Goal: Task Accomplishment & Management: Manage account settings

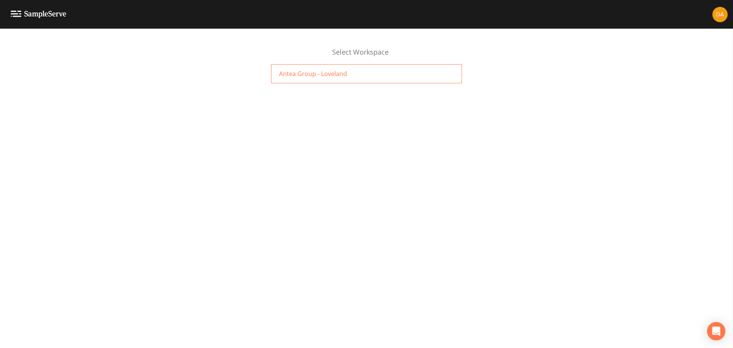
click at [324, 78] on span "Antea Group - Loveland" at bounding box center [313, 73] width 68 height 9
click img
click div
click span "Antea Group - Loveland"
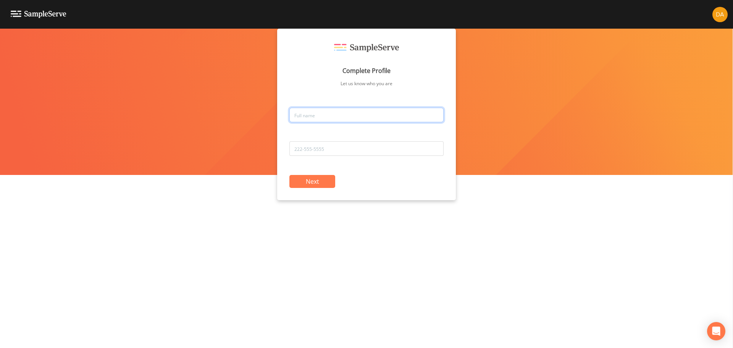
click at [309, 114] on input "text" at bounding box center [367, 115] width 154 height 15
type input "[PERSON_NAME]"
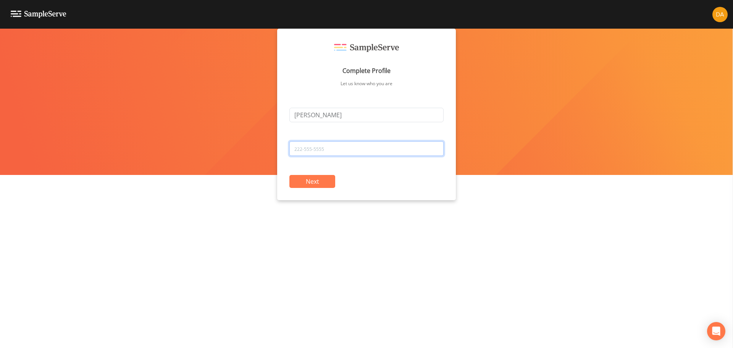
click at [312, 145] on input "tel" at bounding box center [367, 148] width 154 height 15
type input "9702150295"
click at [306, 180] on button "Next" at bounding box center [313, 181] width 46 height 13
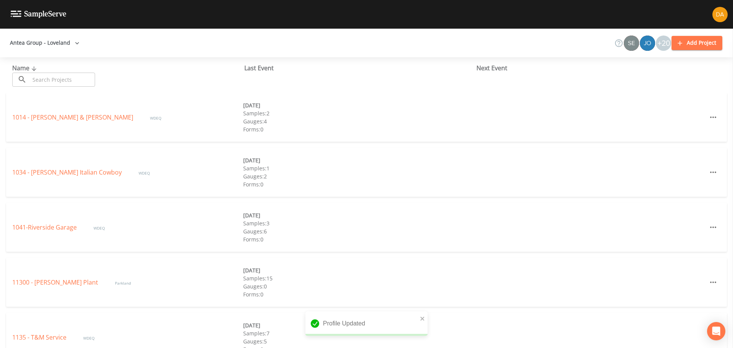
click at [662, 44] on div "+20" at bounding box center [663, 43] width 15 height 15
click at [660, 44] on div "+20" at bounding box center [663, 43] width 15 height 15
click at [715, 17] on img at bounding box center [720, 14] width 15 height 15
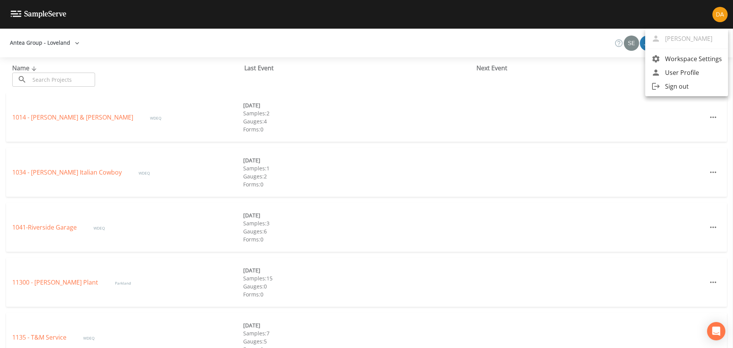
click at [537, 40] on div at bounding box center [366, 174] width 733 height 348
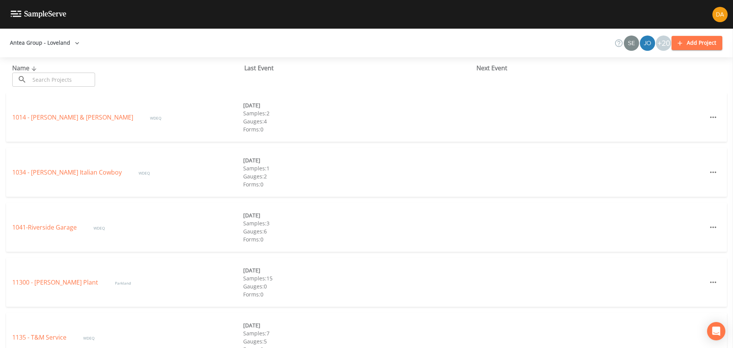
click at [718, 13] on img at bounding box center [720, 14] width 15 height 15
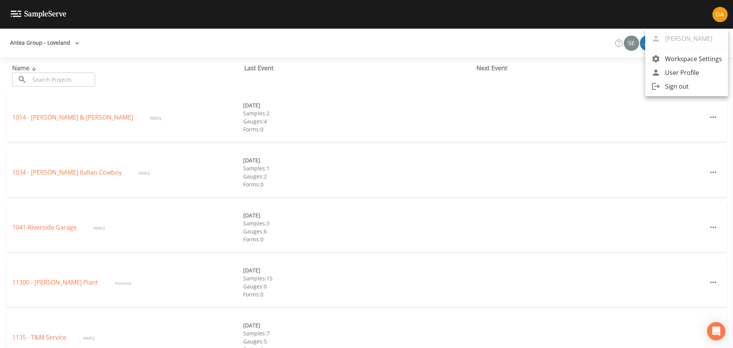
click at [718, 13] on div at bounding box center [366, 174] width 733 height 348
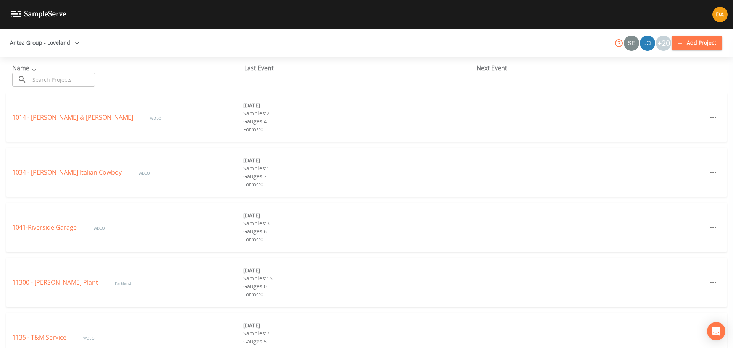
click at [618, 41] on icon at bounding box center [619, 43] width 9 height 9
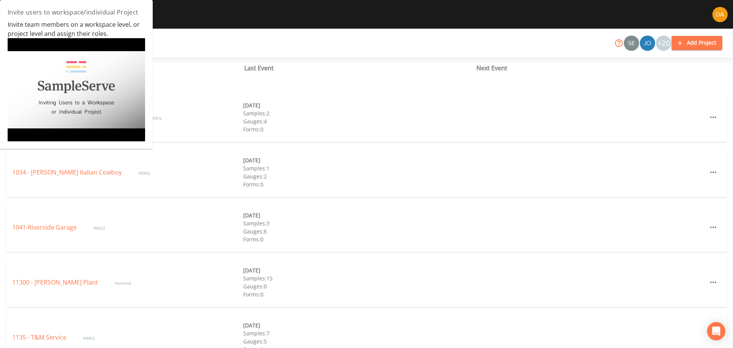
click at [618, 41] on icon at bounding box center [619, 43] width 9 height 9
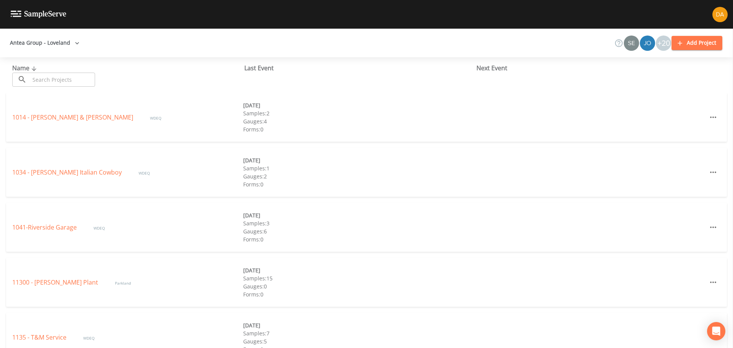
click at [45, 78] on input "text" at bounding box center [62, 80] width 65 height 14
click at [58, 41] on button "Antea Group - Loveland" at bounding box center [45, 43] width 76 height 14
click at [58, 41] on div at bounding box center [366, 174] width 733 height 348
click at [58, 41] on button "Antea Group - Loveland" at bounding box center [45, 43] width 76 height 14
click at [45, 76] on span "Add workspace" at bounding box center [54, 73] width 54 height 9
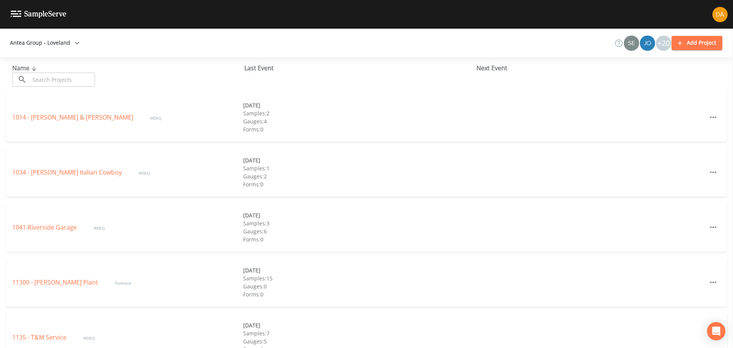
click at [53, 79] on input "text" at bounding box center [62, 80] width 65 height 14
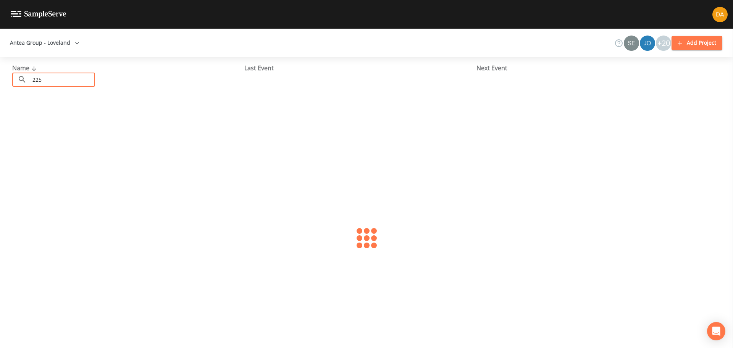
type input "225"
click at [55, 119] on link "225 - Lander Landfill" at bounding box center [41, 117] width 59 height 8
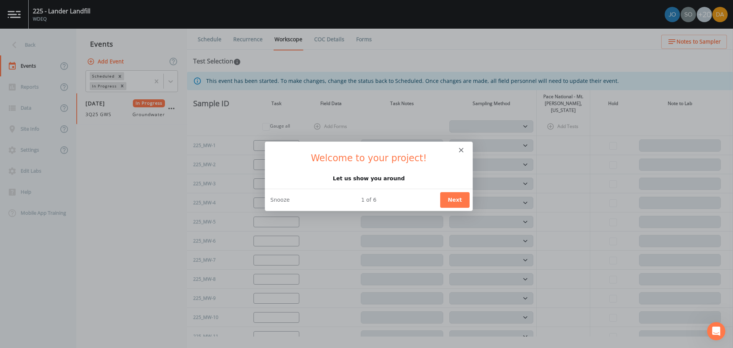
click at [462, 150] on polygon "Close" at bounding box center [461, 149] width 5 height 5
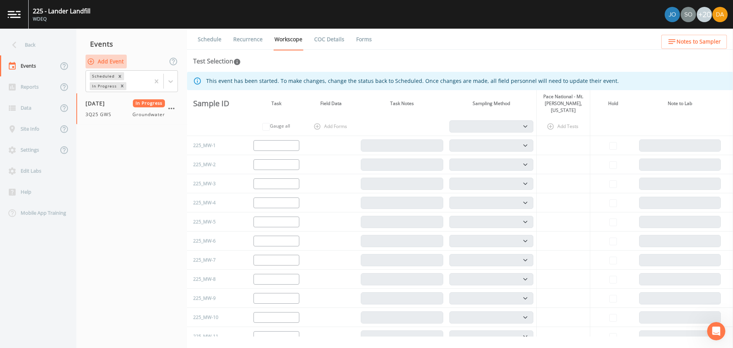
click at [95, 64] on button "Add Event" at bounding box center [106, 62] width 41 height 14
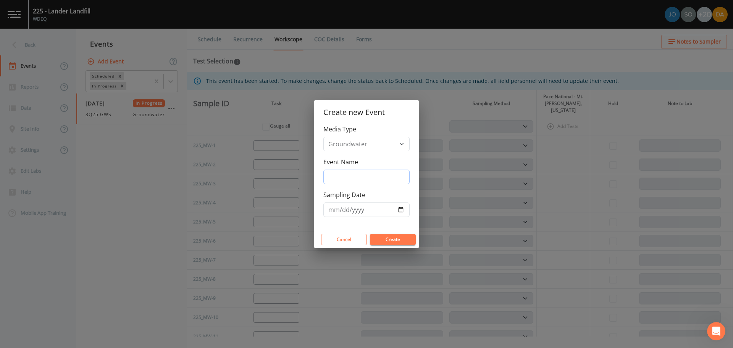
click at [361, 176] on input "Event Name" at bounding box center [367, 177] width 86 height 15
click at [349, 206] on input "Sampling Date" at bounding box center [367, 209] width 86 height 15
click at [348, 182] on input "Event Name" at bounding box center [367, 177] width 86 height 15
type input "2"
type input "3Q 2025"
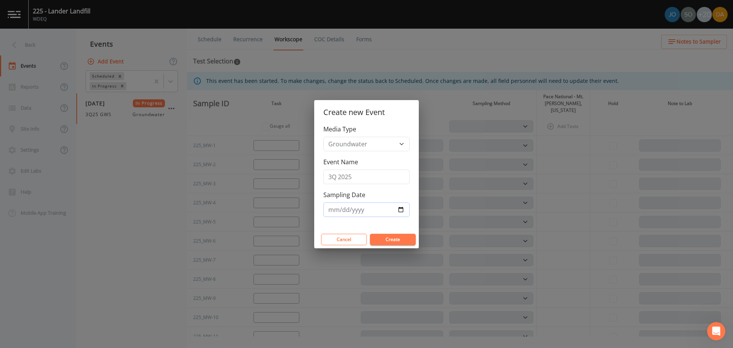
click at [338, 207] on input "Sampling Date" at bounding box center [367, 209] width 86 height 15
click at [401, 211] on input "Sampling Date" at bounding box center [367, 209] width 86 height 15
type input "[DATE]"
click at [403, 243] on button "Create" at bounding box center [393, 239] width 46 height 11
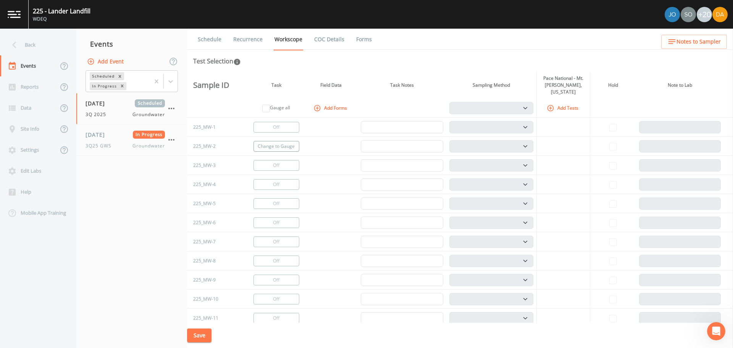
click at [257, 141] on button "Change to Gauge" at bounding box center [277, 146] width 46 height 11
click at [296, 144] on button "Gauge Only" at bounding box center [277, 146] width 46 height 11
click at [277, 142] on button "Change to Gauge" at bounding box center [277, 146] width 46 height 11
click at [269, 141] on button "Turn Off" at bounding box center [277, 146] width 46 height 11
click at [551, 104] on icon "button" at bounding box center [551, 108] width 8 height 8
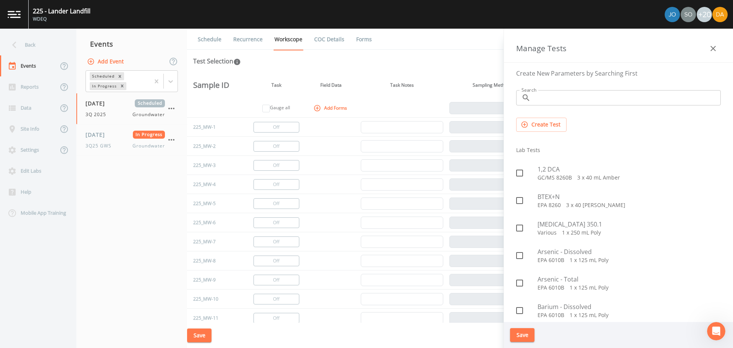
click at [576, 104] on input "Search" at bounding box center [627, 97] width 187 height 15
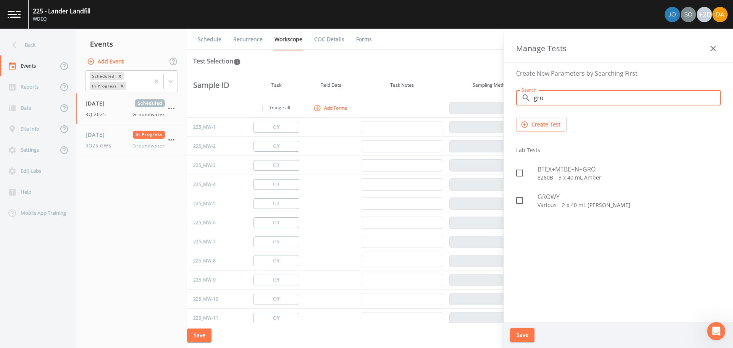
type input "gro"
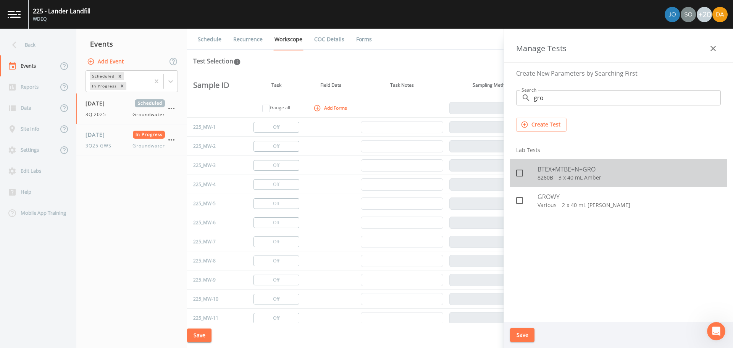
click at [608, 175] on p "8260B   3 x 40 mL Amber" at bounding box center [629, 178] width 183 height 8
checkbox input "true"
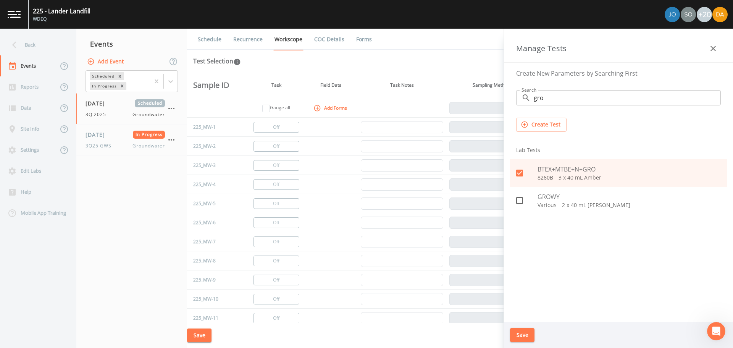
click at [527, 123] on icon "button" at bounding box center [525, 124] width 6 height 6
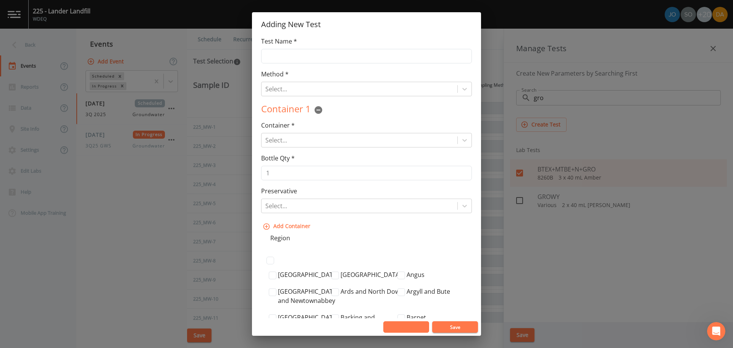
click at [412, 324] on button "Cancel" at bounding box center [406, 326] width 46 height 11
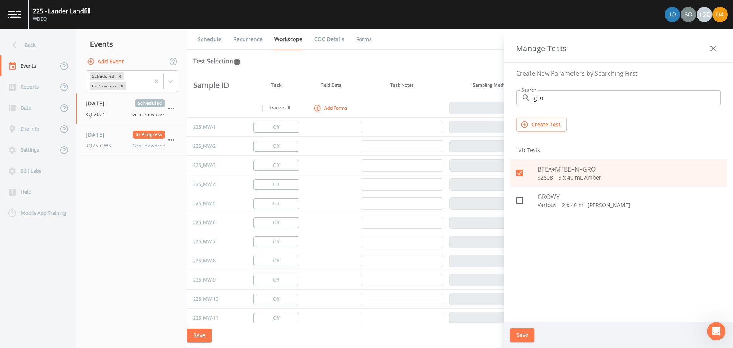
click at [515, 338] on button "Save" at bounding box center [522, 335] width 24 height 14
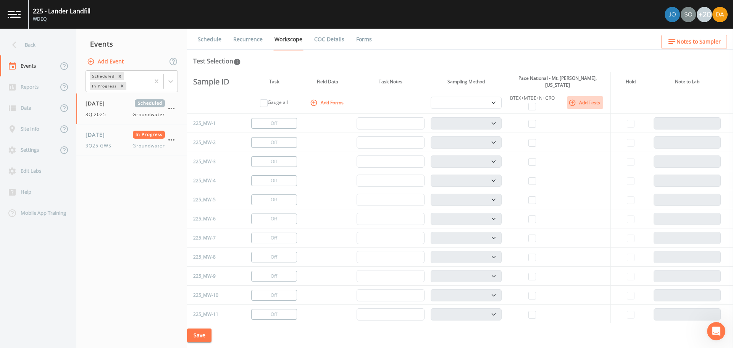
click at [581, 99] on button "Add Tests" at bounding box center [585, 102] width 36 height 13
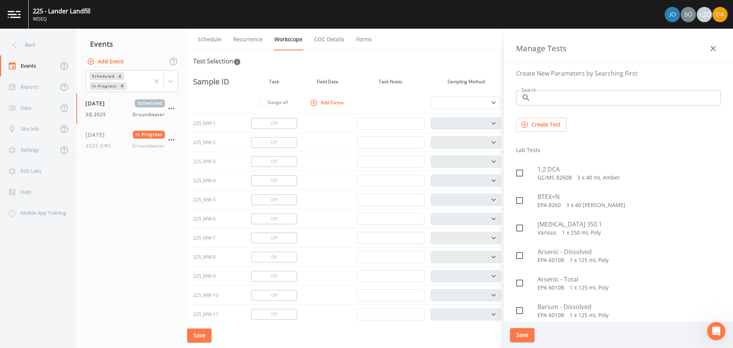
click at [550, 104] on input "Search" at bounding box center [627, 97] width 187 height 15
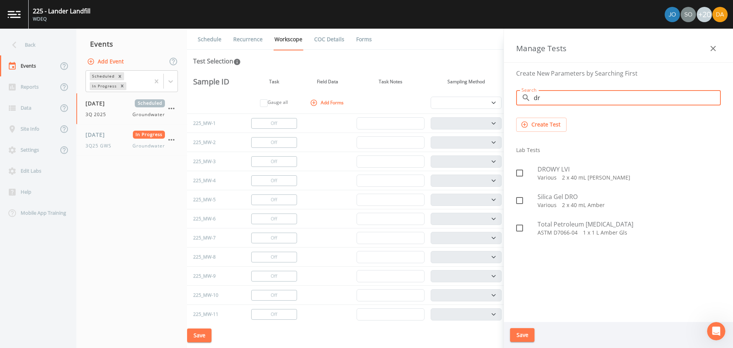
type input "d"
type input "wy"
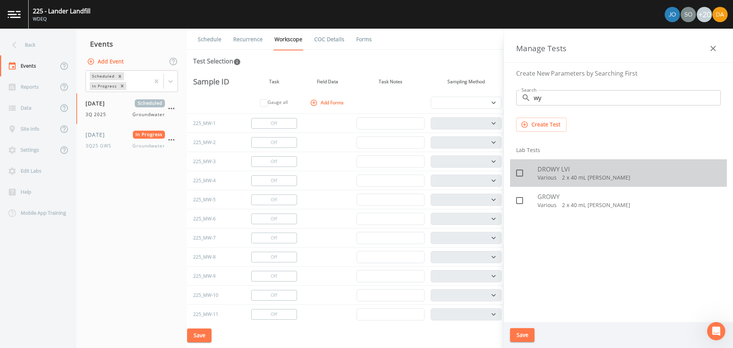
click at [550, 174] on p "Various   2 x 40 mL [PERSON_NAME]" at bounding box center [629, 178] width 183 height 8
checkbox input "true"
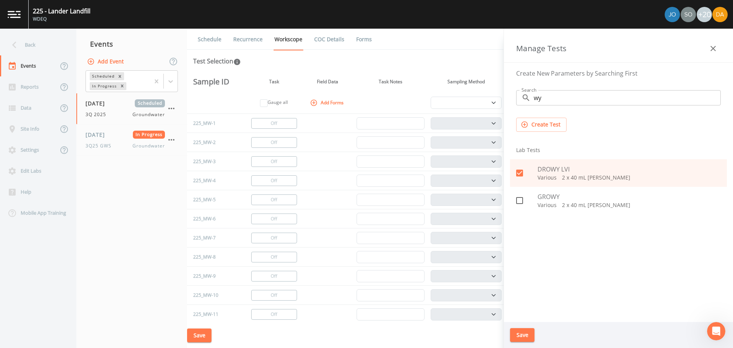
click at [527, 338] on button "Save" at bounding box center [522, 335] width 24 height 14
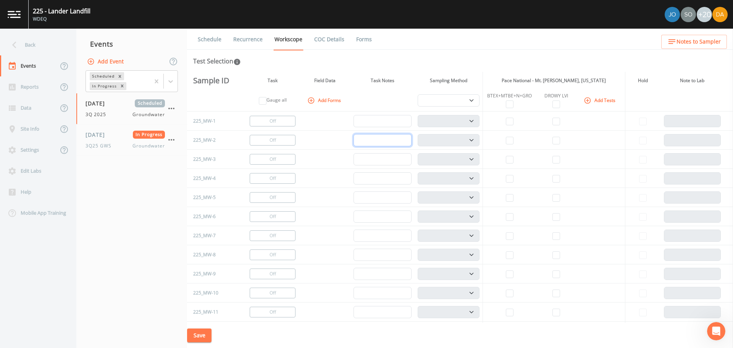
click at [394, 141] on input "text" at bounding box center [383, 140] width 58 height 12
click at [269, 138] on button "Change to Gauge" at bounding box center [273, 140] width 46 height 11
click at [269, 142] on button "Turn Off" at bounding box center [273, 140] width 46 height 11
click at [477, 102] on select "PDB Bag Grab Low Flow 3 Vol. Purge" at bounding box center [449, 100] width 62 height 12
select select "d1353bd6-e69c-47f2-b562-038a0934dacb"
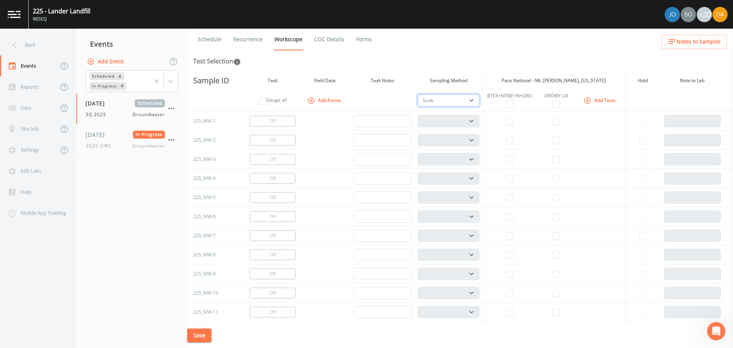
click at [418, 94] on select "PDB Bag Grab Low Flow 3 Vol. Purge" at bounding box center [449, 100] width 62 height 12
select select
click at [470, 97] on select "PDB Bag Grab Low Flow 3 Vol. Purge" at bounding box center [449, 100] width 62 height 12
click at [510, 141] on input "checkbox" at bounding box center [510, 141] width 8 height 8
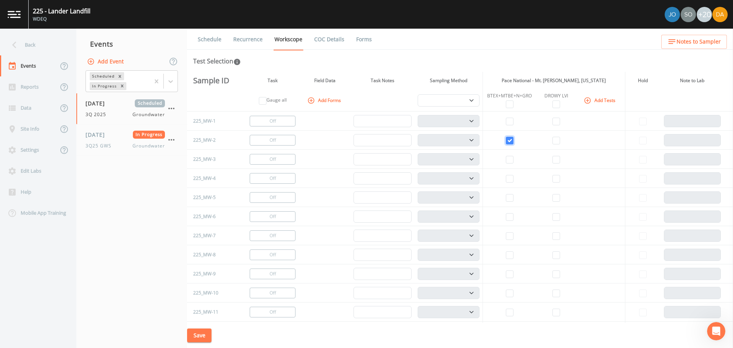
checkbox input "true"
select select "132d7689-3bb8-465b-98a9-744e7d509d8d"
click at [544, 141] on td at bounding box center [556, 140] width 39 height 19
click at [553, 139] on input "checkbox" at bounding box center [557, 141] width 8 height 8
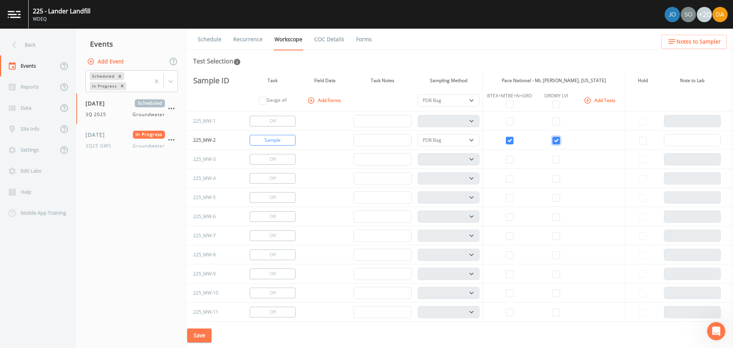
checkbox input "true"
click at [506, 161] on input "checkbox" at bounding box center [510, 160] width 8 height 8
checkbox input "true"
select select "132d7689-3bb8-465b-98a9-744e7d509d8d"
click at [555, 160] on input "checkbox" at bounding box center [557, 160] width 8 height 8
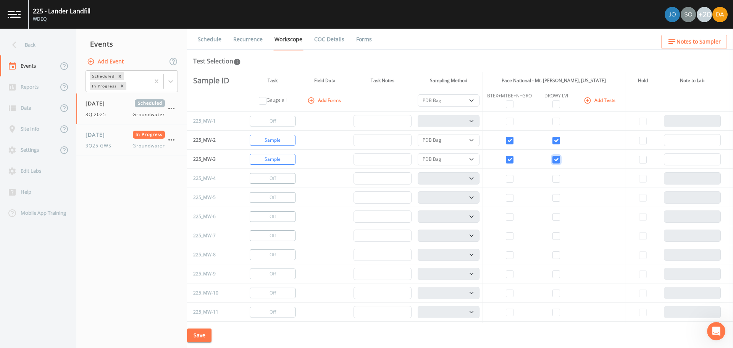
checkbox input "true"
click at [506, 178] on input "checkbox" at bounding box center [510, 179] width 8 height 8
checkbox input "true"
select select "132d7689-3bb8-465b-98a9-744e7d509d8d"
click at [556, 178] on input "checkbox" at bounding box center [557, 179] width 8 height 8
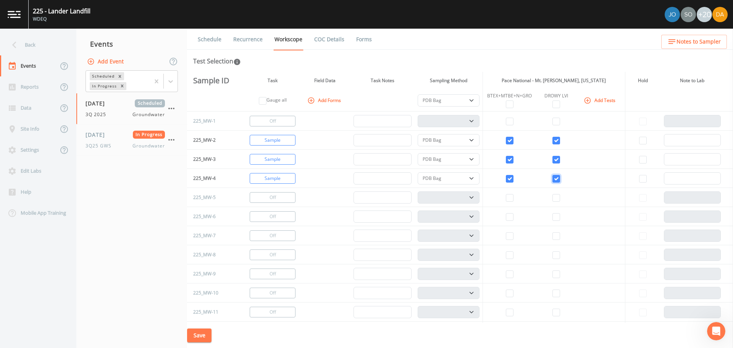
checkbox input "true"
click at [510, 217] on input "checkbox" at bounding box center [510, 217] width 8 height 8
checkbox input "true"
select select "132d7689-3bb8-465b-98a9-744e7d509d8d"
click at [553, 217] on input "checkbox" at bounding box center [557, 217] width 8 height 8
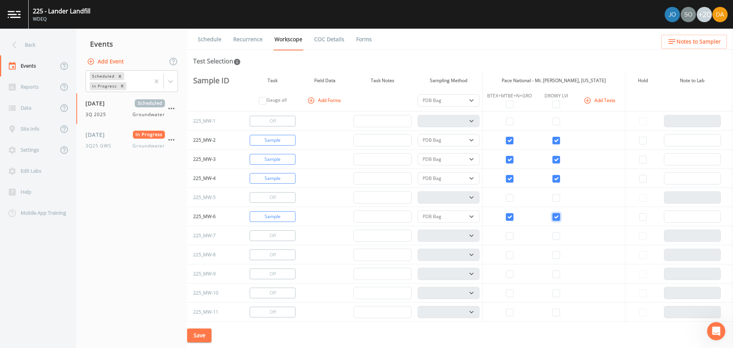
checkbox input "true"
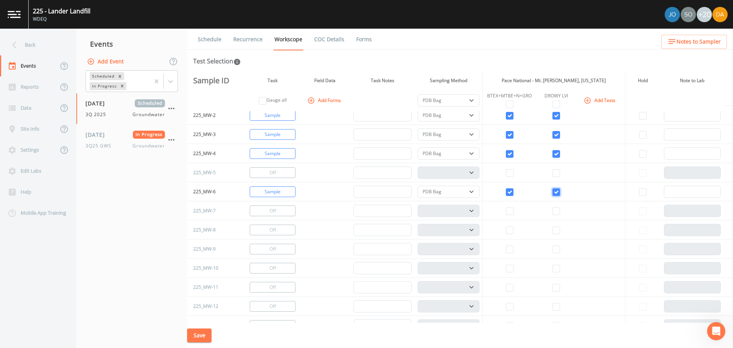
scroll to position [38, 0]
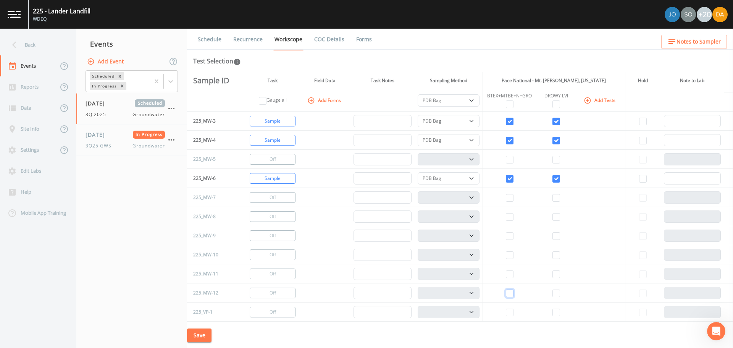
click at [510, 293] on input "checkbox" at bounding box center [510, 294] width 8 height 8
checkbox input "true"
select select "132d7689-3bb8-465b-98a9-744e7d509d8d"
click at [557, 294] on input "checkbox" at bounding box center [557, 294] width 8 height 8
checkbox input "true"
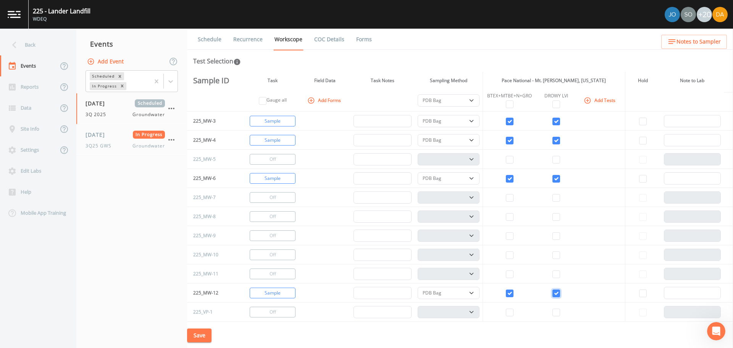
scroll to position [0, 0]
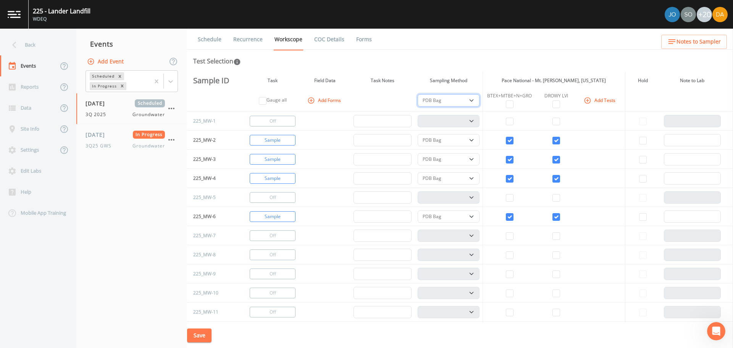
click at [467, 100] on select "PDB Bag Grab Low Flow 3 Vol. Purge" at bounding box center [449, 100] width 62 height 12
select select "d1353bd6-e69c-47f2-b562-038a0934dacb"
click at [418, 94] on select "PDB Bag Grab Low Flow 3 Vol. Purge" at bounding box center [449, 100] width 62 height 12
select select "d1353bd6-e69c-47f2-b562-038a0934dacb"
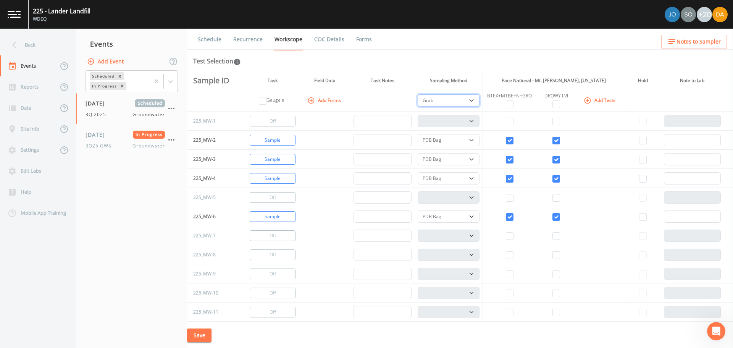
select select "d1353bd6-e69c-47f2-b562-038a0934dacb"
click at [175, 139] on icon "button" at bounding box center [171, 139] width 9 height 9
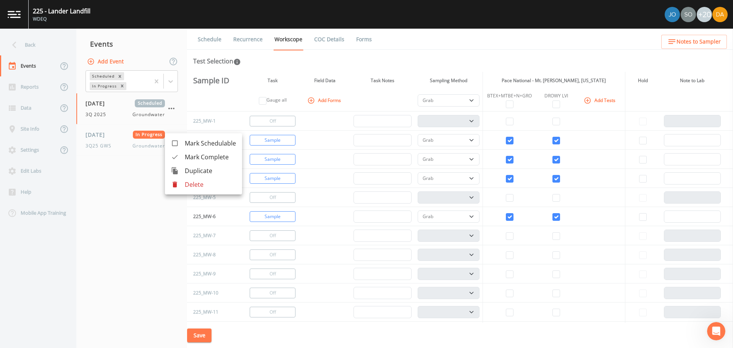
click at [108, 172] on div at bounding box center [366, 174] width 733 height 348
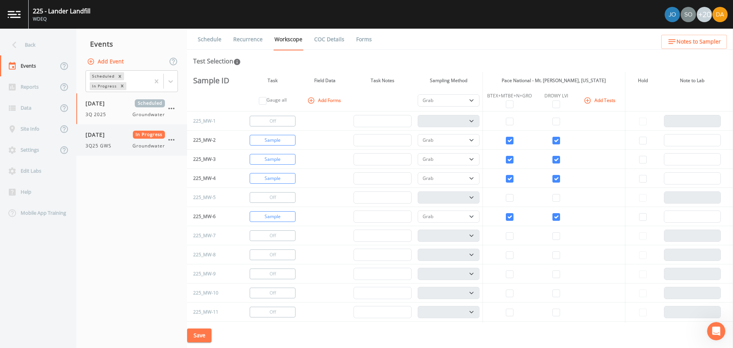
click at [173, 138] on icon "button" at bounding box center [171, 139] width 9 height 9
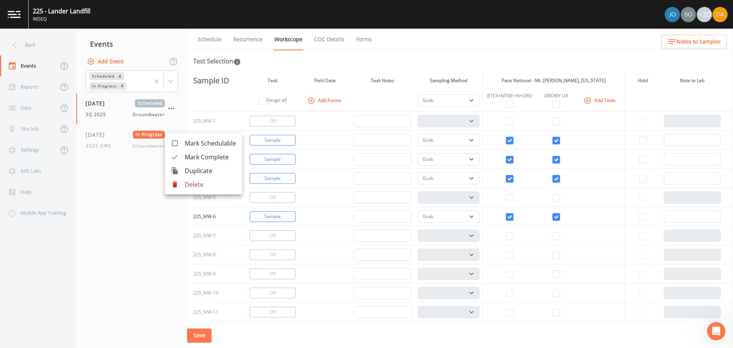
click at [198, 183] on p "Delete" at bounding box center [210, 184] width 51 height 9
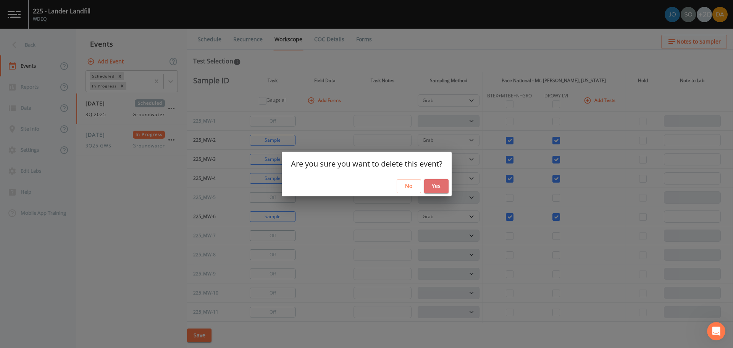
click at [437, 185] on button "Yes" at bounding box center [436, 186] width 24 height 14
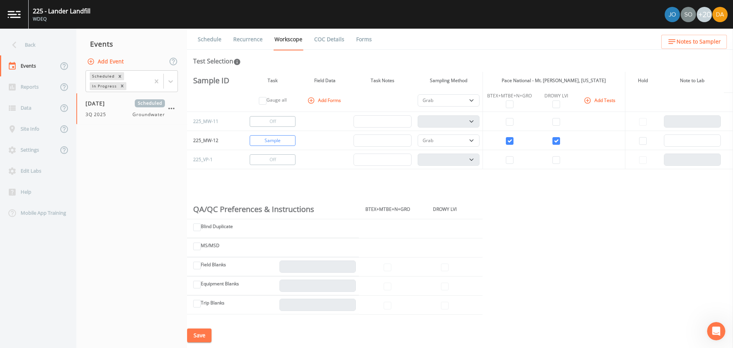
scroll to position [191, 0]
click at [194, 336] on button "Save" at bounding box center [199, 335] width 24 height 14
click at [108, 61] on button "Add Event" at bounding box center [106, 62] width 41 height 14
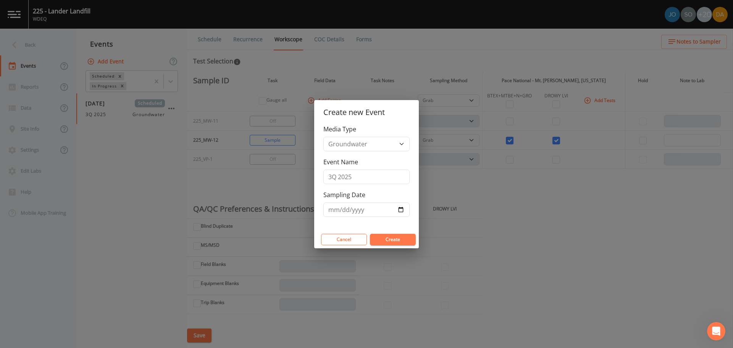
click at [104, 59] on div "Create new Event Media Type Groundwater Soil Vapor Event Name 3Q 2025 Sampling …" at bounding box center [366, 174] width 733 height 348
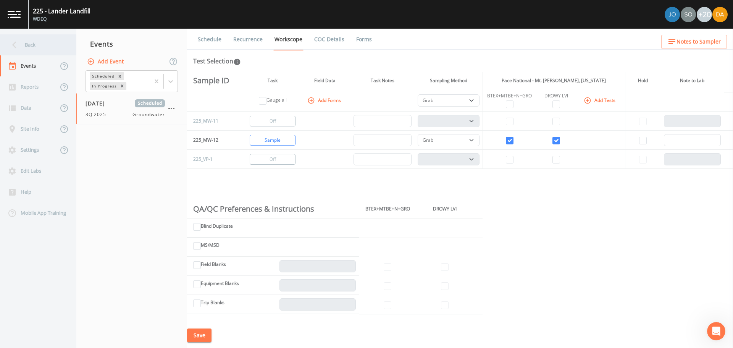
click at [15, 43] on icon at bounding box center [14, 45] width 4 height 7
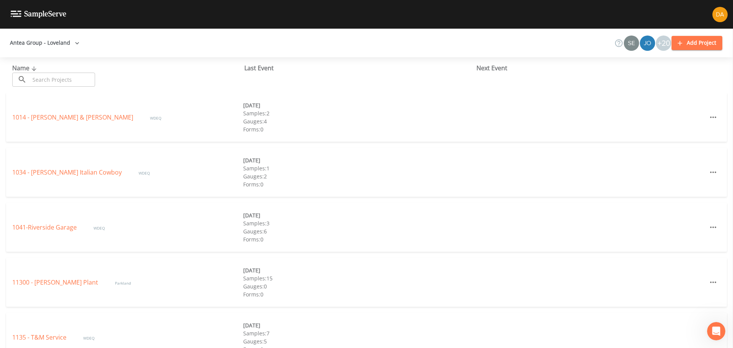
click at [49, 82] on input "text" at bounding box center [62, 80] width 65 height 14
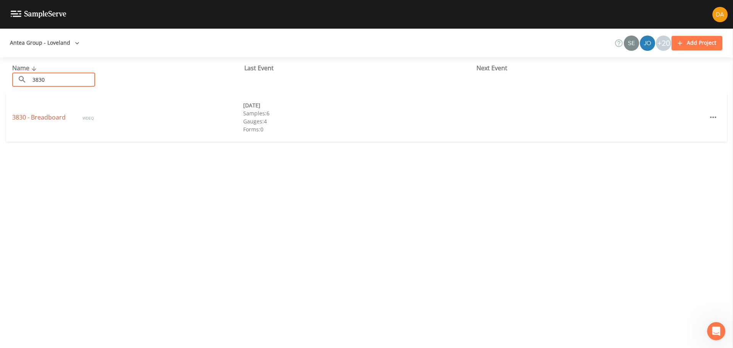
type input "3830"
click at [45, 117] on link "3830 - Breadboard" at bounding box center [39, 117] width 55 height 8
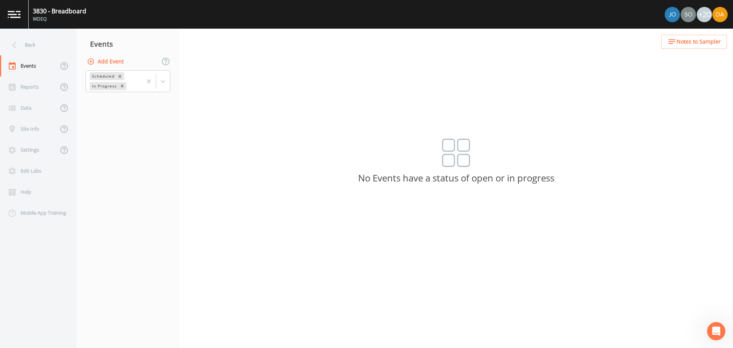
click at [107, 61] on button "Add Event" at bounding box center [106, 62] width 41 height 14
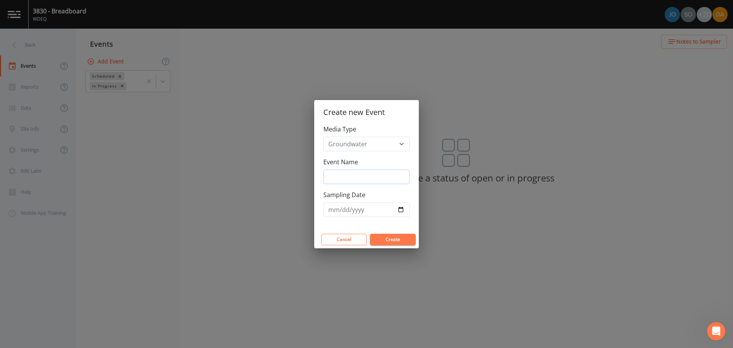
click at [355, 175] on input "Event Name" at bounding box center [367, 177] width 86 height 15
type input "3Q 2025"
click at [364, 208] on input "Sampling Date" at bounding box center [367, 209] width 86 height 15
click at [400, 207] on input "Sampling Date" at bounding box center [367, 209] width 86 height 15
type input "[DATE]"
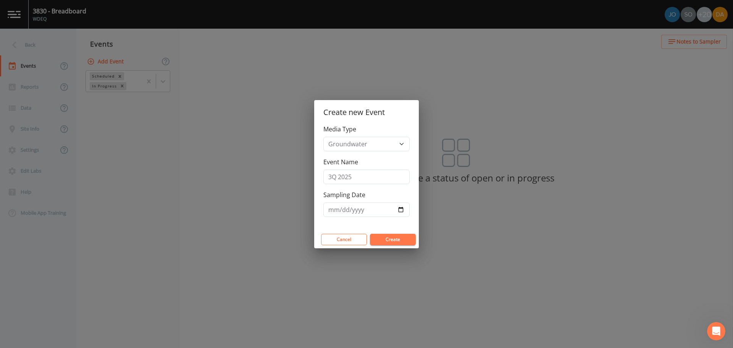
click at [393, 238] on button "Create" at bounding box center [393, 239] width 46 height 11
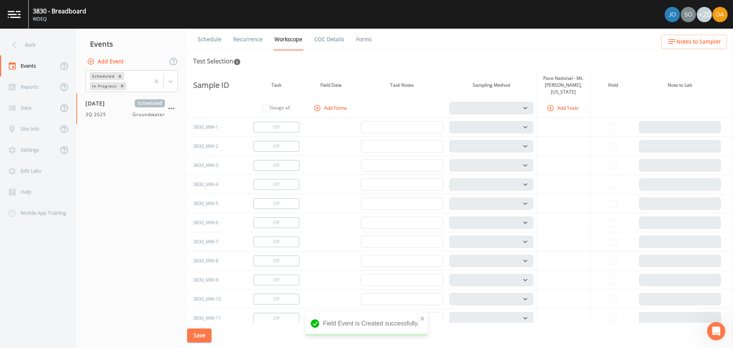
click at [558, 102] on button "Add Tests" at bounding box center [563, 108] width 36 height 13
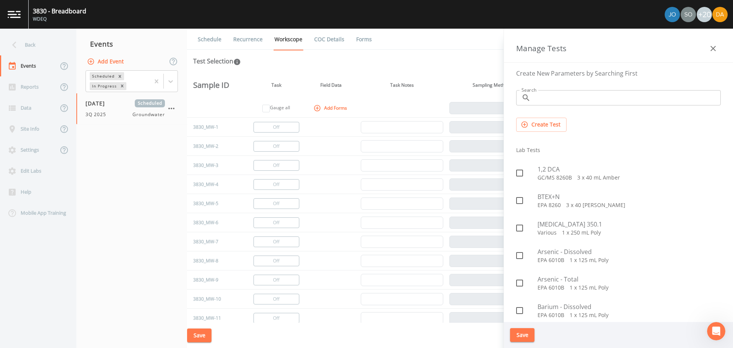
click at [553, 98] on input "Search" at bounding box center [627, 97] width 187 height 15
type input "gro"
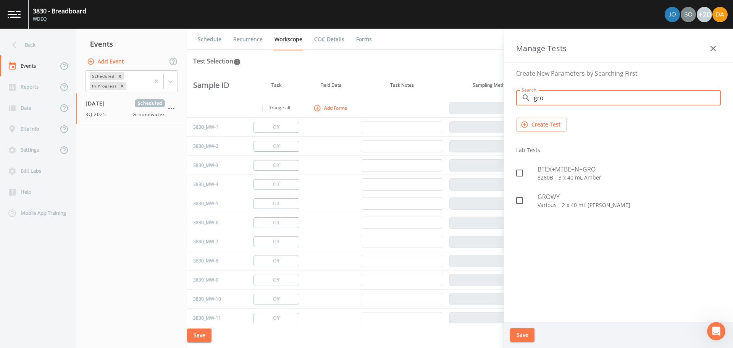
click at [566, 178] on p "8260B   3 x 40 mL Amber" at bounding box center [629, 178] width 183 height 8
checkbox input "true"
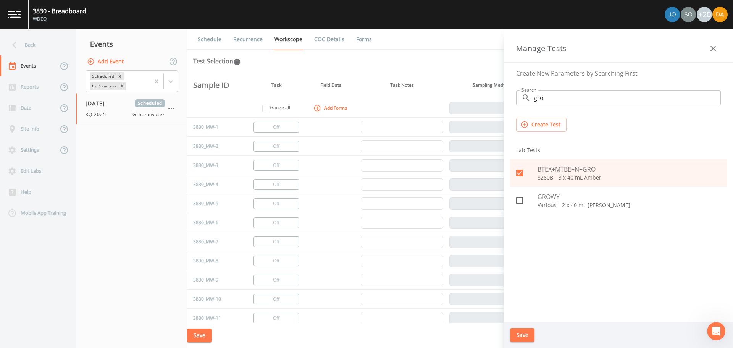
click at [527, 333] on button "Save" at bounding box center [522, 335] width 24 height 14
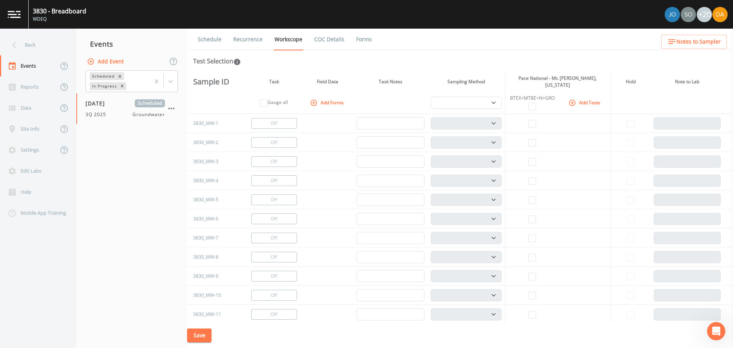
click at [569, 101] on icon "button" at bounding box center [572, 102] width 6 height 6
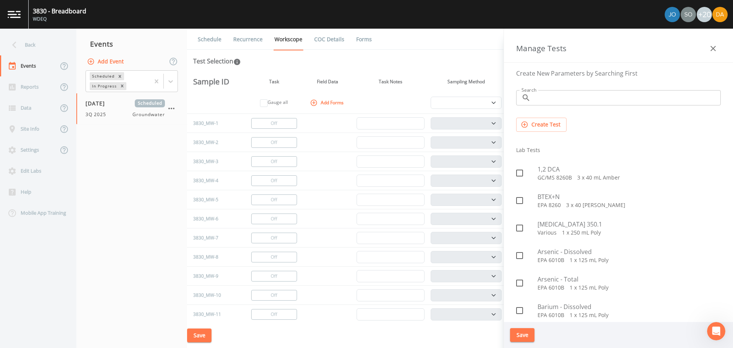
click at [537, 105] on input "Search" at bounding box center [627, 97] width 187 height 15
type input "wy"
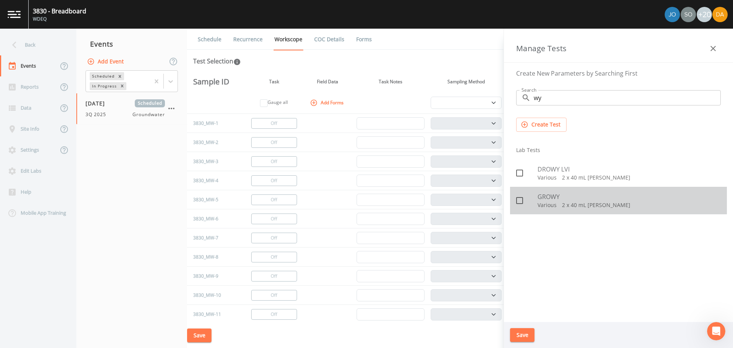
click at [550, 207] on p "Various   2 x 40 mL [PERSON_NAME]" at bounding box center [629, 205] width 183 height 8
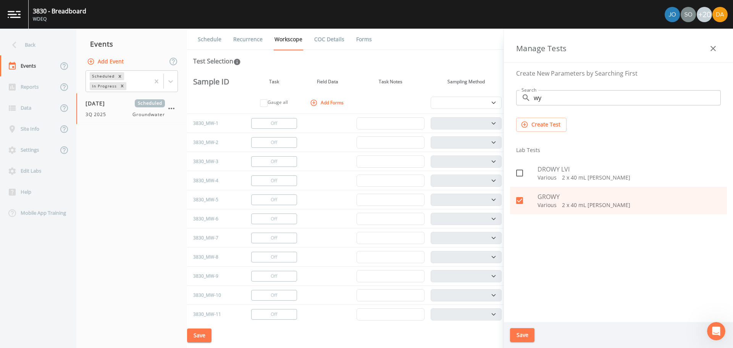
click at [548, 207] on p "Various   2 x 40 mL [PERSON_NAME]" at bounding box center [629, 205] width 183 height 8
checkbox input "false"
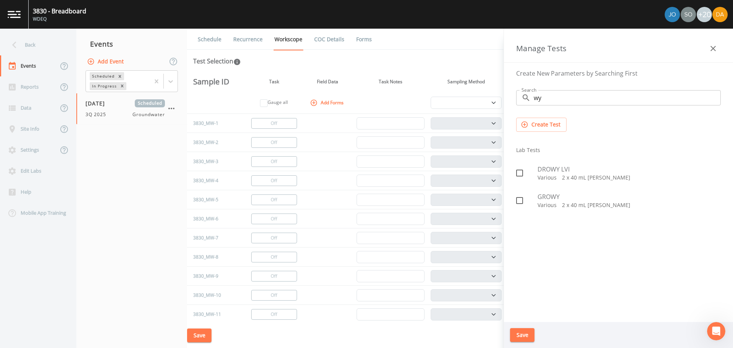
click at [530, 170] on div at bounding box center [526, 173] width 21 height 16
checkbox input "true"
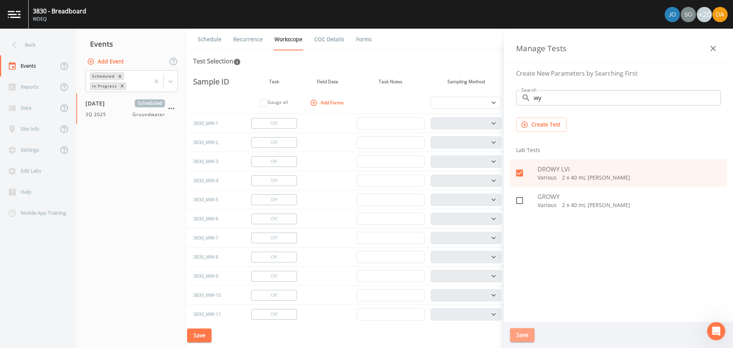
click at [529, 335] on button "Save" at bounding box center [522, 335] width 24 height 14
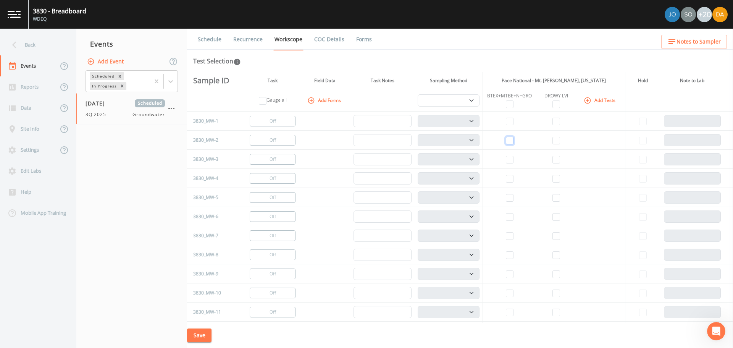
click at [511, 140] on input "checkbox" at bounding box center [510, 141] width 8 height 8
checkbox input "true"
select select "132d7689-3bb8-465b-98a9-744e7d509d8d"
click at [560, 141] on td at bounding box center [556, 140] width 39 height 19
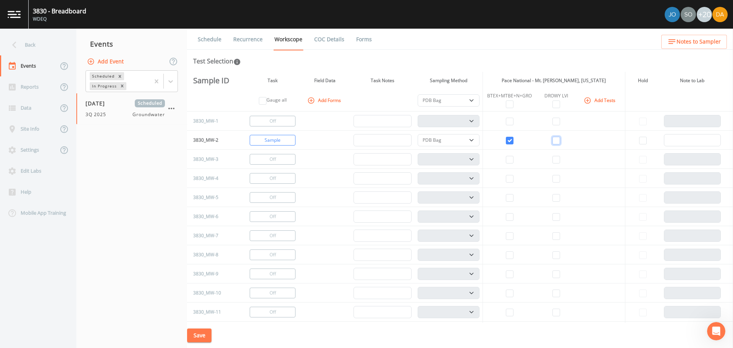
click at [556, 141] on input "checkbox" at bounding box center [557, 141] width 8 height 8
checkbox input "true"
click at [509, 197] on input "checkbox" at bounding box center [510, 198] width 8 height 8
checkbox input "true"
select select "132d7689-3bb8-465b-98a9-744e7d509d8d"
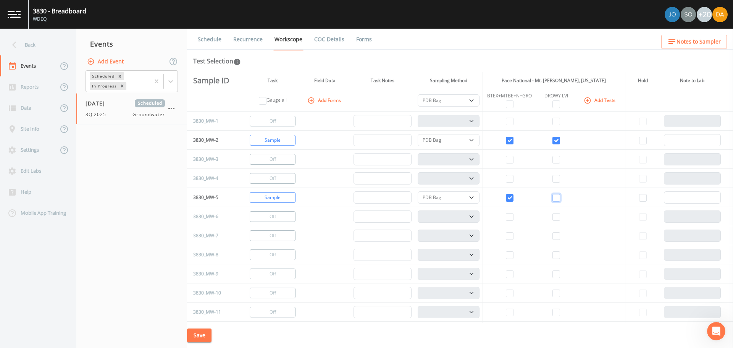
click at [554, 200] on input "checkbox" at bounding box center [557, 198] width 8 height 8
checkbox input "true"
click at [510, 273] on input "checkbox" at bounding box center [510, 274] width 8 height 8
checkbox input "true"
select select "132d7689-3bb8-465b-98a9-744e7d509d8d"
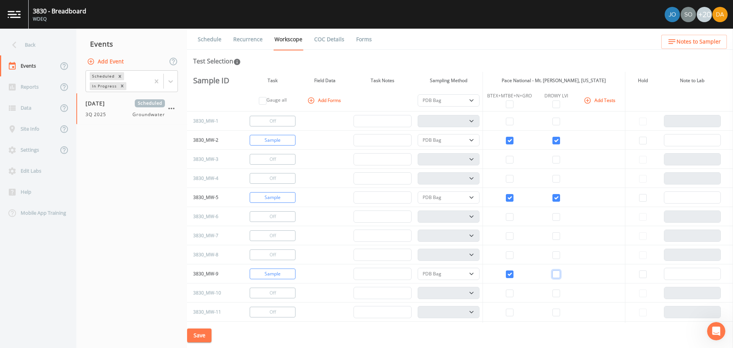
click at [553, 275] on input "checkbox" at bounding box center [557, 274] width 8 height 8
checkbox input "true"
click at [510, 295] on input "checkbox" at bounding box center [510, 294] width 8 height 8
checkbox input "true"
select select "132d7689-3bb8-465b-98a9-744e7d509d8d"
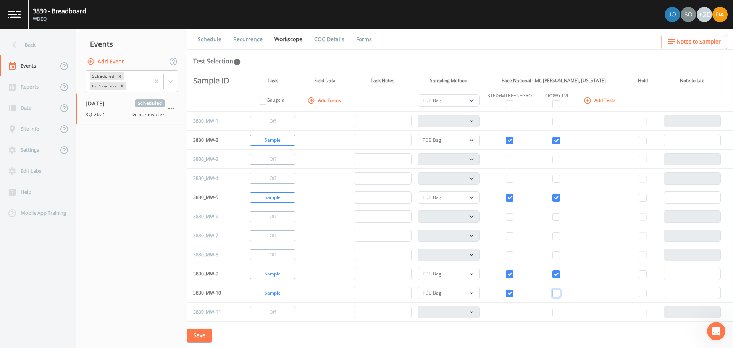
click at [556, 295] on input "checkbox" at bounding box center [557, 294] width 8 height 8
checkbox input "true"
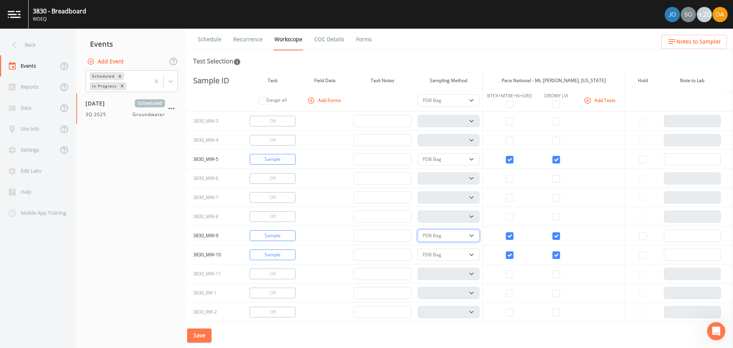
click at [473, 238] on select "PDB Bag Grab Low Flow 3 Vol. Purge" at bounding box center [449, 236] width 62 height 12
click at [506, 235] on input "checkbox" at bounding box center [510, 236] width 8 height 8
checkbox input "false"
click at [553, 237] on input "checkbox" at bounding box center [557, 236] width 8 height 8
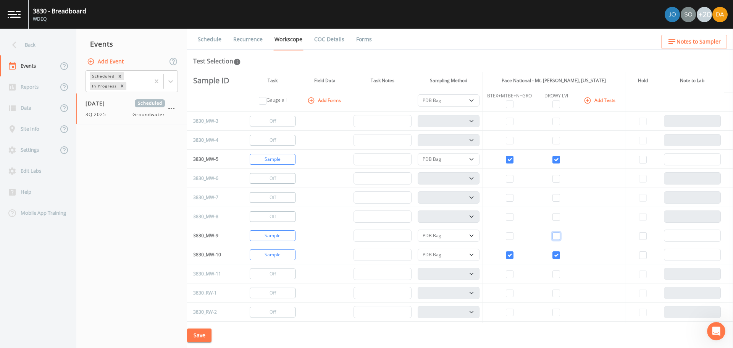
checkbox input "false"
select select
click at [507, 252] on input "checkbox" at bounding box center [510, 255] width 8 height 8
checkbox input "false"
click at [559, 253] on td at bounding box center [556, 254] width 39 height 19
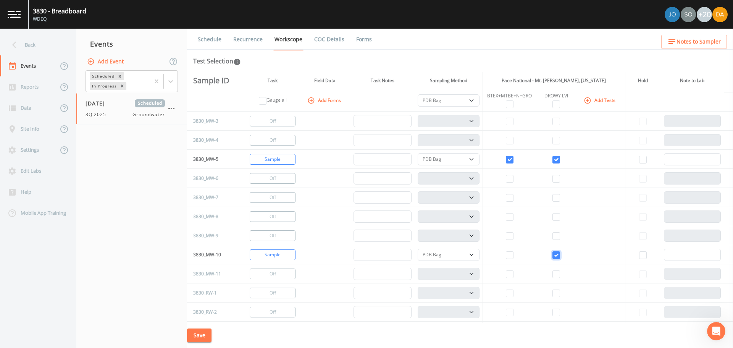
click at [553, 256] on input "checkbox" at bounding box center [557, 255] width 8 height 8
checkbox input "false"
select select
click at [508, 159] on input "checkbox" at bounding box center [510, 160] width 8 height 8
checkbox input "false"
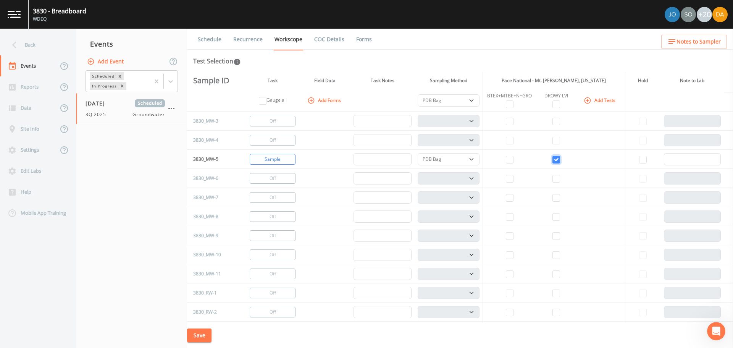
click at [553, 157] on input "checkbox" at bounding box center [557, 160] width 8 height 8
checkbox input "false"
select select
click at [282, 159] on button "Change to Gauge" at bounding box center [273, 159] width 46 height 11
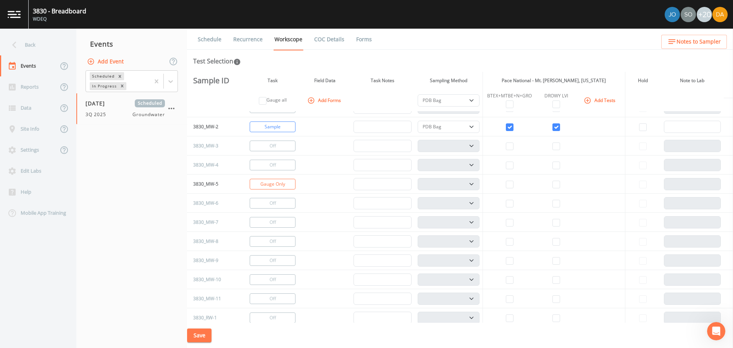
scroll to position [0, 0]
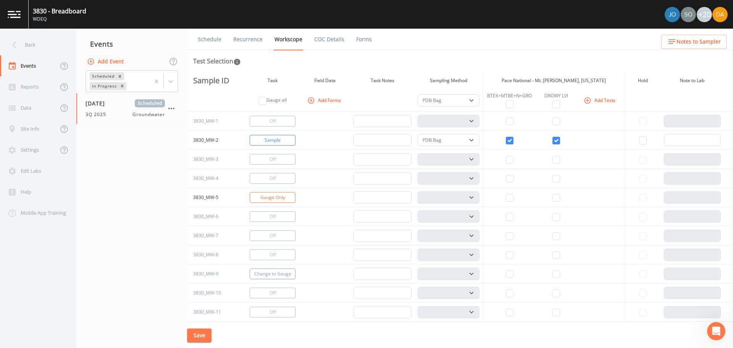
click at [268, 276] on button "Change to Gauge" at bounding box center [273, 274] width 46 height 11
click at [275, 294] on button "Change to Gauge" at bounding box center [273, 293] width 46 height 11
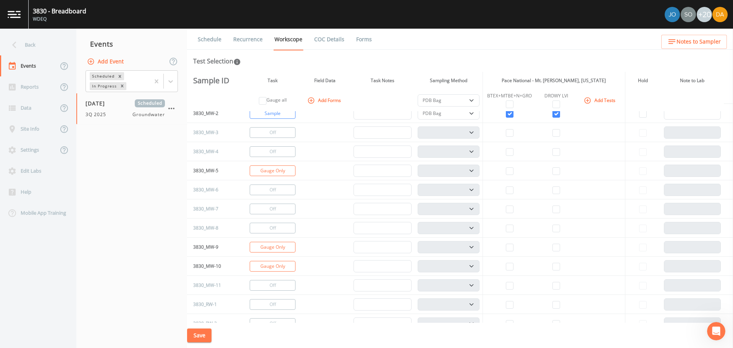
scroll to position [38, 0]
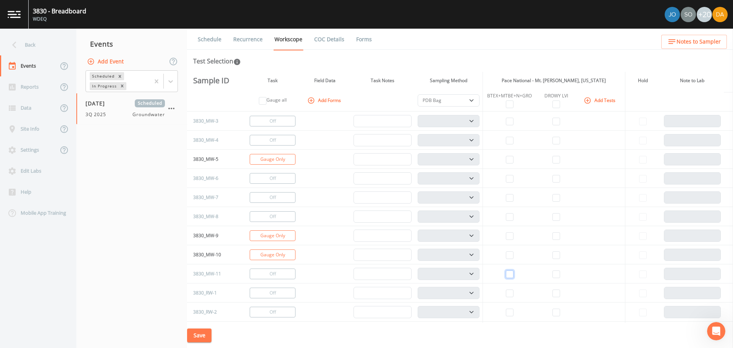
click at [510, 276] on input "checkbox" at bounding box center [510, 274] width 8 height 8
checkbox input "true"
select select "132d7689-3bb8-465b-98a9-744e7d509d8d"
click at [554, 277] on input "checkbox" at bounding box center [557, 274] width 8 height 8
checkbox input "true"
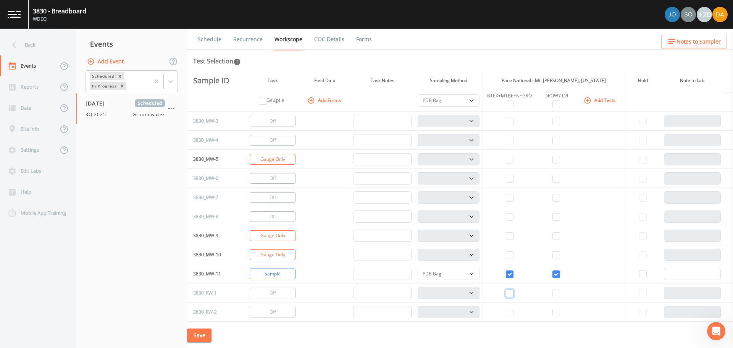
click at [509, 293] on input "checkbox" at bounding box center [510, 294] width 8 height 8
checkbox input "true"
select select "132d7689-3bb8-465b-98a9-744e7d509d8d"
click at [555, 294] on input "checkbox" at bounding box center [557, 294] width 8 height 8
checkbox input "true"
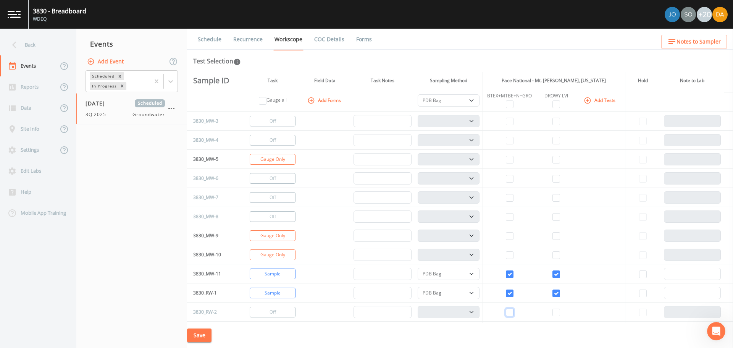
click at [508, 311] on input "checkbox" at bounding box center [510, 313] width 8 height 8
checkbox input "true"
select select "132d7689-3bb8-465b-98a9-744e7d509d8d"
click at [556, 312] on input "checkbox" at bounding box center [557, 313] width 8 height 8
checkbox input "true"
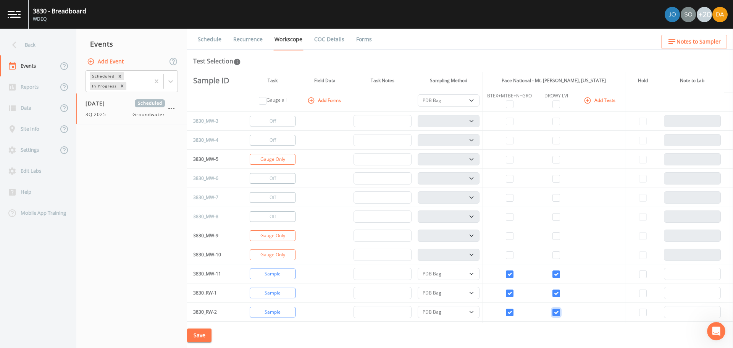
scroll to position [76, 0]
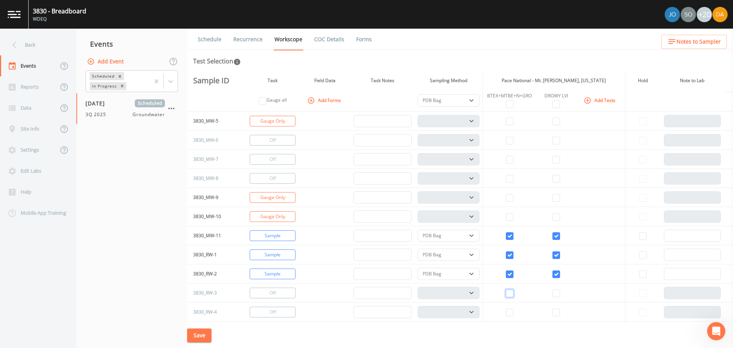
click at [506, 291] on input "checkbox" at bounding box center [510, 294] width 8 height 8
checkbox input "true"
select select "132d7689-3bb8-465b-98a9-744e7d509d8d"
click at [553, 294] on input "checkbox" at bounding box center [557, 294] width 8 height 8
checkbox input "true"
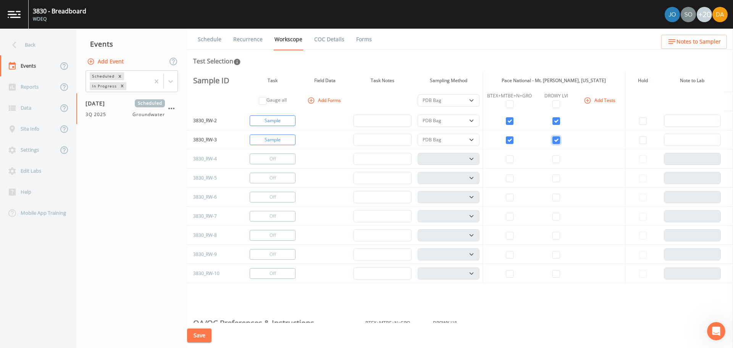
scroll to position [229, 0]
click at [506, 254] on input "checkbox" at bounding box center [510, 255] width 8 height 8
checkbox input "true"
select select "132d7689-3bb8-465b-98a9-744e7d509d8d"
click at [554, 254] on input "checkbox" at bounding box center [557, 255] width 8 height 8
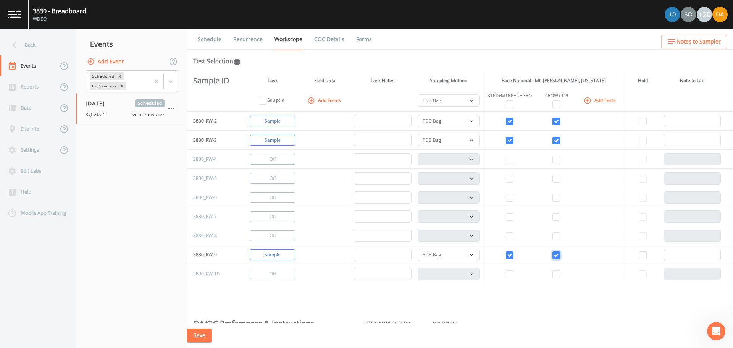
checkbox input "true"
click at [267, 271] on button "Change to Gauge" at bounding box center [273, 274] width 46 height 11
click at [472, 259] on select "PDB Bag Grab Low Flow 3 Vol. Purge" at bounding box center [449, 255] width 62 height 12
select select "0b1af911-289b-4d7b-9fdf-156f6d27a2cf"
click at [418, 249] on select "PDB Bag Grab Low Flow 3 Vol. Purge" at bounding box center [449, 255] width 62 height 12
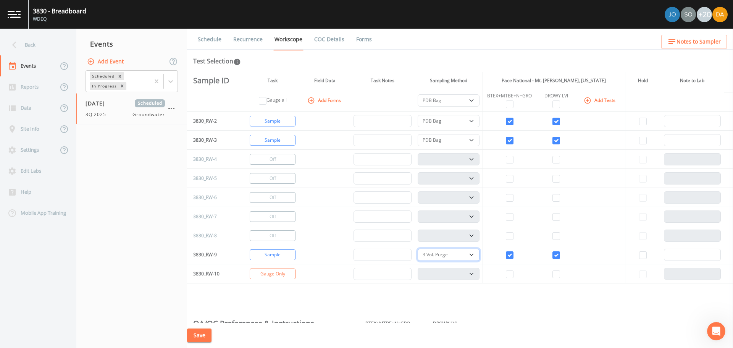
select select
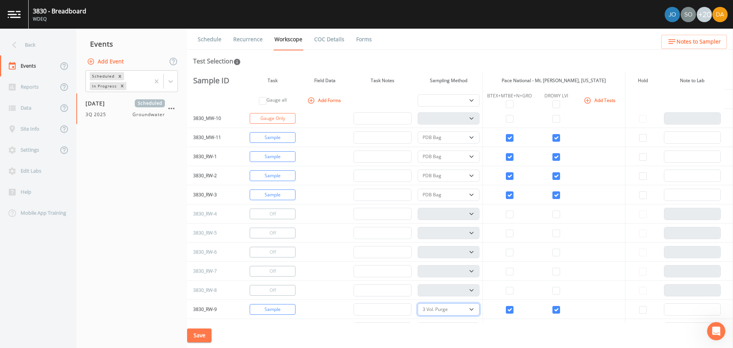
scroll to position [153, 0]
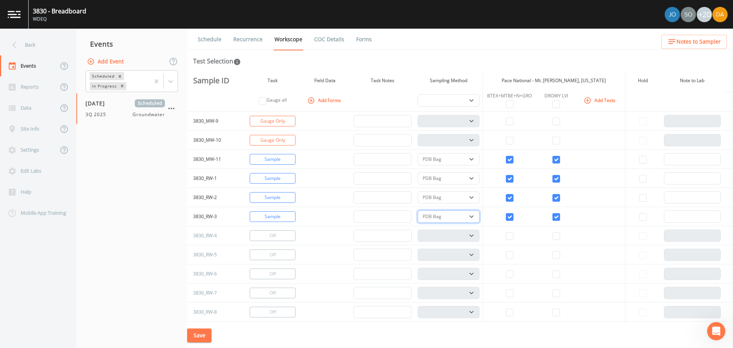
click at [470, 218] on select "PDB Bag Grab Low Flow 3 Vol. Purge" at bounding box center [449, 216] width 62 height 12
select select "d1353bd6-e69c-47f2-b562-038a0934dacb"
click at [418, 210] on select "PDB Bag Grab Low Flow 3 Vol. Purge" at bounding box center [449, 216] width 62 height 12
click at [470, 199] on select "PDB Bag Grab Low Flow 3 Vol. Purge" at bounding box center [449, 197] width 62 height 12
select select "0b1af911-289b-4d7b-9fdf-156f6d27a2cf"
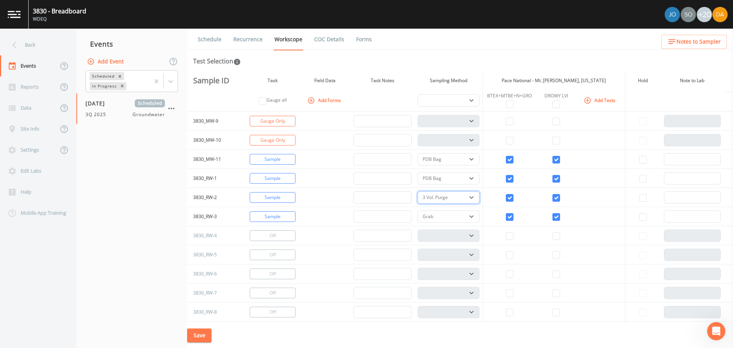
click at [418, 191] on select "PDB Bag Grab Low Flow 3 Vol. Purge" at bounding box center [449, 197] width 62 height 12
click at [463, 176] on select "PDB Bag Grab Low Flow 3 Vol. Purge" at bounding box center [449, 178] width 62 height 12
select select "0b1af911-289b-4d7b-9fdf-156f6d27a2cf"
click at [418, 172] on select "PDB Bag Grab Low Flow 3 Vol. Purge" at bounding box center [449, 178] width 62 height 12
click at [472, 155] on select "PDB Bag Grab Low Flow 3 Vol. Purge" at bounding box center [449, 159] width 62 height 12
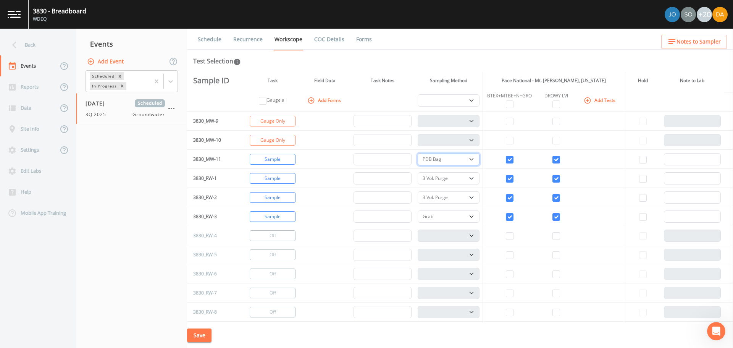
select select "0b1af911-289b-4d7b-9fdf-156f6d27a2cf"
click at [418, 153] on select "PDB Bag Grab Low Flow 3 Vol. Purge" at bounding box center [449, 159] width 62 height 12
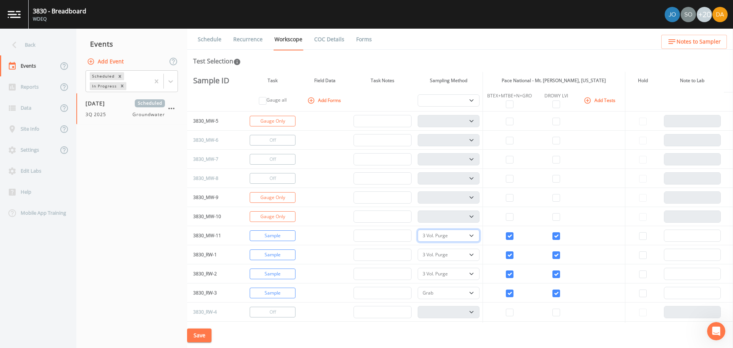
scroll to position [0, 0]
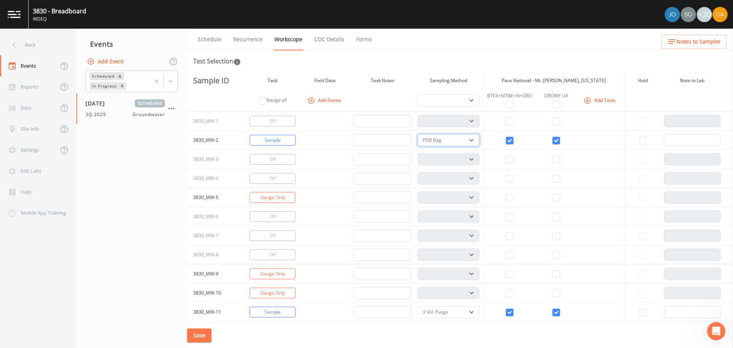
click at [469, 136] on select "PDB Bag Grab Low Flow 3 Vol. Purge" at bounding box center [449, 140] width 62 height 12
select select "0b1af911-289b-4d7b-9fdf-156f6d27a2cf"
click at [418, 134] on select "PDB Bag Grab Low Flow 3 Vol. Purge" at bounding box center [449, 140] width 62 height 12
click at [193, 333] on button "Save" at bounding box center [199, 335] width 24 height 14
click at [37, 43] on div "Back" at bounding box center [34, 44] width 69 height 21
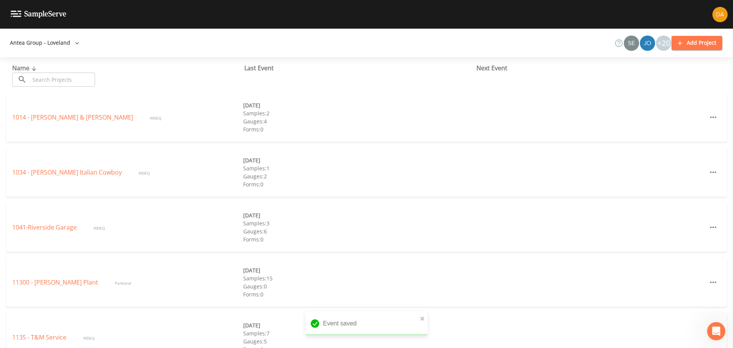
click at [50, 75] on input "text" at bounding box center [62, 80] width 65 height 14
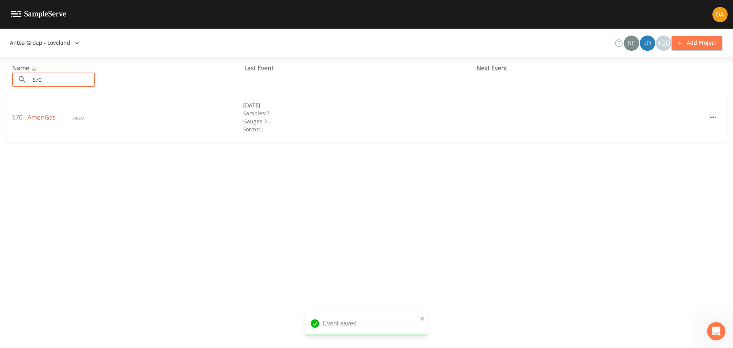
type input "670"
click at [45, 118] on link "670 - AmeriGas" at bounding box center [34, 117] width 45 height 8
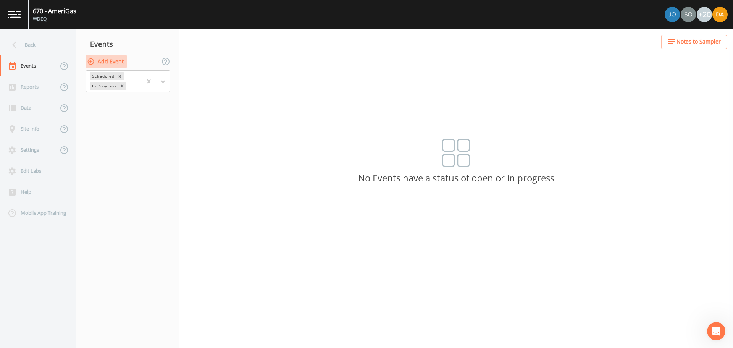
click at [104, 61] on button "Add Event" at bounding box center [106, 62] width 41 height 14
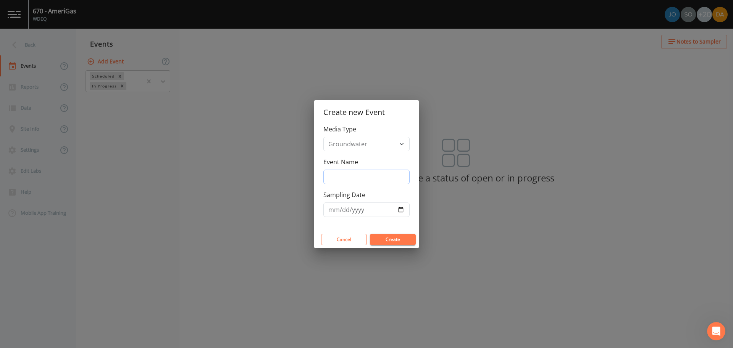
click at [350, 171] on input "Event Name" at bounding box center [367, 177] width 86 height 15
type input "3Q 2025"
click at [402, 210] on input "Sampling Date" at bounding box center [367, 209] width 86 height 15
type input "[DATE]"
click at [393, 238] on button "Create" at bounding box center [393, 239] width 46 height 11
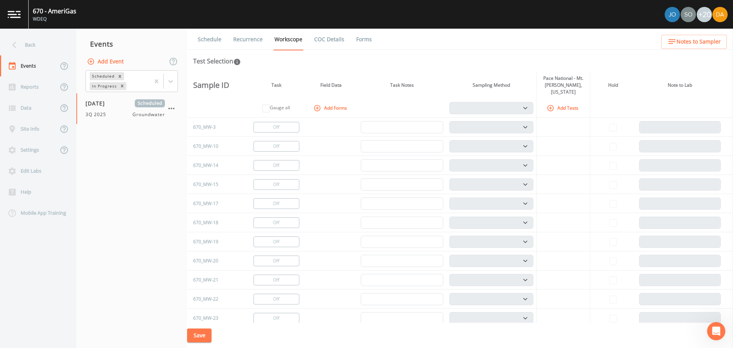
click at [563, 102] on button "Add Tests" at bounding box center [563, 108] width 36 height 13
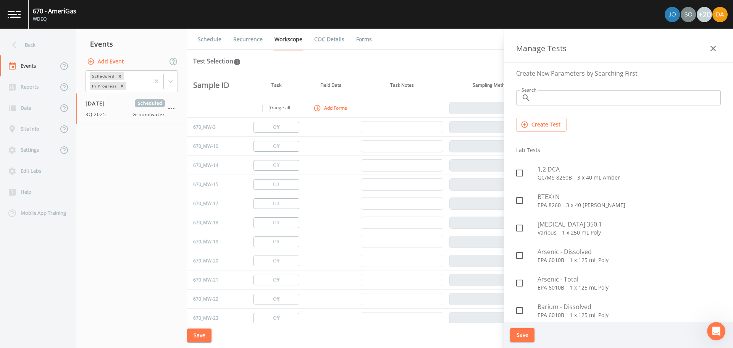
click at [539, 99] on input "Search" at bounding box center [627, 97] width 187 height 15
type input "gro"
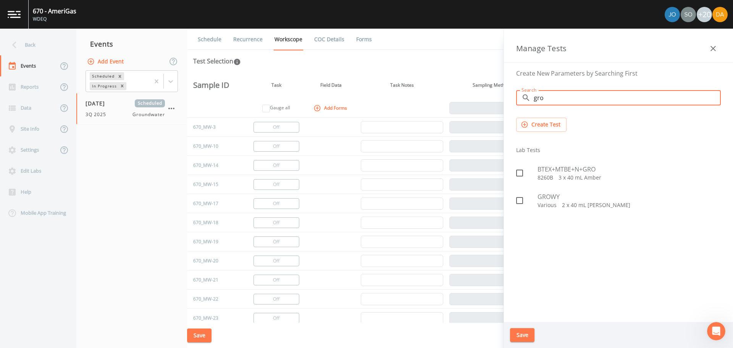
click at [553, 166] on span "BTEX+MTBE+N+GRO" at bounding box center [629, 169] width 183 height 9
checkbox input "true"
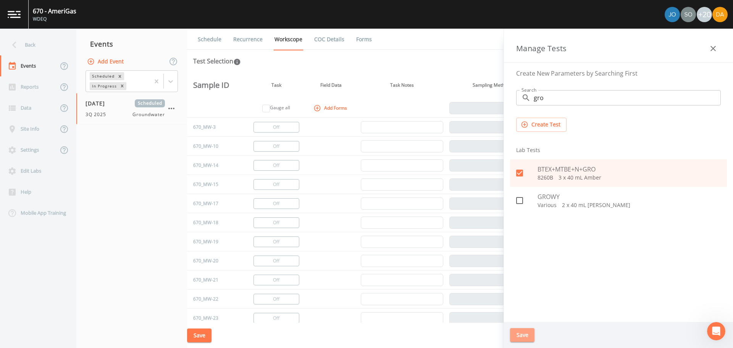
click at [521, 336] on button "Save" at bounding box center [522, 335] width 24 height 14
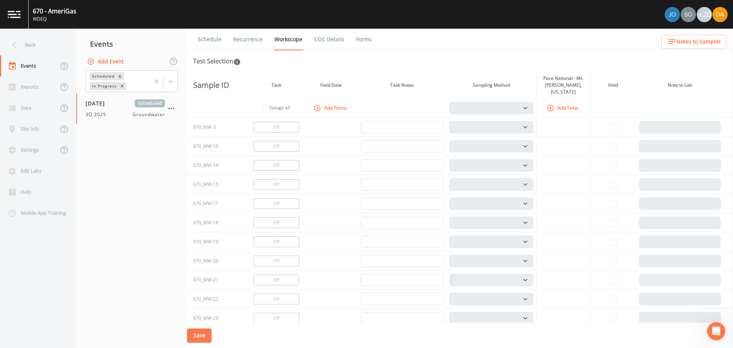
click at [563, 100] on th "Add Tests" at bounding box center [563, 108] width 53 height 19
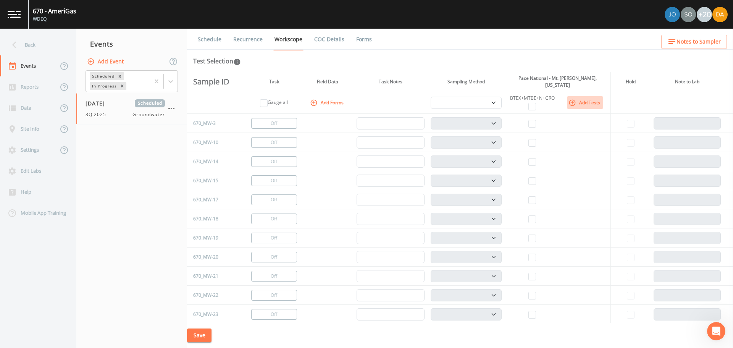
click at [569, 99] on icon "button" at bounding box center [573, 103] width 8 height 8
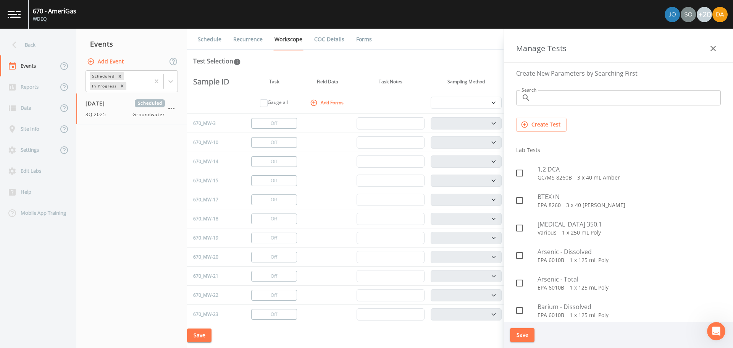
click at [552, 102] on input "Search" at bounding box center [627, 97] width 187 height 15
type input "wy"
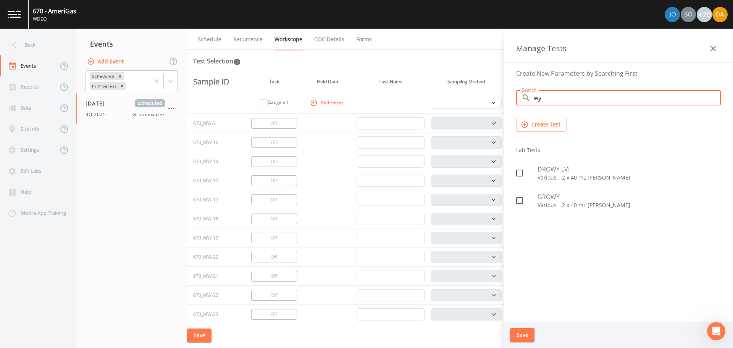
click at [529, 181] on div "DROWY LVI Various   2 x 40 mL [PERSON_NAME]" at bounding box center [618, 172] width 217 height 27
checkbox input "true"
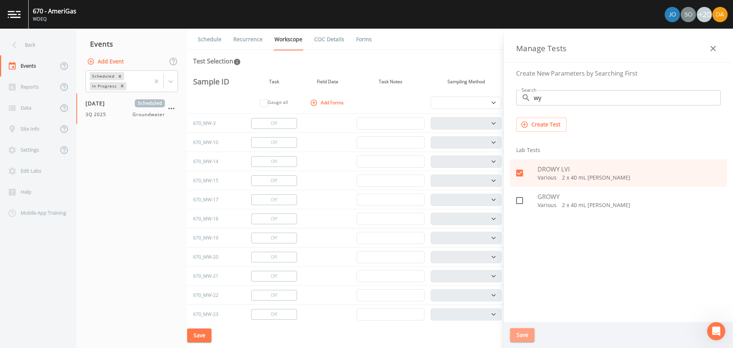
click at [525, 340] on button "Save" at bounding box center [522, 335] width 24 height 14
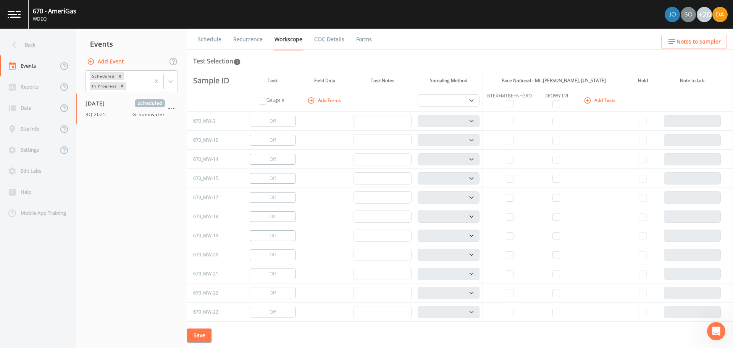
click at [508, 116] on td at bounding box center [510, 121] width 54 height 19
click at [509, 118] on input "checkbox" at bounding box center [510, 122] width 8 height 8
checkbox input "true"
select select "132d7689-3bb8-465b-98a9-744e7d509d8d"
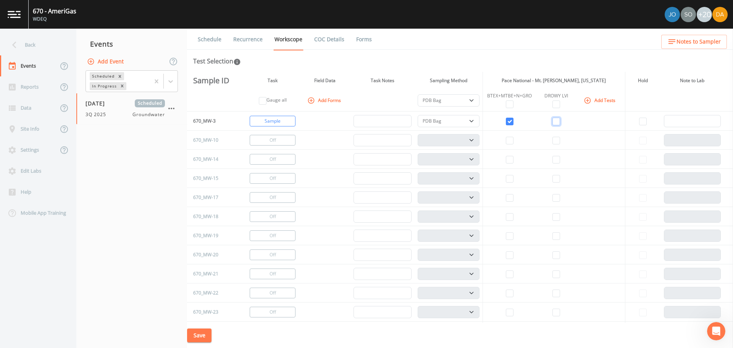
click at [558, 123] on input "checkbox" at bounding box center [557, 122] width 8 height 8
checkbox input "true"
click at [246, 136] on td "Off" at bounding box center [273, 140] width 55 height 19
click at [270, 138] on button "Change to Gauge" at bounding box center [273, 140] width 46 height 11
click at [506, 199] on input "checkbox" at bounding box center [510, 198] width 8 height 8
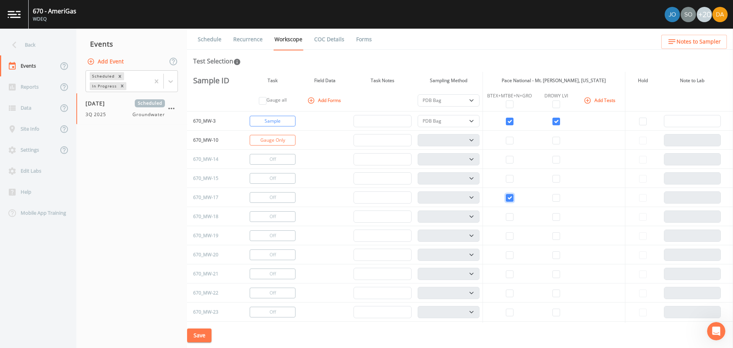
checkbox input "true"
select select "132d7689-3bb8-465b-98a9-744e7d509d8d"
click at [555, 198] on input "checkbox" at bounding box center [557, 198] width 8 height 8
checkbox input "true"
click at [275, 235] on button "Change to Gauge" at bounding box center [273, 235] width 46 height 11
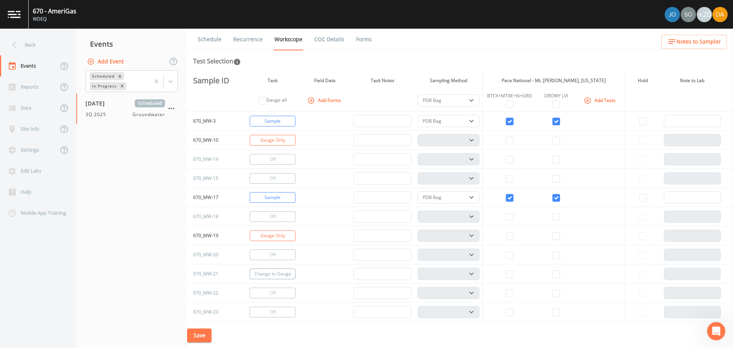
click at [273, 272] on button "Change to Gauge" at bounding box center [273, 274] width 46 height 11
click at [472, 199] on select "PDB Bag Grab Low Flow 3 Vol. Purge" at bounding box center [449, 197] width 62 height 12
select select "d1353bd6-e69c-47f2-b562-038a0934dacb"
click at [418, 191] on select "PDB Bag Grab Low Flow 3 Vol. Purge" at bounding box center [449, 197] width 62 height 12
select select
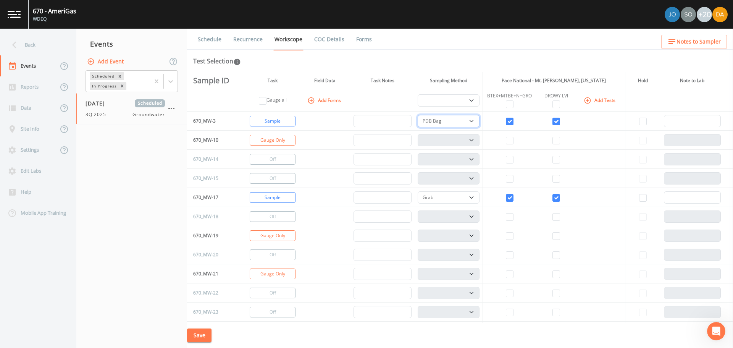
click at [471, 124] on select "PDB Bag Grab Low Flow 3 Vol. Purge" at bounding box center [449, 121] width 62 height 12
select select "d1353bd6-e69c-47f2-b562-038a0934dacb"
click at [418, 115] on select "PDB Bag Grab Low Flow 3 Vol. Purge" at bounding box center [449, 121] width 62 height 12
select select "d1353bd6-e69c-47f2-b562-038a0934dacb"
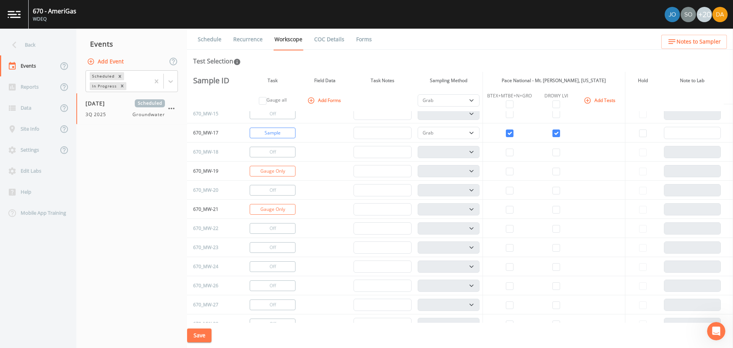
scroll to position [76, 0]
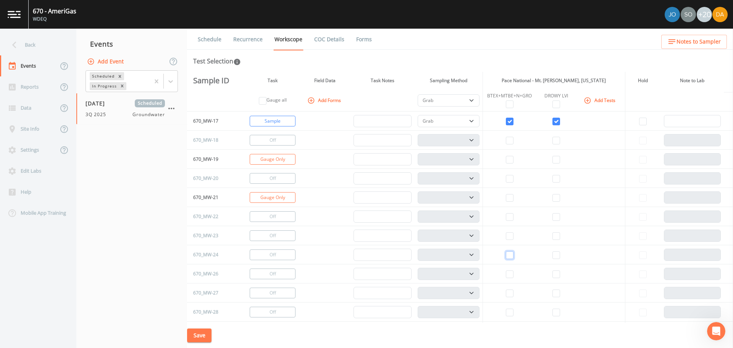
click at [510, 255] on input "checkbox" at bounding box center [510, 255] width 8 height 8
checkbox input "true"
select select
select select "132d7689-3bb8-465b-98a9-744e7d509d8d"
click at [554, 256] on input "checkbox" at bounding box center [557, 255] width 8 height 8
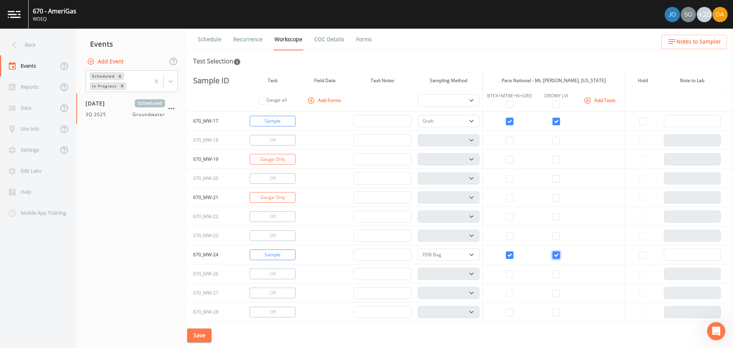
checkbox input "true"
click at [450, 255] on select "PDB Bag Grab Low Flow 3 Vol. Purge" at bounding box center [449, 255] width 62 height 12
select select "0b1af911-289b-4d7b-9fdf-156f6d27a2cf"
click at [418, 249] on select "PDB Bag Grab Low Flow 3 Vol. Purge" at bounding box center [449, 255] width 62 height 12
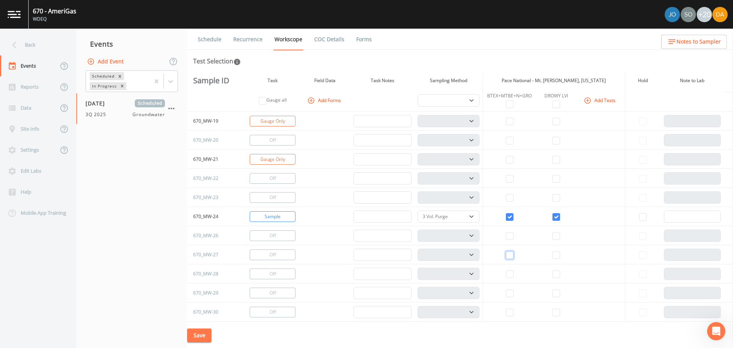
click at [506, 254] on input "checkbox" at bounding box center [510, 255] width 8 height 8
checkbox input "true"
select select "132d7689-3bb8-465b-98a9-744e7d509d8d"
click at [553, 257] on input "checkbox" at bounding box center [557, 255] width 8 height 8
checkbox input "true"
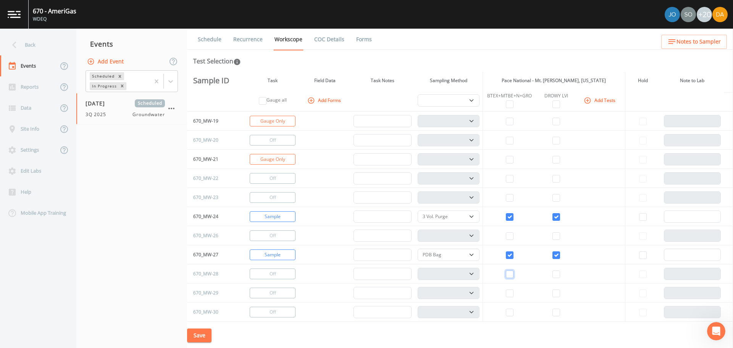
click at [510, 275] on input "checkbox" at bounding box center [510, 274] width 8 height 8
checkbox input "true"
select select "132d7689-3bb8-465b-98a9-744e7d509d8d"
click at [553, 273] on input "checkbox" at bounding box center [557, 274] width 8 height 8
checkbox input "true"
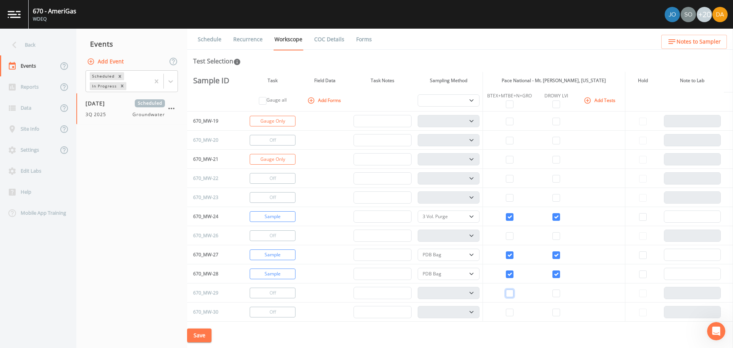
click at [506, 293] on input "checkbox" at bounding box center [510, 294] width 8 height 8
checkbox input "true"
select select "132d7689-3bb8-465b-98a9-744e7d509d8d"
click at [555, 291] on input "checkbox" at bounding box center [557, 294] width 8 height 8
checkbox input "true"
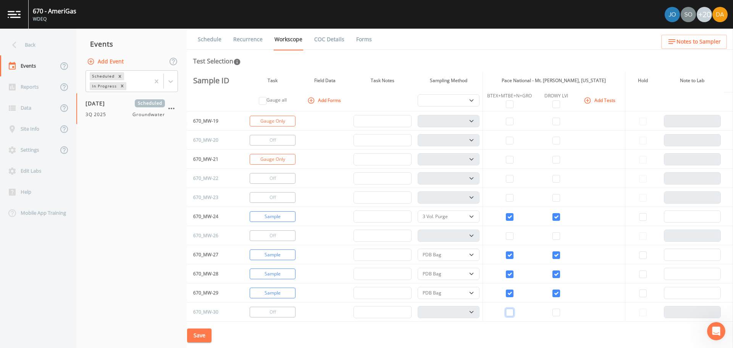
click at [508, 312] on input "checkbox" at bounding box center [510, 313] width 8 height 8
checkbox input "true"
select select "132d7689-3bb8-465b-98a9-744e7d509d8d"
click at [553, 314] on input "checkbox" at bounding box center [557, 313] width 8 height 8
checkbox input "true"
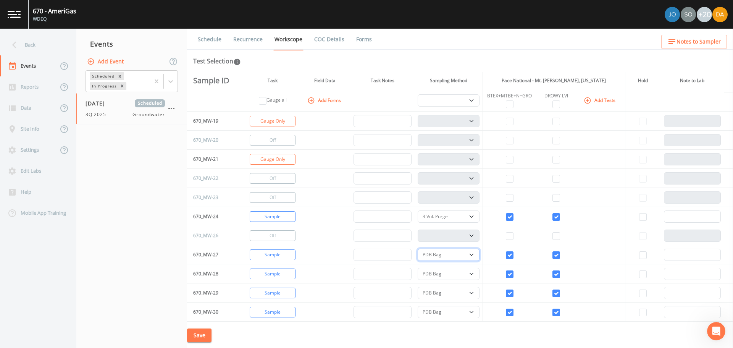
click at [463, 254] on select "PDB Bag Grab Low Flow 3 Vol. Purge" at bounding box center [449, 255] width 62 height 12
select select "d1353bd6-e69c-47f2-b562-038a0934dacb"
click at [418, 249] on select "PDB Bag Grab Low Flow 3 Vol. Purge" at bounding box center [449, 255] width 62 height 12
click at [441, 279] on select "PDB Bag Grab Low Flow 3 Vol. Purge" at bounding box center [449, 274] width 62 height 12
select select "d1353bd6-e69c-47f2-b562-038a0934dacb"
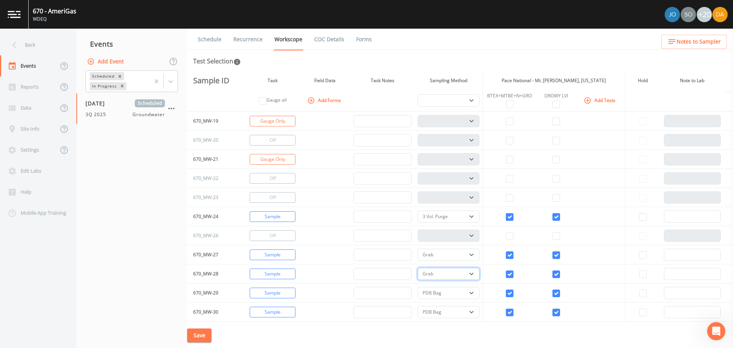
click at [418, 268] on select "PDB Bag Grab Low Flow 3 Vol. Purge" at bounding box center [449, 274] width 62 height 12
click at [432, 293] on select "PDB Bag Grab Low Flow 3 Vol. Purge" at bounding box center [449, 293] width 62 height 12
select select "d1353bd6-e69c-47f2-b562-038a0934dacb"
click at [418, 287] on select "PDB Bag Grab Low Flow 3 Vol. Purge" at bounding box center [449, 293] width 62 height 12
click at [432, 314] on select "PDB Bag Grab Low Flow 3 Vol. Purge" at bounding box center [449, 312] width 62 height 12
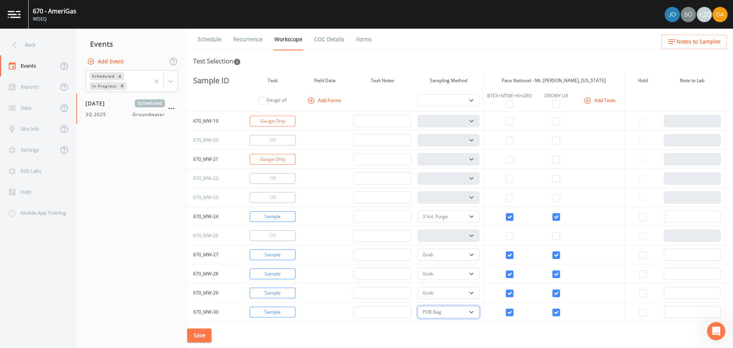
select select "d1353bd6-e69c-47f2-b562-038a0934dacb"
click at [418, 306] on select "PDB Bag Grab Low Flow 3 Vol. Purge" at bounding box center [449, 312] width 62 height 12
click at [204, 331] on button "Save" at bounding box center [199, 335] width 24 height 14
click at [189, 336] on button "Save" at bounding box center [199, 335] width 24 height 14
click at [22, 38] on div "Back" at bounding box center [34, 44] width 69 height 21
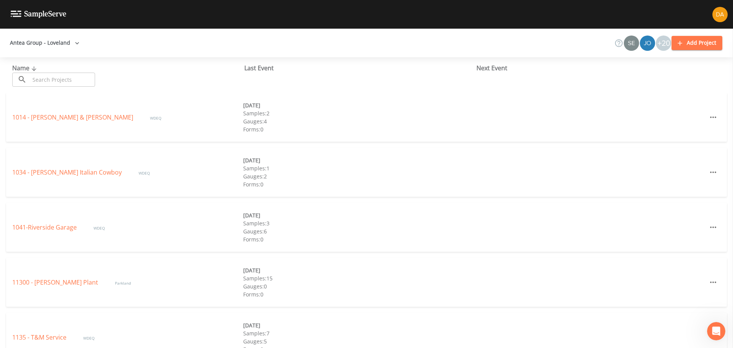
click at [42, 74] on input "text" at bounding box center [62, 80] width 65 height 14
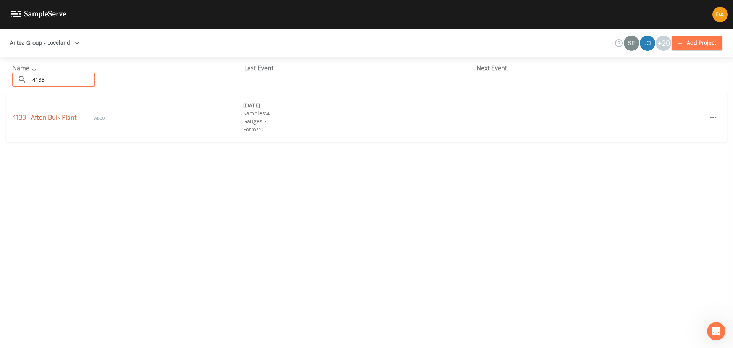
type input "4133"
click at [45, 115] on link "4133 - Afton Bulk Plant" at bounding box center [45, 117] width 66 height 8
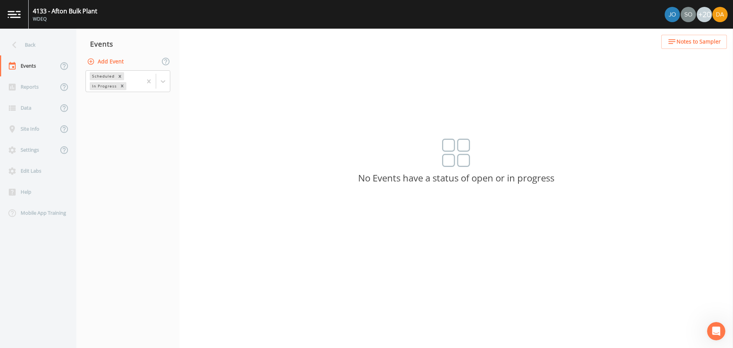
click at [100, 60] on button "Add Event" at bounding box center [106, 62] width 41 height 14
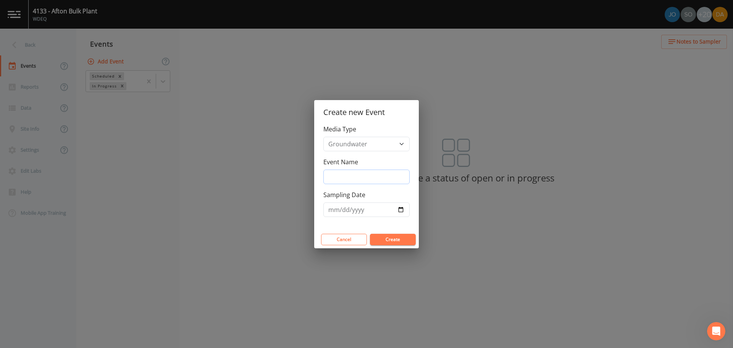
click at [366, 176] on input "Event Name" at bounding box center [367, 177] width 86 height 15
type input "3Q 2025"
click at [376, 209] on input "Sampling Date" at bounding box center [367, 209] width 86 height 15
click at [394, 242] on button "Create" at bounding box center [393, 239] width 46 height 11
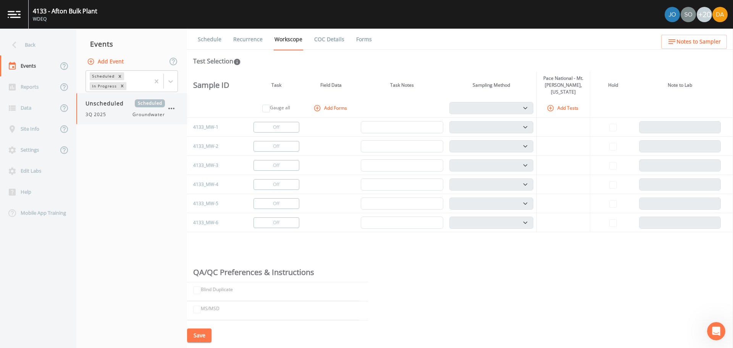
click at [140, 110] on div "Unscheduled Scheduled 3Q 2025 Groundwater" at bounding box center [125, 108] width 79 height 19
click at [175, 105] on icon "button" at bounding box center [171, 108] width 9 height 9
click at [115, 144] on div at bounding box center [366, 174] width 733 height 348
click at [41, 110] on div "Data" at bounding box center [29, 107] width 58 height 21
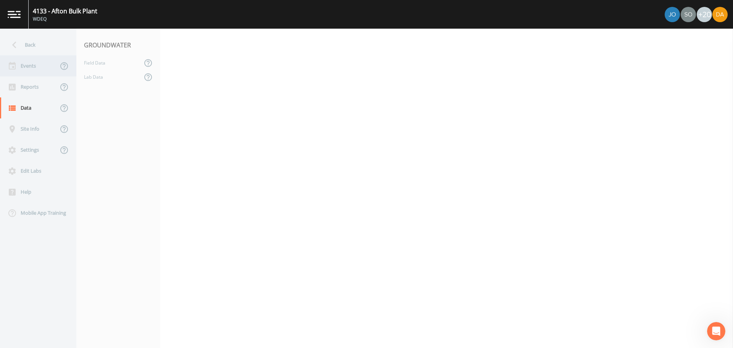
click at [29, 56] on div "Events" at bounding box center [29, 65] width 58 height 21
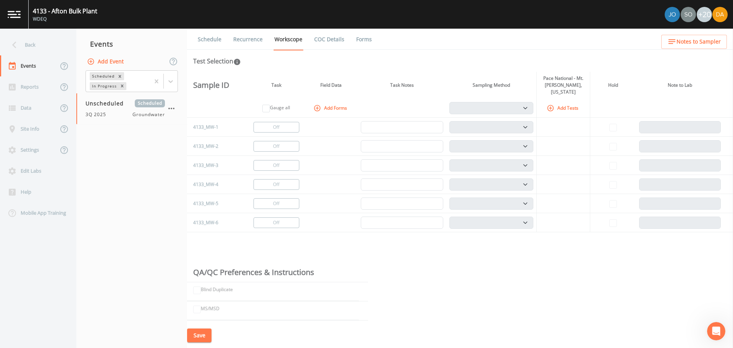
click at [576, 103] on button "Add Tests" at bounding box center [563, 108] width 36 height 13
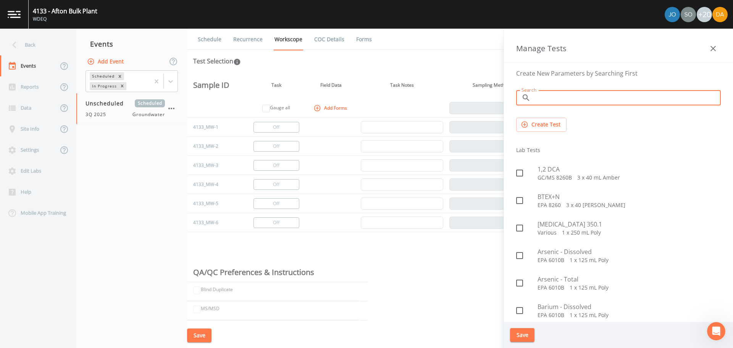
click at [543, 95] on input "Search" at bounding box center [627, 97] width 187 height 15
type input "gro"
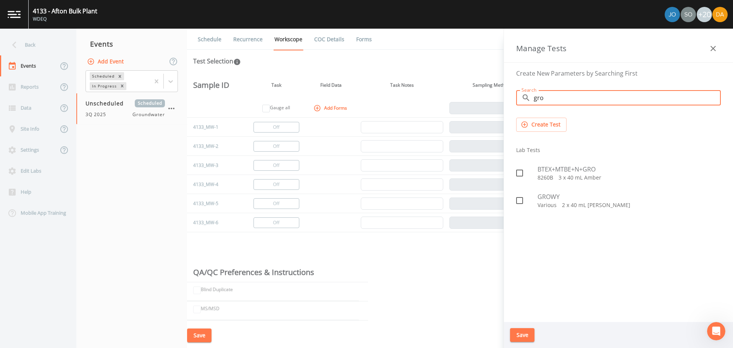
click at [559, 171] on span "BTEX+MTBE+N+GRO" at bounding box center [629, 169] width 183 height 9
checkbox input "true"
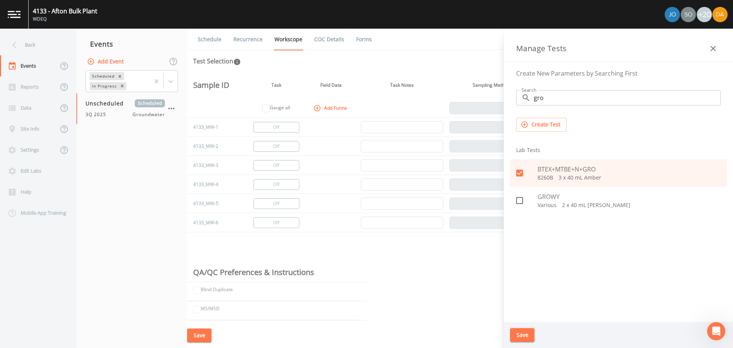
click at [520, 338] on button "Save" at bounding box center [522, 335] width 24 height 14
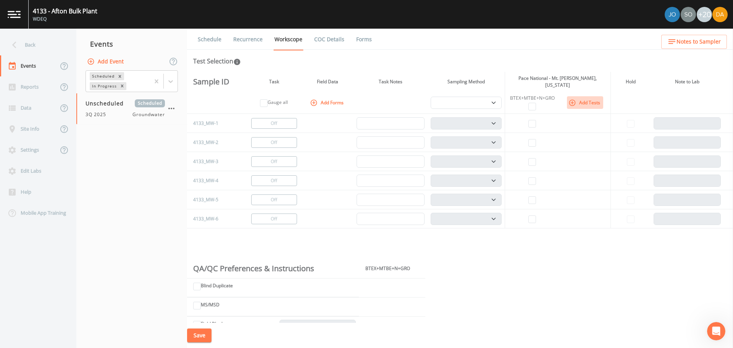
click at [578, 97] on button "Add Tests" at bounding box center [585, 102] width 36 height 13
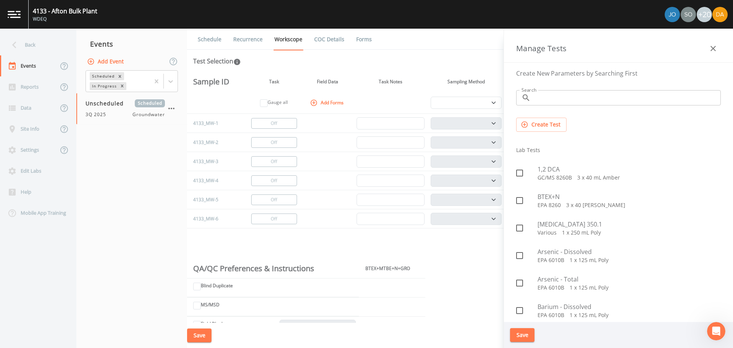
click at [537, 95] on input "Search" at bounding box center [627, 97] width 187 height 15
type input "wy"
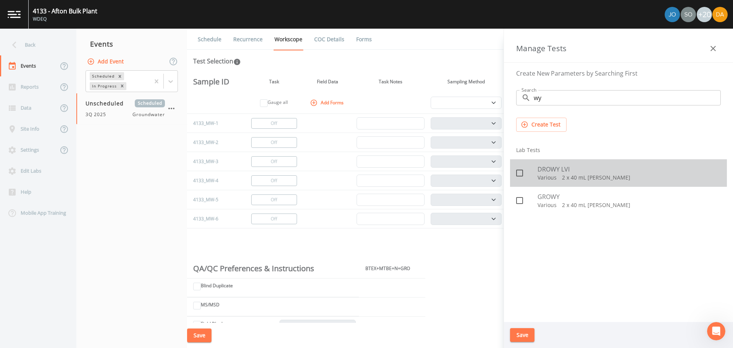
click at [537, 175] on div at bounding box center [526, 173] width 21 height 16
checkbox input "true"
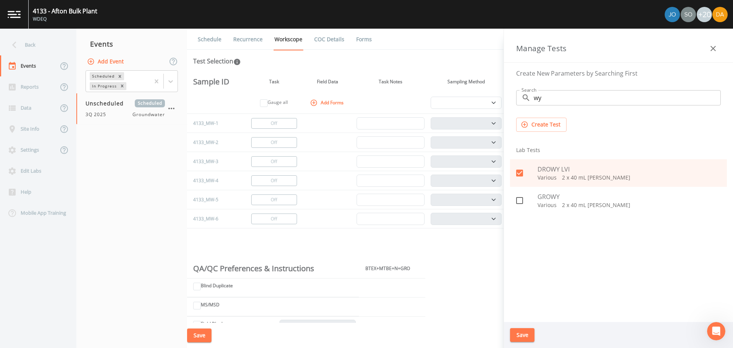
click at [522, 332] on button "Save" at bounding box center [522, 335] width 24 height 14
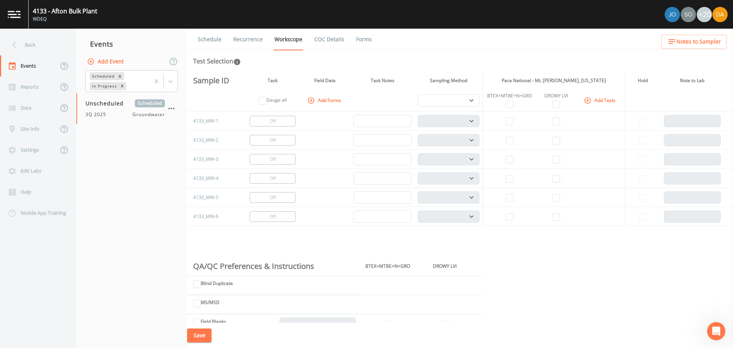
click at [514, 121] on td at bounding box center [510, 121] width 54 height 19
click at [512, 120] on input "checkbox" at bounding box center [510, 122] width 8 height 8
checkbox input "true"
select select "132d7689-3bb8-465b-98a9-744e7d509d8d"
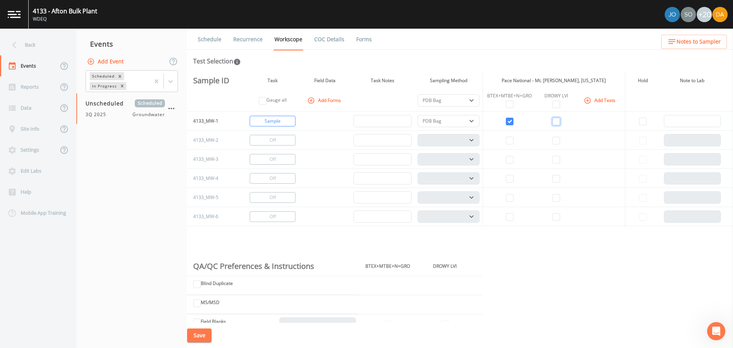
click at [556, 120] on input "checkbox" at bounding box center [557, 122] width 8 height 8
checkbox input "true"
click at [456, 119] on select "PDB Bag Grab Low Flow 3 Vol. Purge" at bounding box center [449, 121] width 62 height 12
click at [458, 126] on select "PDB Bag Grab Low Flow 3 Vol. Purge" at bounding box center [449, 121] width 62 height 12
select select "0b1af911-289b-4d7b-9fdf-156f6d27a2cf"
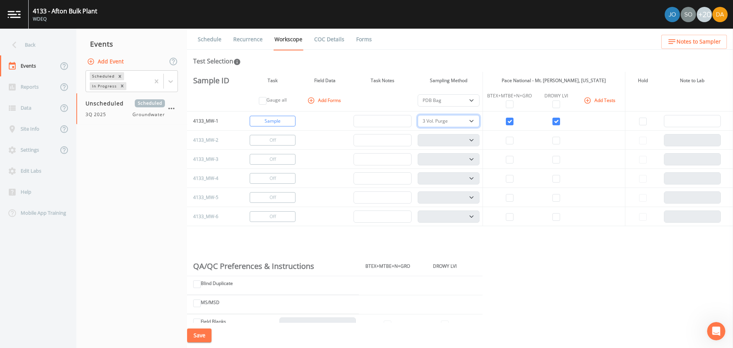
click at [418, 115] on select "PDB Bag Grab Low Flow 3 Vol. Purge" at bounding box center [449, 121] width 62 height 12
select select "0b1af911-289b-4d7b-9fdf-156f6d27a2cf"
click at [506, 158] on input "checkbox" at bounding box center [510, 160] width 8 height 8
checkbox input "true"
select select
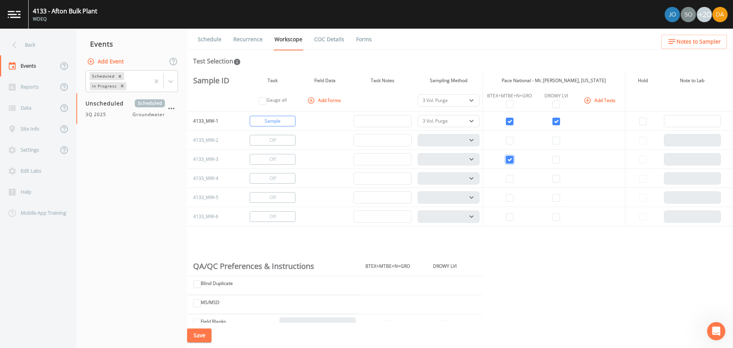
select select "132d7689-3bb8-465b-98a9-744e7d509d8d"
click at [558, 160] on td at bounding box center [556, 159] width 39 height 19
click at [555, 160] on input "checkbox" at bounding box center [557, 160] width 8 height 8
checkbox input "true"
click at [506, 182] on input "checkbox" at bounding box center [510, 179] width 8 height 8
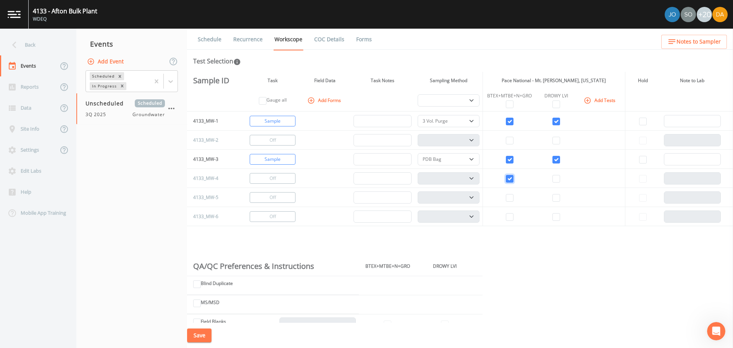
checkbox input "true"
select select "132d7689-3bb8-465b-98a9-744e7d509d8d"
click at [548, 178] on td at bounding box center [556, 178] width 39 height 19
click at [557, 178] on input "checkbox" at bounding box center [557, 179] width 8 height 8
checkbox input "true"
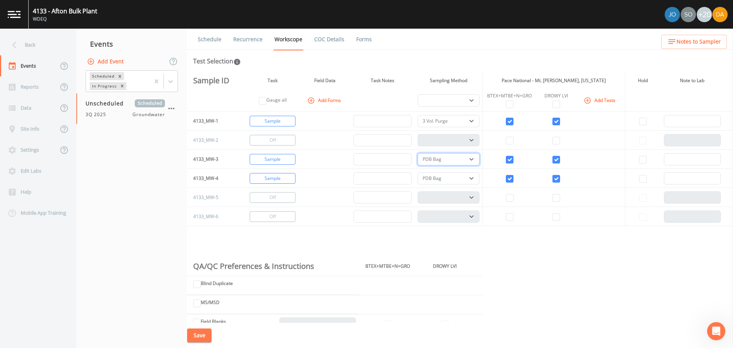
click at [466, 156] on select "PDB Bag Grab Low Flow 3 Vol. Purge" at bounding box center [449, 159] width 62 height 12
select select "0b1af911-289b-4d7b-9fdf-156f6d27a2cf"
click at [418, 153] on select "PDB Bag Grab Low Flow 3 Vol. Purge" at bounding box center [449, 159] width 62 height 12
click at [453, 178] on select "PDB Bag Grab Low Flow 3 Vol. Purge" at bounding box center [449, 178] width 62 height 12
select select "0b1af911-289b-4d7b-9fdf-156f6d27a2cf"
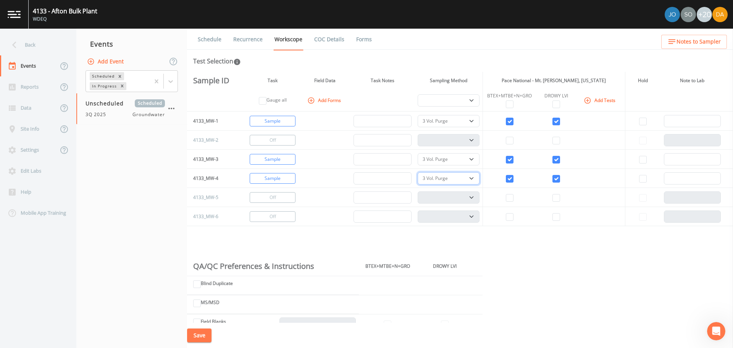
click at [418, 172] on select "PDB Bag Grab Low Flow 3 Vol. Purge" at bounding box center [449, 178] width 62 height 12
select select "0b1af911-289b-4d7b-9fdf-156f6d27a2cf"
click at [506, 218] on input "checkbox" at bounding box center [510, 217] width 8 height 8
checkbox input "true"
select select
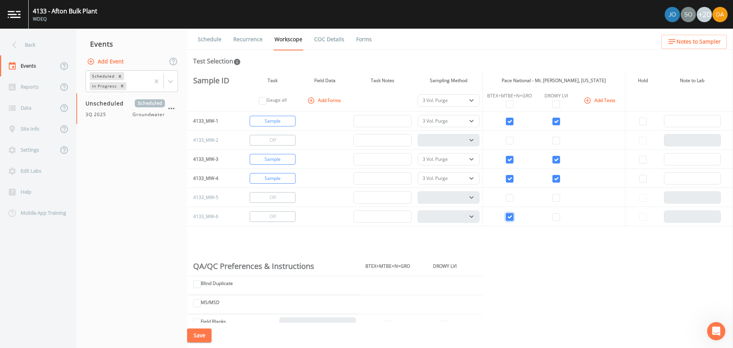
select select "132d7689-3bb8-465b-98a9-744e7d509d8d"
click at [556, 216] on input "checkbox" at bounding box center [557, 217] width 8 height 8
checkbox input "true"
click at [464, 212] on select "PDB Bag Grab Low Flow 3 Vol. Purge" at bounding box center [449, 216] width 62 height 12
select select "0b1af911-289b-4d7b-9fdf-156f6d27a2cf"
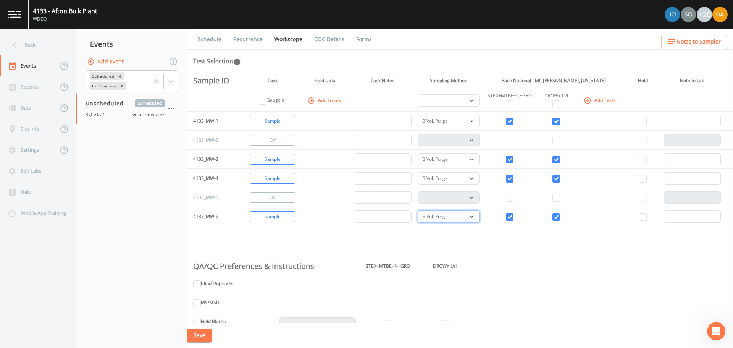
click at [418, 210] on select "PDB Bag Grab Low Flow 3 Vol. Purge" at bounding box center [449, 216] width 62 height 12
select select "0b1af911-289b-4d7b-9fdf-156f6d27a2cf"
click at [214, 42] on link "Schedule" at bounding box center [210, 39] width 26 height 21
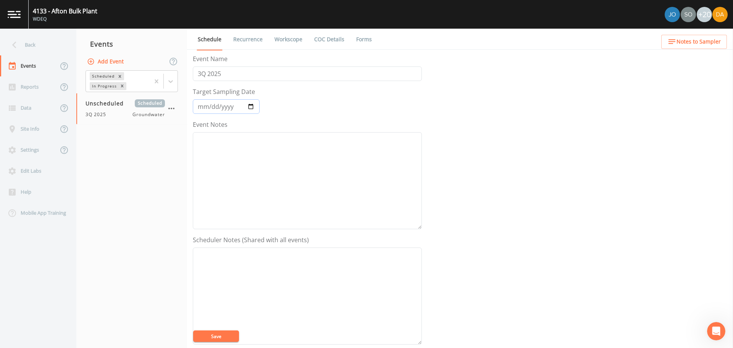
click at [232, 102] on input "Target Sampling Date" at bounding box center [226, 106] width 67 height 15
click at [259, 107] on input "Target Sampling Date" at bounding box center [226, 106] width 67 height 15
click at [247, 105] on input "Target Sampling Date" at bounding box center [226, 106] width 67 height 15
type input "[DATE]"
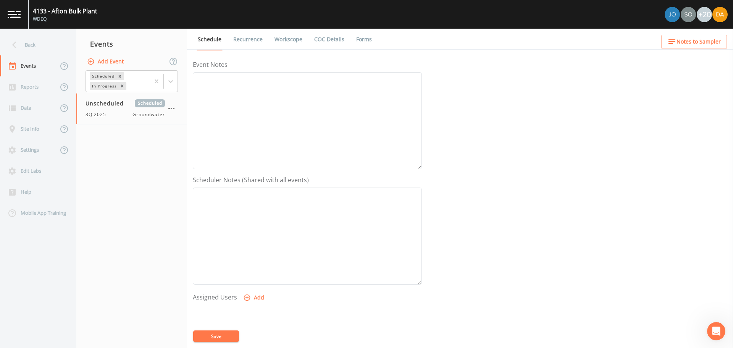
scroll to position [158, 0]
click at [209, 332] on button "Save" at bounding box center [216, 335] width 46 height 11
click at [280, 37] on link "Workscope" at bounding box center [288, 39] width 30 height 21
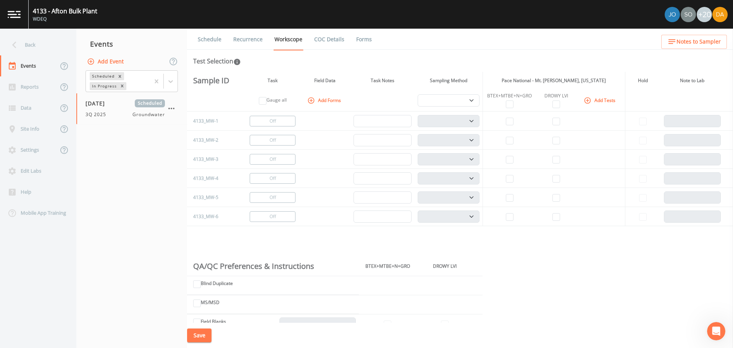
click at [332, 35] on link "COC Details" at bounding box center [329, 39] width 32 height 21
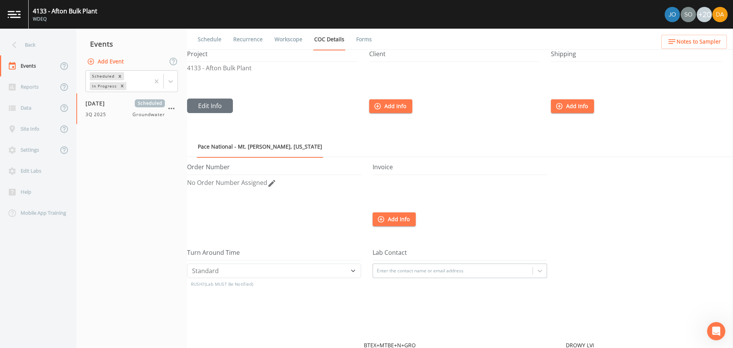
click at [256, 50] on link "Recurrence" at bounding box center [248, 39] width 32 height 21
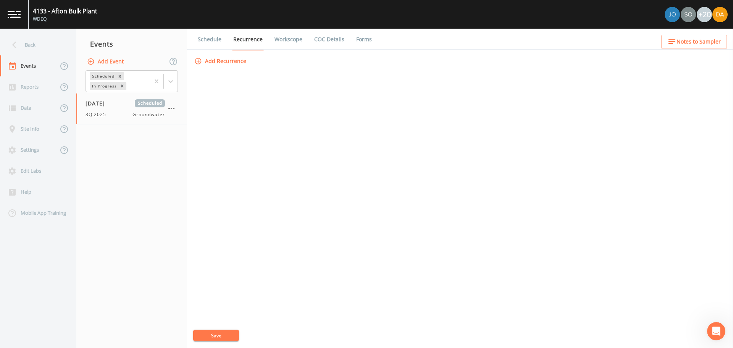
click at [357, 38] on link "Forms" at bounding box center [364, 39] width 18 height 21
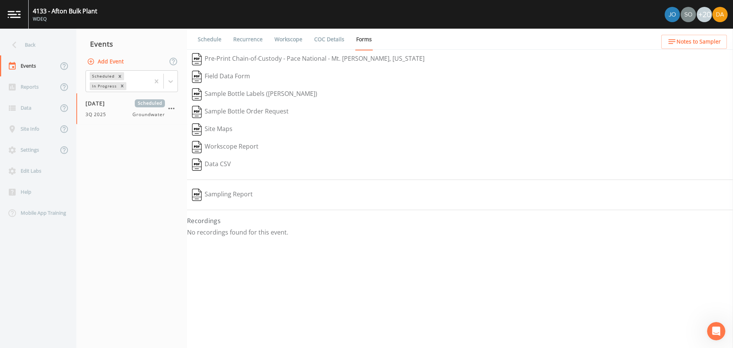
click at [210, 38] on link "Schedule" at bounding box center [210, 39] width 26 height 21
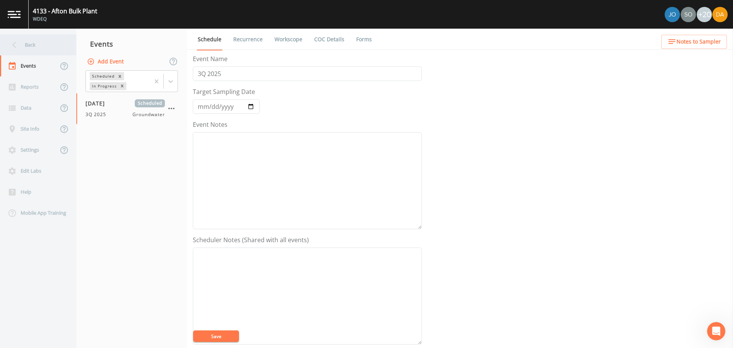
click at [20, 44] on icon at bounding box center [14, 44] width 13 height 13
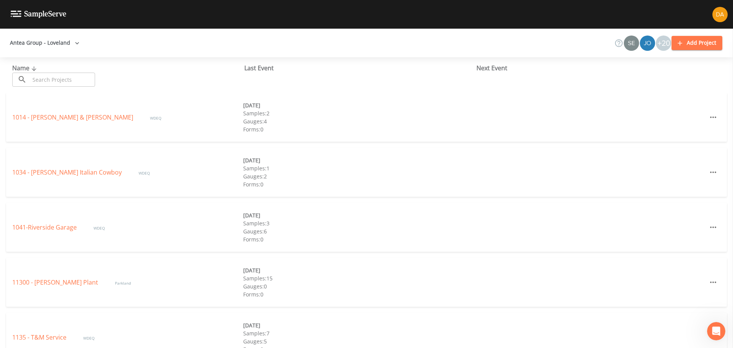
click at [41, 79] on input "text" at bounding box center [62, 80] width 65 height 14
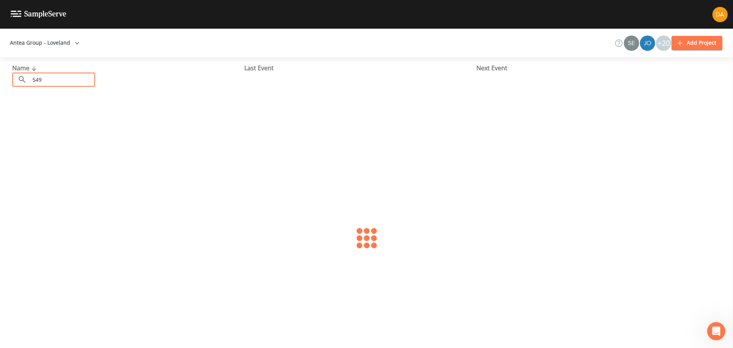
type input "549"
click at [40, 118] on link "549 - Gasmat" at bounding box center [31, 117] width 39 height 8
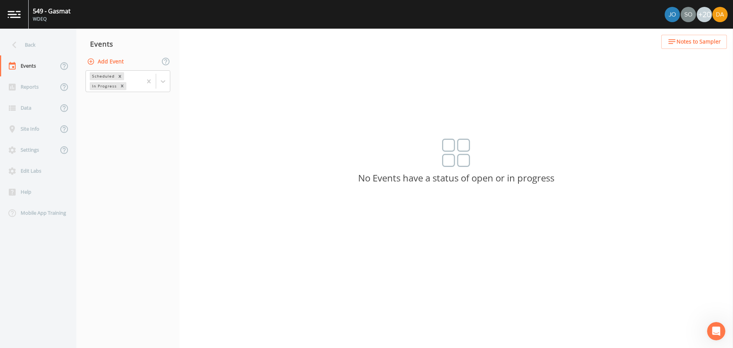
click at [112, 58] on button "Add Event" at bounding box center [106, 62] width 41 height 14
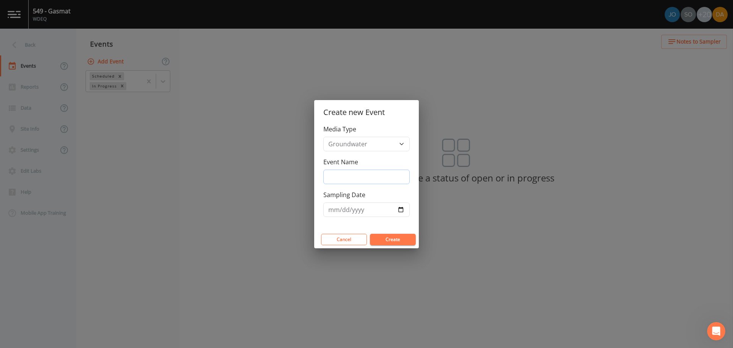
click at [349, 174] on input "Event Name" at bounding box center [367, 177] width 86 height 15
type input "3Q 2025"
click at [403, 212] on input "Sampling Date" at bounding box center [367, 209] width 86 height 15
type input "[DATE]"
click at [399, 235] on button "Create" at bounding box center [393, 239] width 46 height 11
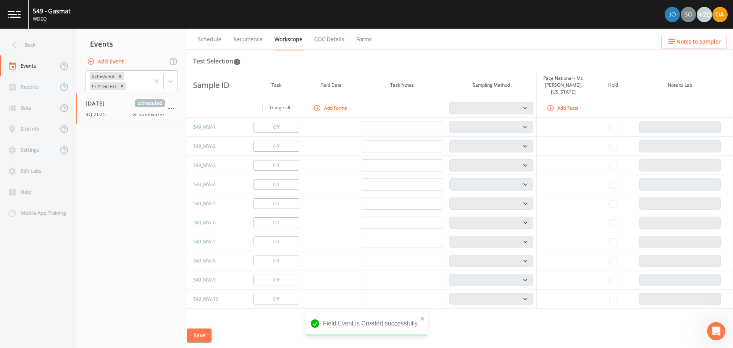
click at [569, 102] on button "Add Tests" at bounding box center [563, 108] width 36 height 13
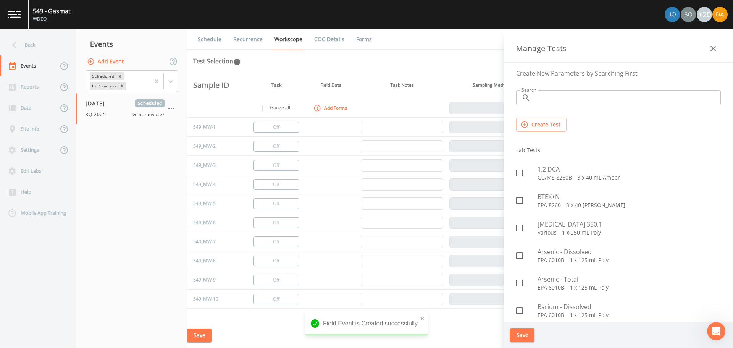
click at [551, 93] on input "Search" at bounding box center [627, 97] width 187 height 15
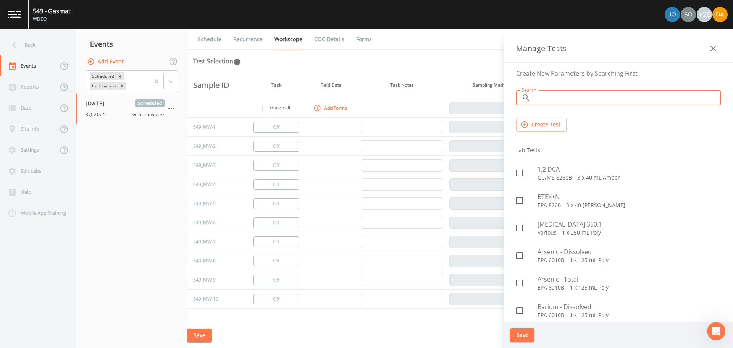
type input "wy"
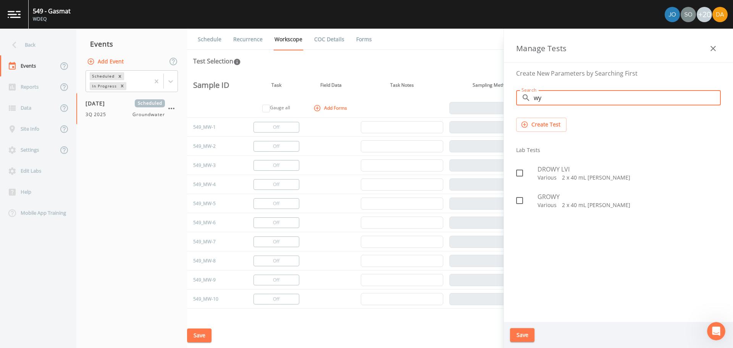
click at [565, 170] on span "DROWY LVI" at bounding box center [629, 169] width 183 height 9
checkbox input "true"
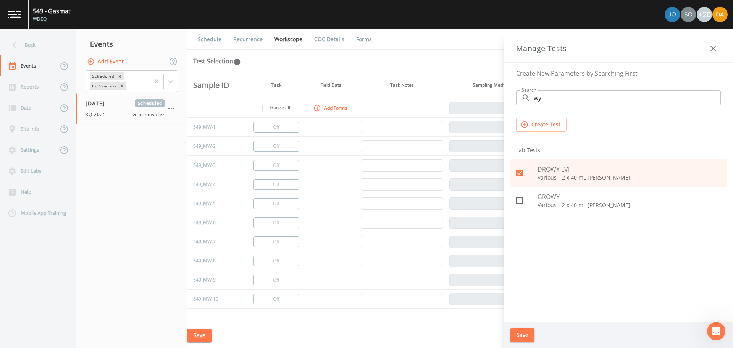
click at [524, 335] on button "Save" at bounding box center [522, 335] width 24 height 14
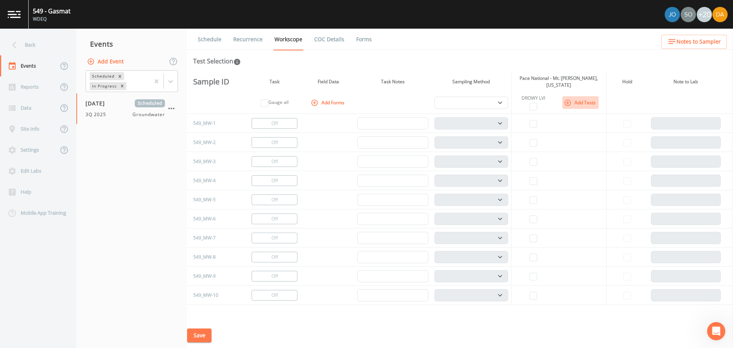
click at [579, 96] on button "Add Tests" at bounding box center [581, 102] width 36 height 13
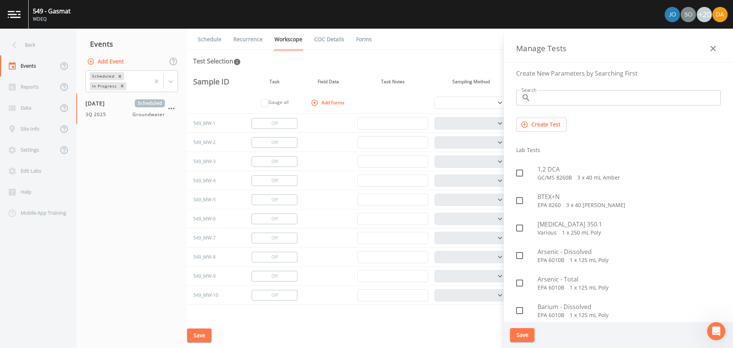
click at [548, 97] on input "Search" at bounding box center [627, 97] width 187 height 15
type input "wy"
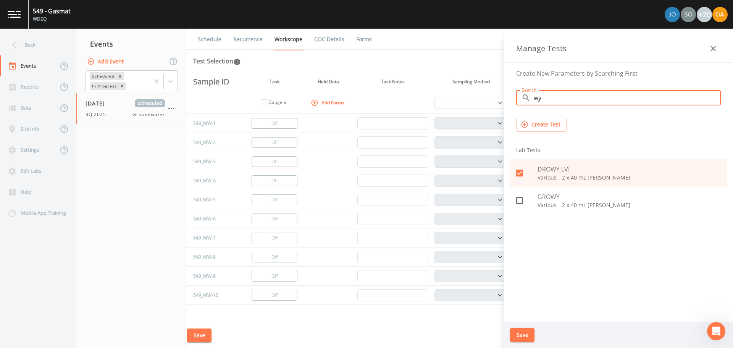
click at [573, 102] on input "wy" at bounding box center [627, 97] width 187 height 15
drag, startPoint x: 549, startPoint y: 99, endPoint x: 526, endPoint y: 101, distance: 23.4
click at [526, 101] on div "​ wy Search" at bounding box center [618, 97] width 205 height 15
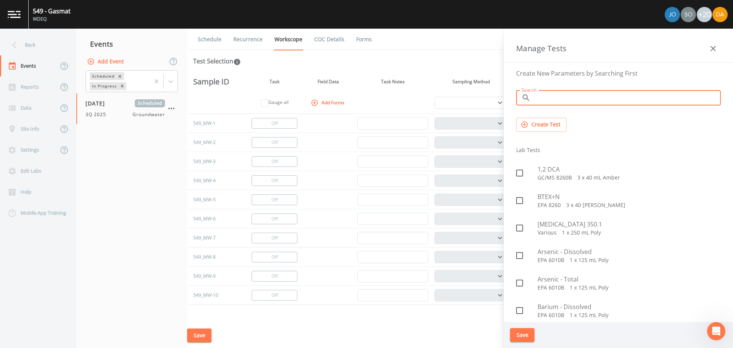
click at [541, 95] on input "Search" at bounding box center [627, 97] width 187 height 15
type input "gro"
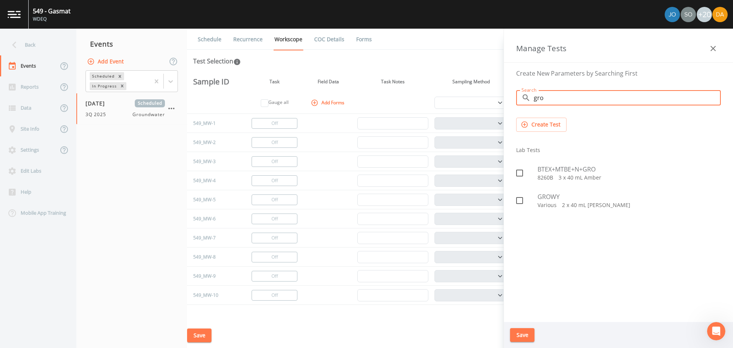
click at [563, 168] on span "BTEX+MTBE+N+GRO" at bounding box center [629, 169] width 183 height 9
checkbox input "true"
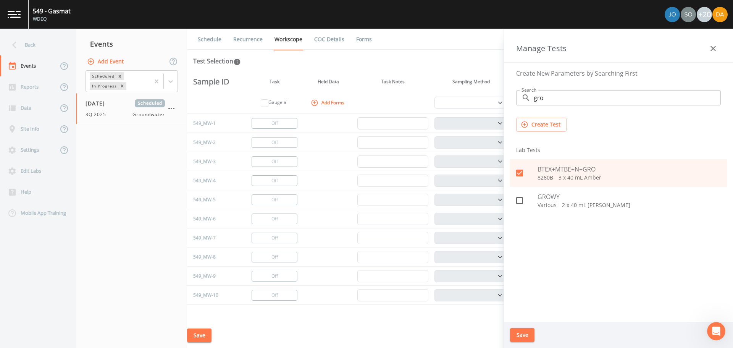
click at [519, 335] on button "Save" at bounding box center [522, 335] width 24 height 14
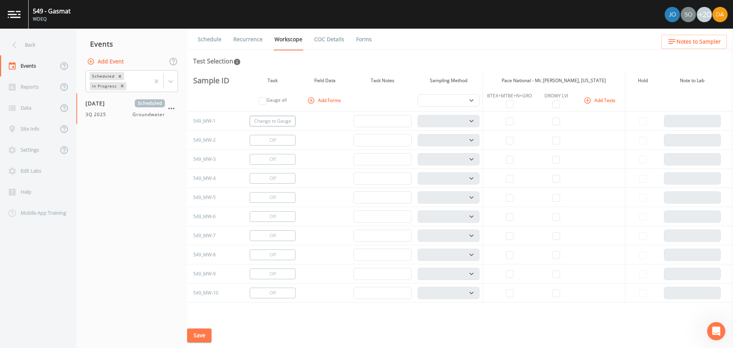
click at [283, 121] on button "Change to Gauge" at bounding box center [273, 121] width 46 height 11
click at [508, 140] on input "checkbox" at bounding box center [510, 141] width 8 height 8
checkbox input "true"
select select "132d7689-3bb8-465b-98a9-744e7d509d8d"
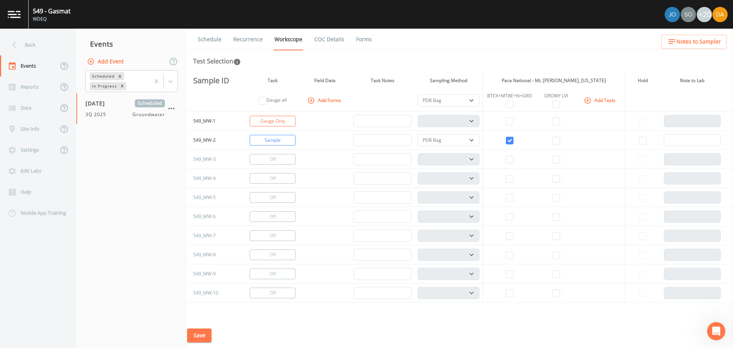
click at [550, 143] on td at bounding box center [556, 140] width 39 height 19
click at [558, 141] on input "checkbox" at bounding box center [557, 141] width 8 height 8
checkbox input "true"
click at [506, 162] on input "checkbox" at bounding box center [510, 160] width 8 height 8
checkbox input "true"
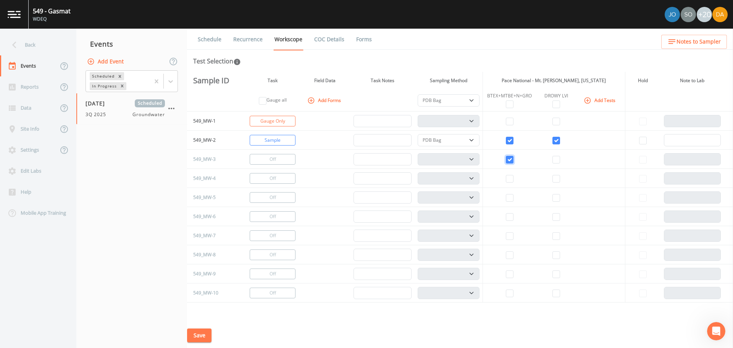
select select "132d7689-3bb8-465b-98a9-744e7d509d8d"
click at [553, 160] on input "checkbox" at bounding box center [557, 160] width 8 height 8
checkbox input "true"
click at [276, 176] on button "Change to Gauge" at bounding box center [273, 178] width 46 height 11
click at [273, 215] on button "Change to Gauge" at bounding box center [273, 216] width 46 height 11
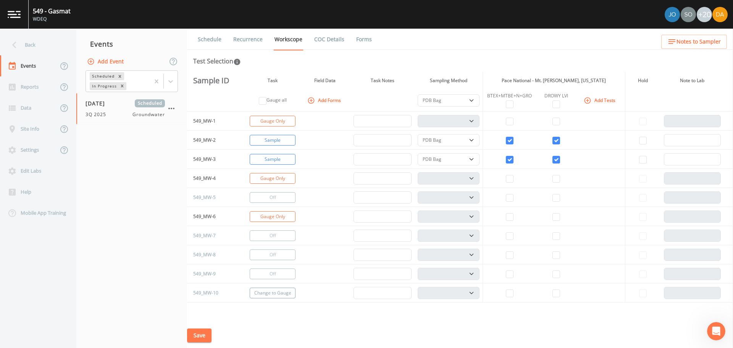
click at [270, 290] on button "Change to Gauge" at bounding box center [273, 293] width 46 height 11
click at [462, 138] on select "PDB Bag Grab Low Flow 3 Vol. Purge" at bounding box center [449, 140] width 62 height 12
click at [470, 101] on select "PDB Bag Grab Low Flow 3 Vol. Purge" at bounding box center [449, 100] width 62 height 12
select select "d1353bd6-e69c-47f2-b562-038a0934dacb"
click at [418, 94] on select "PDB Bag Grab Low Flow 3 Vol. Purge" at bounding box center [449, 100] width 62 height 12
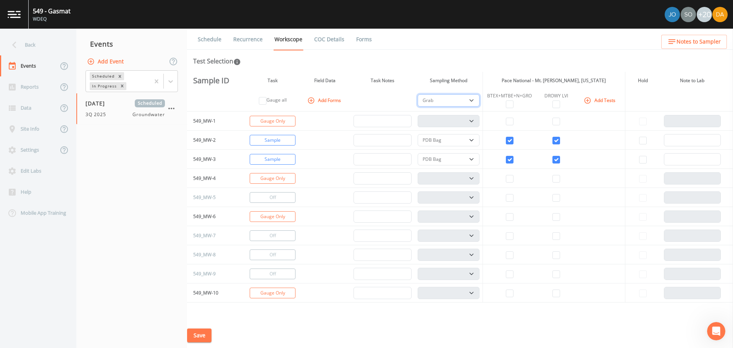
select select "d1353bd6-e69c-47f2-b562-038a0934dacb"
click at [210, 335] on button "Save" at bounding box center [199, 335] width 24 height 14
click at [31, 44] on div "Back" at bounding box center [34, 44] width 69 height 21
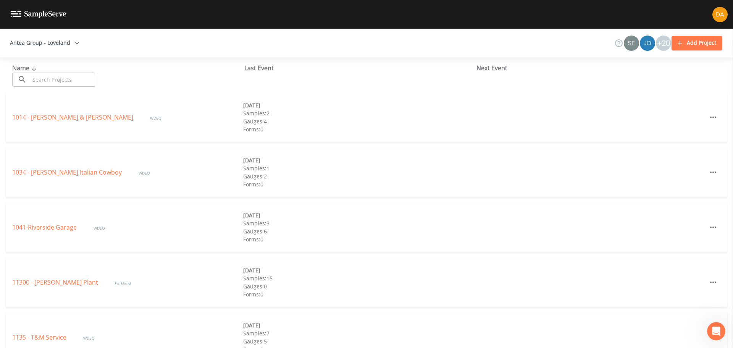
click at [29, 76] on div "​ ​" at bounding box center [53, 80] width 83 height 14
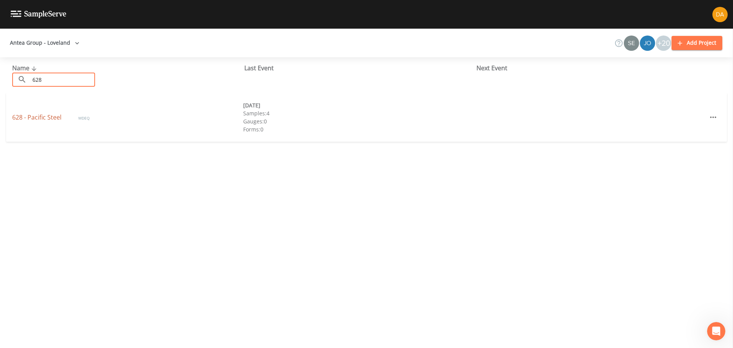
type input "628"
click at [42, 116] on link "628 - Pacific Steel" at bounding box center [37, 117] width 51 height 8
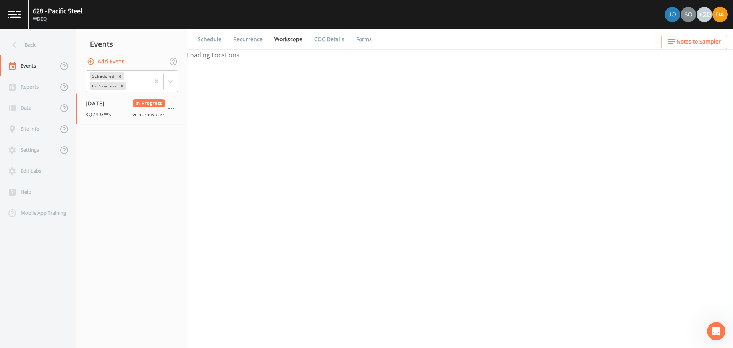
select select "0b1af911-289b-4d7b-9fdf-156f6d27a2cf"
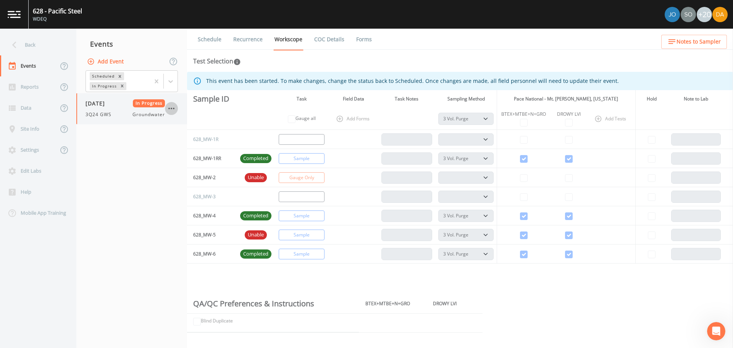
click at [170, 106] on icon "button" at bounding box center [171, 108] width 9 height 9
click at [95, 181] on div at bounding box center [366, 174] width 733 height 348
click at [179, 108] on div "[DATE] In Progress 3Q24 GWS Groundwater" at bounding box center [131, 108] width 111 height 31
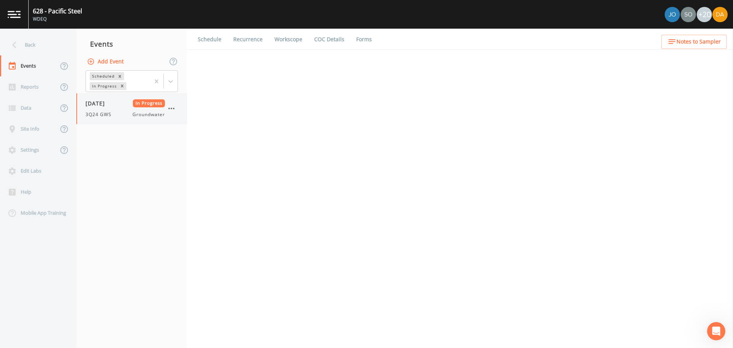
select select "0b1af911-289b-4d7b-9fdf-156f6d27a2cf"
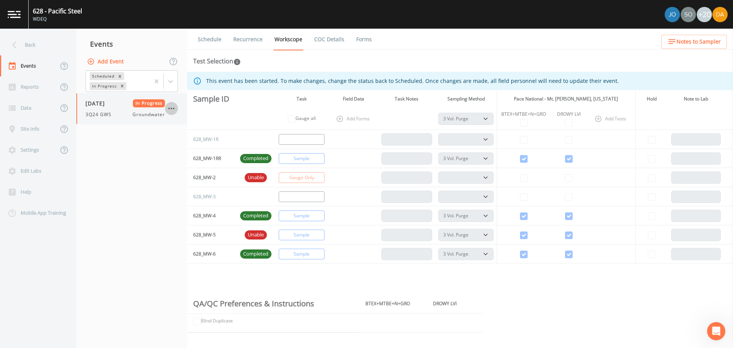
click at [173, 108] on icon "button" at bounding box center [171, 108] width 9 height 9
click at [190, 157] on p "Delete" at bounding box center [210, 153] width 51 height 9
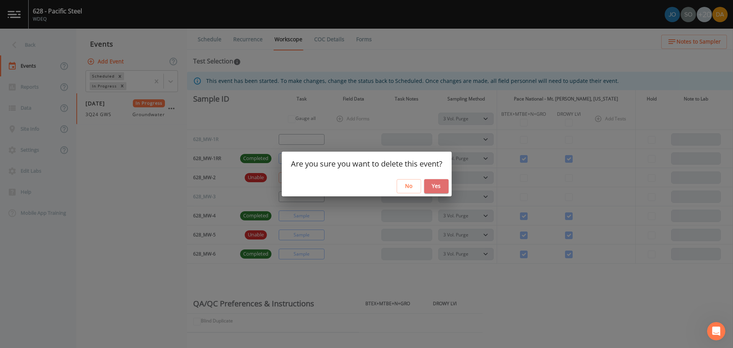
click at [442, 181] on button "Yes" at bounding box center [436, 186] width 24 height 14
select select "0b1af911-289b-4d7b-9fdf-156f6d27a2cf"
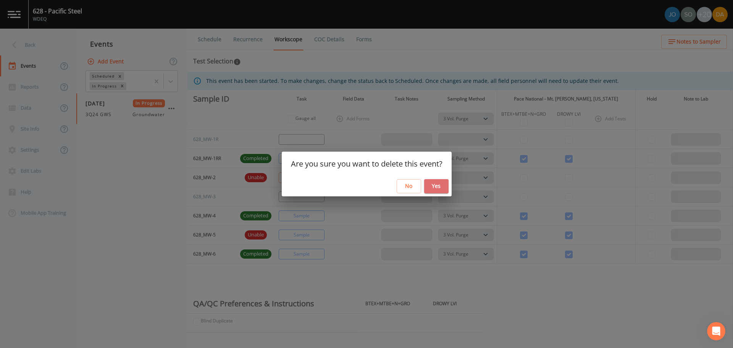
select select "0b1af911-289b-4d7b-9fdf-156f6d27a2cf"
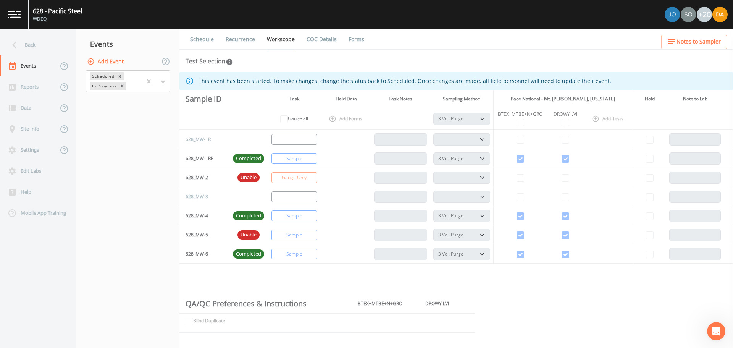
click at [100, 61] on button "Add Event" at bounding box center [106, 62] width 41 height 14
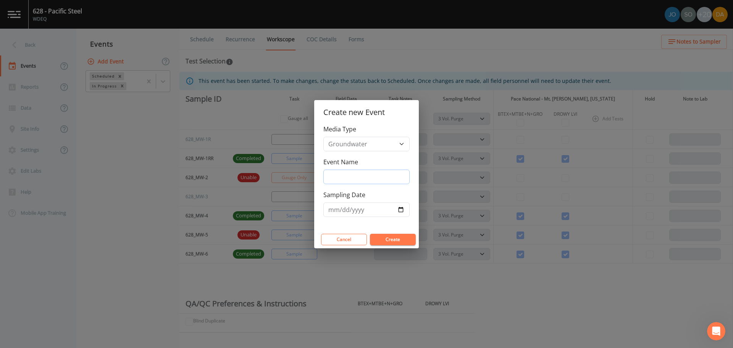
click at [369, 173] on input "Event Name" at bounding box center [367, 177] width 86 height 15
type input "3Q 2025"
click at [406, 212] on input "Sampling Date" at bounding box center [367, 209] width 86 height 15
click at [401, 209] on input "Sampling Date" at bounding box center [367, 209] width 86 height 15
type input "[DATE]"
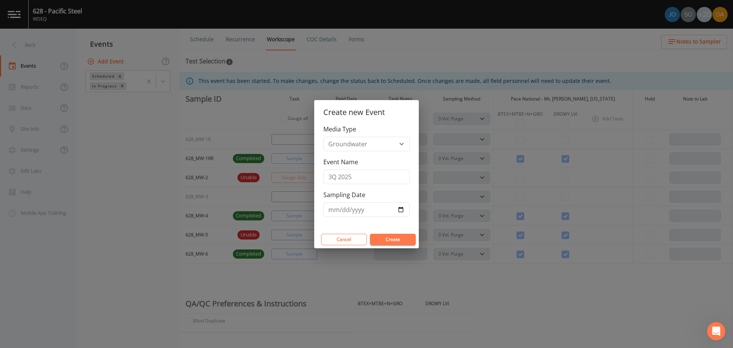
click at [391, 237] on button "Create" at bounding box center [393, 239] width 46 height 11
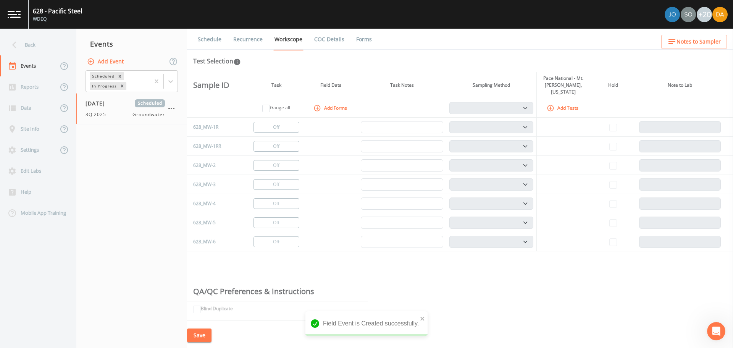
click at [549, 107] on th "Add Tests" at bounding box center [563, 108] width 53 height 19
click at [549, 105] on icon "button" at bounding box center [551, 108] width 6 height 6
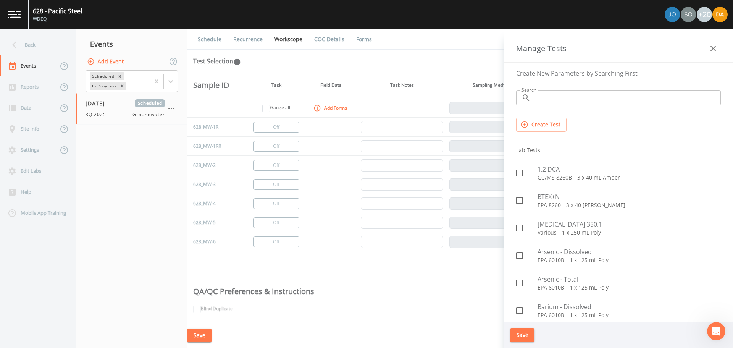
click at [555, 101] on input "Search" at bounding box center [627, 97] width 187 height 15
type input "gro"
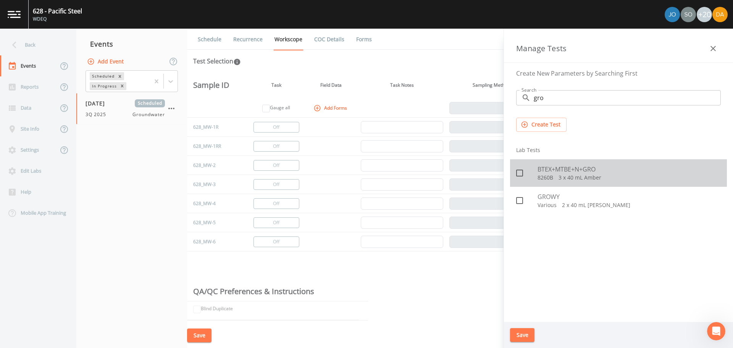
click at [557, 177] on p "8260B   3 x 40 mL Amber" at bounding box center [629, 178] width 183 height 8
checkbox input "true"
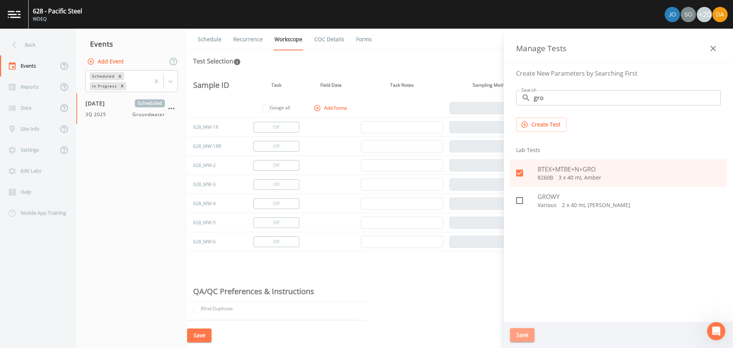
click at [524, 336] on button "Save" at bounding box center [522, 335] width 24 height 14
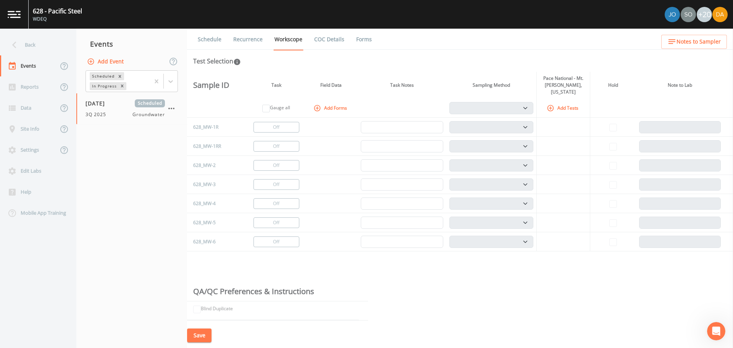
click at [574, 102] on button "Add Tests" at bounding box center [563, 108] width 36 height 13
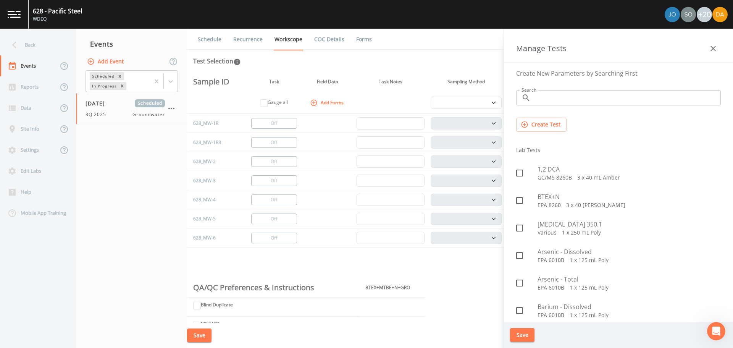
click at [541, 96] on input "Search" at bounding box center [627, 97] width 187 height 15
type input "wy"
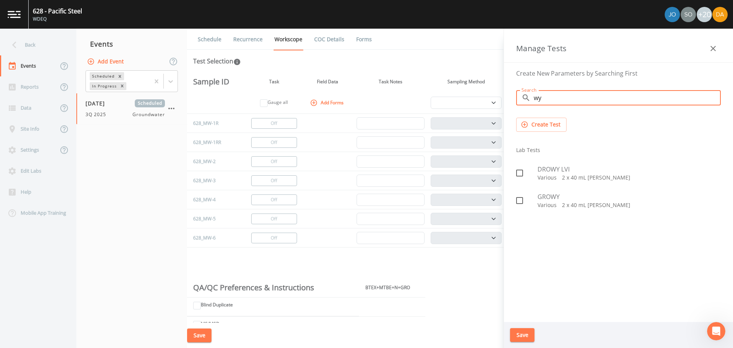
click at [578, 165] on span "DROWY LVI" at bounding box center [629, 169] width 183 height 9
checkbox input "true"
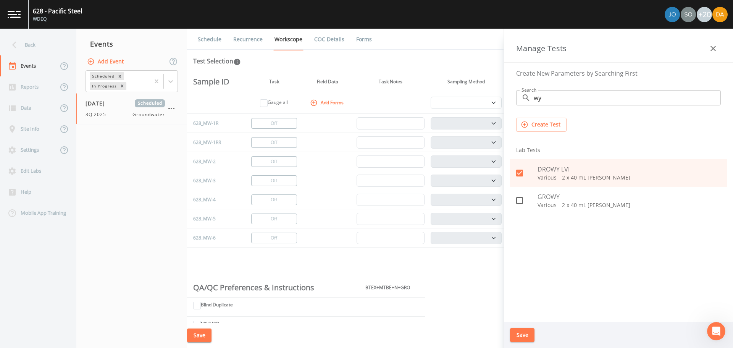
click at [523, 333] on button "Save" at bounding box center [522, 335] width 24 height 14
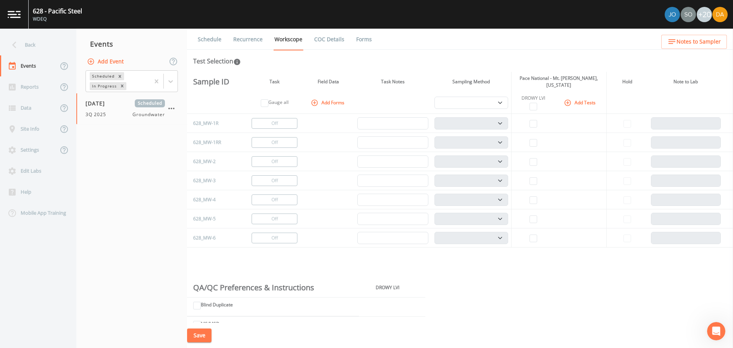
click at [572, 100] on button "Add Tests" at bounding box center [581, 102] width 36 height 13
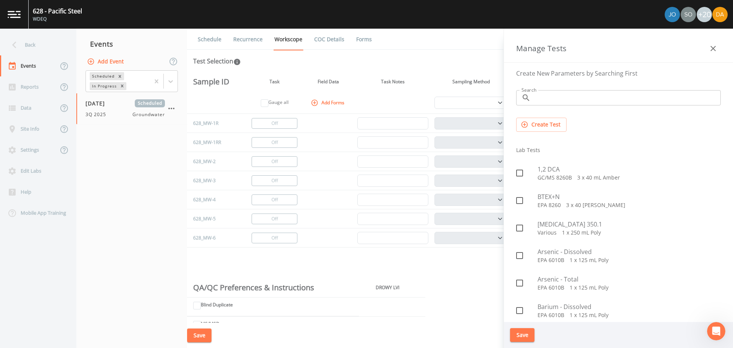
click at [562, 96] on input "Search" at bounding box center [627, 97] width 187 height 15
type input "wy"
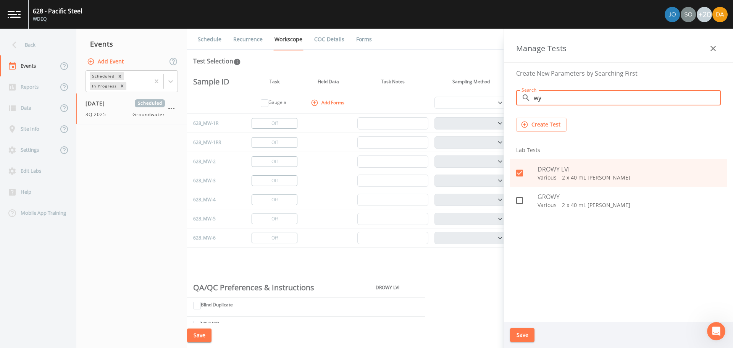
drag, startPoint x: 562, startPoint y: 94, endPoint x: 507, endPoint y: 97, distance: 54.7
click at [507, 97] on div "Create New Parameters by Searching First Search ​ wy Search Create Test Lab Tes…" at bounding box center [618, 192] width 229 height 259
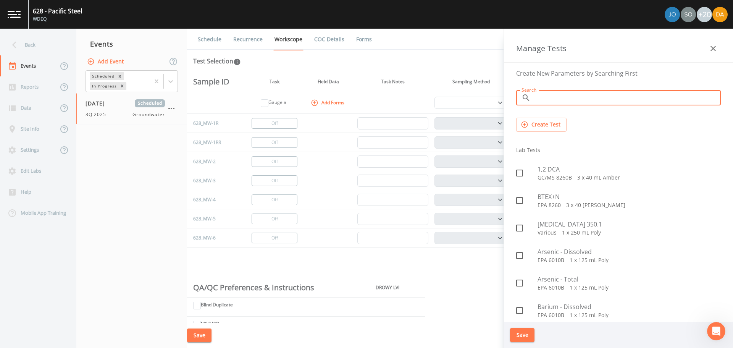
click at [538, 94] on input "Search" at bounding box center [627, 97] width 187 height 15
type input "gro"
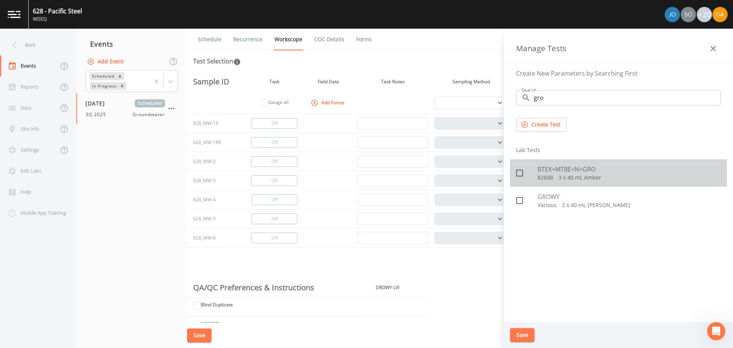
click at [571, 172] on span "BTEX+MTBE+N+GRO" at bounding box center [629, 169] width 183 height 9
checkbox input "true"
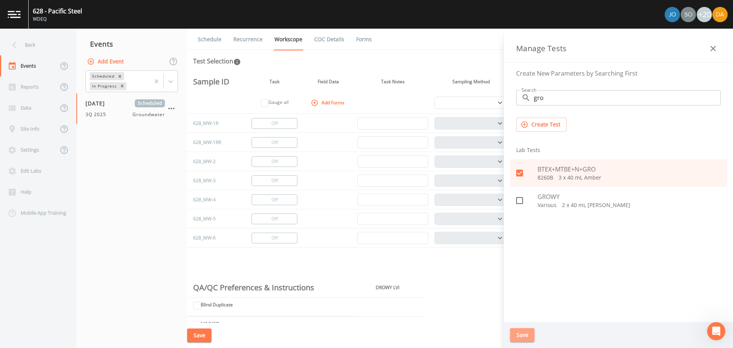
click at [514, 338] on button "Save" at bounding box center [522, 335] width 24 height 14
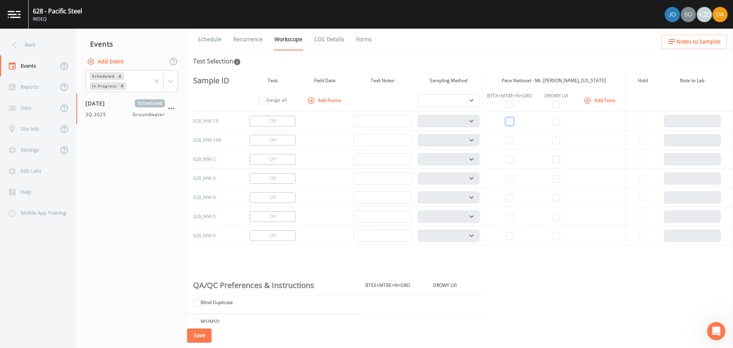
click at [510, 121] on input "checkbox" at bounding box center [510, 122] width 8 height 8
click at [563, 121] on td at bounding box center [556, 121] width 39 height 19
click at [557, 122] on td at bounding box center [556, 121] width 39 height 19
click at [556, 122] on input "checkbox" at bounding box center [557, 122] width 8 height 8
click at [510, 199] on input "checkbox" at bounding box center [510, 198] width 8 height 8
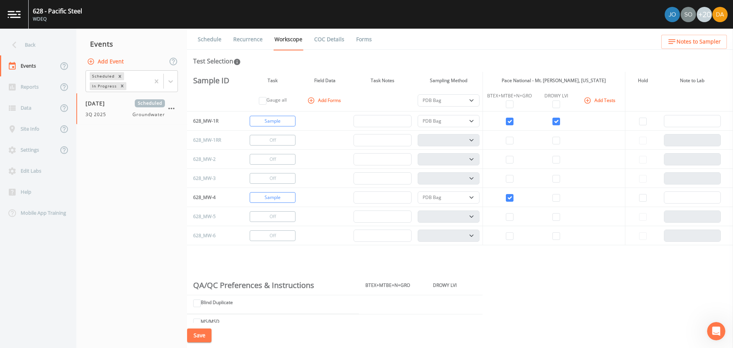
click at [560, 201] on td at bounding box center [556, 197] width 39 height 19
click at [554, 197] on input "checkbox" at bounding box center [557, 198] width 8 height 8
click at [511, 218] on input "checkbox" at bounding box center [510, 217] width 8 height 8
click at [556, 215] on input "checkbox" at bounding box center [557, 217] width 8 height 8
click at [473, 96] on select "PDB Bag Grab Low Flow 3 Vol. Purge" at bounding box center [449, 100] width 62 height 12
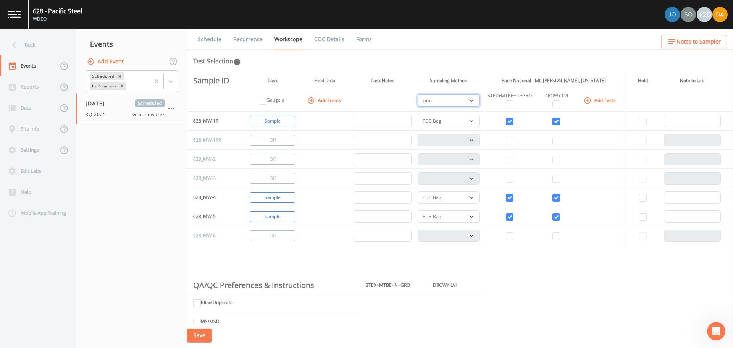
click at [418, 94] on select "PDB Bag Grab Low Flow 3 Vol. Purge" at bounding box center [449, 100] width 62 height 12
click at [265, 159] on button "Change to Gauge" at bounding box center [273, 159] width 46 height 11
click at [281, 236] on button "Change to Gauge" at bounding box center [273, 235] width 46 height 11
click at [587, 102] on icon "button" at bounding box center [588, 101] width 8 height 8
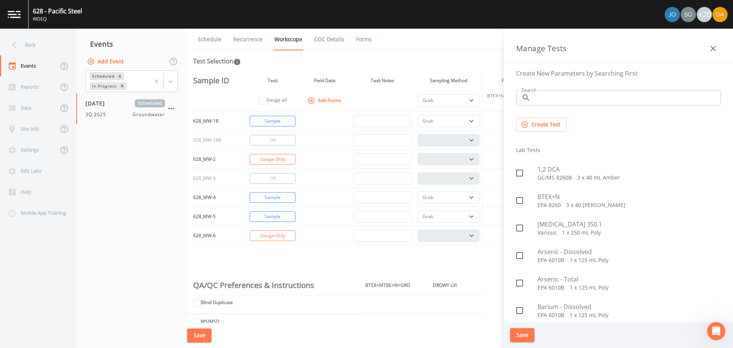
click at [541, 99] on input "Search" at bounding box center [627, 97] width 187 height 15
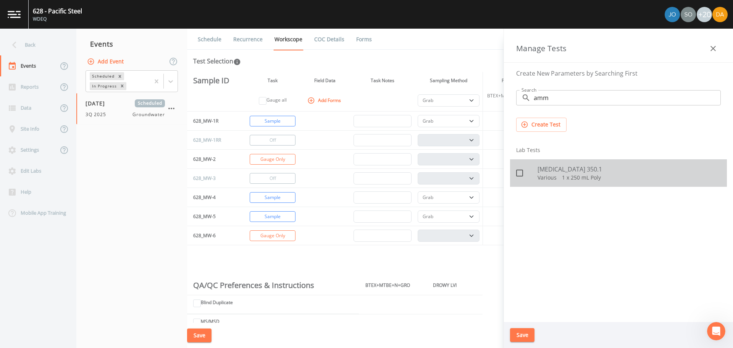
click at [522, 172] on icon at bounding box center [519, 172] width 9 height 9
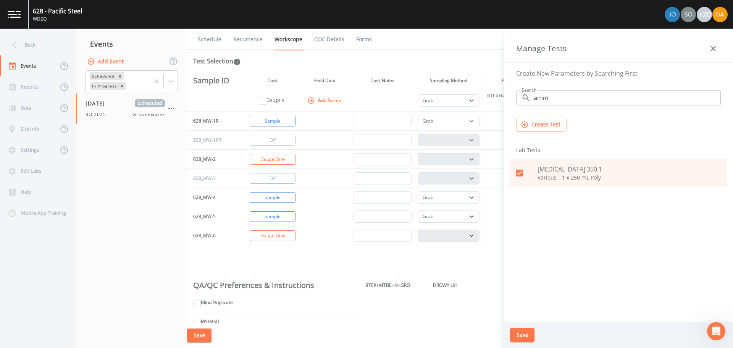
click at [523, 342] on div "Save" at bounding box center [618, 335] width 229 height 26
click at [521, 334] on button "Save" at bounding box center [522, 335] width 24 height 14
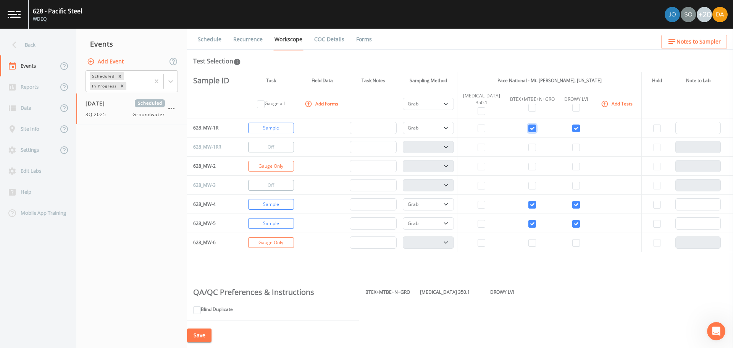
click at [529, 128] on input "checkbox" at bounding box center [533, 129] width 8 height 8
click at [573, 131] on input "checkbox" at bounding box center [577, 129] width 8 height 8
click at [529, 149] on input "checkbox" at bounding box center [533, 148] width 8 height 8
click at [574, 149] on input "checkbox" at bounding box center [577, 148] width 8 height 8
click at [448, 145] on select "PDB Bag Grab Low Flow 3 Vol. Purge" at bounding box center [429, 147] width 52 height 12
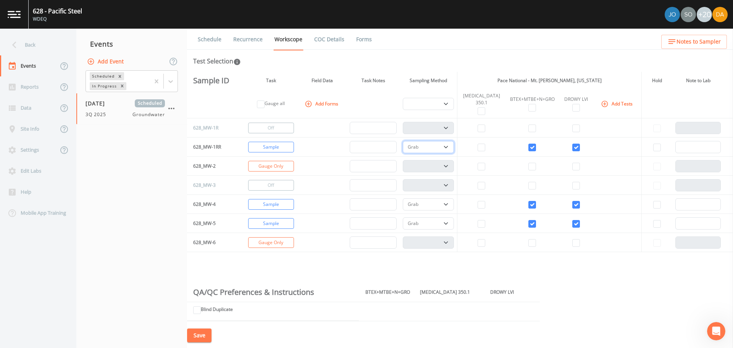
click at [405, 141] on select "PDB Bag Grab Low Flow 3 Vol. Purge" at bounding box center [429, 147] width 52 height 12
click at [484, 147] on input "checkbox" at bounding box center [482, 148] width 8 height 8
click at [622, 105] on button "Add Tests" at bounding box center [618, 103] width 36 height 13
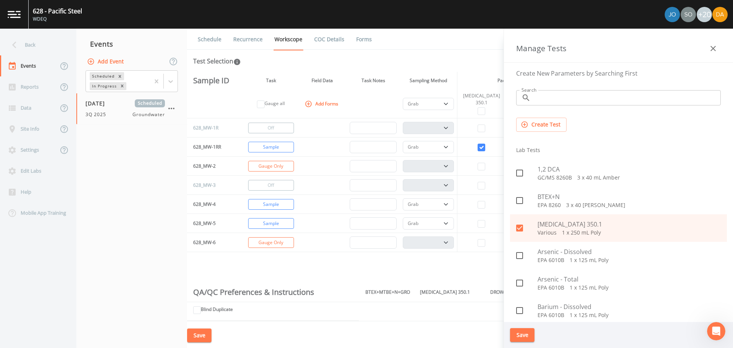
click at [559, 96] on input "Search" at bounding box center [627, 97] width 187 height 15
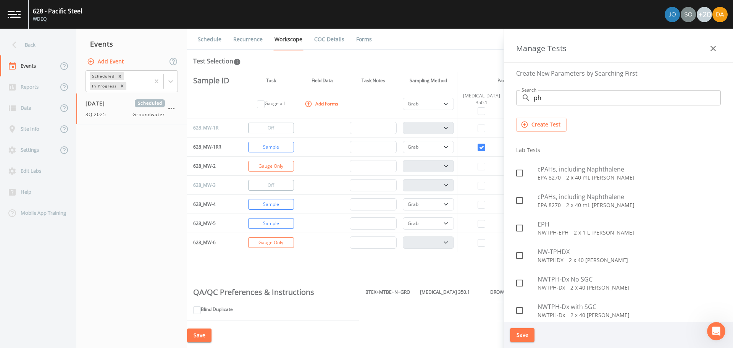
click at [570, 94] on input "ph" at bounding box center [627, 97] width 187 height 15
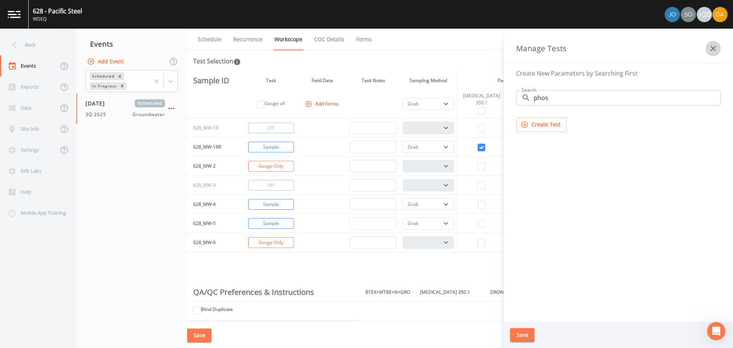
click at [711, 49] on icon "button" at bounding box center [713, 48] width 9 height 9
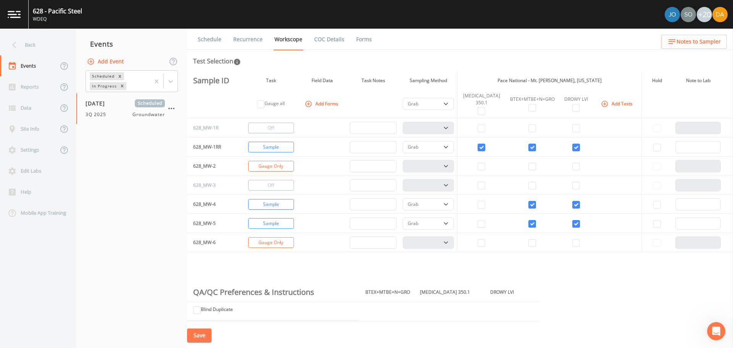
click at [205, 338] on button "Save" at bounding box center [199, 335] width 24 height 14
click at [187, 335] on button "Save" at bounding box center [199, 335] width 24 height 14
click at [26, 39] on div "Back" at bounding box center [34, 44] width 69 height 21
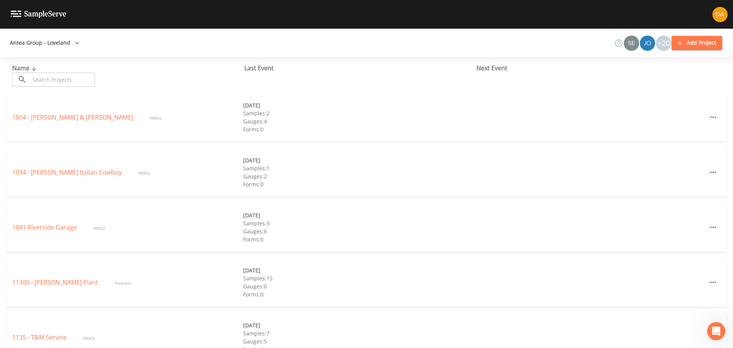
click at [35, 83] on input "text" at bounding box center [62, 80] width 65 height 14
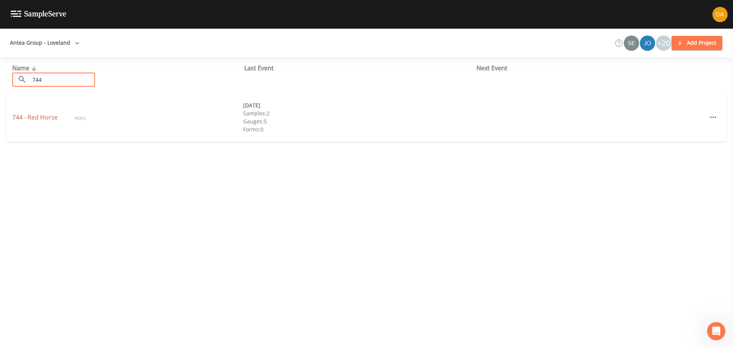
click at [36, 113] on link "744 - Red Horse" at bounding box center [35, 117] width 47 height 8
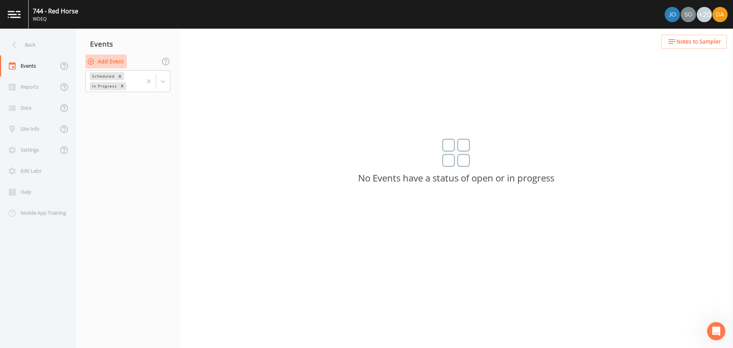
click at [100, 60] on button "Add Event" at bounding box center [106, 62] width 41 height 14
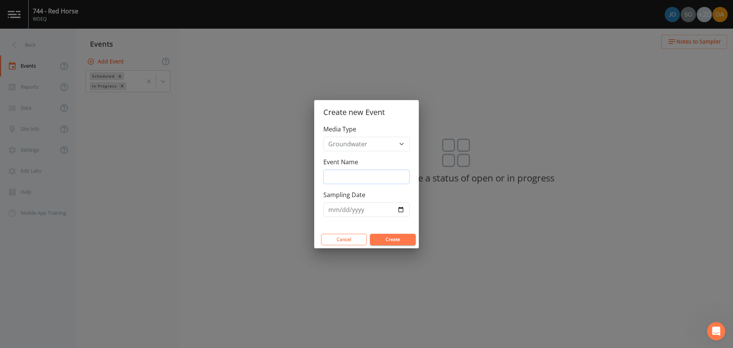
click at [348, 177] on input "Event Name" at bounding box center [367, 177] width 86 height 15
click at [403, 209] on input "Sampling Date" at bounding box center [367, 209] width 86 height 15
click at [390, 241] on button "Create" at bounding box center [393, 239] width 46 height 11
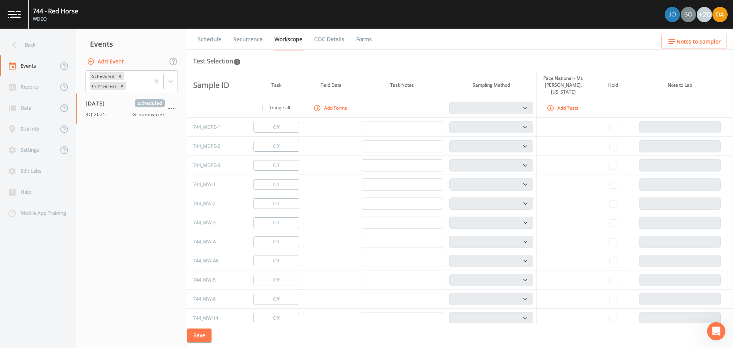
click at [547, 104] on icon "button" at bounding box center [551, 108] width 8 height 8
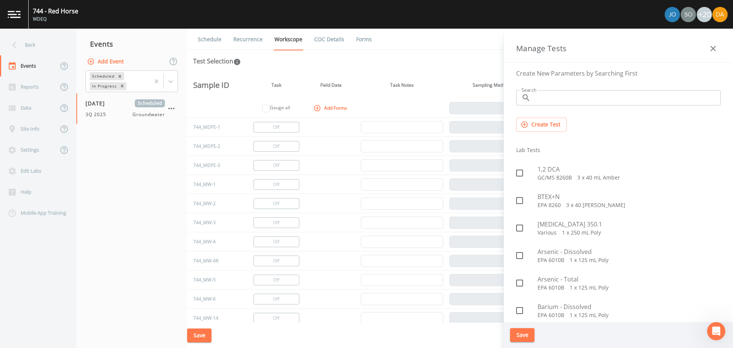
click at [541, 91] on input "Search" at bounding box center [627, 97] width 187 height 15
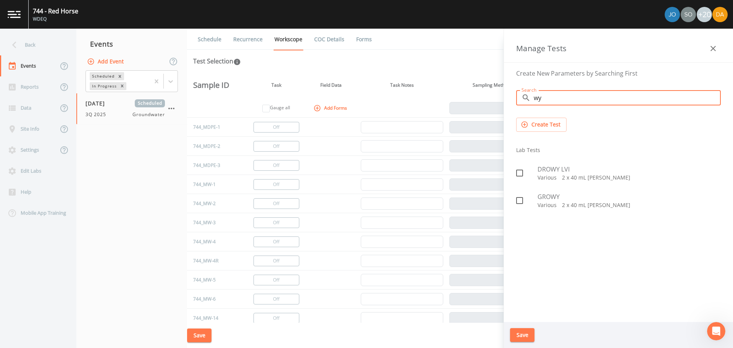
click at [518, 176] on icon at bounding box center [519, 172] width 9 height 9
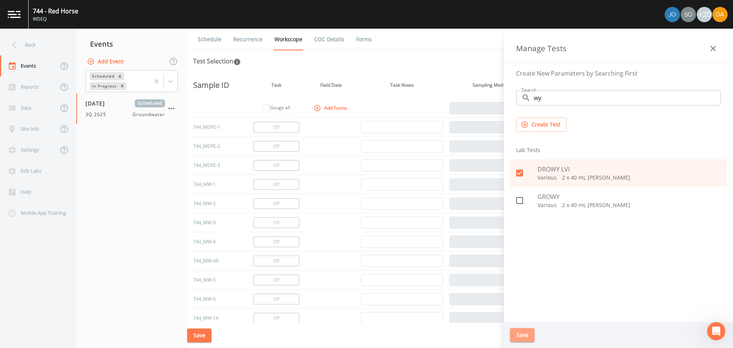
click at [520, 338] on button "Save" at bounding box center [522, 335] width 24 height 14
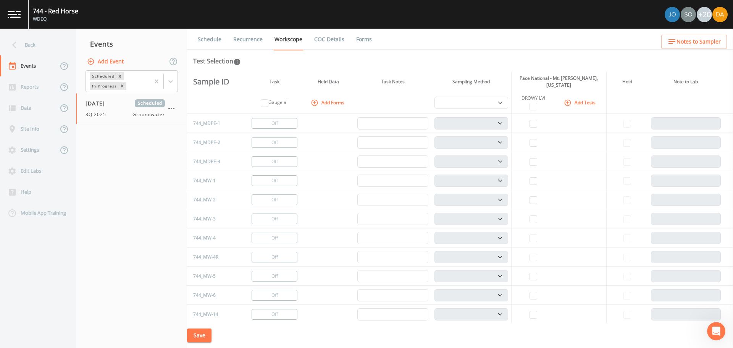
click at [589, 99] on button "Add Tests" at bounding box center [581, 102] width 36 height 13
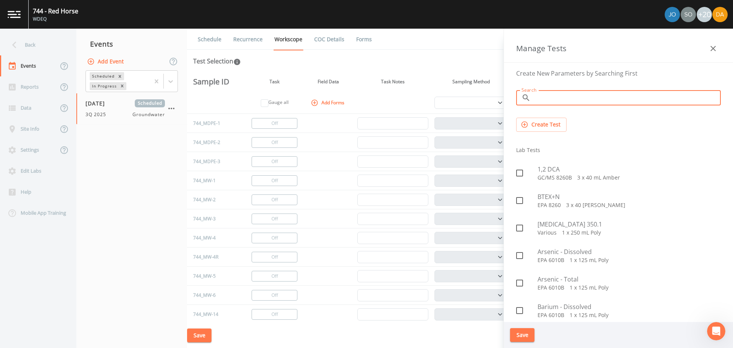
click at [537, 100] on input "Search" at bounding box center [627, 97] width 187 height 15
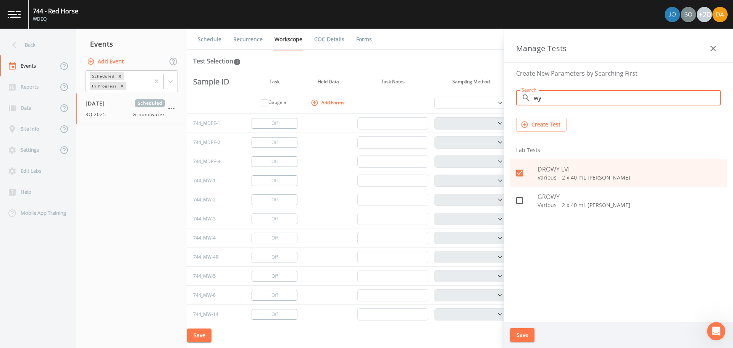
drag, startPoint x: 549, startPoint y: 99, endPoint x: 514, endPoint y: 103, distance: 34.6
click at [514, 103] on div "Search ​ wy Search" at bounding box center [618, 97] width 217 height 27
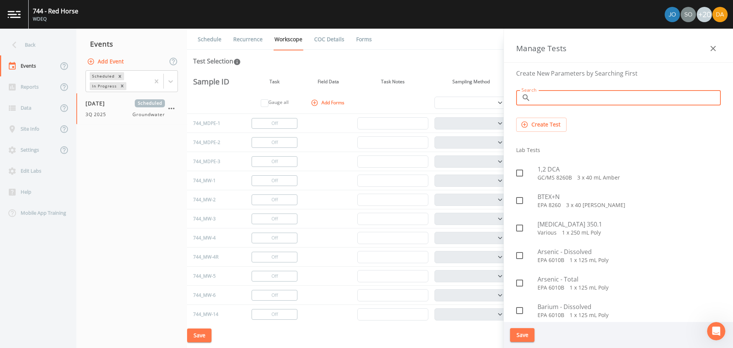
click at [555, 98] on input "Search" at bounding box center [627, 97] width 187 height 15
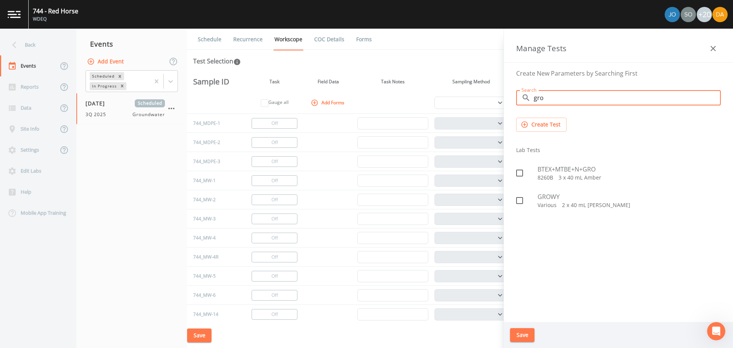
click at [533, 168] on div at bounding box center [526, 173] width 21 height 16
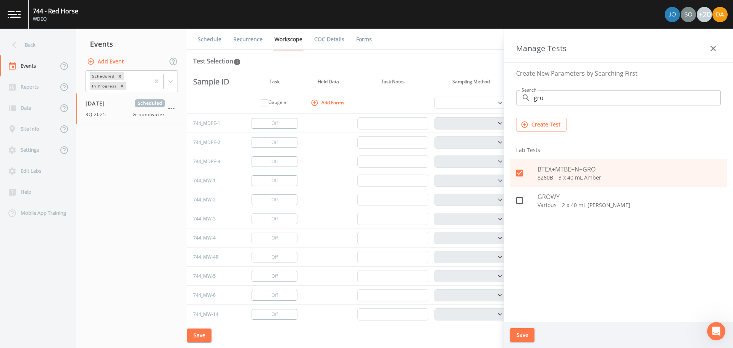
click at [522, 333] on button "Save" at bounding box center [522, 335] width 24 height 14
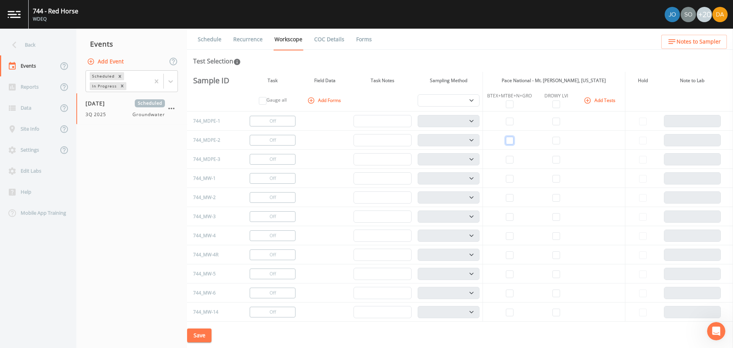
click at [510, 139] on input "checkbox" at bounding box center [510, 141] width 8 height 8
click at [549, 142] on td at bounding box center [556, 140] width 39 height 19
click at [556, 142] on input "checkbox" at bounding box center [557, 141] width 8 height 8
click at [508, 160] on input "checkbox" at bounding box center [510, 160] width 8 height 8
click at [558, 160] on td at bounding box center [556, 159] width 39 height 19
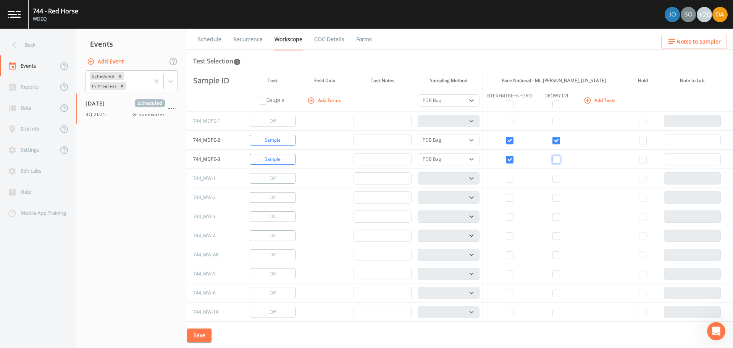
click at [553, 160] on input "checkbox" at bounding box center [557, 160] width 8 height 8
click at [280, 121] on button "Change to Gauge" at bounding box center [273, 121] width 46 height 11
click at [467, 96] on select "PDB Bag Grab Low Flow 3 Vol. Purge" at bounding box center [449, 100] width 62 height 12
click at [418, 94] on select "PDB Bag Grab Low Flow 3 Vol. Purge" at bounding box center [449, 100] width 62 height 12
click at [274, 181] on button "Change to Gauge" at bounding box center [273, 178] width 46 height 11
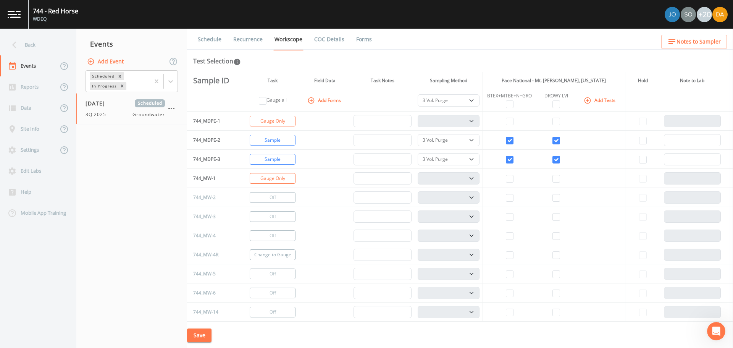
click at [268, 253] on button "Change to Gauge" at bounding box center [273, 254] width 46 height 11
click at [256, 278] on button "Change to Gauge" at bounding box center [273, 274] width 46 height 11
click at [257, 293] on button "Change to Gauge" at bounding box center [273, 293] width 46 height 11
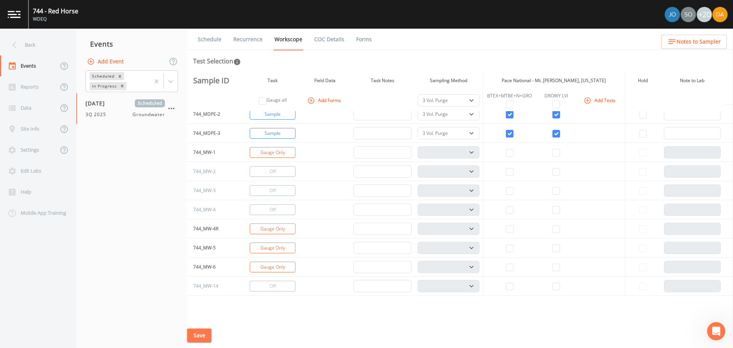
scroll to position [38, 0]
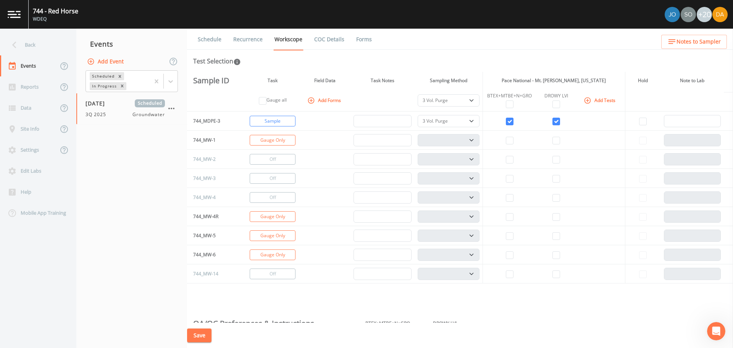
click at [209, 331] on button "Save" at bounding box center [199, 335] width 24 height 14
click at [191, 332] on button "Save" at bounding box center [199, 335] width 24 height 14
click at [29, 47] on div "Back" at bounding box center [34, 44] width 69 height 21
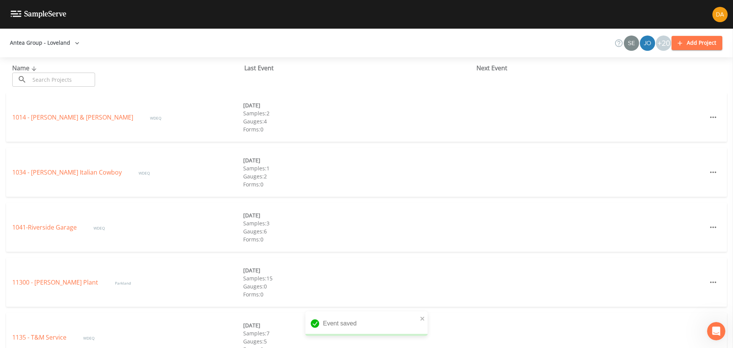
click at [42, 81] on input "text" at bounding box center [62, 80] width 65 height 14
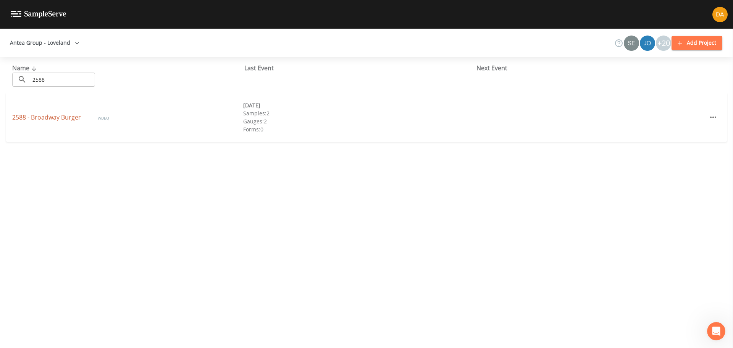
click at [52, 114] on link "2588 - Broadway Burger" at bounding box center [47, 117] width 70 height 8
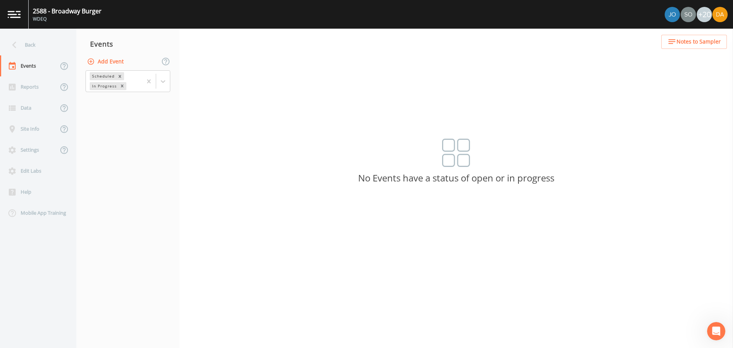
click at [113, 61] on button "Add Event" at bounding box center [106, 62] width 41 height 14
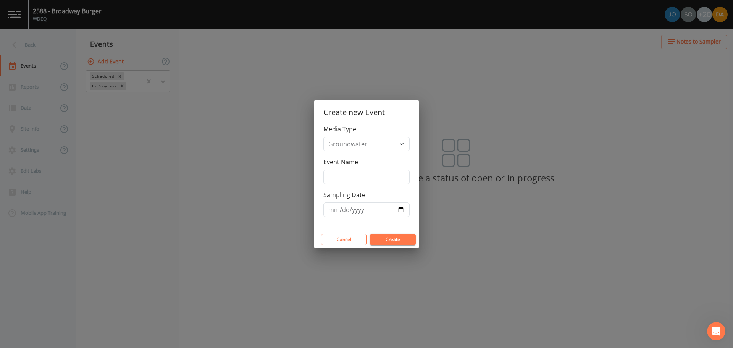
click at [341, 160] on label "Event Name" at bounding box center [341, 161] width 35 height 9
click at [341, 170] on input "Event Name" at bounding box center [367, 177] width 86 height 15
click at [343, 170] on input "Event Name" at bounding box center [367, 177] width 86 height 15
click at [401, 209] on input "Sampling Date" at bounding box center [367, 209] width 86 height 15
click at [390, 240] on button "Create" at bounding box center [393, 239] width 46 height 11
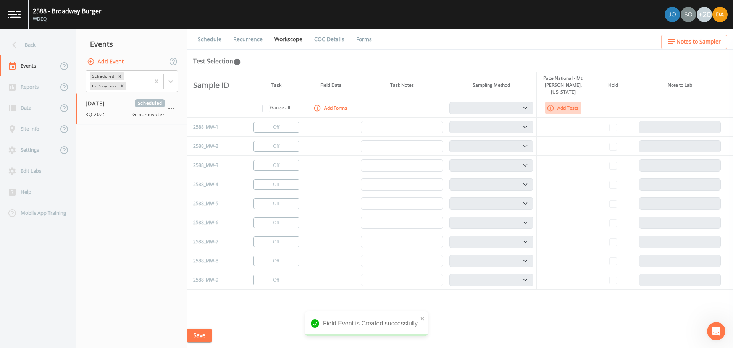
click at [558, 103] on button "Add Tests" at bounding box center [563, 108] width 36 height 13
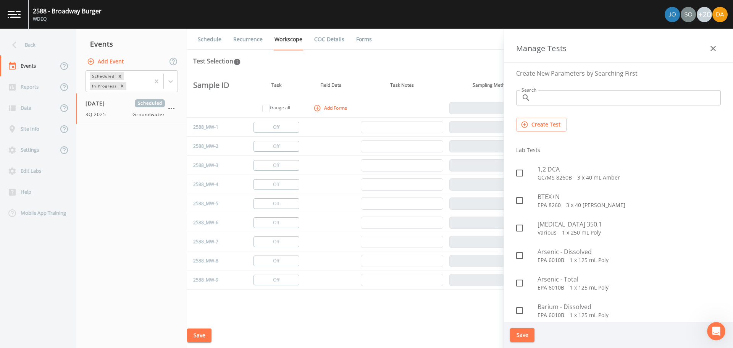
click at [538, 95] on input "Search" at bounding box center [627, 97] width 187 height 15
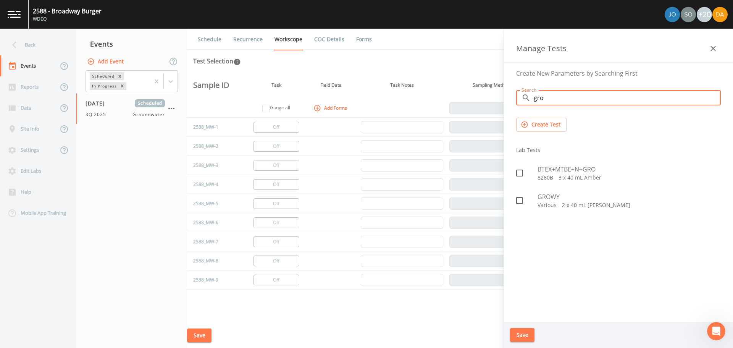
click at [537, 170] on div at bounding box center [526, 173] width 21 height 16
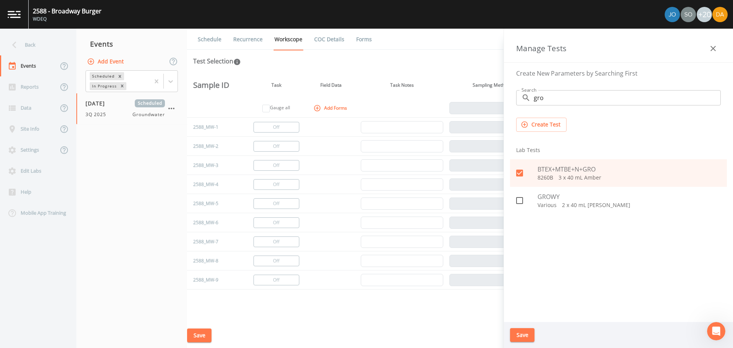
click at [525, 334] on button "Save" at bounding box center [522, 335] width 24 height 14
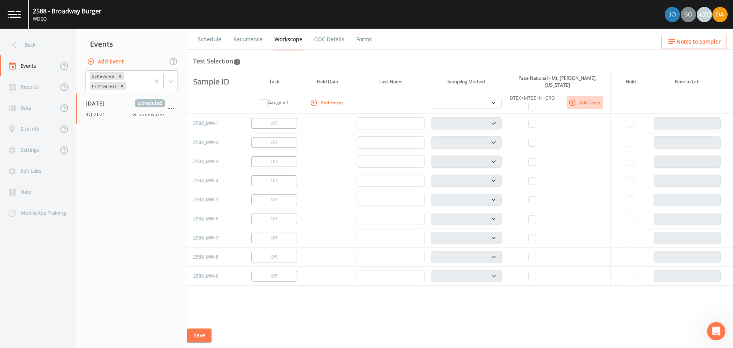
click at [584, 97] on button "Add Tests" at bounding box center [585, 102] width 36 height 13
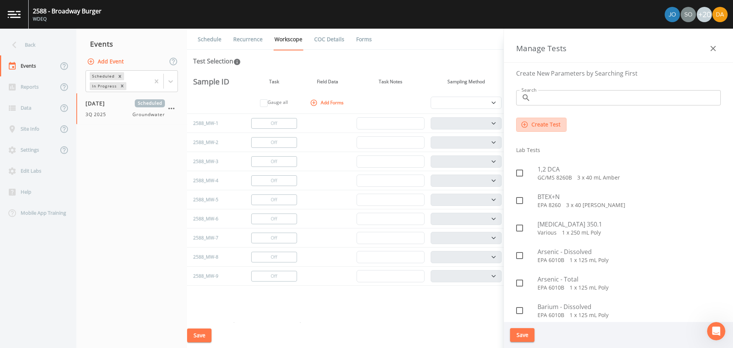
click at [542, 126] on button "Create Test" at bounding box center [541, 125] width 50 height 14
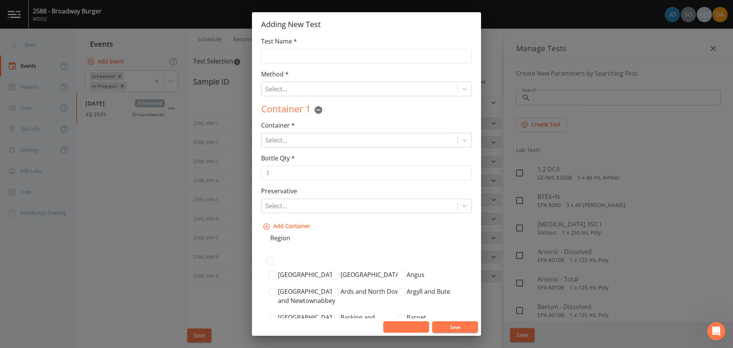
click at [417, 328] on button "Cancel" at bounding box center [406, 326] width 46 height 11
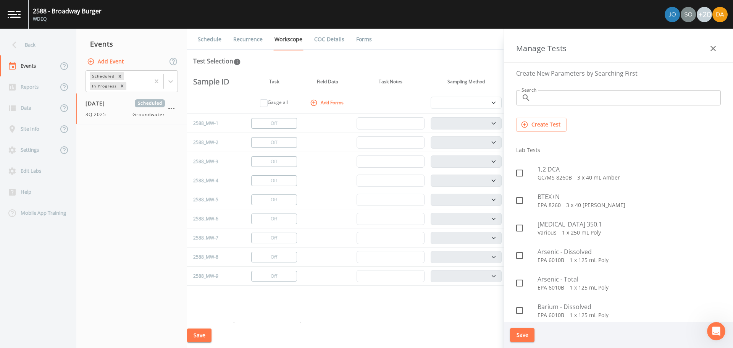
click at [553, 89] on div "Search ​ Search" at bounding box center [618, 97] width 217 height 27
click at [558, 98] on input "Search" at bounding box center [627, 97] width 187 height 15
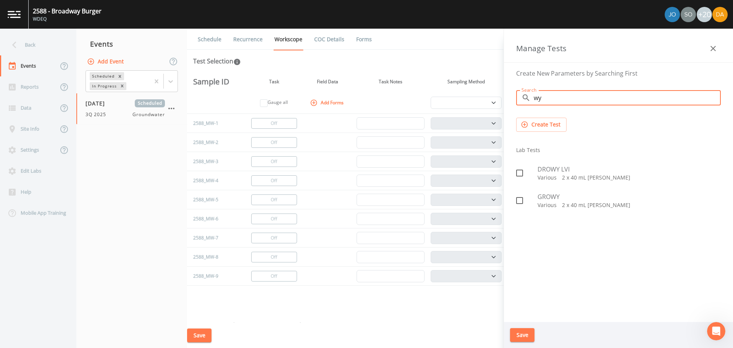
click at [551, 166] on span "DROWY LVI" at bounding box center [629, 169] width 183 height 9
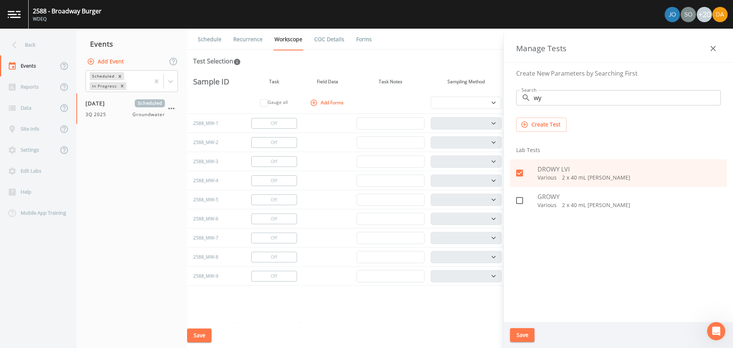
click at [513, 337] on button "Save" at bounding box center [522, 335] width 24 height 14
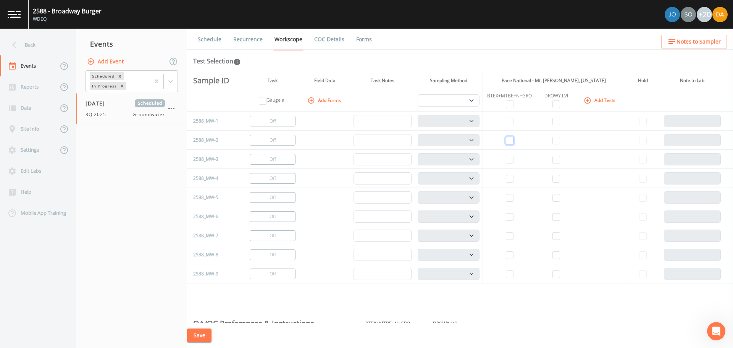
click at [509, 140] on input "checkbox" at bounding box center [510, 141] width 8 height 8
click at [553, 140] on input "checkbox" at bounding box center [557, 141] width 8 height 8
click at [275, 176] on button "Change to Gauge" at bounding box center [273, 178] width 46 height 11
click at [262, 196] on button "Change to Gauge" at bounding box center [273, 197] width 46 height 11
click at [503, 258] on td at bounding box center [510, 254] width 54 height 19
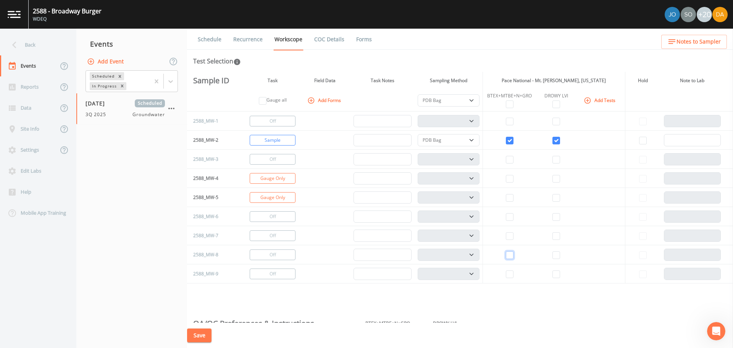
click at [506, 257] on input "checkbox" at bounding box center [510, 255] width 8 height 8
click at [553, 255] on input "checkbox" at bounding box center [557, 255] width 8 height 8
click at [470, 101] on select "PDB Bag Grab Low Flow 3 Vol. Purge" at bounding box center [449, 100] width 62 height 12
click at [418, 94] on select "PDB Bag Grab Low Flow 3 Vol. Purge" at bounding box center [449, 100] width 62 height 12
click at [202, 340] on button "Save" at bounding box center [199, 335] width 24 height 14
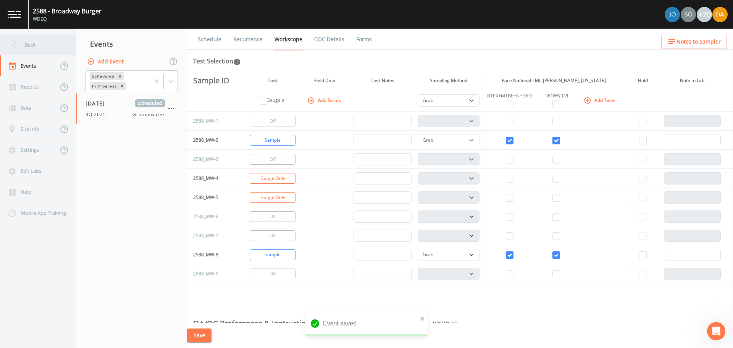
click at [22, 51] on div "Back" at bounding box center [34, 44] width 69 height 21
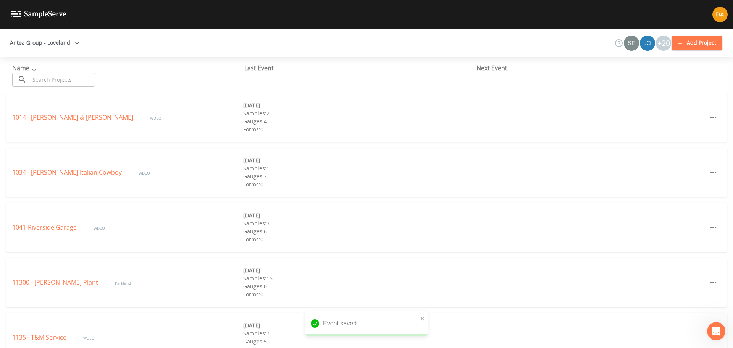
click at [53, 70] on div "Name ​ ​" at bounding box center [128, 74] width 232 height 23
click at [53, 75] on input "text" at bounding box center [62, 80] width 65 height 14
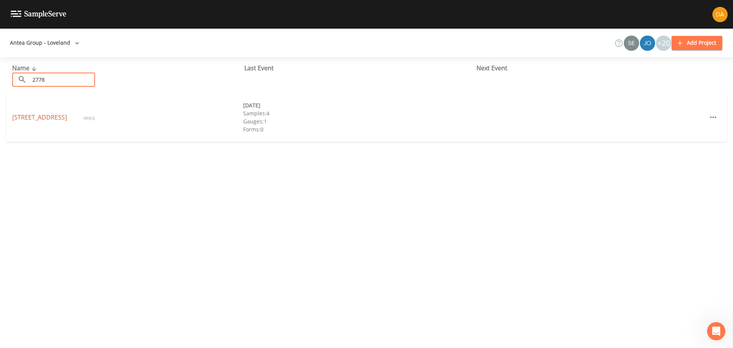
click at [47, 113] on link "[STREET_ADDRESS]" at bounding box center [40, 117] width 56 height 8
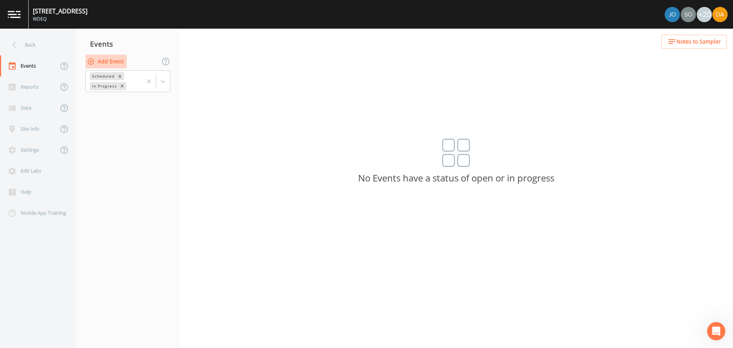
click at [103, 59] on button "Add Event" at bounding box center [106, 62] width 41 height 14
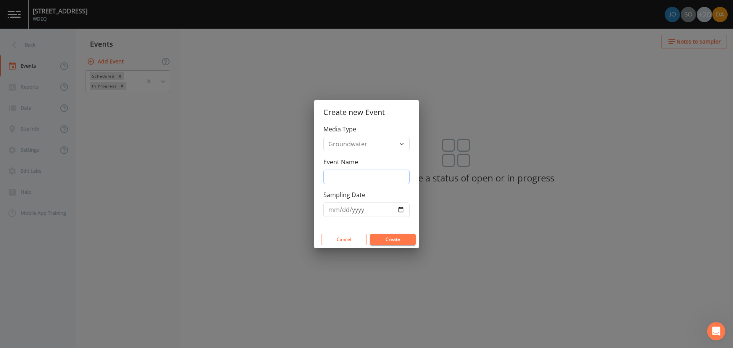
click at [381, 176] on input "Event Name" at bounding box center [367, 177] width 86 height 15
click at [401, 210] on input "Sampling Date" at bounding box center [367, 209] width 86 height 15
click at [395, 236] on button "Create" at bounding box center [393, 239] width 46 height 11
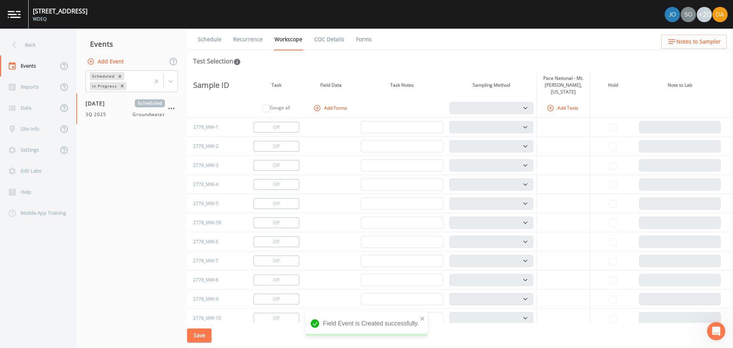
click at [567, 102] on button "Add Tests" at bounding box center [563, 108] width 36 height 13
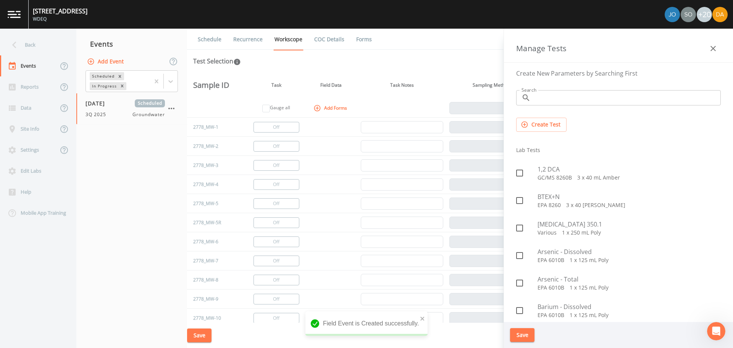
click at [543, 104] on input "Search" at bounding box center [627, 97] width 187 height 15
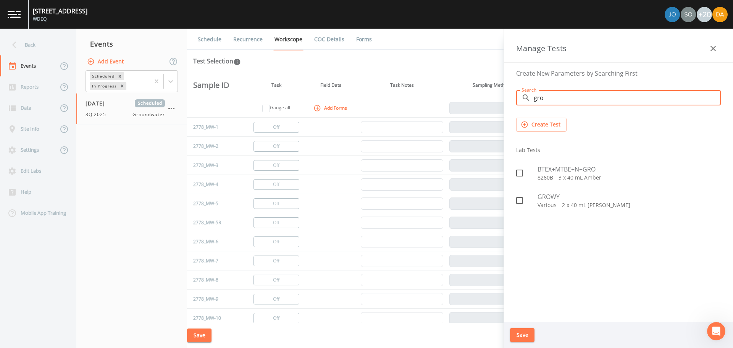
click at [533, 175] on div at bounding box center [526, 173] width 21 height 16
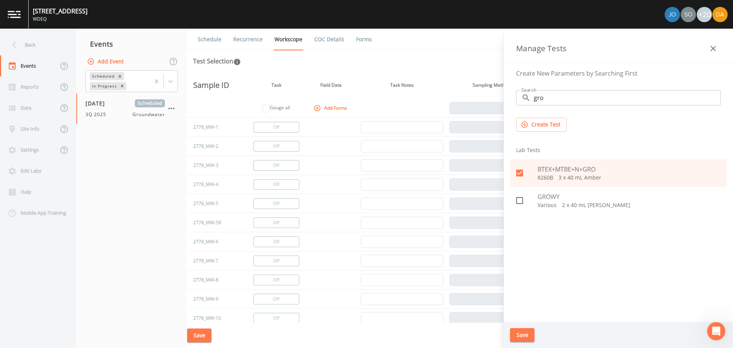
click at [524, 336] on button "Save" at bounding box center [522, 335] width 24 height 14
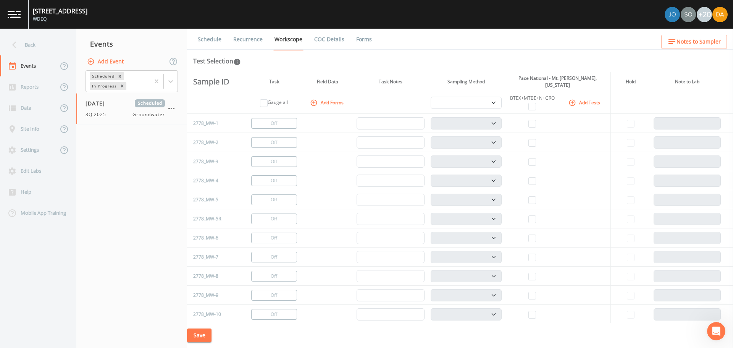
click at [579, 98] on button "Add Tests" at bounding box center [585, 102] width 36 height 13
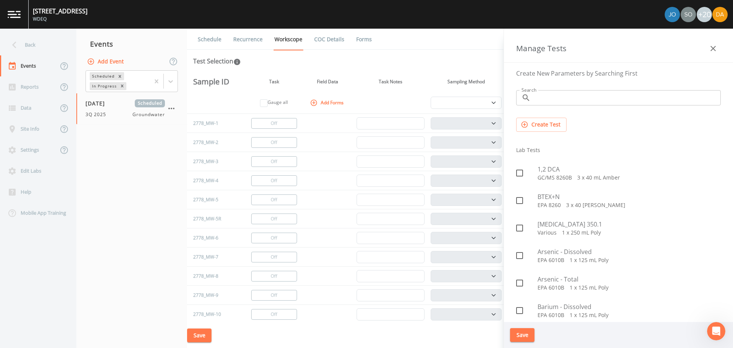
click at [544, 97] on input "Search" at bounding box center [627, 97] width 187 height 15
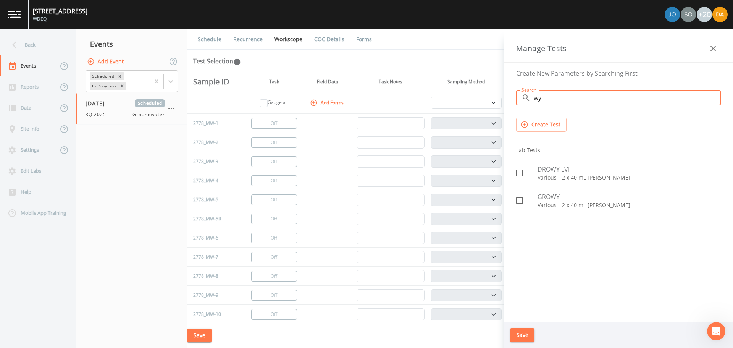
click at [548, 180] on p "Various   2 x 40 mL [PERSON_NAME]" at bounding box center [629, 178] width 183 height 8
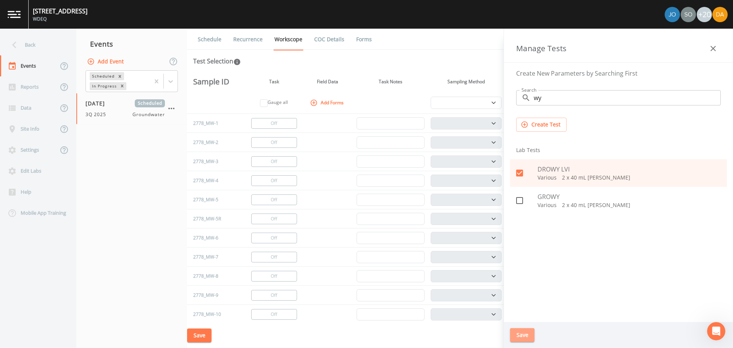
click at [526, 337] on button "Save" at bounding box center [522, 335] width 24 height 14
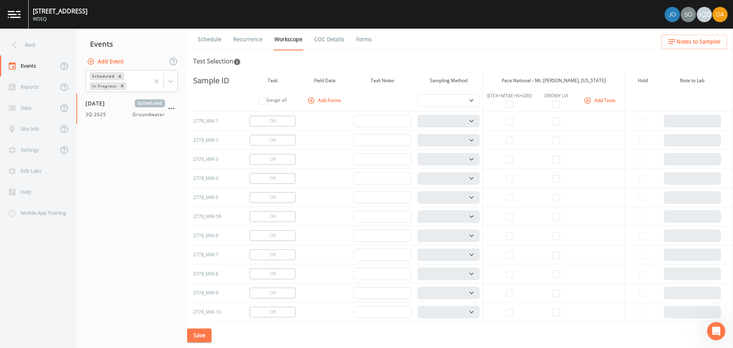
click at [498, 181] on td at bounding box center [510, 178] width 54 height 19
click at [506, 180] on input "checkbox" at bounding box center [510, 179] width 8 height 8
click at [557, 181] on input "checkbox" at bounding box center [557, 179] width 8 height 8
click at [503, 218] on td at bounding box center [510, 216] width 54 height 19
click at [510, 217] on input "checkbox" at bounding box center [510, 217] width 8 height 8
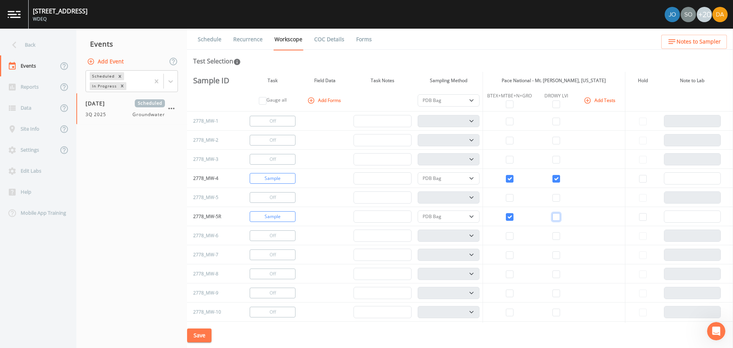
click at [553, 219] on input "checkbox" at bounding box center [557, 217] width 8 height 8
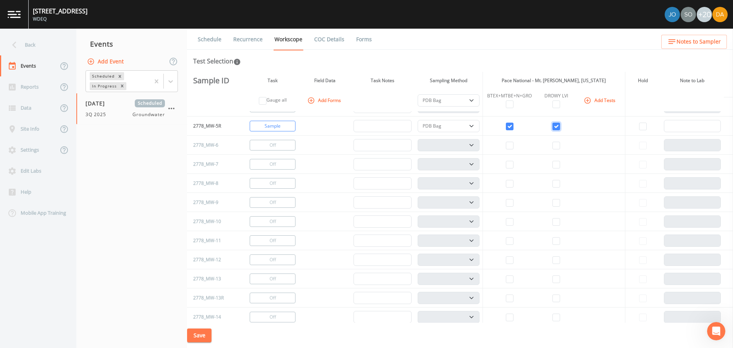
scroll to position [115, 0]
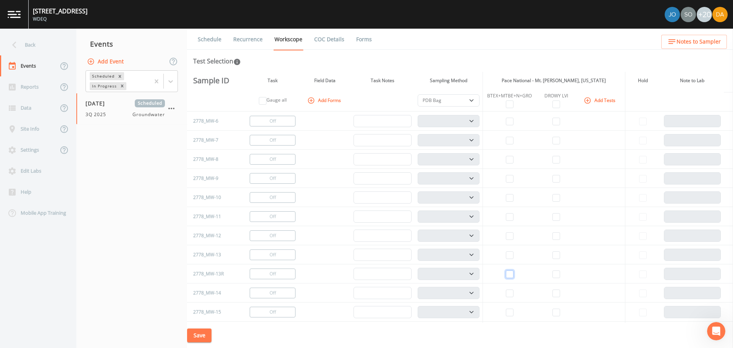
click at [508, 273] on input "checkbox" at bounding box center [510, 274] width 8 height 8
click at [555, 275] on input "checkbox" at bounding box center [557, 274] width 8 height 8
click at [509, 293] on input "checkbox" at bounding box center [510, 294] width 8 height 8
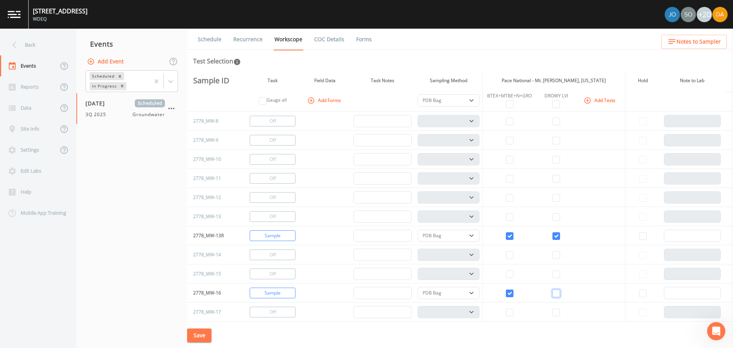
click at [553, 292] on input "checkbox" at bounding box center [557, 294] width 8 height 8
click at [509, 312] on input "checkbox" at bounding box center [510, 313] width 8 height 8
click at [554, 309] on input "checkbox" at bounding box center [557, 313] width 8 height 8
click at [506, 295] on input "checkbox" at bounding box center [510, 294] width 8 height 8
drag, startPoint x: 555, startPoint y: 291, endPoint x: 463, endPoint y: 294, distance: 91.7
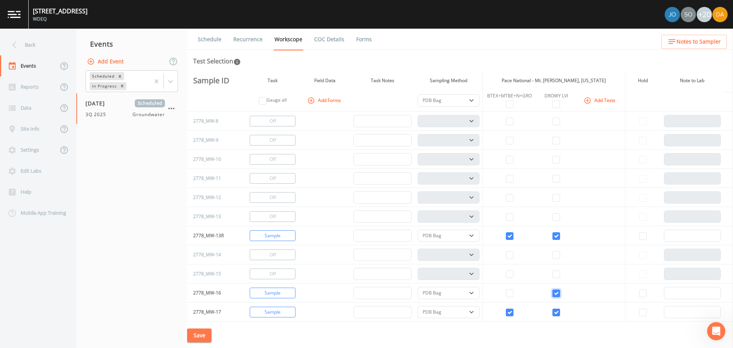
click at [553, 291] on input "checkbox" at bounding box center [557, 294] width 8 height 8
click at [264, 291] on button "Change to Gauge" at bounding box center [273, 293] width 46 height 11
click at [478, 103] on select "PDB Bag Grab Low Flow 3 Vol. Purge" at bounding box center [449, 100] width 62 height 12
click at [418, 94] on select "PDB Bag Grab Low Flow 3 Vol. Purge" at bounding box center [449, 100] width 62 height 12
click at [459, 94] on th "PDB Bag Grab Low Flow 3 Vol. Purge" at bounding box center [449, 100] width 68 height 22
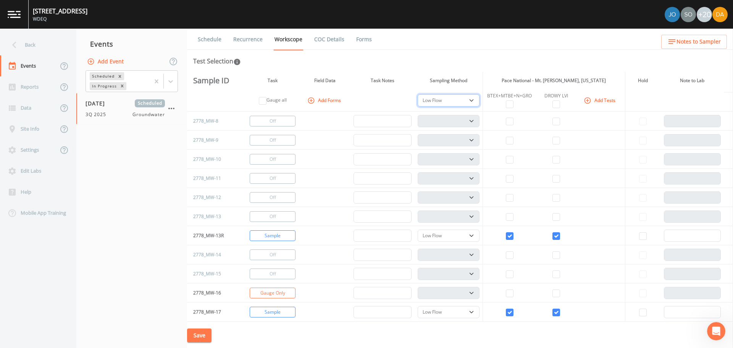
click at [464, 100] on select "PDB Bag Grab Low Flow 3 Vol. Purge" at bounding box center [449, 100] width 62 height 12
click at [418, 94] on select "PDB Bag Grab Low Flow 3 Vol. Purge" at bounding box center [449, 100] width 62 height 12
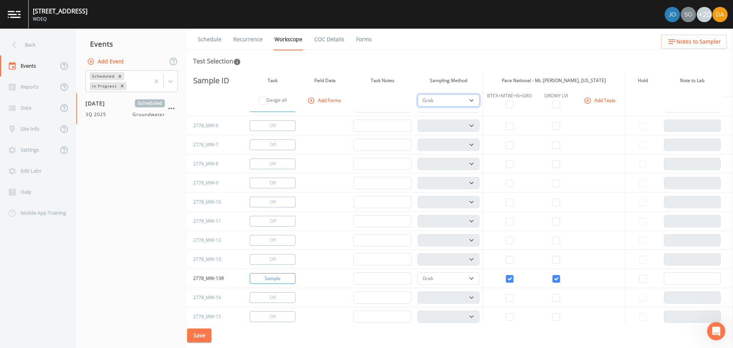
scroll to position [0, 0]
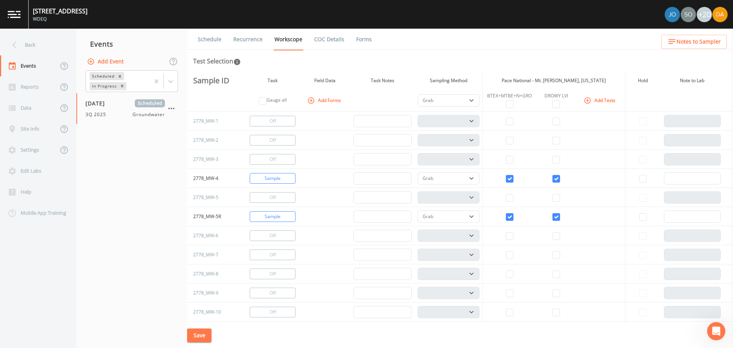
click at [207, 336] on button "Save" at bounding box center [199, 335] width 24 height 14
click at [23, 42] on div "Back" at bounding box center [34, 44] width 69 height 21
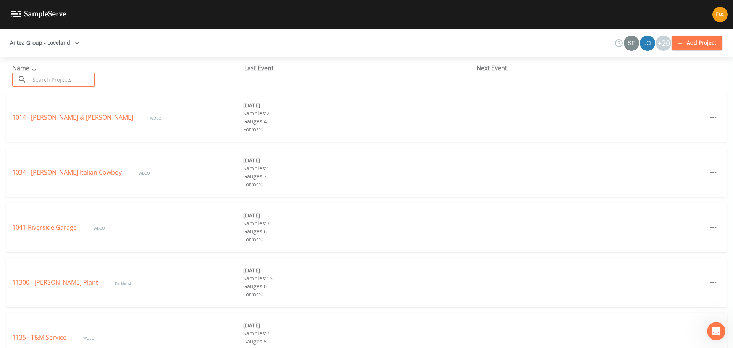
click at [46, 79] on input "text" at bounding box center [62, 80] width 65 height 14
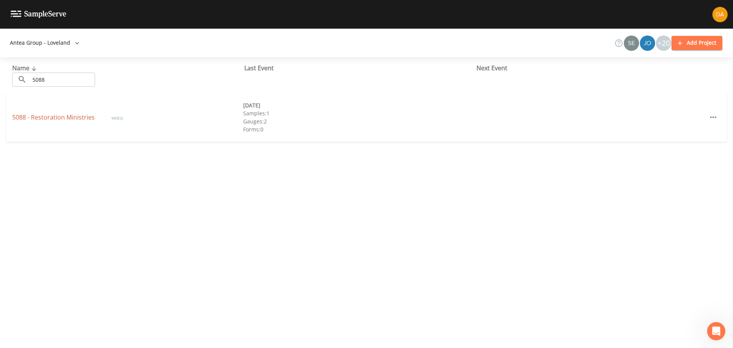
click at [50, 116] on link "5088 - Restoration Ministries" at bounding box center [54, 117] width 84 height 8
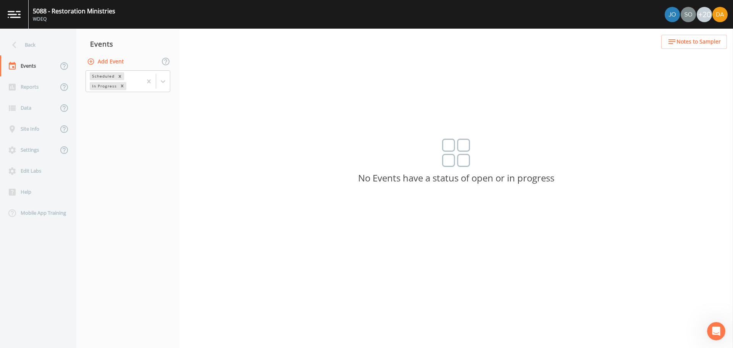
click at [102, 64] on button "Add Event" at bounding box center [106, 62] width 41 height 14
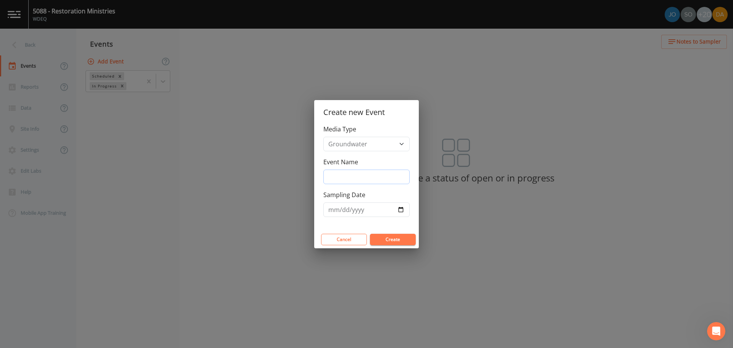
click at [347, 172] on input "Event Name" at bounding box center [367, 177] width 86 height 15
click at [398, 209] on input "Sampling Date" at bounding box center [367, 209] width 86 height 15
click at [391, 239] on button "Create" at bounding box center [393, 239] width 46 height 11
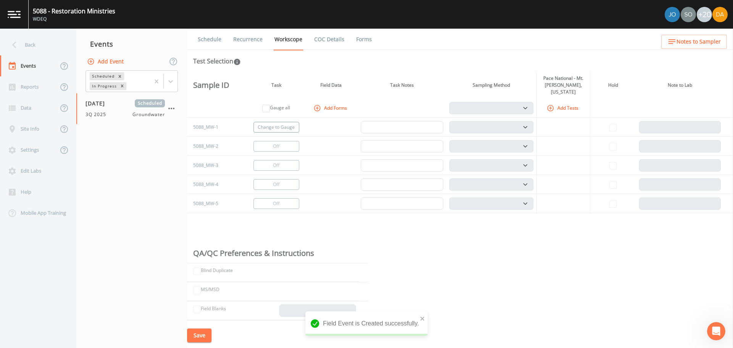
click at [273, 122] on button "Change to Gauge" at bounding box center [277, 127] width 46 height 11
click at [272, 160] on button "Change to Gauge" at bounding box center [277, 165] width 46 height 11
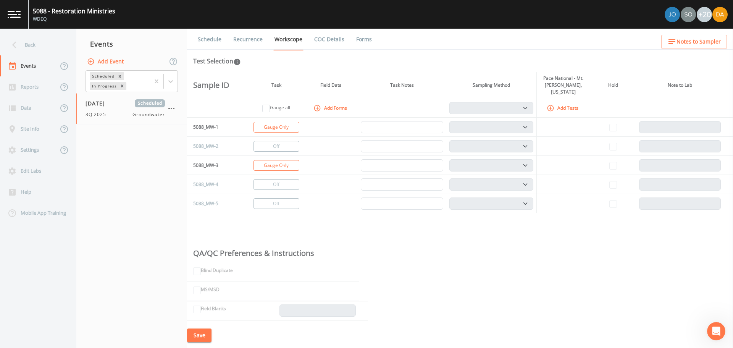
click at [566, 102] on button "Add Tests" at bounding box center [563, 108] width 36 height 13
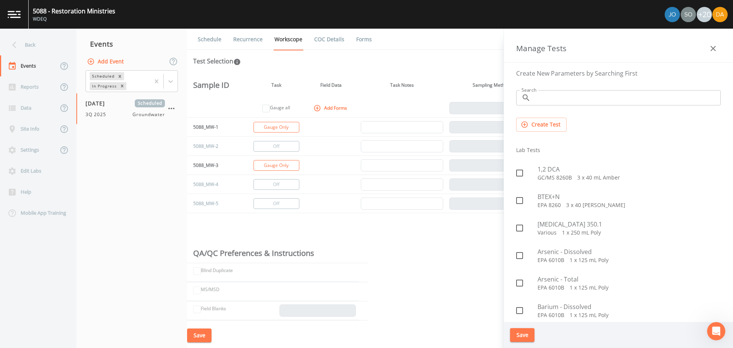
click at [538, 99] on input "Search" at bounding box center [627, 97] width 187 height 15
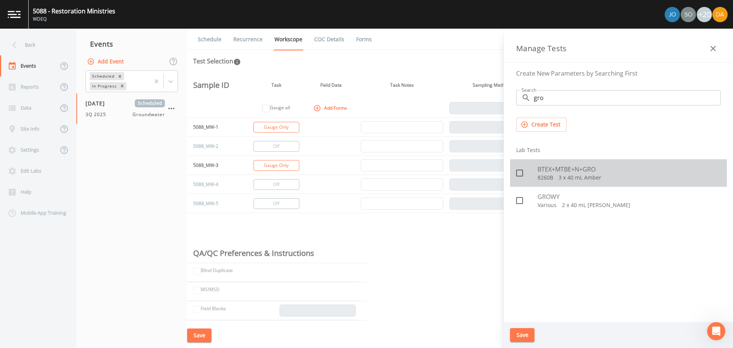
click at [574, 176] on p "8260B   3 x 40 mL Amber" at bounding box center [629, 178] width 183 height 8
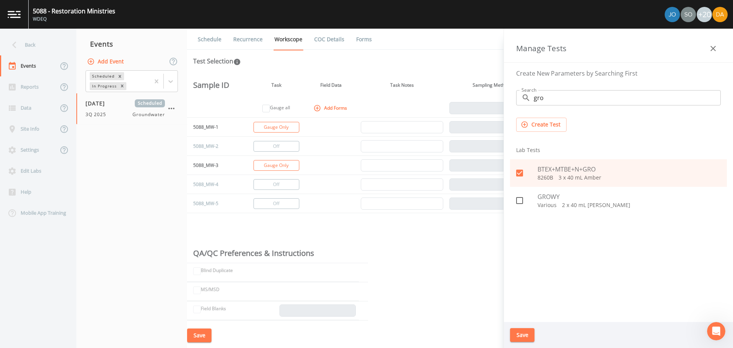
click at [526, 336] on button "Save" at bounding box center [522, 335] width 24 height 14
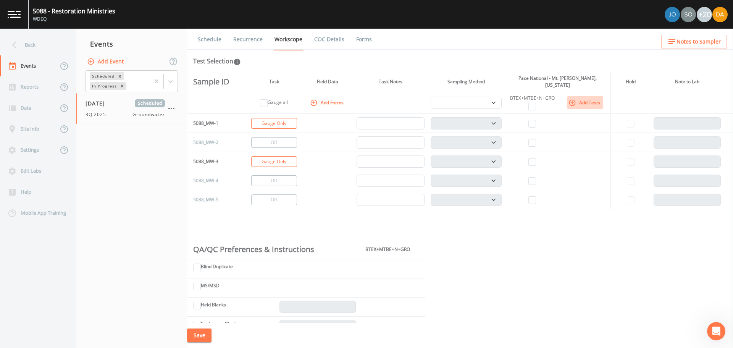
click at [574, 100] on icon "button" at bounding box center [573, 103] width 8 height 8
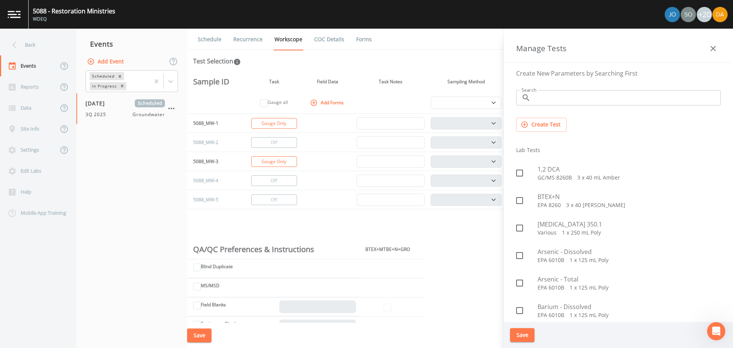
click at [545, 95] on input "Search" at bounding box center [627, 97] width 187 height 15
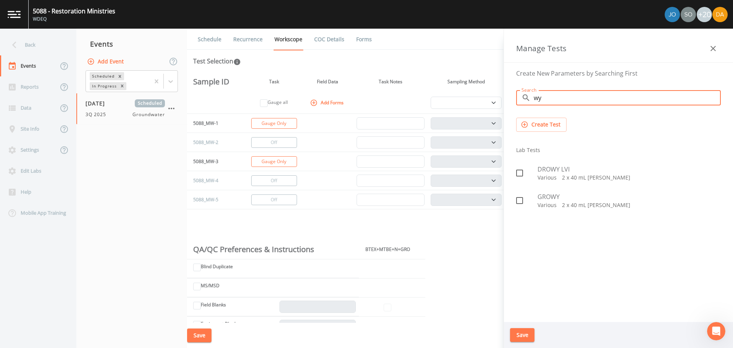
click at [566, 161] on div "DROWY LVI Various   2 x 40 mL [PERSON_NAME]" at bounding box center [618, 172] width 217 height 27
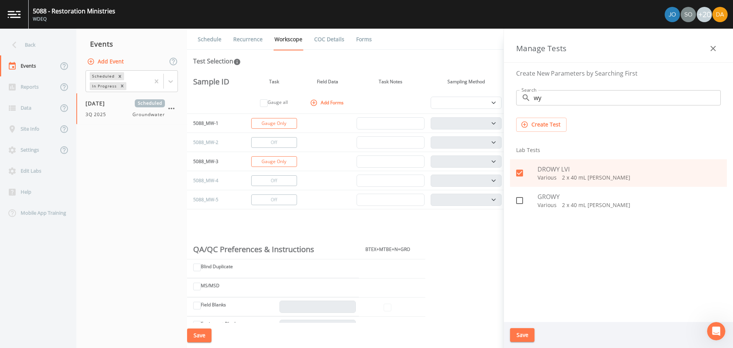
click at [517, 340] on button "Save" at bounding box center [522, 335] width 24 height 14
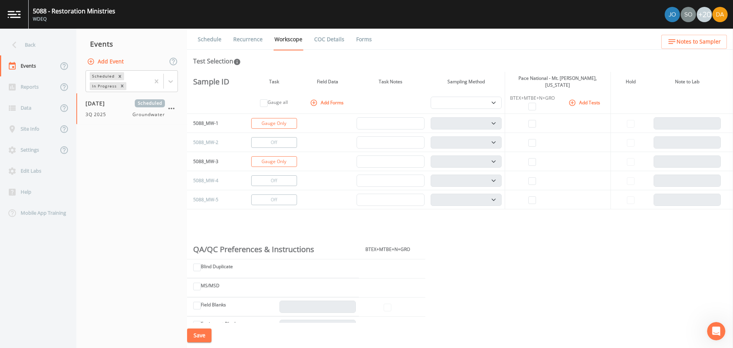
click at [576, 99] on icon "button" at bounding box center [573, 103] width 8 height 8
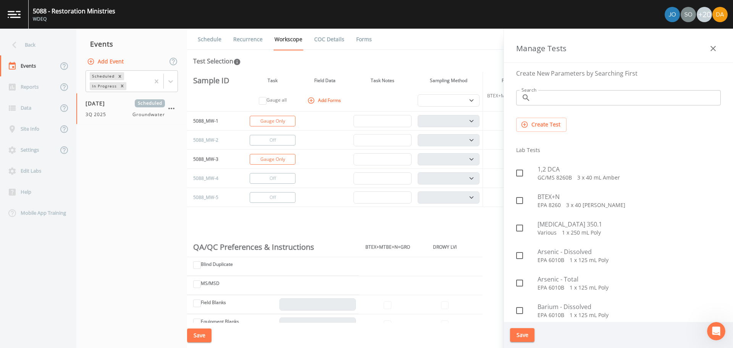
click at [560, 95] on input "Search" at bounding box center [627, 97] width 187 height 15
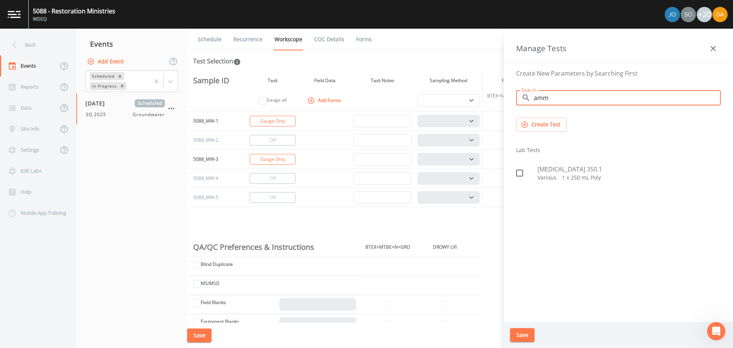
click at [548, 178] on p "Various   1 x 250 mL Poly" at bounding box center [629, 178] width 183 height 8
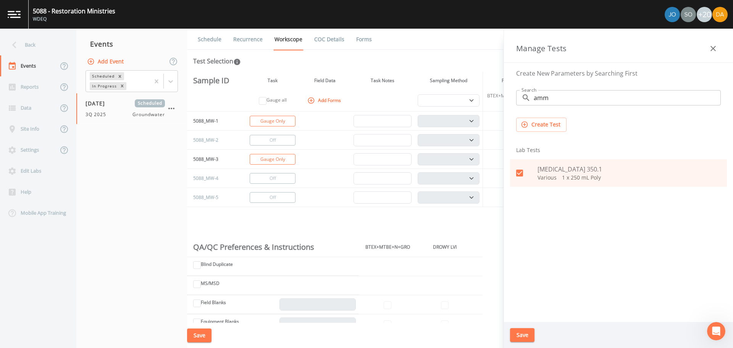
click at [526, 337] on button "Save" at bounding box center [522, 335] width 24 height 14
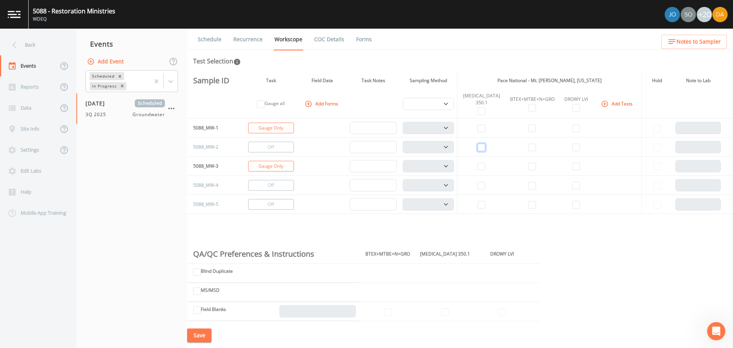
click at [481, 148] on input "checkbox" at bounding box center [482, 148] width 8 height 8
click at [529, 147] on input "checkbox" at bounding box center [533, 148] width 8 height 8
click at [573, 147] on input "checkbox" at bounding box center [577, 148] width 8 height 8
click at [445, 149] on select "PDB Bag Grab Low Flow 3 Vol. Purge" at bounding box center [429, 147] width 52 height 12
click at [405, 141] on select "PDB Bag Grab Low Flow 3 Vol. Purge" at bounding box center [429, 147] width 52 height 12
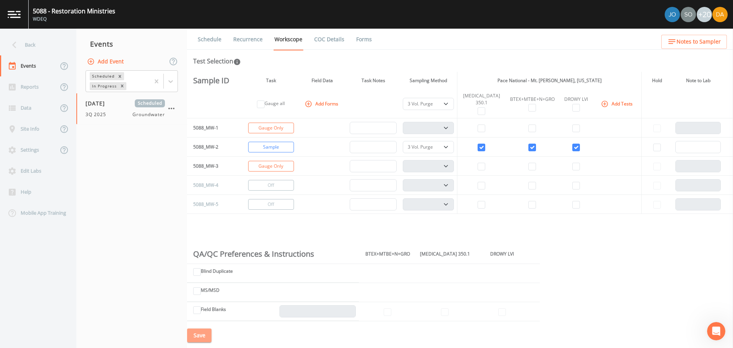
click at [196, 333] on button "Save" at bounding box center [199, 335] width 24 height 14
click at [37, 49] on div "Back" at bounding box center [34, 44] width 69 height 21
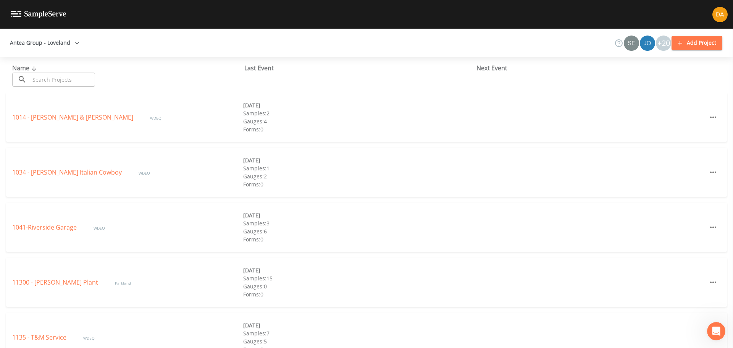
click at [50, 86] on input "text" at bounding box center [62, 80] width 65 height 14
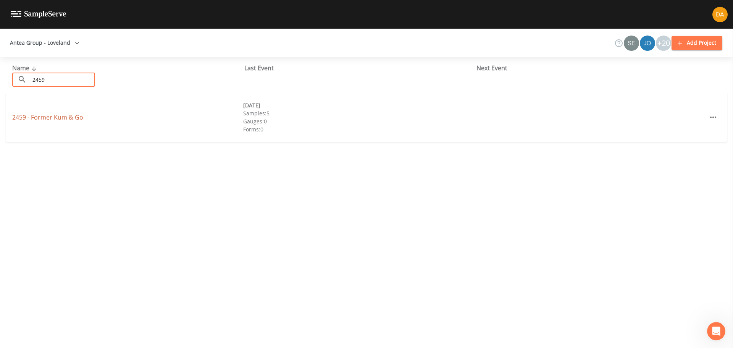
click at [54, 115] on link "2459 - Former Kum & Go" at bounding box center [47, 117] width 71 height 8
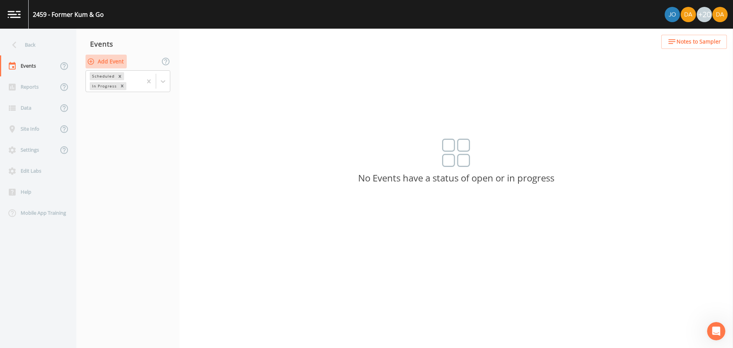
click at [104, 58] on button "Add Event" at bounding box center [106, 62] width 41 height 14
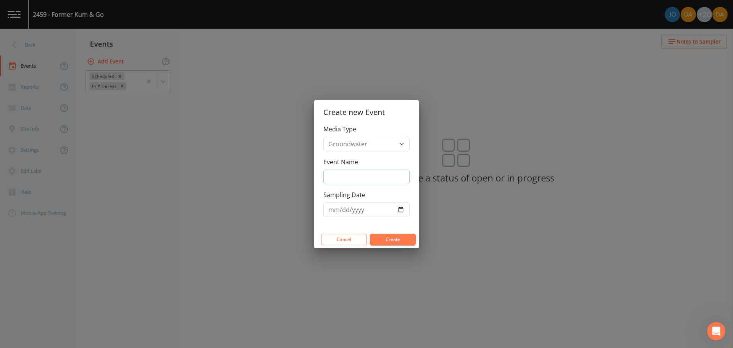
click at [346, 174] on input "Event Name" at bounding box center [367, 177] width 86 height 15
click at [403, 211] on input "Sampling Date" at bounding box center [367, 209] width 86 height 15
click at [391, 237] on button "Create" at bounding box center [393, 239] width 46 height 11
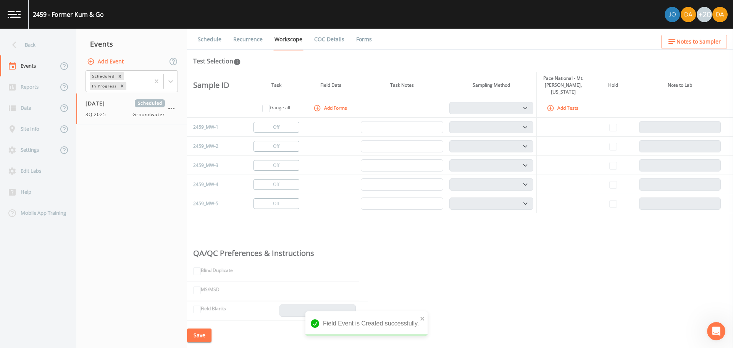
click at [550, 104] on icon "button" at bounding box center [551, 108] width 8 height 8
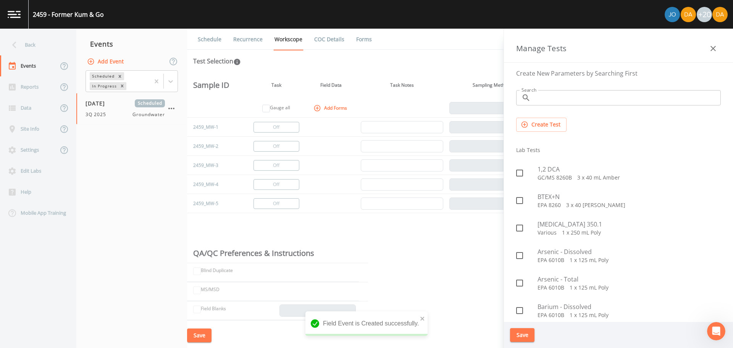
click at [543, 96] on input "Search" at bounding box center [627, 97] width 187 height 15
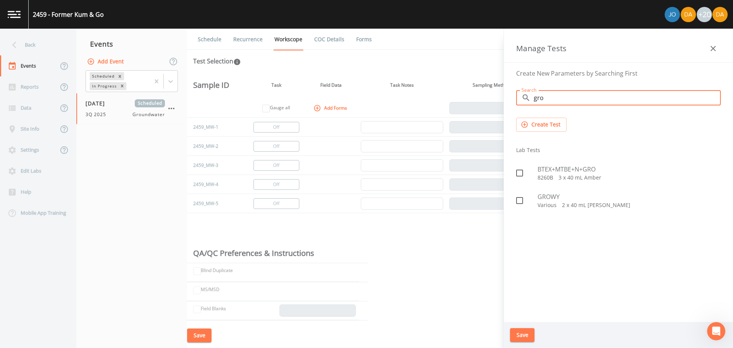
click at [542, 170] on span "BTEX+MTBE+N+GRO" at bounding box center [629, 169] width 183 height 9
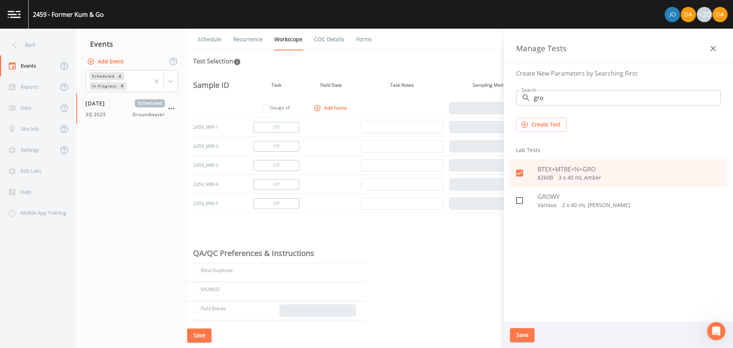
click at [523, 333] on button "Save" at bounding box center [522, 335] width 24 height 14
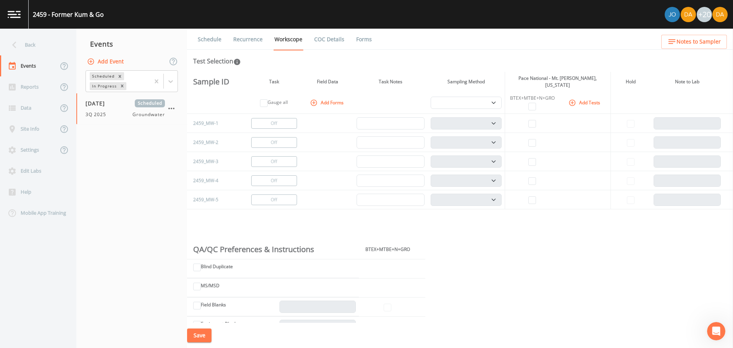
click at [573, 99] on icon "button" at bounding box center [572, 102] width 6 height 6
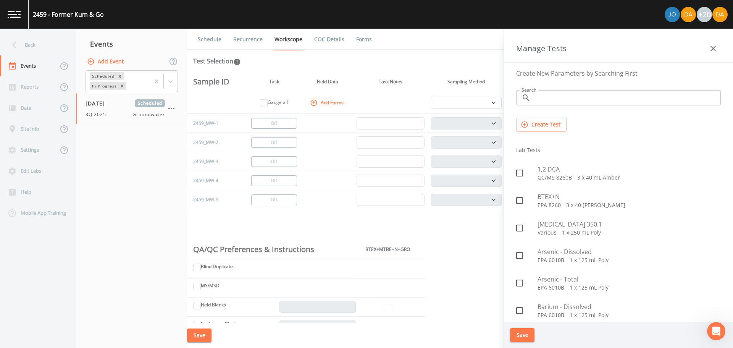
click at [541, 97] on input "Search" at bounding box center [627, 97] width 187 height 15
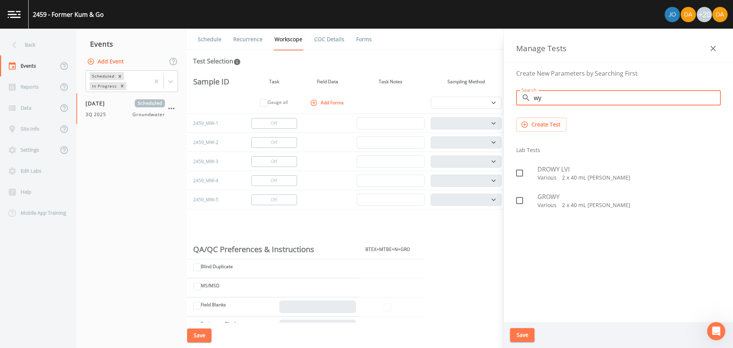
click at [547, 174] on p "Various   2 x 40 mL [PERSON_NAME]" at bounding box center [629, 178] width 183 height 8
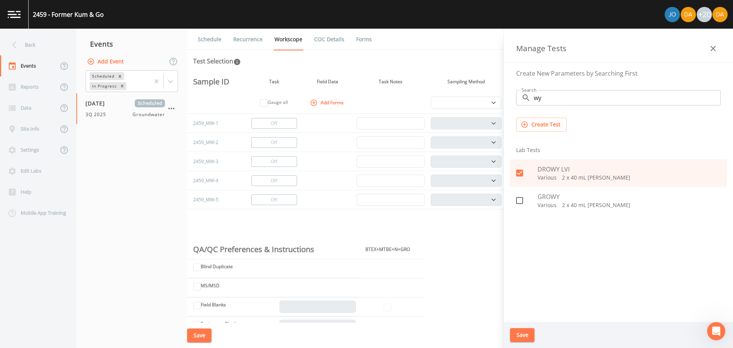
click at [527, 332] on button "Save" at bounding box center [522, 335] width 24 height 14
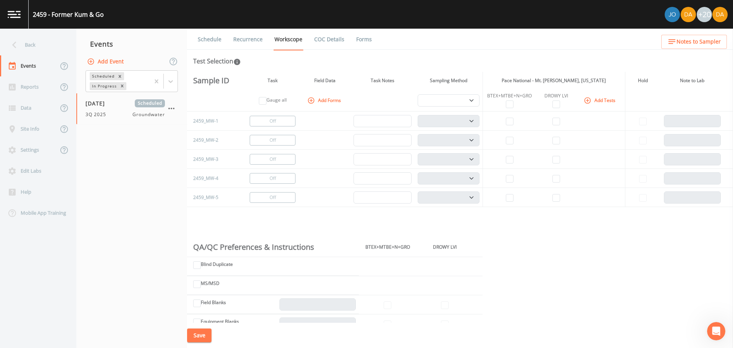
click at [514, 119] on td at bounding box center [510, 121] width 54 height 19
click at [511, 121] on input "checkbox" at bounding box center [510, 122] width 8 height 8
click at [553, 121] on input "checkbox" at bounding box center [557, 122] width 8 height 8
click at [507, 138] on input "checkbox" at bounding box center [510, 141] width 8 height 8
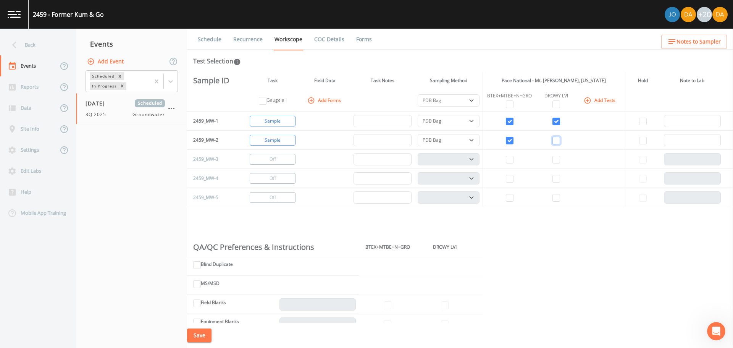
click at [554, 141] on input "checkbox" at bounding box center [557, 141] width 8 height 8
click at [509, 161] on input "checkbox" at bounding box center [510, 160] width 8 height 8
click at [511, 104] on input "checkbox" at bounding box center [510, 104] width 8 height 8
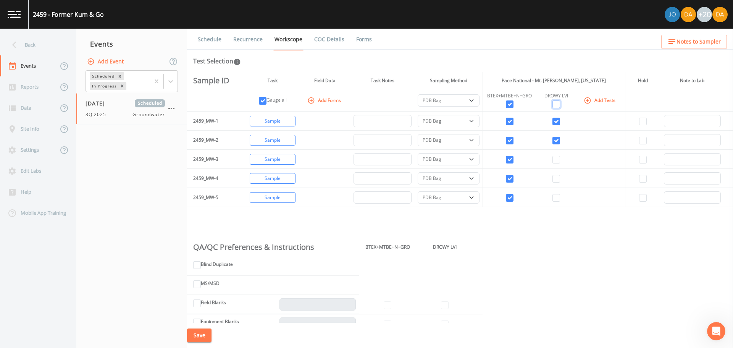
click at [556, 106] on input "checkbox" at bounding box center [557, 104] width 8 height 8
click at [468, 105] on select "PDB Bag Grab Low Flow 3 Vol. Purge" at bounding box center [449, 100] width 62 height 12
click at [418, 94] on select "PDB Bag Grab Low Flow 3 Vol. Purge" at bounding box center [449, 100] width 62 height 12
click at [196, 343] on div "Save" at bounding box center [460, 336] width 546 height 26
click at [196, 335] on button "Save" at bounding box center [199, 335] width 24 height 14
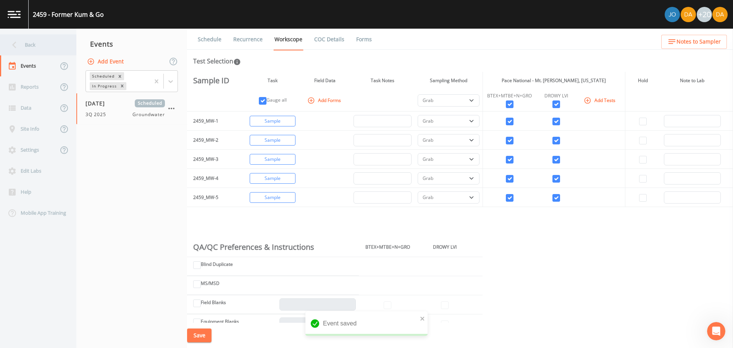
click at [32, 47] on div "Back" at bounding box center [34, 44] width 69 height 21
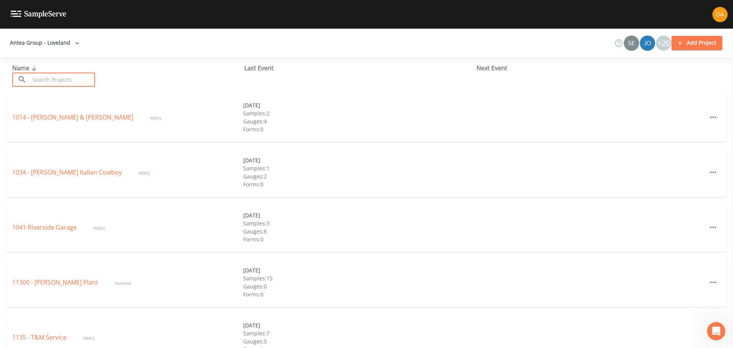
click at [39, 78] on input "text" at bounding box center [62, 80] width 65 height 14
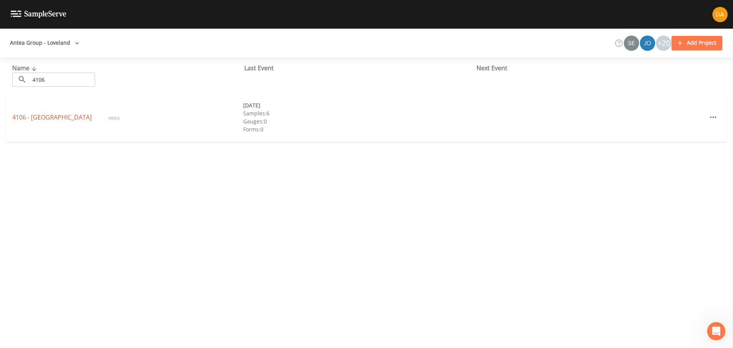
click at [51, 117] on link "4106 - [GEOGRAPHIC_DATA]" at bounding box center [52, 117] width 81 height 8
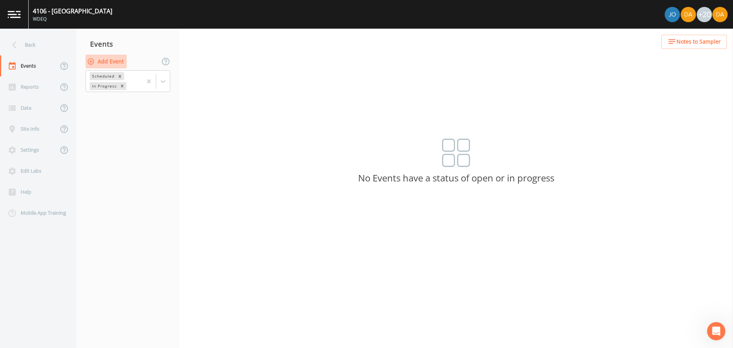
click at [93, 64] on icon "button" at bounding box center [91, 62] width 8 height 8
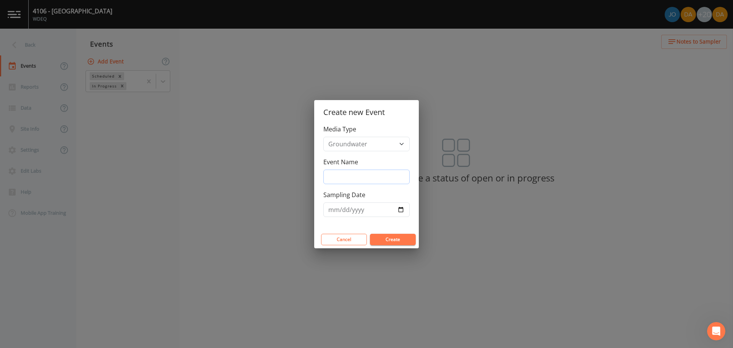
click at [369, 180] on input "Event Name" at bounding box center [367, 177] width 86 height 15
click at [404, 208] on input "Sampling Date" at bounding box center [367, 209] width 86 height 15
click at [396, 243] on button "Create" at bounding box center [393, 239] width 46 height 11
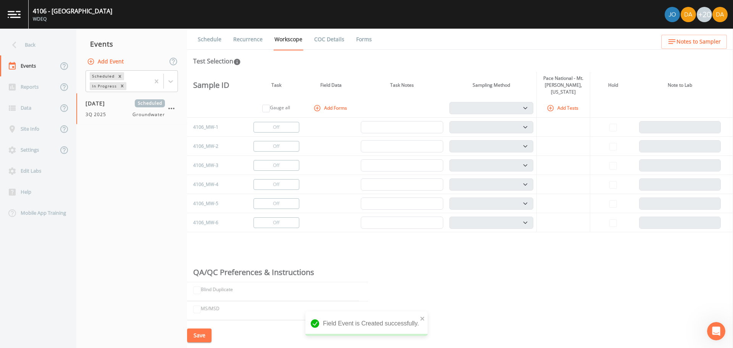
click at [564, 102] on button "Add Tests" at bounding box center [563, 108] width 36 height 13
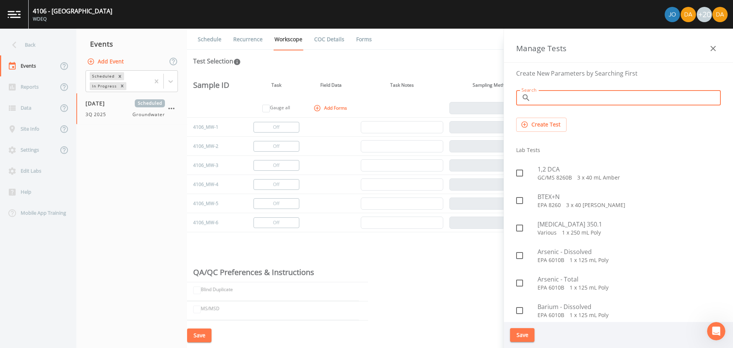
click at [542, 92] on input "Search" at bounding box center [627, 97] width 187 height 15
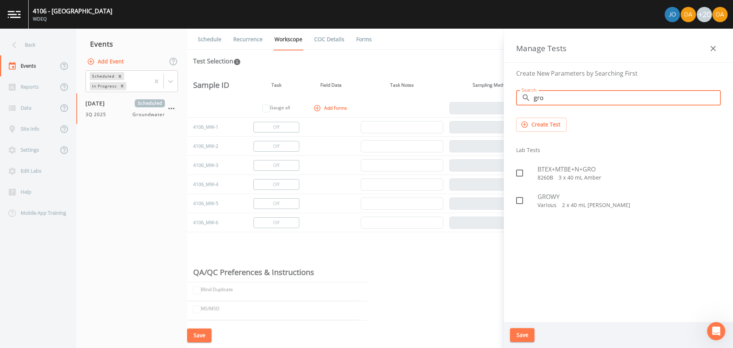
click at [542, 179] on p "8260B   3 x 40 mL Amber" at bounding box center [629, 178] width 183 height 8
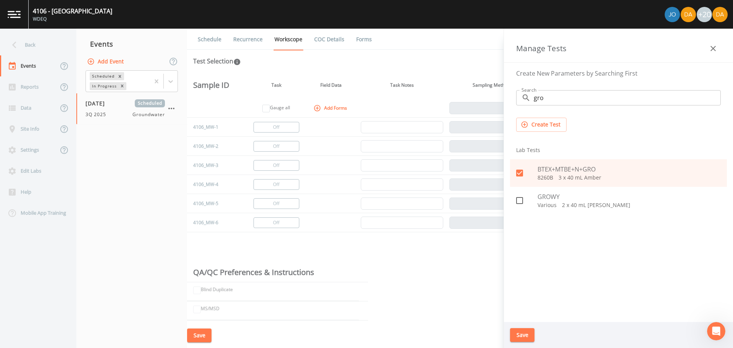
click at [530, 335] on button "Save" at bounding box center [522, 335] width 24 height 14
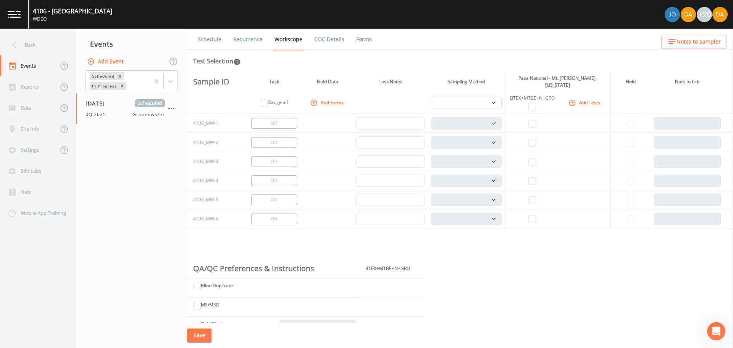
click at [578, 98] on button "Add Tests" at bounding box center [585, 102] width 36 height 13
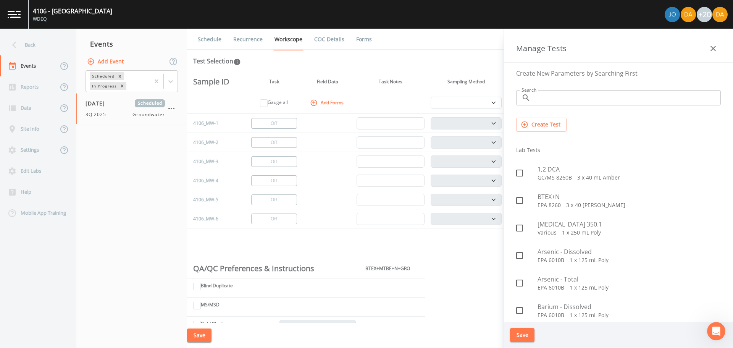
click at [546, 99] on input "Search" at bounding box center [627, 97] width 187 height 15
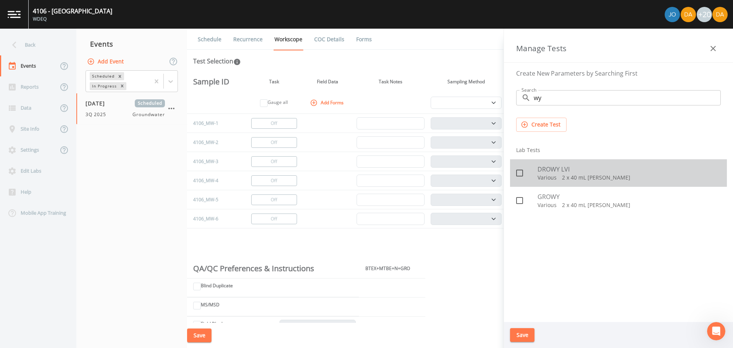
click at [561, 167] on span "DROWY LVI" at bounding box center [629, 169] width 183 height 9
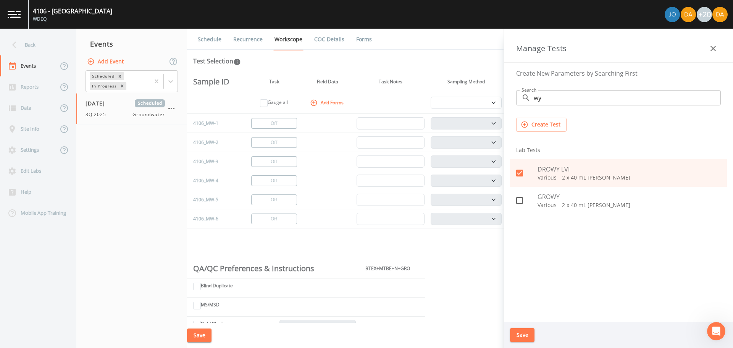
click at [518, 337] on button "Save" at bounding box center [522, 335] width 24 height 14
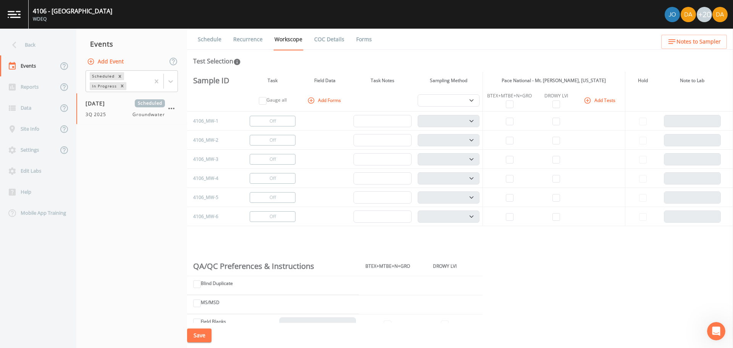
click at [504, 104] on th "BTEX+MTBE+N+GRO" at bounding box center [510, 100] width 54 height 22
click at [507, 104] on input "checkbox" at bounding box center [510, 104] width 8 height 8
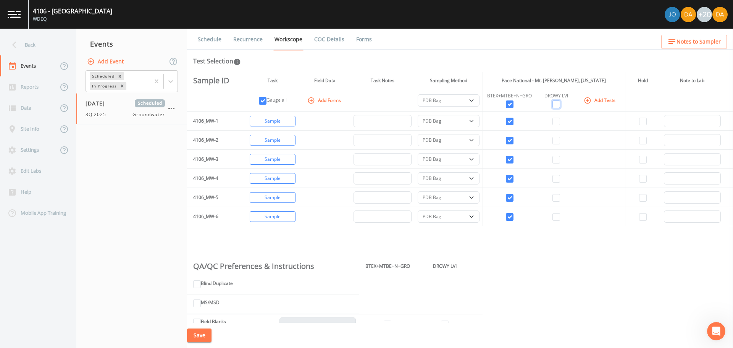
click at [553, 105] on input "checkbox" at bounding box center [557, 104] width 8 height 8
click at [463, 100] on select "PDB Bag Grab Low Flow 3 Vol. Purge" at bounding box center [449, 100] width 62 height 12
click at [418, 94] on select "PDB Bag Grab Low Flow 3 Vol. Purge" at bounding box center [449, 100] width 62 height 12
click at [196, 328] on button "Save" at bounding box center [199, 335] width 24 height 14
click at [28, 50] on div "Back" at bounding box center [34, 44] width 69 height 21
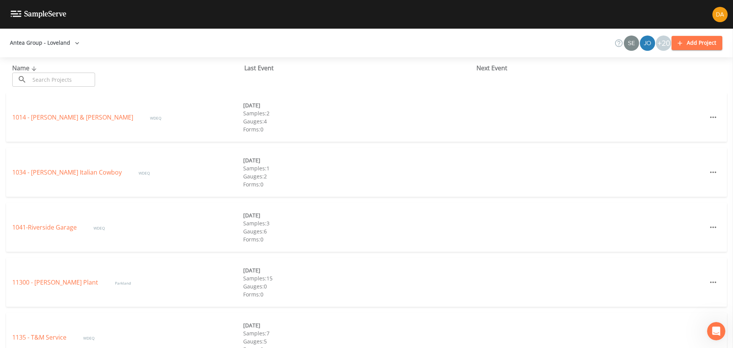
click at [49, 82] on input "text" at bounding box center [62, 80] width 65 height 14
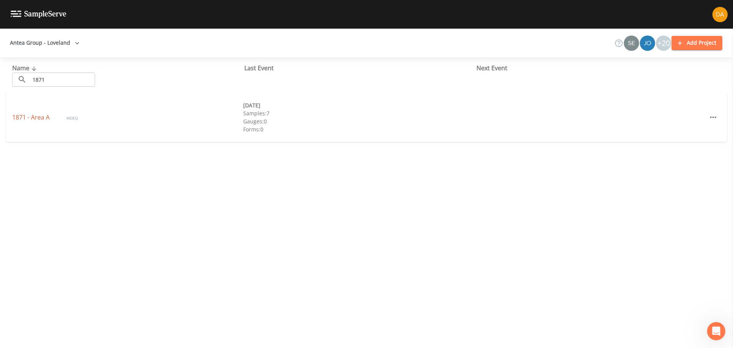
click at [45, 114] on link "1871 - Area A" at bounding box center [31, 117] width 39 height 8
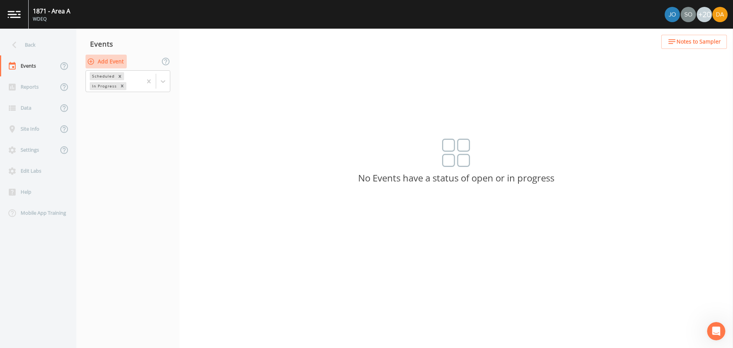
click at [108, 62] on button "Add Event" at bounding box center [106, 62] width 41 height 14
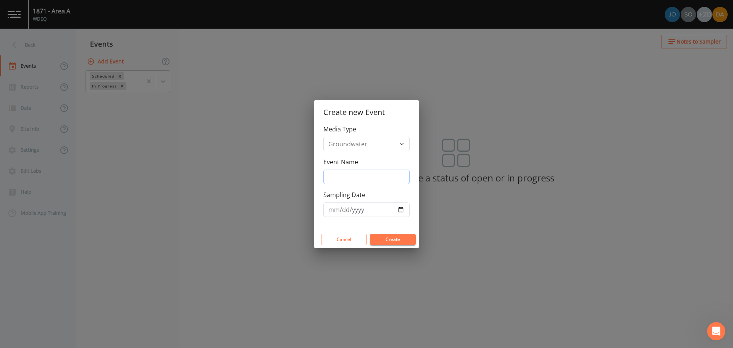
click at [385, 176] on input "Event Name" at bounding box center [367, 177] width 86 height 15
click at [400, 209] on input "Sampling Date" at bounding box center [367, 209] width 86 height 15
click at [392, 235] on button "Create" at bounding box center [393, 239] width 46 height 11
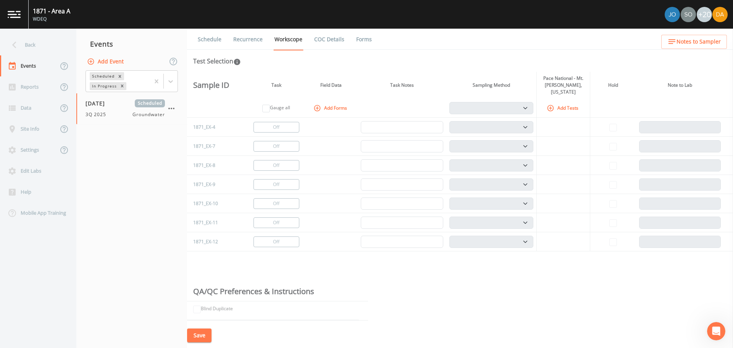
click at [542, 101] on th "Add Tests" at bounding box center [563, 108] width 53 height 19
click at [548, 104] on icon "button" at bounding box center [551, 108] width 8 height 8
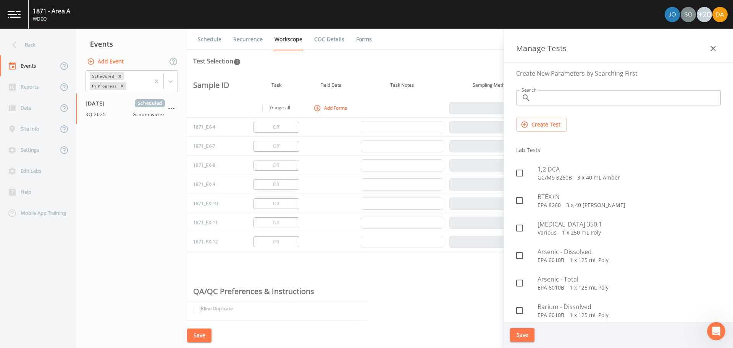
click at [535, 97] on input "Search" at bounding box center [627, 97] width 187 height 15
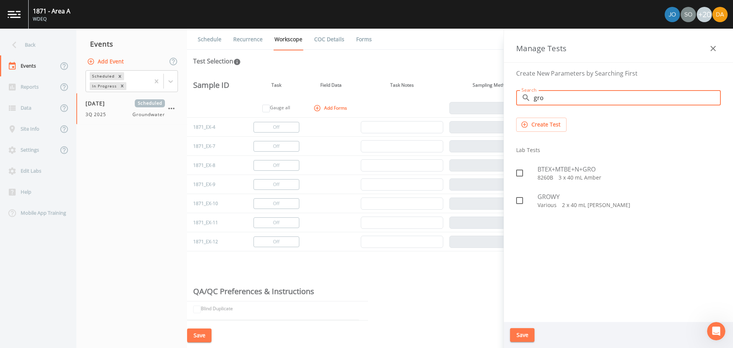
click at [517, 174] on icon at bounding box center [519, 173] width 7 height 7
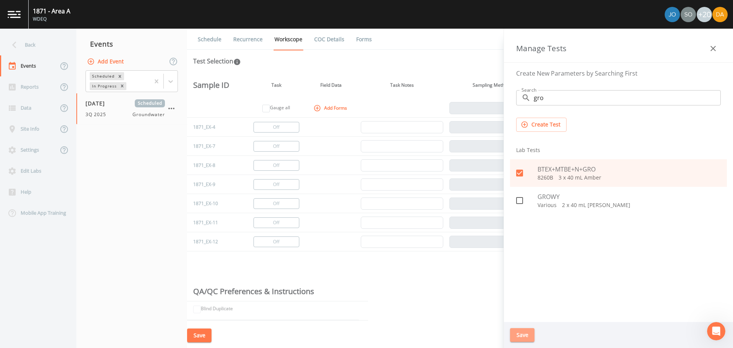
click at [533, 337] on button "Save" at bounding box center [522, 335] width 24 height 14
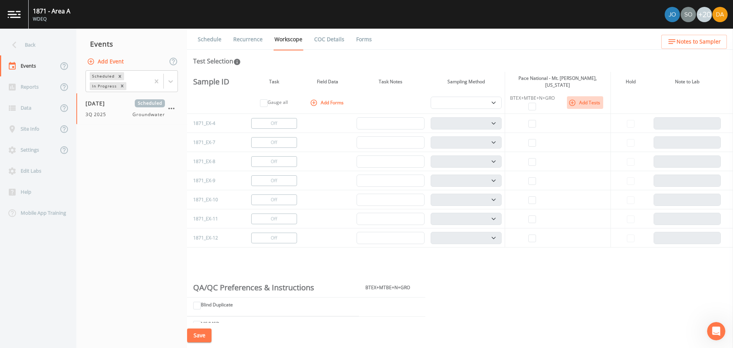
click at [587, 103] on button "Add Tests" at bounding box center [585, 102] width 36 height 13
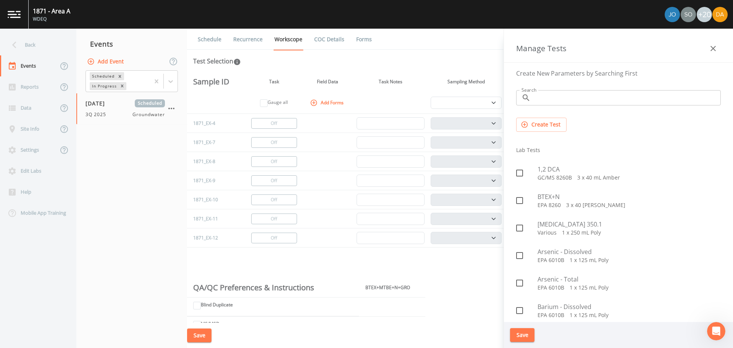
click at [541, 101] on input "Search" at bounding box center [627, 97] width 187 height 15
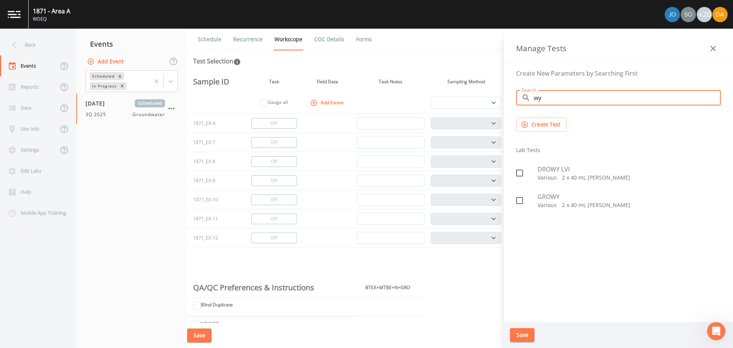
click at [539, 173] on span "DROWY LVI" at bounding box center [629, 169] width 183 height 9
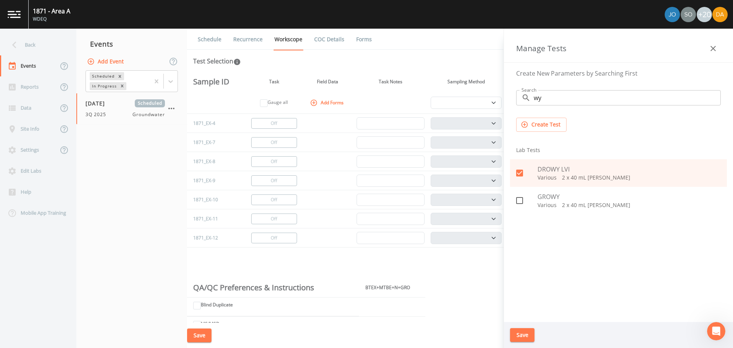
click at [522, 334] on button "Save" at bounding box center [522, 335] width 24 height 14
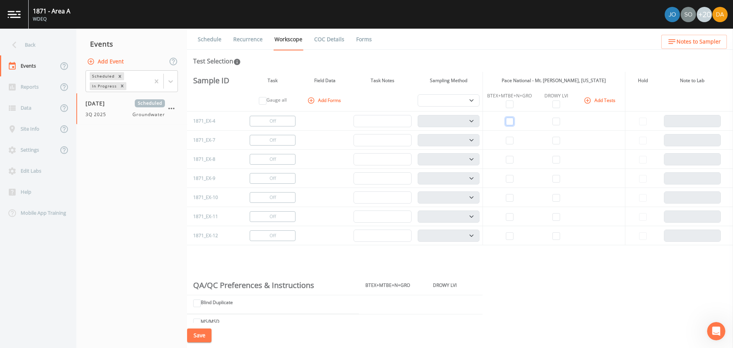
drag, startPoint x: 507, startPoint y: 122, endPoint x: 512, endPoint y: 122, distance: 5.3
click at [507, 122] on input "checkbox" at bounding box center [510, 122] width 8 height 8
click at [556, 123] on input "checkbox" at bounding box center [557, 122] width 8 height 8
click at [508, 137] on input "checkbox" at bounding box center [510, 141] width 8 height 8
click at [556, 142] on input "checkbox" at bounding box center [557, 141] width 8 height 8
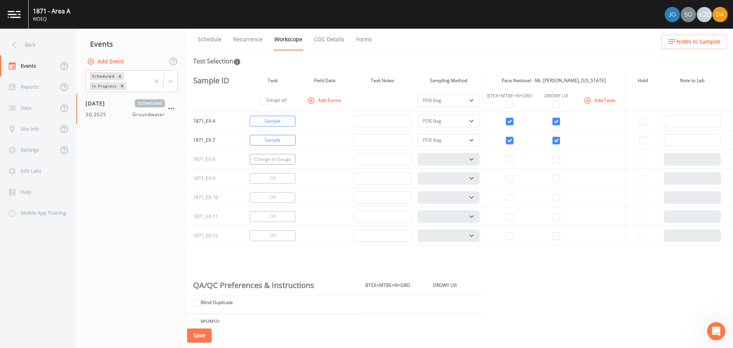
click at [262, 162] on button "Change to Gauge" at bounding box center [273, 159] width 46 height 11
click at [507, 103] on input "checkbox" at bounding box center [510, 104] width 8 height 8
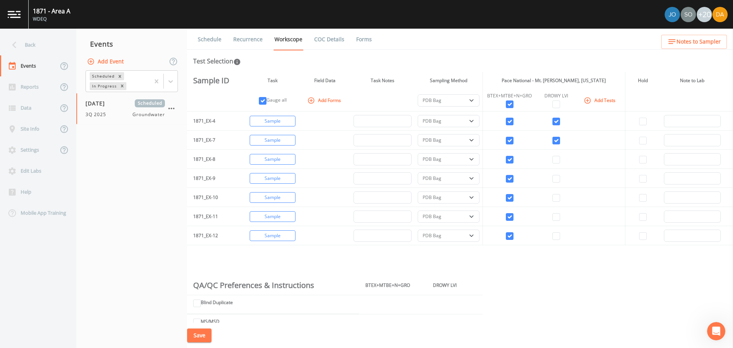
click at [560, 101] on th "DROWY LVI" at bounding box center [556, 100] width 39 height 22
click at [556, 103] on input "checkbox" at bounding box center [557, 104] width 8 height 8
click at [269, 158] on button "Turn Off" at bounding box center [273, 159] width 46 height 11
click at [275, 158] on button "Change to Gauge" at bounding box center [273, 159] width 46 height 11
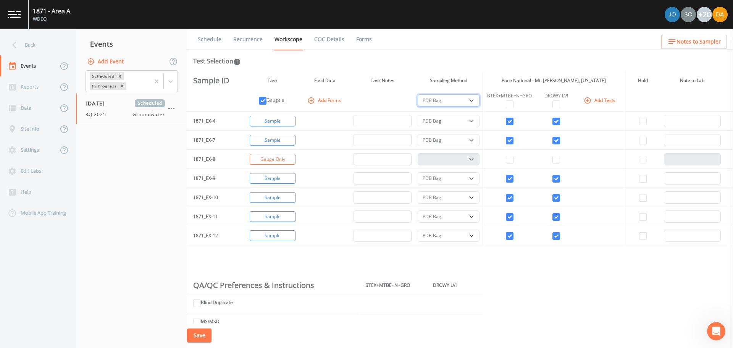
click at [476, 99] on select "PDB Bag Grab Low Flow 3 Vol. Purge" at bounding box center [449, 100] width 62 height 12
click at [418, 94] on select "PDB Bag Grab Low Flow 3 Vol. Purge" at bounding box center [449, 100] width 62 height 12
click at [204, 338] on button "Save" at bounding box center [199, 335] width 24 height 14
click at [20, 39] on icon at bounding box center [14, 44] width 13 height 13
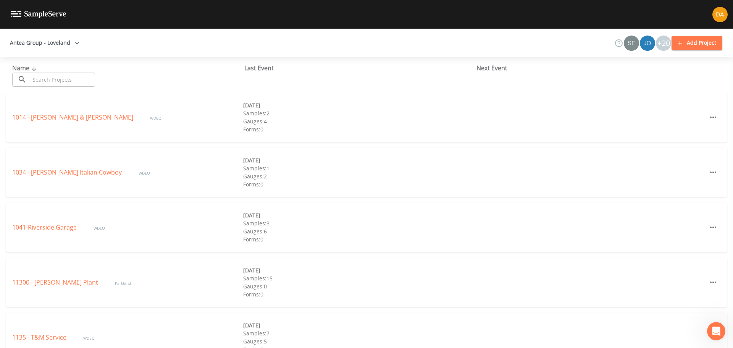
click at [52, 77] on input "text" at bounding box center [62, 80] width 65 height 14
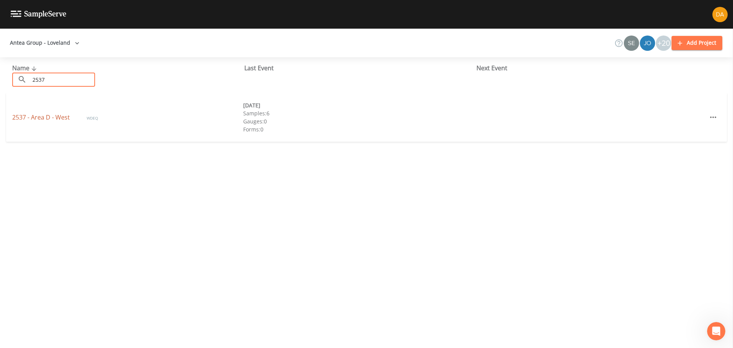
click at [44, 117] on link "2537 - Area D - West" at bounding box center [41, 117] width 59 height 8
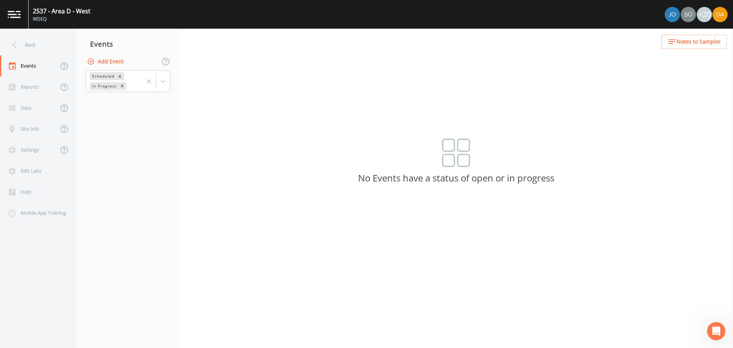
click at [102, 60] on button "Add Event" at bounding box center [106, 62] width 41 height 14
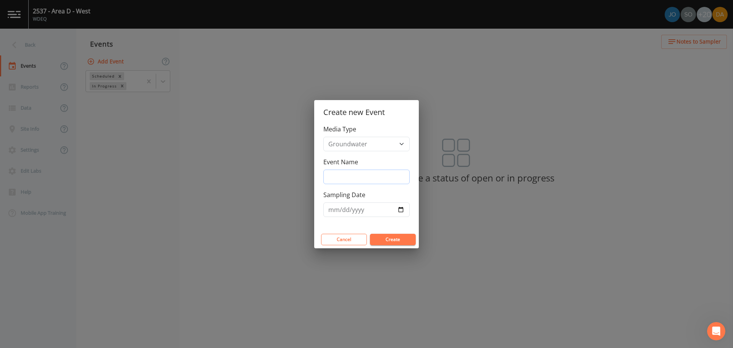
click at [364, 181] on input "Event Name" at bounding box center [367, 177] width 86 height 15
click at [372, 209] on input "Sampling Date" at bounding box center [367, 209] width 86 height 15
click at [403, 207] on input "Sampling Date" at bounding box center [367, 209] width 86 height 15
click at [395, 236] on button "Create" at bounding box center [393, 239] width 46 height 11
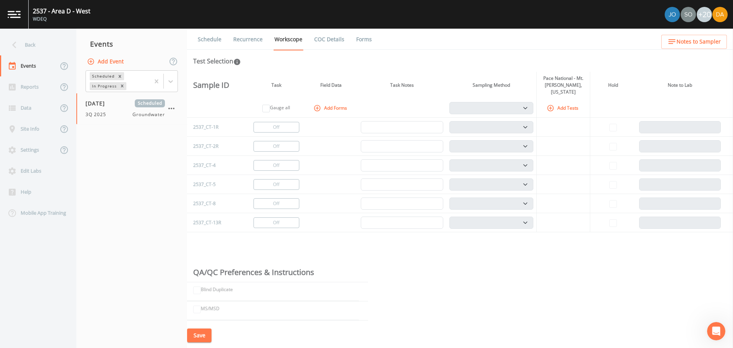
click at [545, 107] on button "Add Tests" at bounding box center [563, 108] width 36 height 13
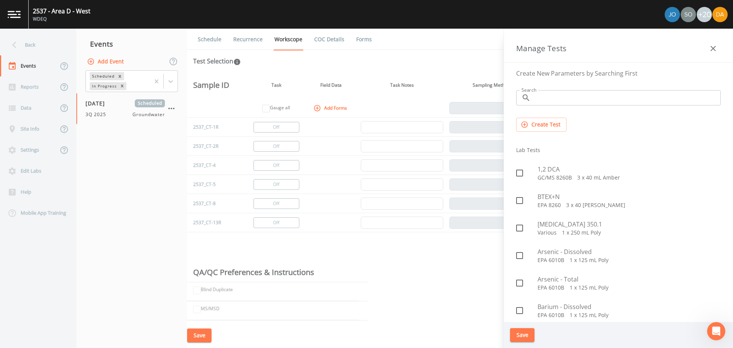
drag, startPoint x: 545, startPoint y: 107, endPoint x: 554, endPoint y: 103, distance: 10.4
click at [554, 103] on input "Search" at bounding box center [627, 97] width 187 height 15
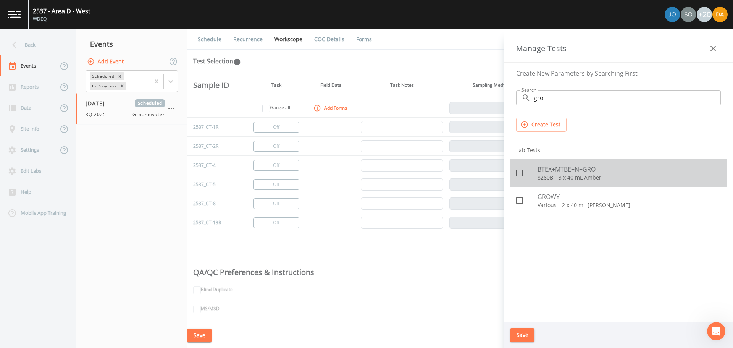
click at [548, 171] on span "BTEX+MTBE+N+GRO" at bounding box center [629, 169] width 183 height 9
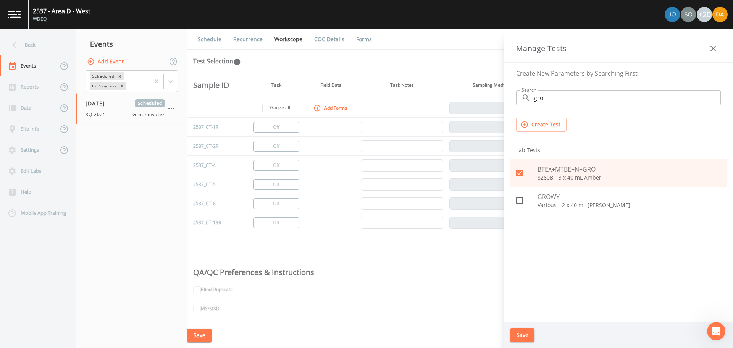
click at [523, 336] on button "Save" at bounding box center [522, 335] width 24 height 14
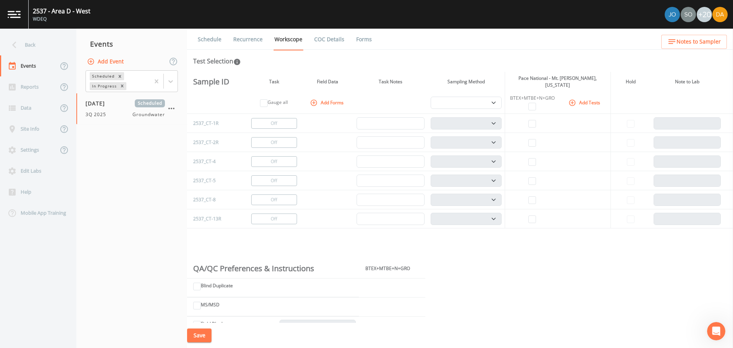
click at [576, 98] on button "Add Tests" at bounding box center [585, 102] width 36 height 13
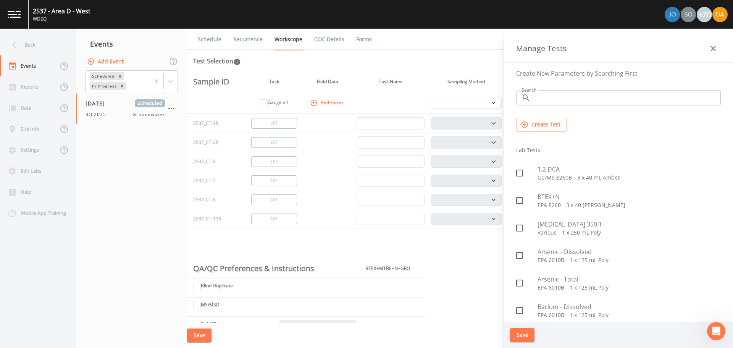
click at [549, 103] on input "Search" at bounding box center [627, 97] width 187 height 15
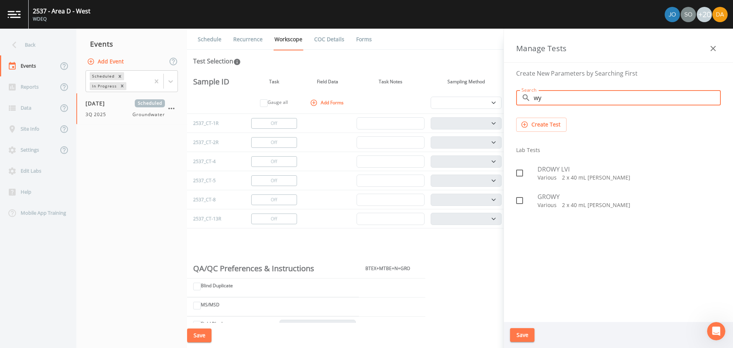
click at [549, 172] on span "DROWY LVI" at bounding box center [629, 169] width 183 height 9
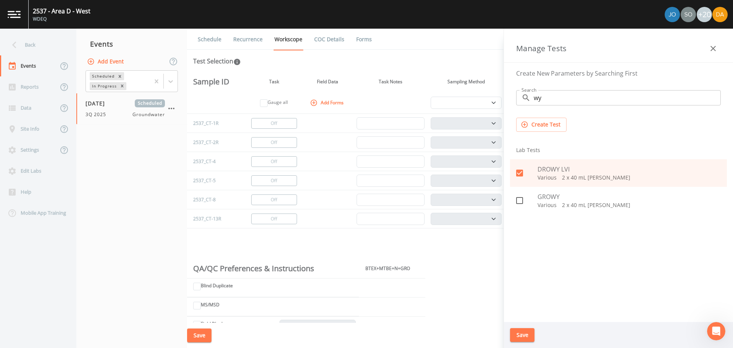
click at [522, 335] on button "Save" at bounding box center [522, 335] width 24 height 14
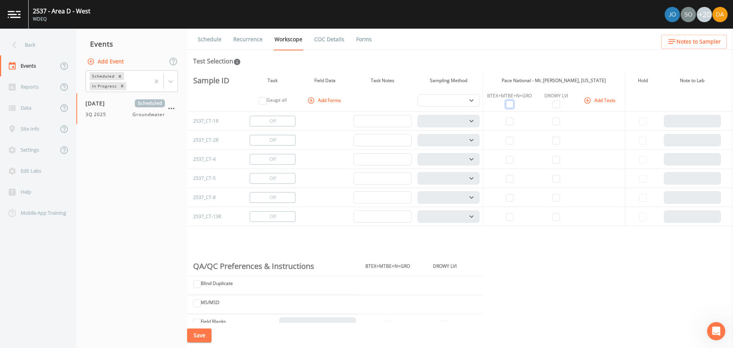
click at [509, 101] on input "checkbox" at bounding box center [510, 104] width 8 height 8
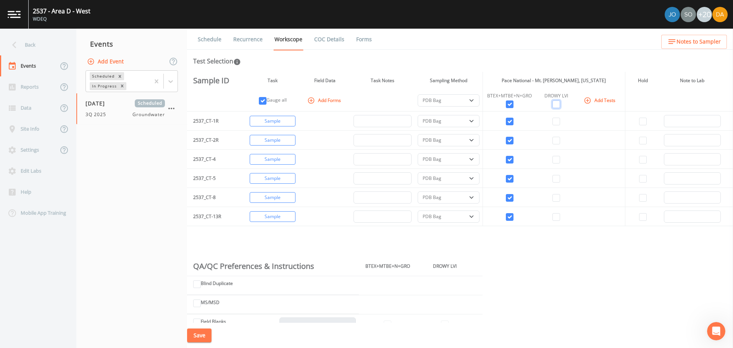
click at [553, 101] on input "checkbox" at bounding box center [557, 104] width 8 height 8
drag, startPoint x: 473, startPoint y: 97, endPoint x: 469, endPoint y: 100, distance: 5.7
click at [473, 97] on select "PDB Bag Grab Low Flow 3 Vol. Purge" at bounding box center [449, 100] width 62 height 12
click at [418, 94] on select "PDB Bag Grab Low Flow 3 Vol. Purge" at bounding box center [449, 100] width 62 height 12
click at [205, 336] on button "Save" at bounding box center [199, 335] width 24 height 14
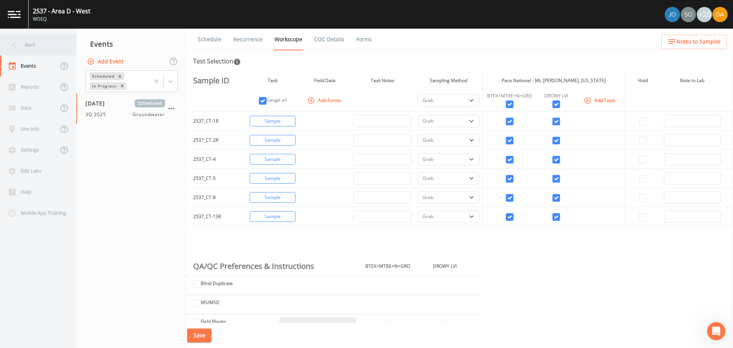
click at [32, 52] on div "Back" at bounding box center [34, 44] width 69 height 21
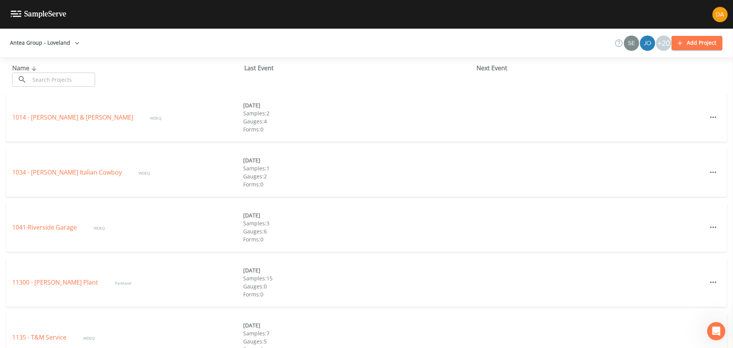
click at [55, 82] on input "text" at bounding box center [62, 80] width 65 height 14
click at [526, 164] on div "1034 - [PERSON_NAME] Italian Cowboy WDEQ [DATE] Samples: 1 Gauges: 2 Forms: 0" at bounding box center [366, 172] width 721 height 49
click at [61, 70] on div "Name ​ ​" at bounding box center [128, 74] width 232 height 23
click at [52, 80] on input "text" at bounding box center [62, 80] width 65 height 14
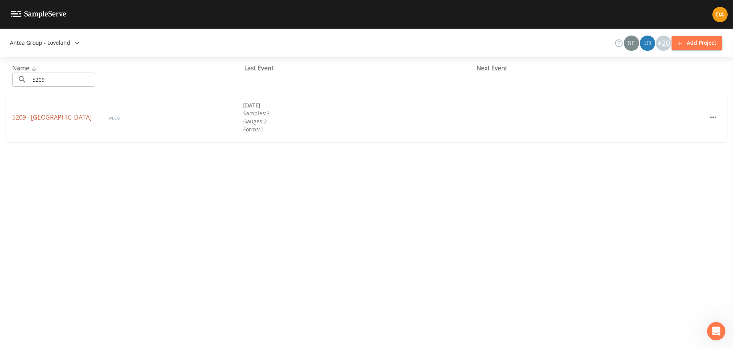
click at [39, 116] on link "5209 - [GEOGRAPHIC_DATA]" at bounding box center [52, 117] width 81 height 8
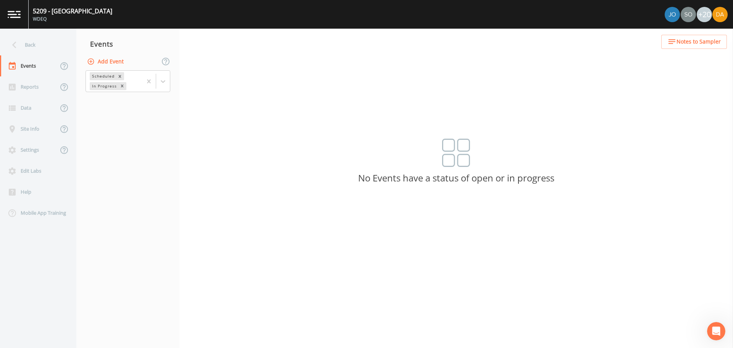
click at [87, 60] on icon "button" at bounding box center [91, 62] width 8 height 8
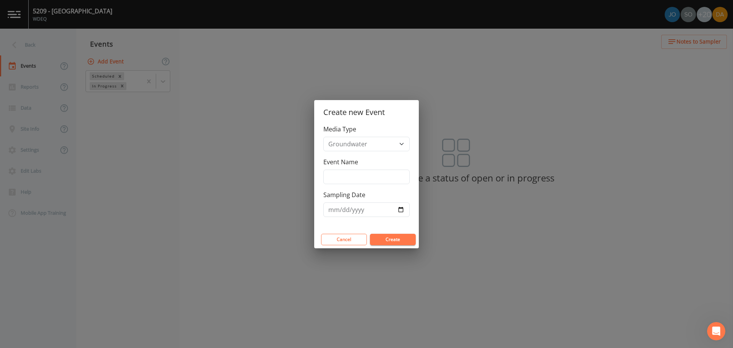
click at [339, 169] on div "Event Name" at bounding box center [367, 170] width 86 height 27
click at [342, 173] on input "Event Name" at bounding box center [367, 177] width 86 height 15
click at [400, 210] on input "Sampling Date" at bounding box center [367, 209] width 86 height 15
click at [395, 239] on button "Create" at bounding box center [393, 239] width 46 height 11
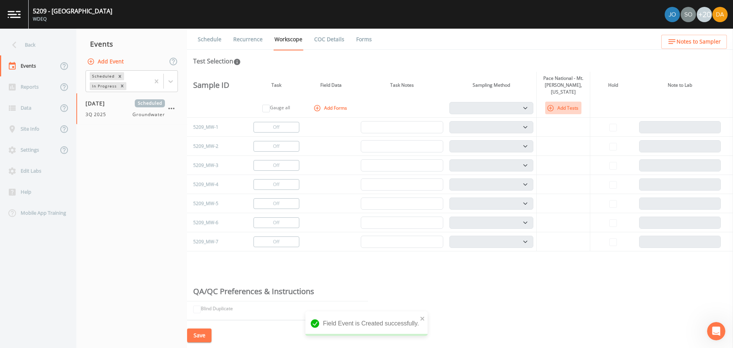
click at [553, 104] on button "Add Tests" at bounding box center [563, 108] width 36 height 13
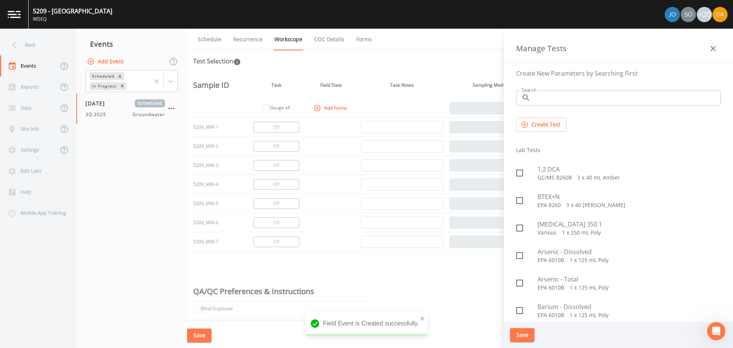
click at [547, 102] on input "Search" at bounding box center [627, 97] width 187 height 15
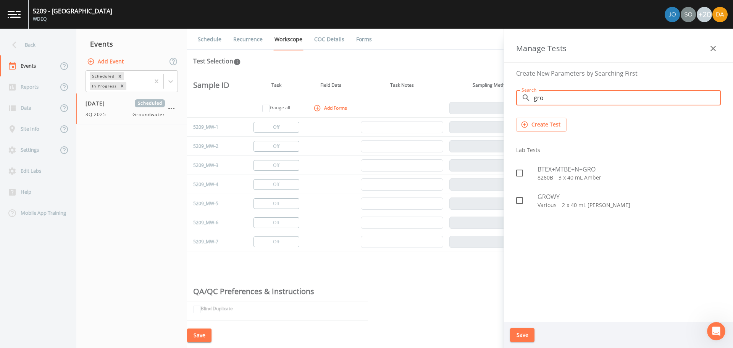
click at [536, 171] on div at bounding box center [526, 173] width 21 height 16
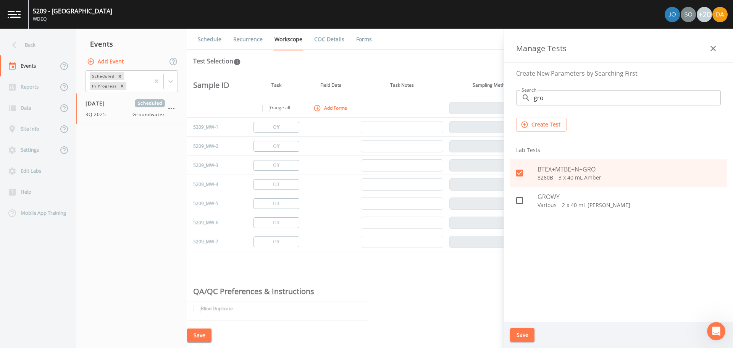
click at [513, 343] on div "Save" at bounding box center [618, 335] width 229 height 26
click at [516, 338] on button "Save" at bounding box center [522, 335] width 24 height 14
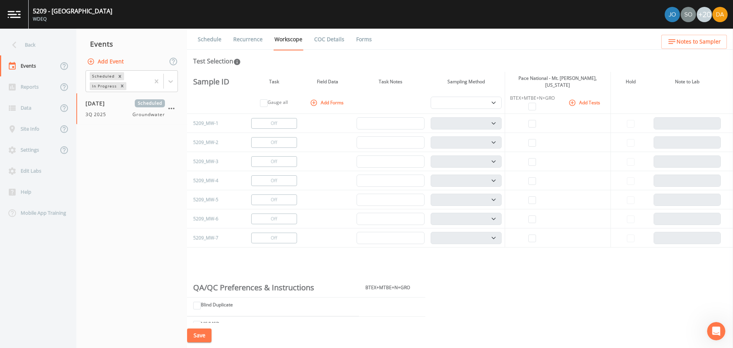
click at [578, 100] on button "Add Tests" at bounding box center [585, 102] width 36 height 13
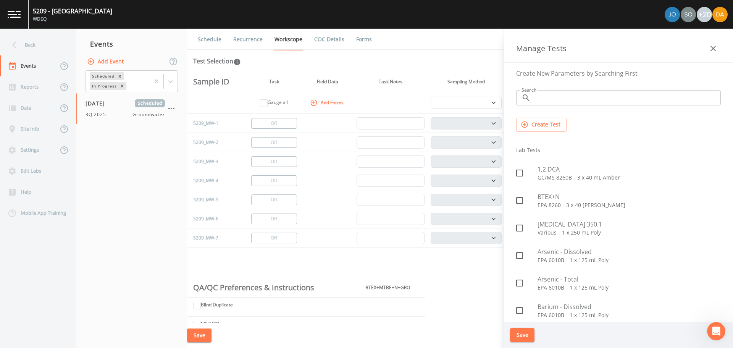
click at [551, 98] on input "Search" at bounding box center [627, 97] width 187 height 15
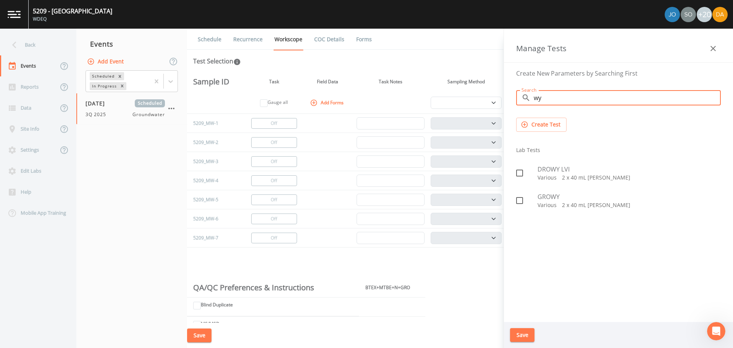
click at [551, 171] on span "DROWY LVI" at bounding box center [629, 169] width 183 height 9
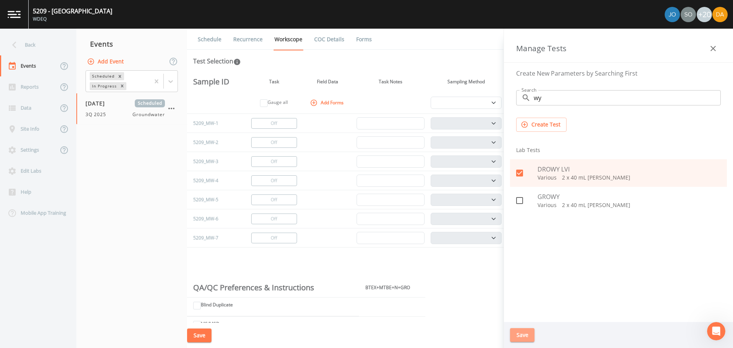
click at [519, 333] on button "Save" at bounding box center [522, 335] width 24 height 14
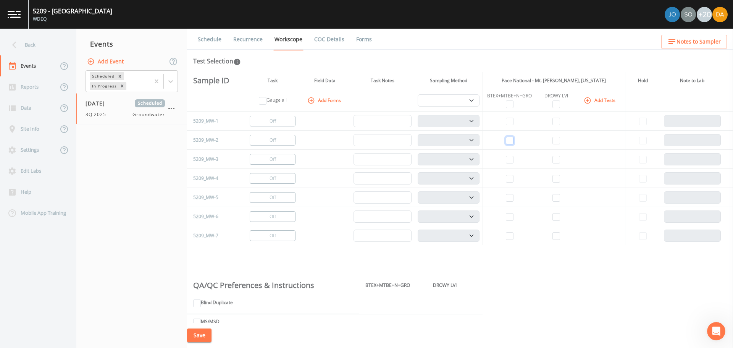
click at [506, 140] on input "checkbox" at bounding box center [510, 141] width 8 height 8
click at [553, 142] on input "checkbox" at bounding box center [557, 141] width 8 height 8
click at [508, 160] on input "checkbox" at bounding box center [510, 160] width 8 height 8
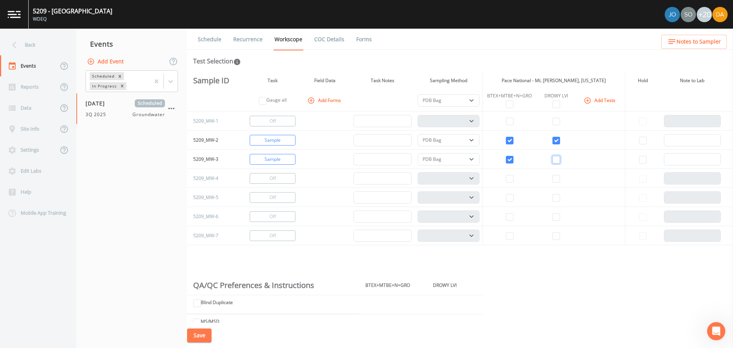
click at [554, 160] on input "checkbox" at bounding box center [557, 160] width 8 height 8
click at [508, 235] on input "checkbox" at bounding box center [510, 236] width 8 height 8
click at [547, 238] on td at bounding box center [556, 235] width 39 height 19
click at [553, 237] on input "checkbox" at bounding box center [557, 236] width 8 height 8
click at [266, 215] on button "Change to Gauge" at bounding box center [273, 216] width 46 height 11
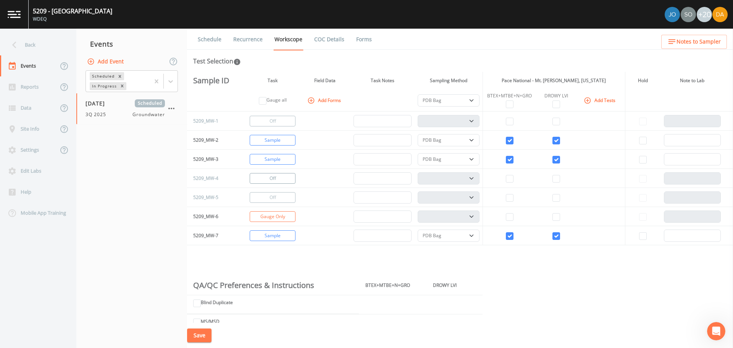
click at [271, 176] on button "Off" at bounding box center [273, 178] width 46 height 11
click at [464, 97] on select "PDB Bag Grab Low Flow 3 Vol. Purge" at bounding box center [449, 100] width 62 height 12
click at [418, 94] on select "PDB Bag Grab Low Flow 3 Vol. Purge" at bounding box center [449, 100] width 62 height 12
click at [205, 337] on button "Save" at bounding box center [199, 335] width 24 height 14
click at [28, 43] on div "Back" at bounding box center [34, 44] width 69 height 21
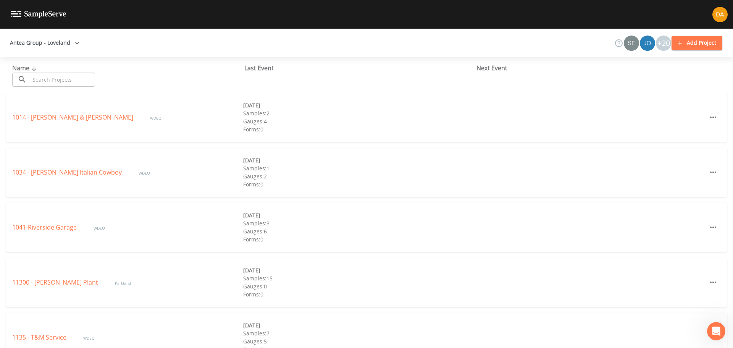
click at [35, 79] on input "text" at bounding box center [62, 80] width 65 height 14
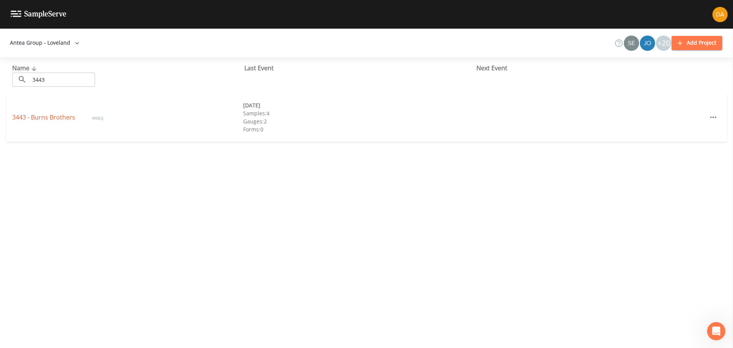
click at [55, 119] on link "3443 - Burns Brothers" at bounding box center [44, 117] width 65 height 8
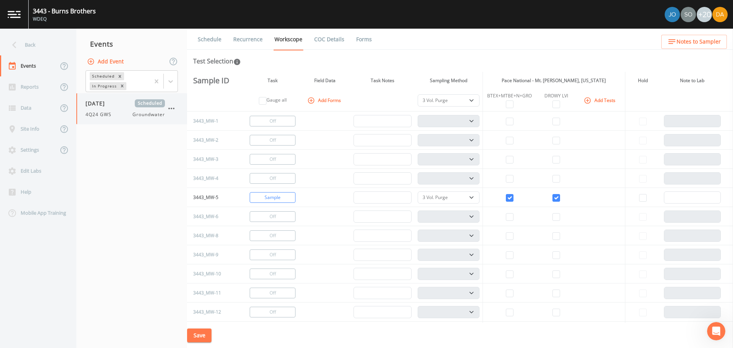
click at [171, 106] on icon "button" at bounding box center [171, 108] width 9 height 9
click at [186, 149] on p "Delete" at bounding box center [209, 153] width 49 height 9
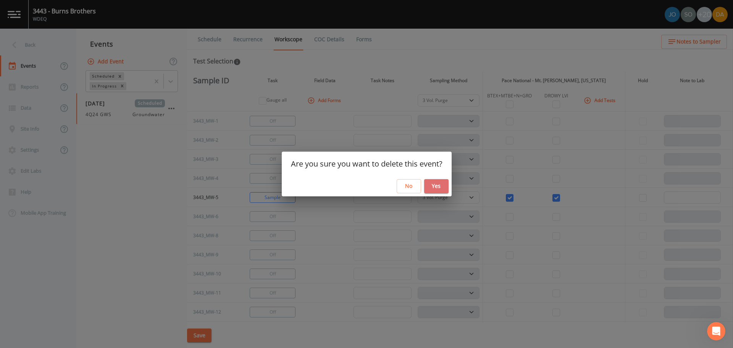
click at [428, 182] on button "Yes" at bounding box center [436, 186] width 24 height 14
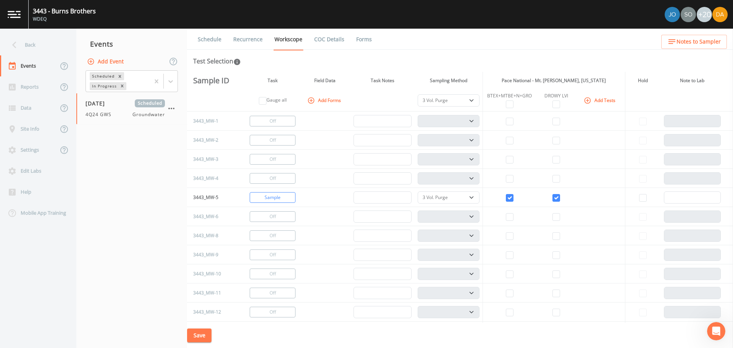
click at [110, 61] on button "Add Event" at bounding box center [106, 62] width 41 height 14
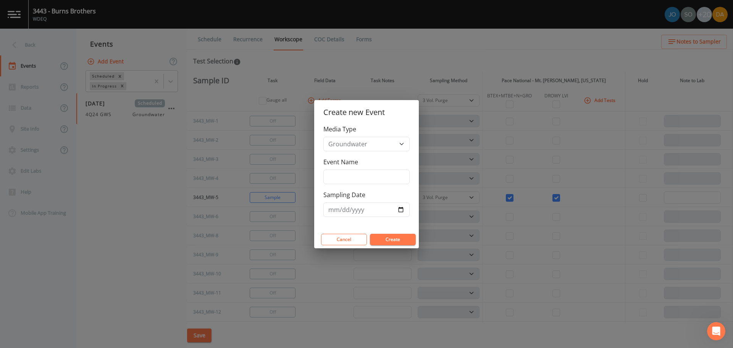
click at [338, 164] on label "Event Name" at bounding box center [341, 161] width 35 height 9
click at [338, 170] on input "Event Name" at bounding box center [367, 177] width 86 height 15
click at [340, 171] on input "Event Name" at bounding box center [367, 177] width 86 height 15
click at [400, 211] on input "Sampling Date" at bounding box center [367, 209] width 86 height 15
click at [382, 243] on button "Create" at bounding box center [393, 239] width 46 height 11
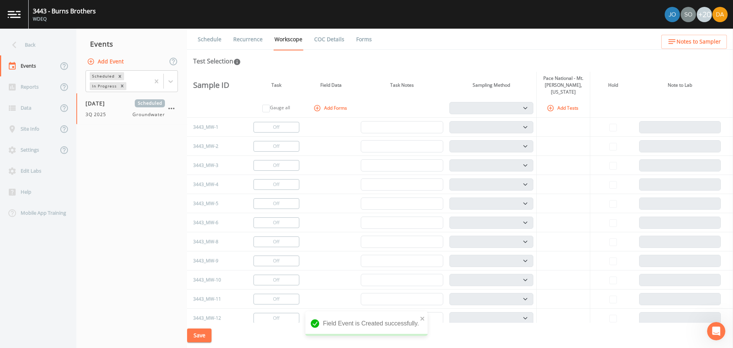
click at [539, 105] on th "Add Tests" at bounding box center [563, 108] width 53 height 19
click at [556, 102] on button "Add Tests" at bounding box center [563, 108] width 36 height 13
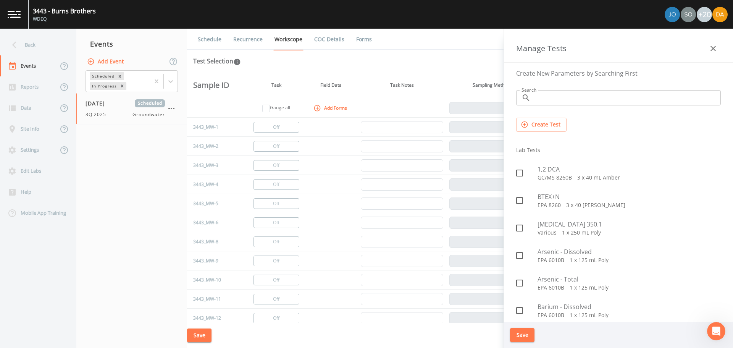
click at [550, 99] on input "Search" at bounding box center [627, 97] width 187 height 15
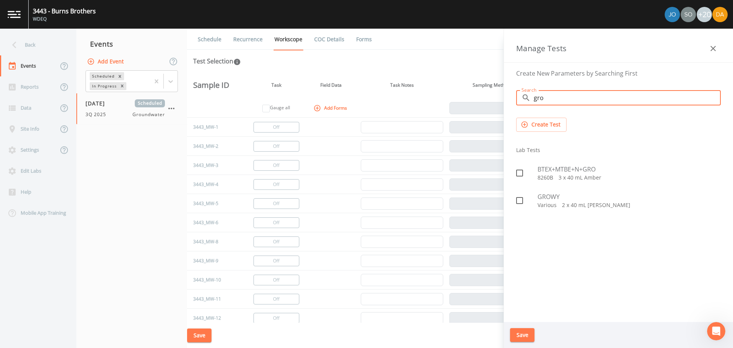
click at [551, 170] on span "BTEX+MTBE+N+GRO" at bounding box center [629, 169] width 183 height 9
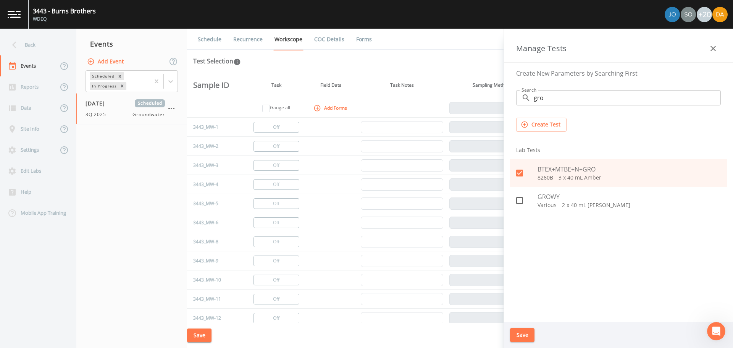
click at [520, 330] on button "Save" at bounding box center [522, 335] width 24 height 14
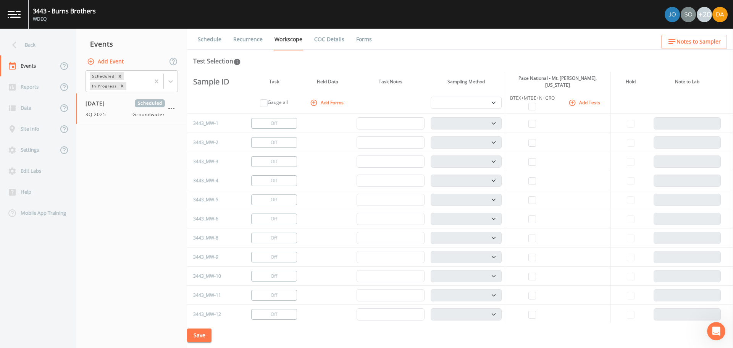
click at [572, 100] on icon "button" at bounding box center [573, 103] width 8 height 8
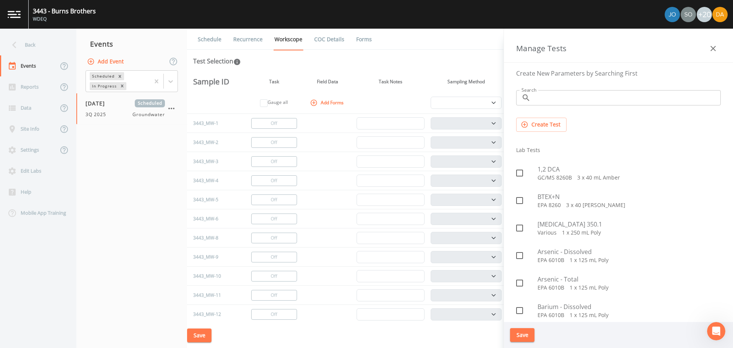
click at [536, 96] on input "Search" at bounding box center [627, 97] width 187 height 15
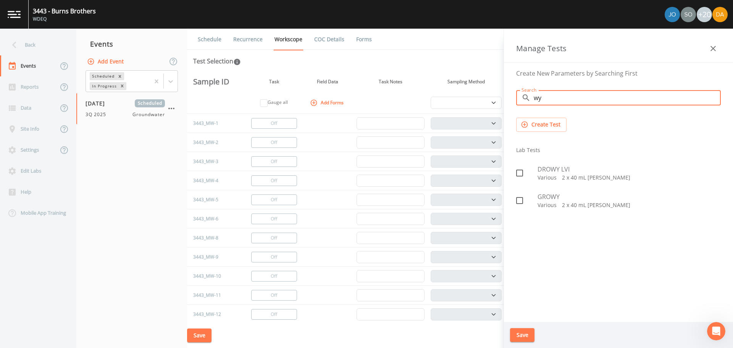
click at [538, 175] on p "Various   2 x 40 mL [PERSON_NAME]" at bounding box center [629, 178] width 183 height 8
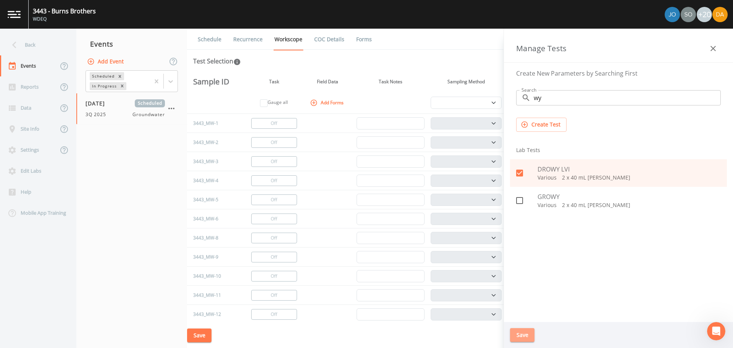
click at [520, 339] on button "Save" at bounding box center [522, 335] width 24 height 14
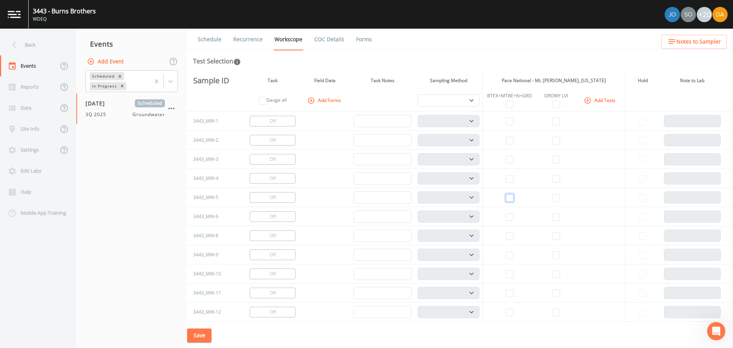
click at [509, 199] on input "checkbox" at bounding box center [510, 198] width 8 height 8
click at [550, 199] on td at bounding box center [556, 197] width 39 height 19
click at [554, 198] on input "checkbox" at bounding box center [557, 198] width 8 height 8
click at [510, 291] on input "checkbox" at bounding box center [510, 294] width 8 height 8
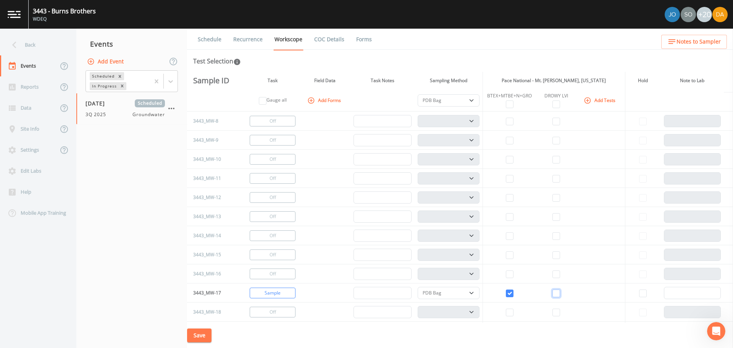
click at [555, 296] on input "checkbox" at bounding box center [557, 294] width 8 height 8
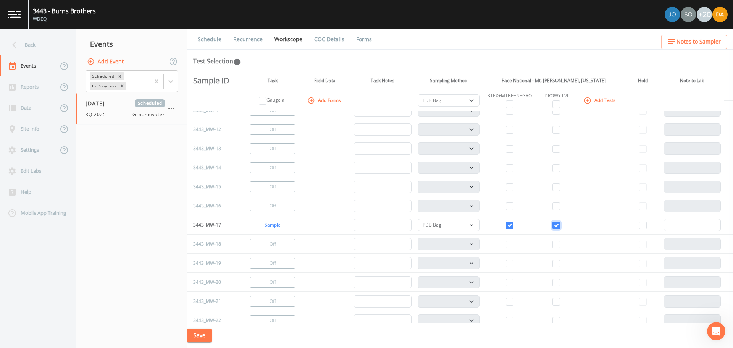
scroll to position [191, 0]
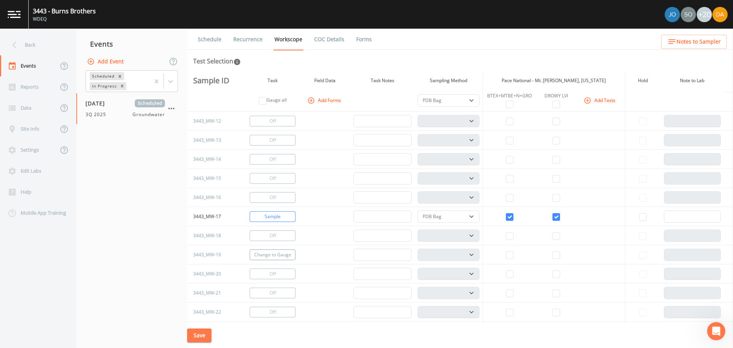
click at [259, 258] on button "Change to Gauge" at bounding box center [273, 254] width 46 height 11
click at [506, 275] on input "checkbox" at bounding box center [510, 274] width 8 height 8
click at [556, 272] on input "checkbox" at bounding box center [557, 274] width 8 height 8
click at [275, 296] on button "Change to Gauge" at bounding box center [273, 293] width 46 height 11
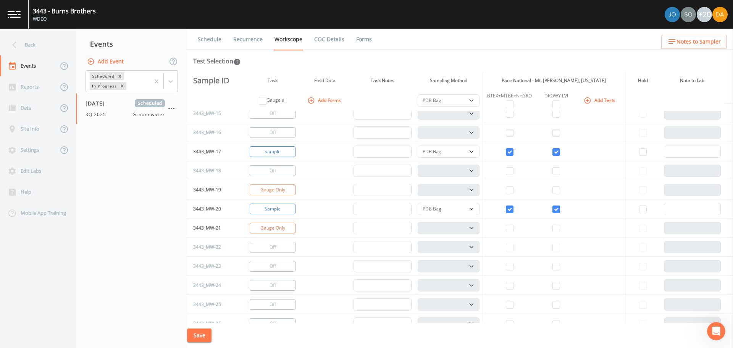
scroll to position [267, 0]
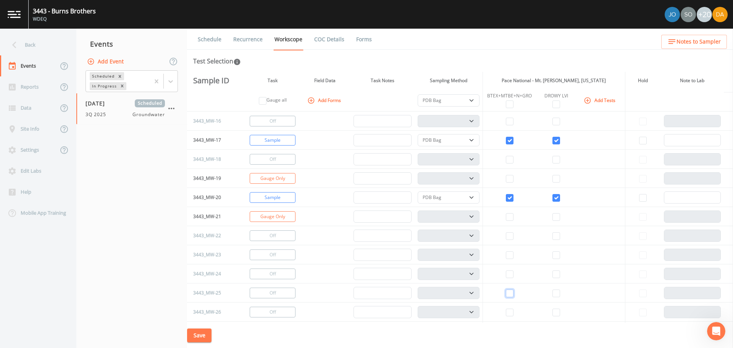
click at [506, 294] on input "checkbox" at bounding box center [510, 294] width 8 height 8
click at [553, 294] on input "checkbox" at bounding box center [557, 294] width 8 height 8
click at [473, 101] on select "PDB Bag Grab Low Flow 3 Vol. Purge" at bounding box center [449, 100] width 62 height 12
click at [418, 94] on select "PDB Bag Grab Low Flow 3 Vol. Purge" at bounding box center [449, 100] width 62 height 12
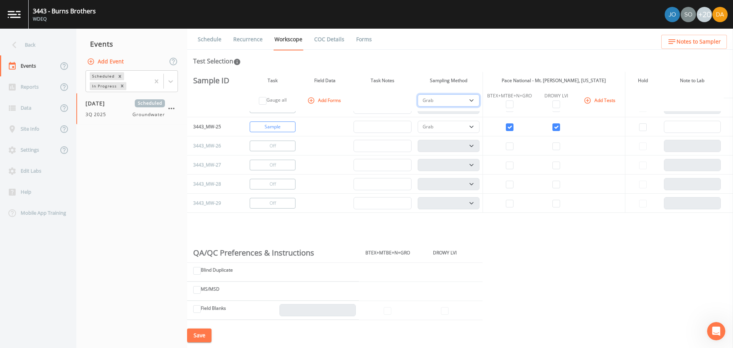
scroll to position [301, 0]
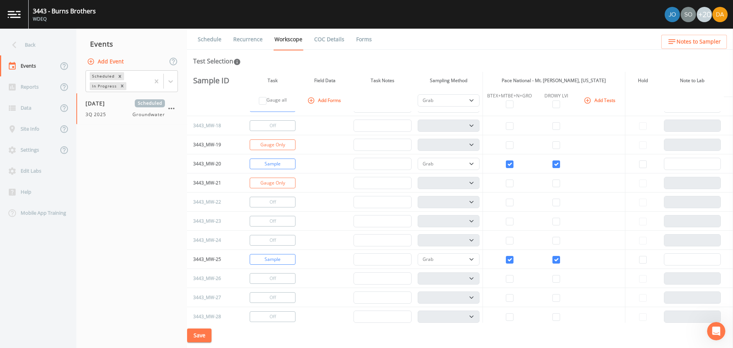
click at [197, 340] on button "Save" at bounding box center [199, 335] width 24 height 14
click at [33, 49] on div "Back" at bounding box center [34, 44] width 69 height 21
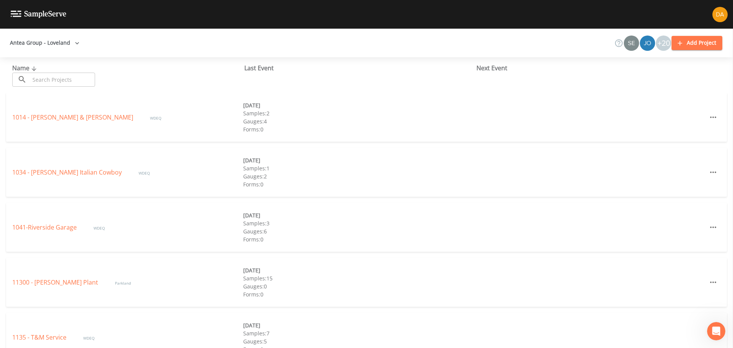
click at [43, 71] on div "Name ​ ​" at bounding box center [128, 74] width 232 height 23
click at [46, 81] on input "text" at bounding box center [62, 80] width 65 height 14
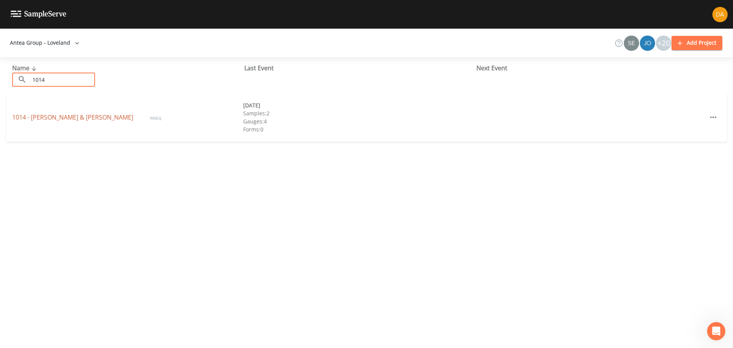
click at [76, 115] on link "1014 - [PERSON_NAME] & [PERSON_NAME]" at bounding box center [73, 117] width 123 height 8
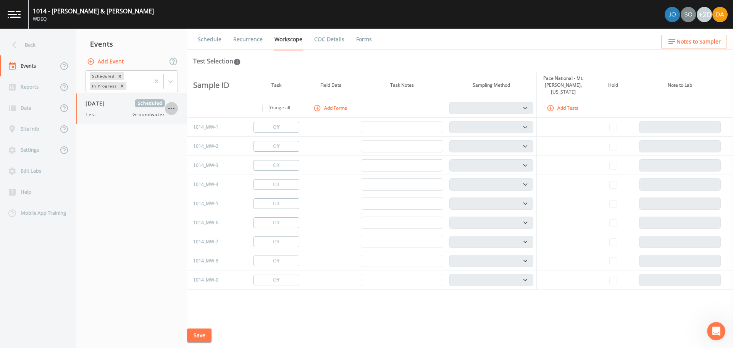
click at [170, 110] on icon "button" at bounding box center [171, 108] width 9 height 9
click at [188, 153] on p "Delete" at bounding box center [209, 153] width 49 height 9
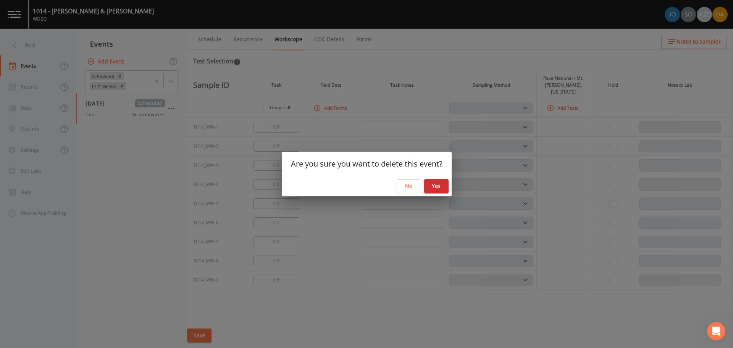
click at [438, 185] on button "Yes" at bounding box center [436, 186] width 24 height 14
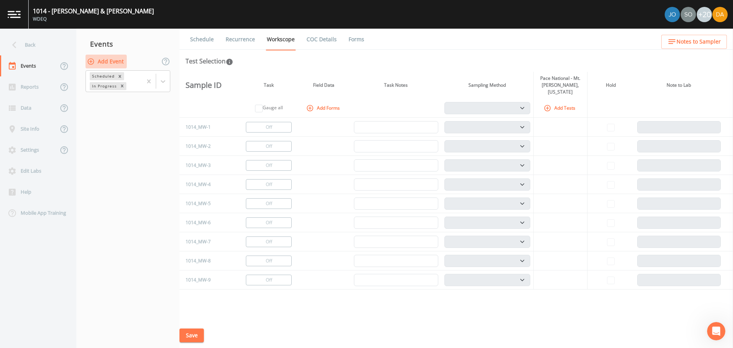
click at [114, 61] on button "Add Event" at bounding box center [106, 62] width 41 height 14
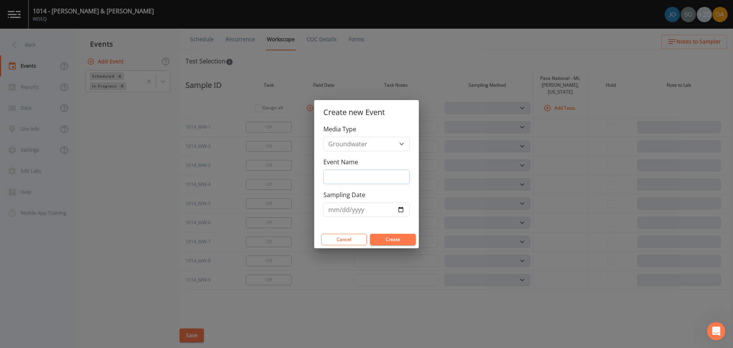
click at [372, 181] on input "Event Name" at bounding box center [367, 177] width 86 height 15
click at [370, 208] on input "Sampling Date" at bounding box center [367, 209] width 86 height 15
click at [402, 210] on input "Sampling Date" at bounding box center [367, 209] width 86 height 15
click at [396, 240] on button "Create" at bounding box center [393, 239] width 46 height 11
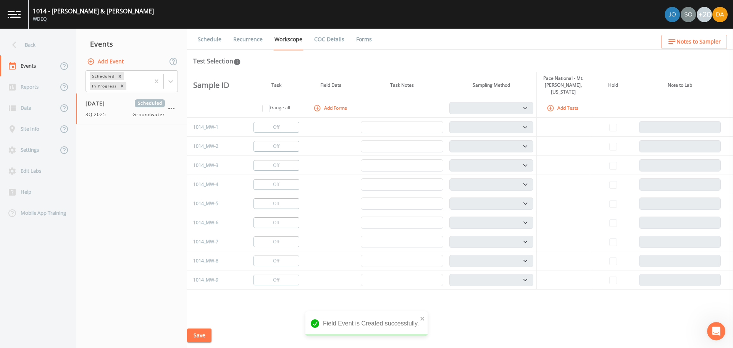
click at [551, 104] on icon "button" at bounding box center [551, 108] width 8 height 8
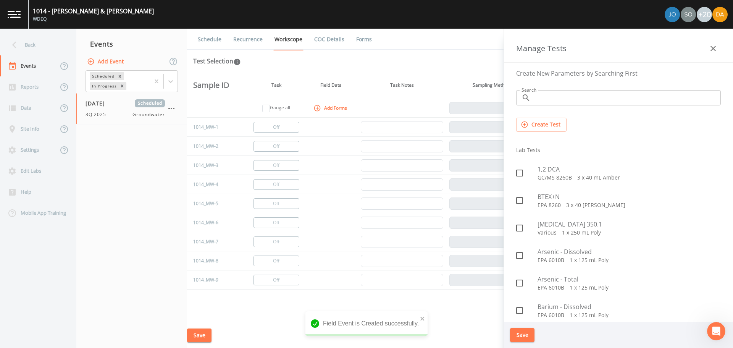
click at [550, 104] on input "Search" at bounding box center [627, 97] width 187 height 15
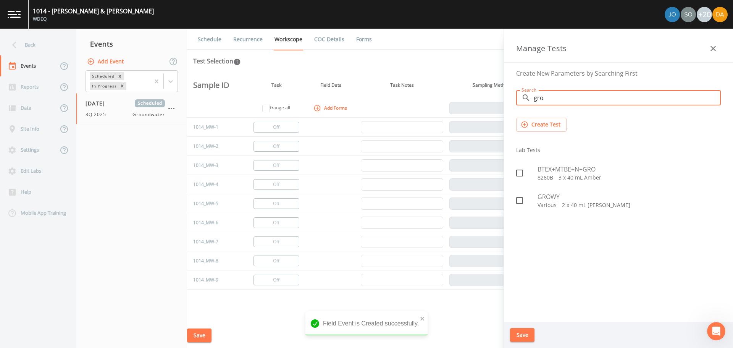
click at [533, 171] on div at bounding box center [526, 173] width 21 height 16
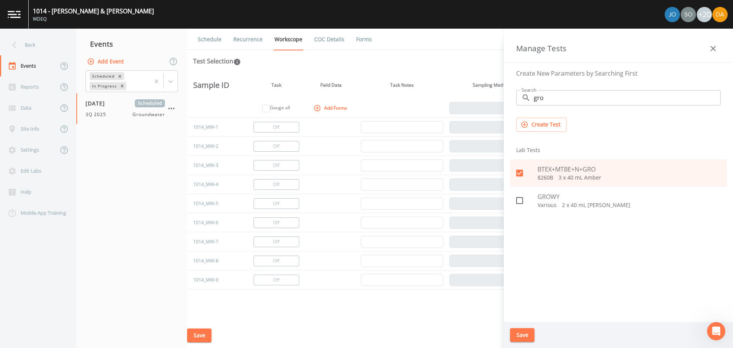
click at [519, 336] on button "Save" at bounding box center [522, 335] width 24 height 14
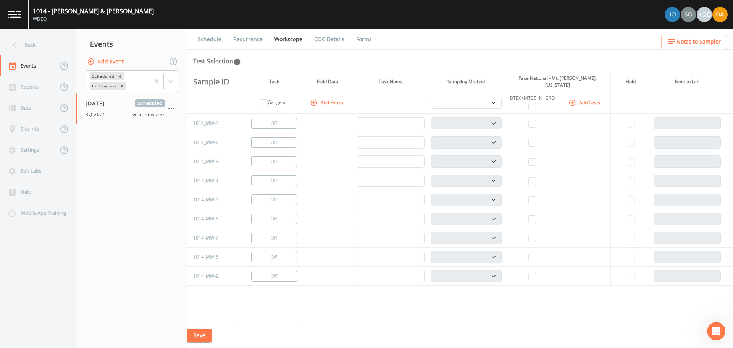
click at [581, 96] on button "Add Tests" at bounding box center [585, 102] width 36 height 13
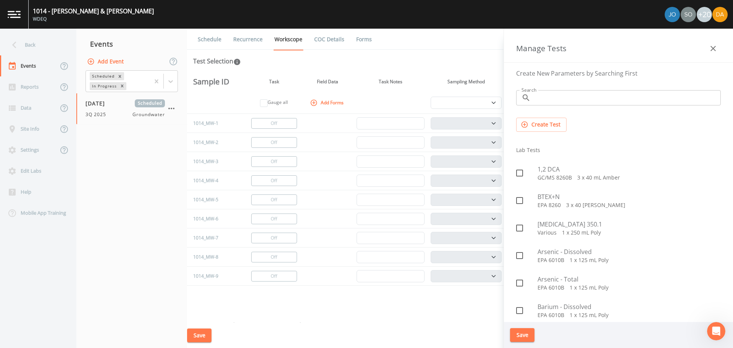
click at [543, 99] on input "Search" at bounding box center [627, 97] width 187 height 15
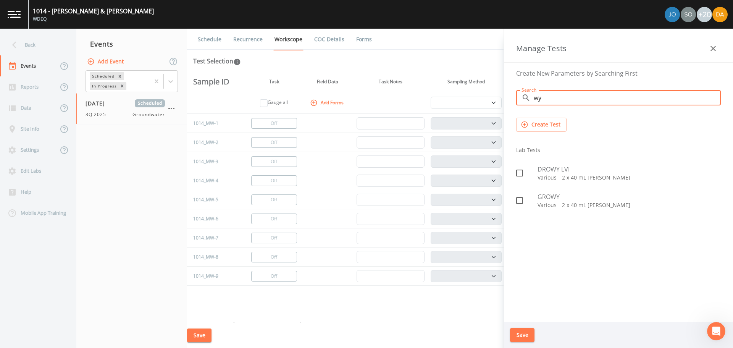
click at [554, 171] on span "DROWY LVI" at bounding box center [629, 169] width 183 height 9
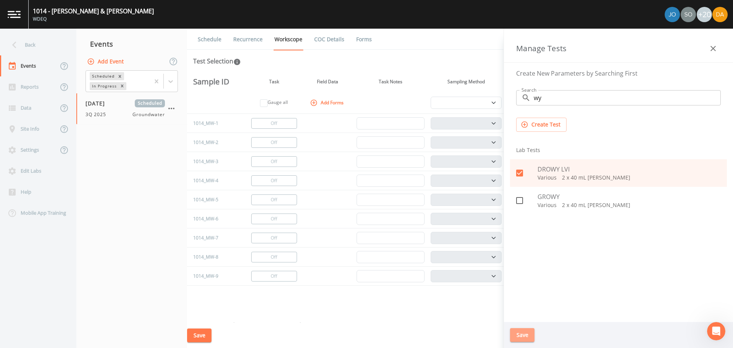
click at [521, 335] on button "Save" at bounding box center [522, 335] width 24 height 14
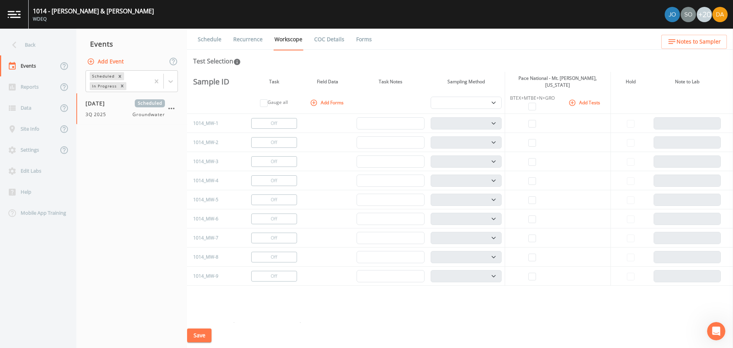
click at [572, 104] on button "Add Tests" at bounding box center [585, 102] width 36 height 13
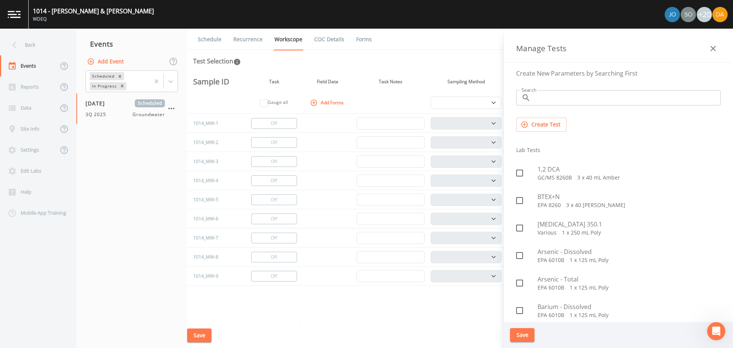
click at [569, 103] on input "Search" at bounding box center [627, 97] width 187 height 15
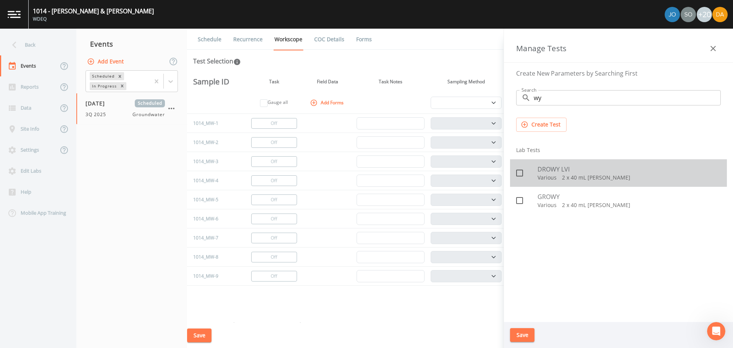
click at [530, 162] on div "DROWY LVI Various   2 x 40 mL [PERSON_NAME]" at bounding box center [618, 172] width 217 height 27
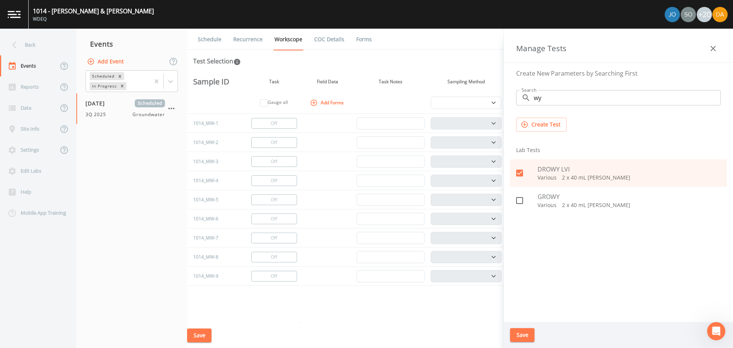
click at [529, 335] on button "Save" at bounding box center [522, 335] width 24 height 14
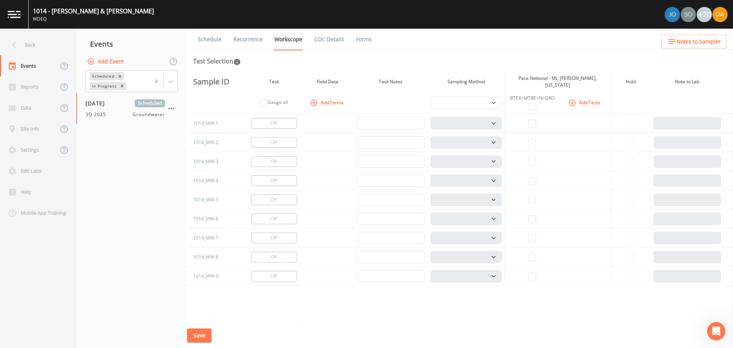
click at [563, 99] on th "Add Tests" at bounding box center [585, 103] width 51 height 22
click at [569, 101] on icon "button" at bounding box center [573, 103] width 8 height 8
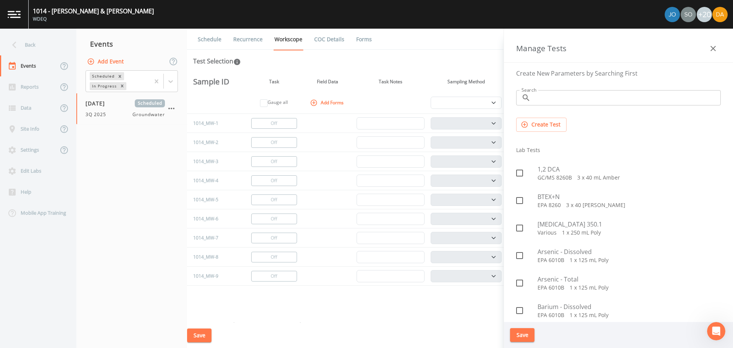
click at [548, 99] on input "Search" at bounding box center [627, 97] width 187 height 15
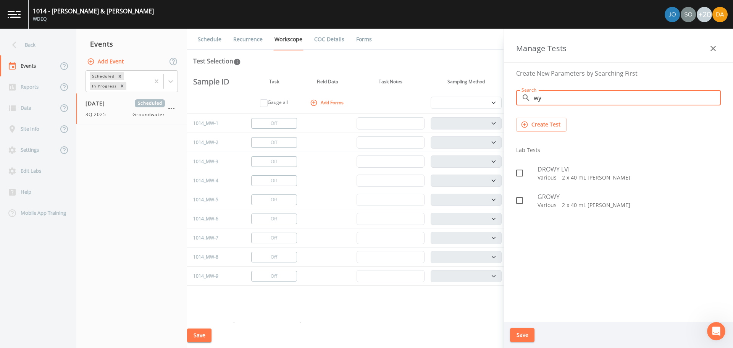
click at [541, 203] on p "Various   2 x 40 mL [PERSON_NAME]" at bounding box center [629, 205] width 183 height 8
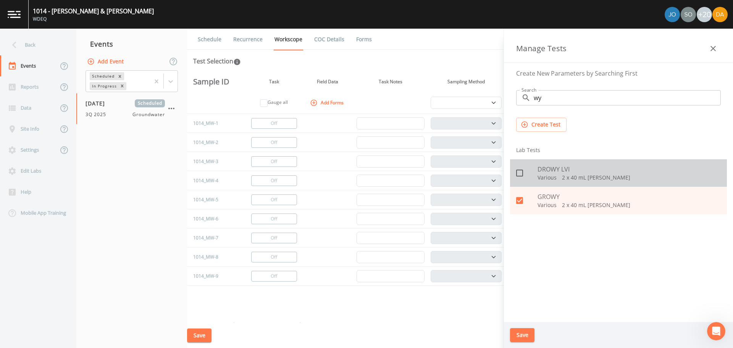
click at [533, 166] on div at bounding box center [526, 173] width 21 height 16
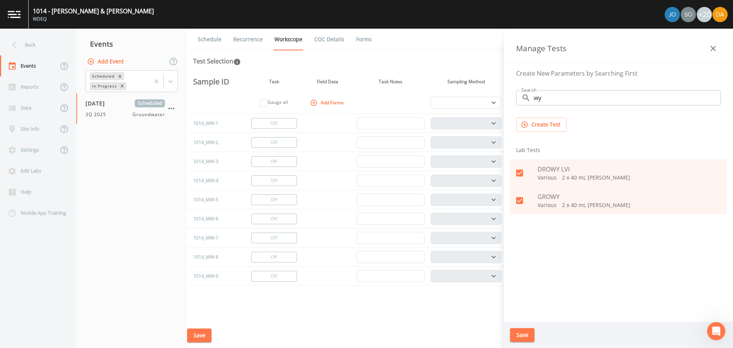
click at [524, 204] on icon at bounding box center [519, 200] width 9 height 9
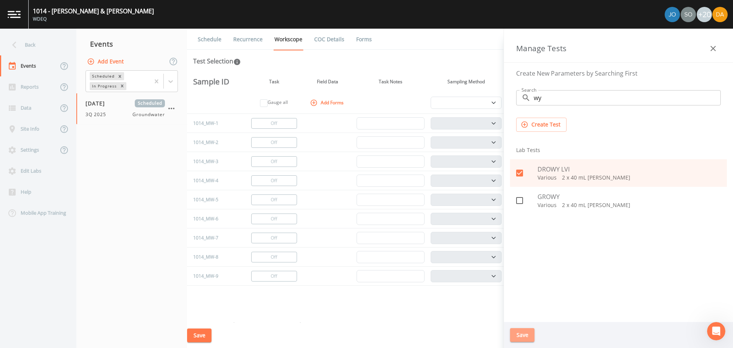
click at [526, 334] on button "Save" at bounding box center [522, 335] width 24 height 14
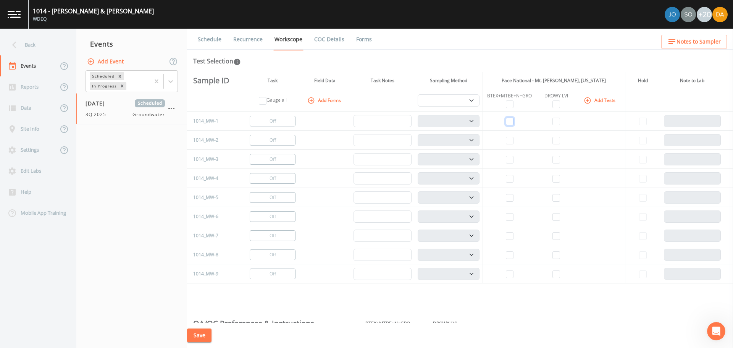
click at [508, 122] on input "checkbox" at bounding box center [510, 122] width 8 height 8
click at [553, 121] on input "checkbox" at bounding box center [557, 122] width 8 height 8
click at [504, 139] on td at bounding box center [510, 140] width 54 height 19
click at [558, 141] on input "checkbox" at bounding box center [557, 141] width 8 height 8
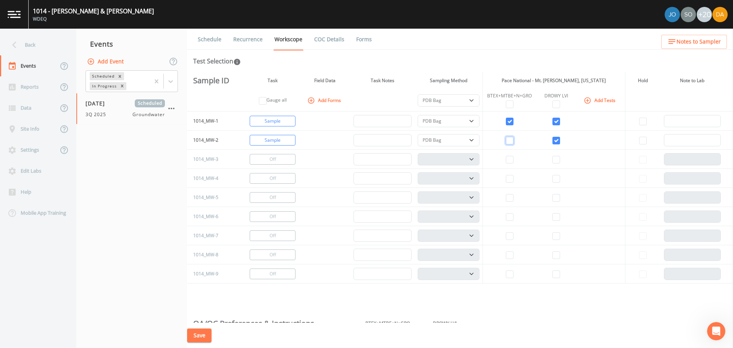
click at [510, 140] on input "checkbox" at bounding box center [510, 141] width 8 height 8
click at [281, 128] on td "Sample" at bounding box center [273, 121] width 55 height 19
click at [281, 122] on button "Turn Off" at bounding box center [273, 121] width 46 height 11
click at [269, 141] on button "Turn Off" at bounding box center [273, 140] width 46 height 11
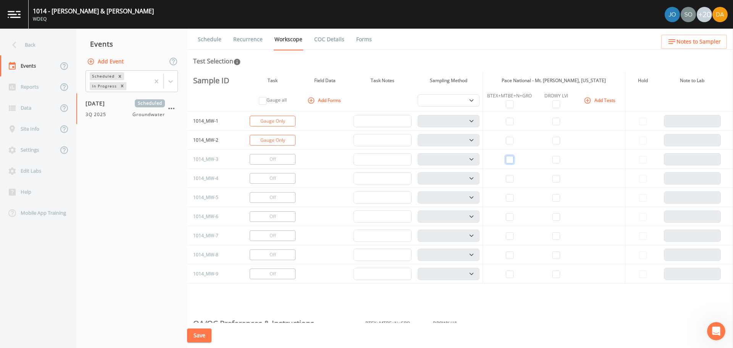
click at [511, 158] on input "checkbox" at bounding box center [510, 160] width 8 height 8
click at [553, 158] on input "checkbox" at bounding box center [557, 160] width 8 height 8
click at [456, 162] on select "PDB Bag Grab Low Flow 3 Vol. Purge" at bounding box center [449, 159] width 62 height 12
click at [418, 153] on select "PDB Bag Grab Low Flow 3 Vol. Purge" at bounding box center [449, 159] width 62 height 12
click at [267, 181] on button "Change to Gauge" at bounding box center [273, 178] width 46 height 11
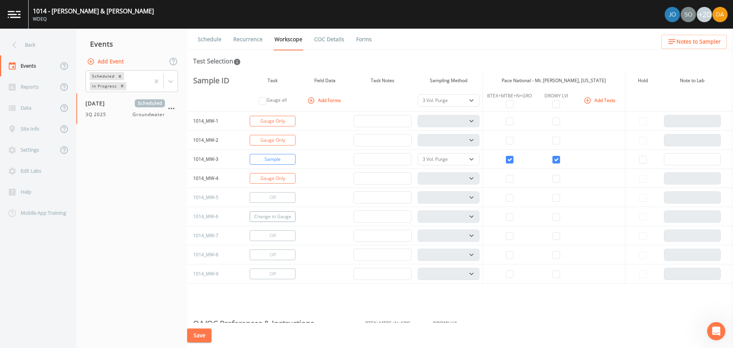
click at [276, 220] on button "Change to Gauge" at bounding box center [273, 216] width 46 height 11
click at [506, 237] on input "checkbox" at bounding box center [510, 236] width 8 height 8
click at [553, 238] on input "checkbox" at bounding box center [557, 236] width 8 height 8
click at [472, 235] on select "PDB Bag Grab Low Flow 3 Vol. Purge" at bounding box center [449, 236] width 62 height 12
click at [418, 230] on select "PDB Bag Grab Low Flow 3 Vol. Purge" at bounding box center [449, 236] width 62 height 12
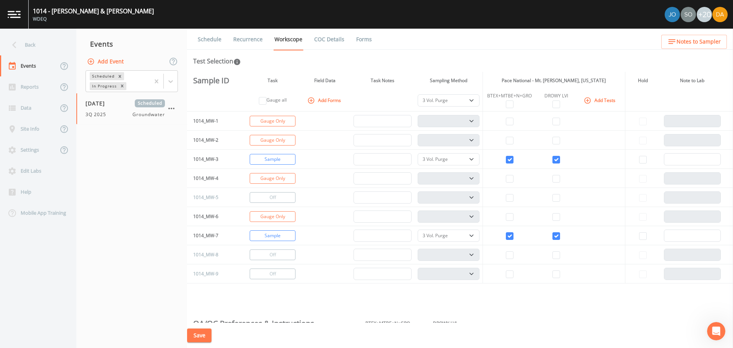
click at [204, 336] on button "Save" at bounding box center [199, 335] width 24 height 14
click at [37, 49] on div "Back" at bounding box center [34, 44] width 69 height 21
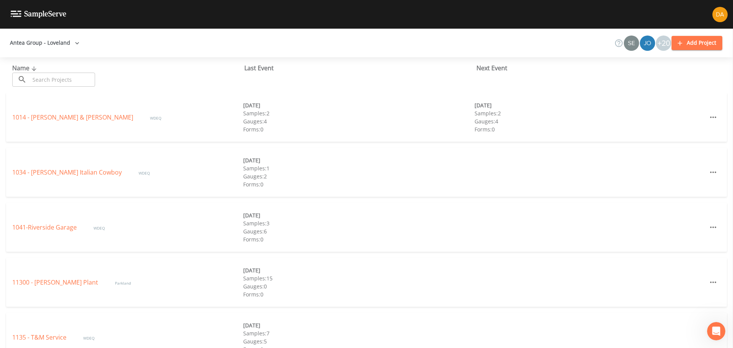
click at [43, 84] on input "text" at bounding box center [62, 80] width 65 height 14
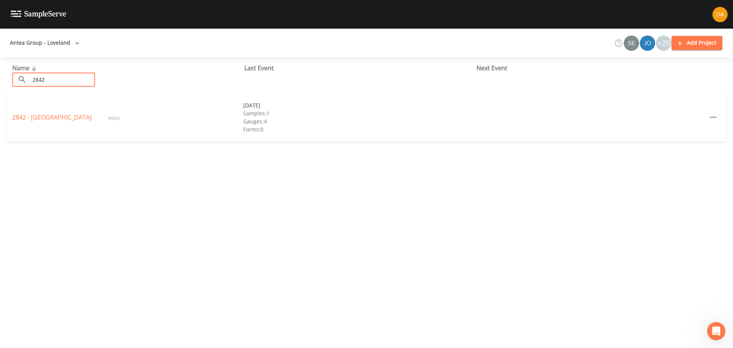
click at [44, 111] on div "2842 - [GEOGRAPHIC_DATA] WDEQ [DATE] Samples: 1 Gauges: 4 Forms: 0" at bounding box center [366, 117] width 721 height 49
click at [46, 113] on link "2842 - [GEOGRAPHIC_DATA]" at bounding box center [52, 117] width 81 height 8
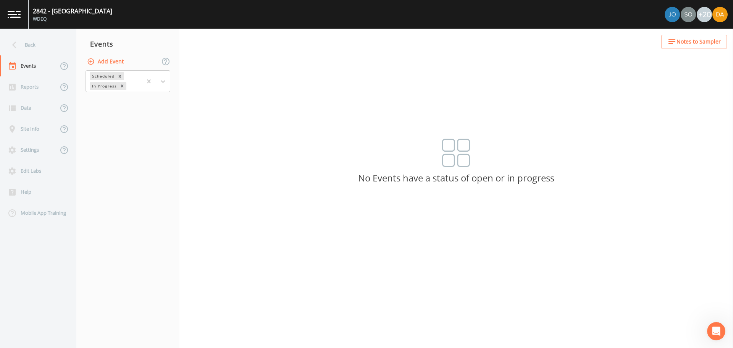
click at [114, 61] on button "Add Event" at bounding box center [106, 62] width 41 height 14
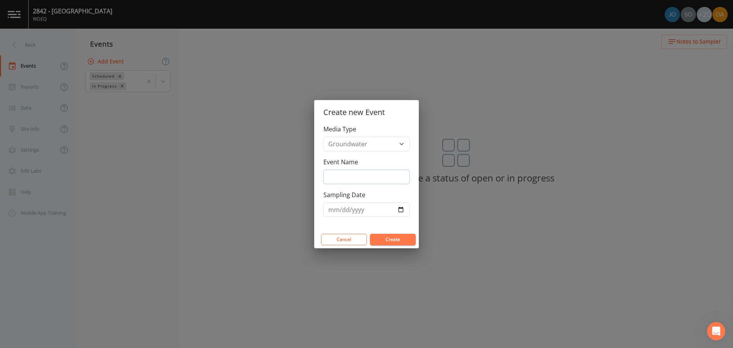
click at [366, 170] on input "Event Name" at bounding box center [367, 177] width 86 height 15
click at [366, 215] on input "Sampling Date" at bounding box center [367, 209] width 86 height 15
click at [400, 213] on input "Sampling Date" at bounding box center [367, 209] width 86 height 15
click at [390, 240] on button "Create" at bounding box center [393, 239] width 46 height 11
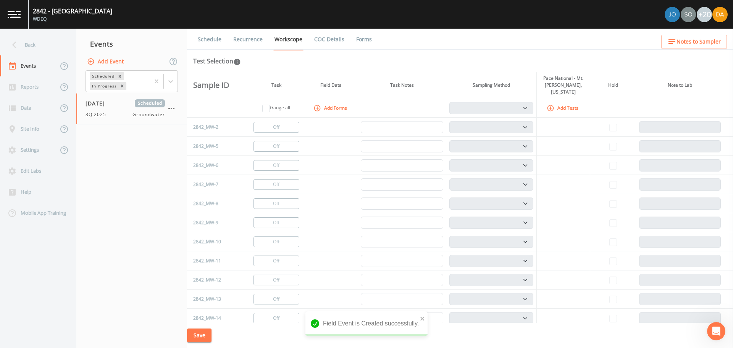
click at [548, 105] on icon "button" at bounding box center [551, 108] width 6 height 6
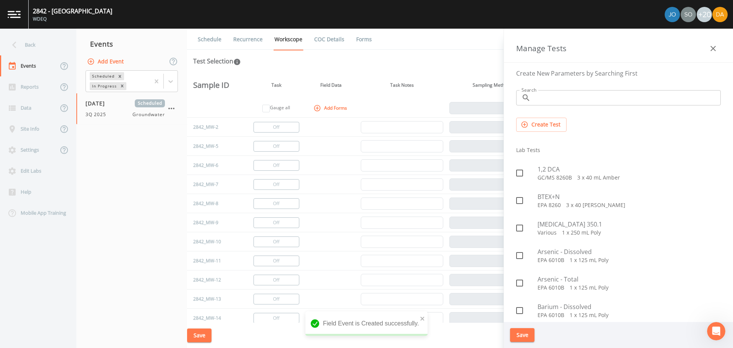
click at [543, 100] on input "Search" at bounding box center [627, 97] width 187 height 15
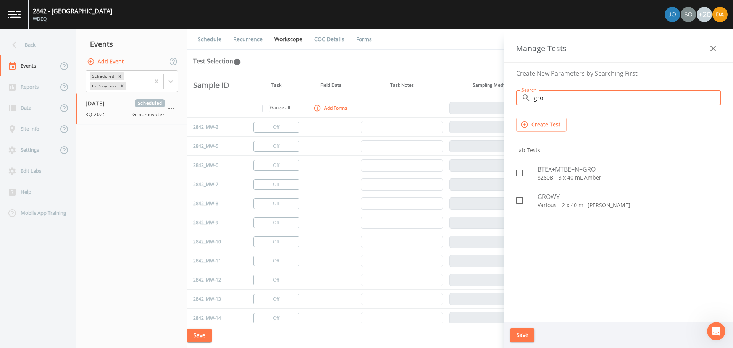
click at [519, 173] on icon at bounding box center [519, 172] width 9 height 9
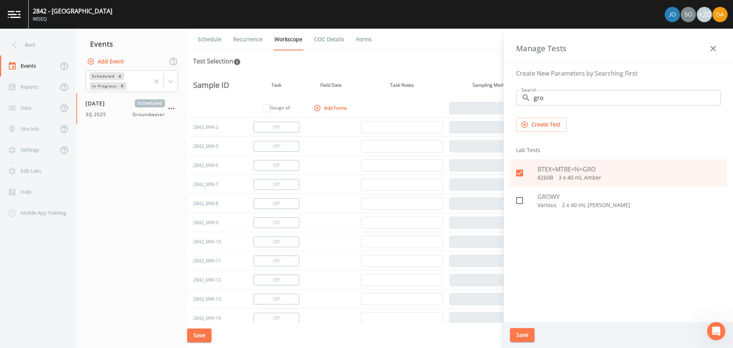
click at [519, 333] on button "Save" at bounding box center [522, 335] width 24 height 14
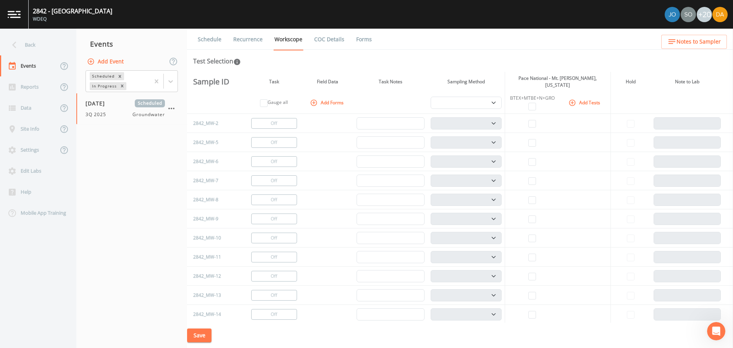
click at [576, 97] on button "Add Tests" at bounding box center [585, 102] width 36 height 13
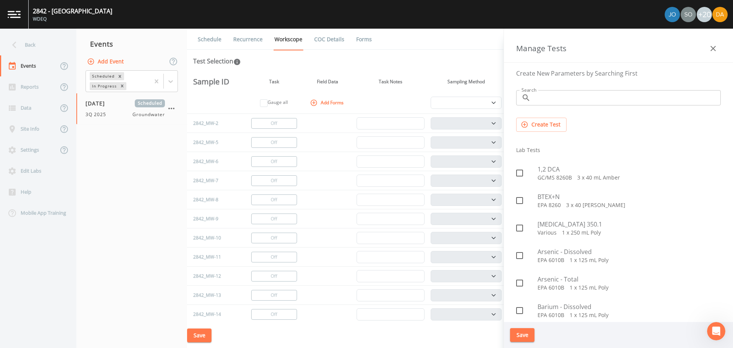
click at [544, 99] on input "Search" at bounding box center [627, 97] width 187 height 15
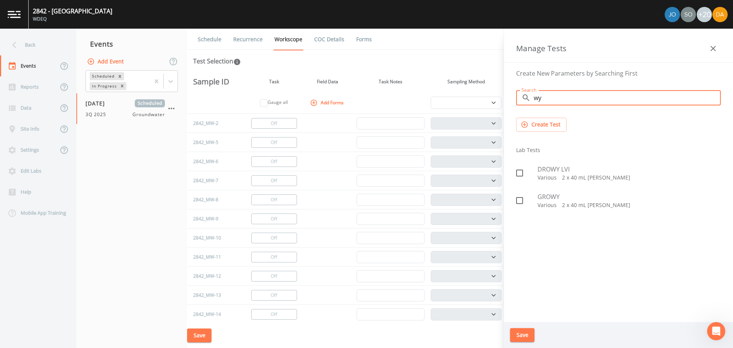
click at [540, 176] on p "Various   2 x 40 mL [PERSON_NAME]" at bounding box center [629, 178] width 183 height 8
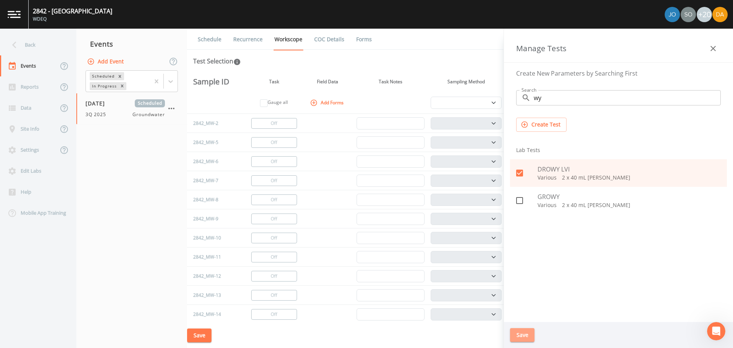
click at [530, 335] on button "Save" at bounding box center [522, 335] width 24 height 14
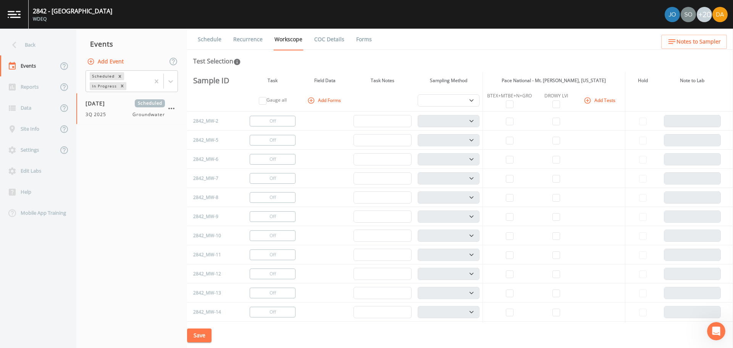
click at [513, 121] on td at bounding box center [510, 121] width 54 height 19
click at [281, 120] on button "Change to Gauge" at bounding box center [273, 121] width 46 height 11
click at [275, 218] on button "Off" at bounding box center [273, 216] width 46 height 11
click at [510, 236] on input "checkbox" at bounding box center [510, 236] width 8 height 8
click at [556, 236] on input "checkbox" at bounding box center [557, 236] width 8 height 8
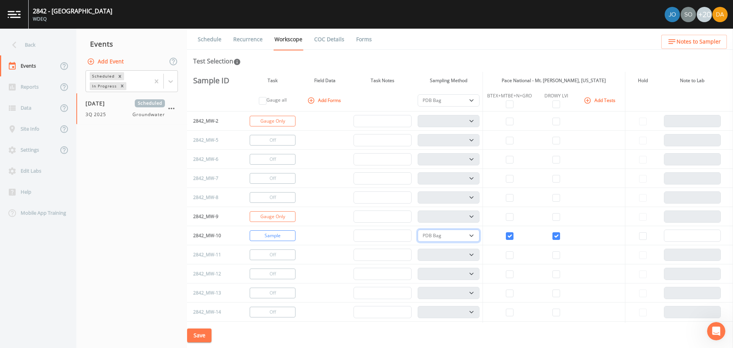
click at [464, 233] on select "PDB Bag Grab Low Flow 3 Vol. Purge" at bounding box center [449, 236] width 62 height 12
click at [418, 230] on select "PDB Bag Grab Low Flow 3 Vol. Purge" at bounding box center [449, 236] width 62 height 12
click at [270, 275] on button "Off" at bounding box center [273, 274] width 46 height 11
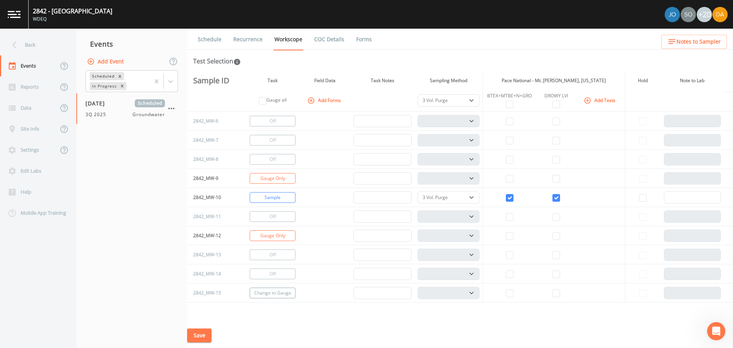
click at [268, 291] on button "Change to Gauge" at bounding box center [273, 293] width 46 height 11
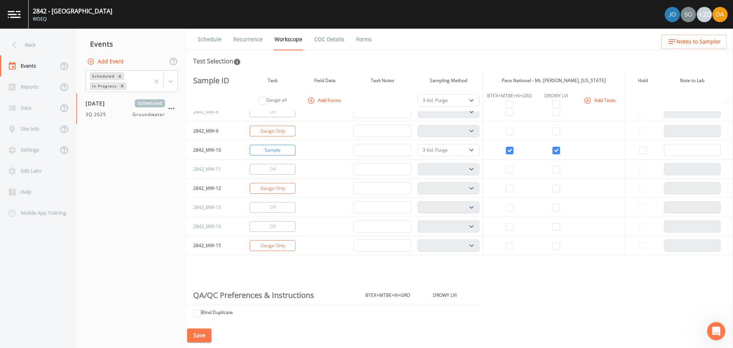
scroll to position [0, 0]
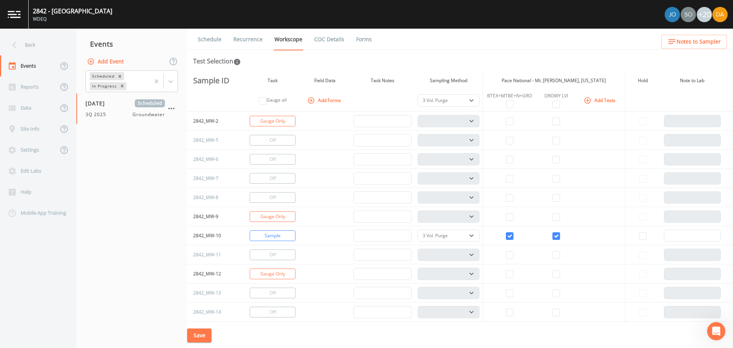
click at [198, 340] on button "Save" at bounding box center [199, 335] width 24 height 14
click at [31, 41] on div "Back" at bounding box center [34, 44] width 69 height 21
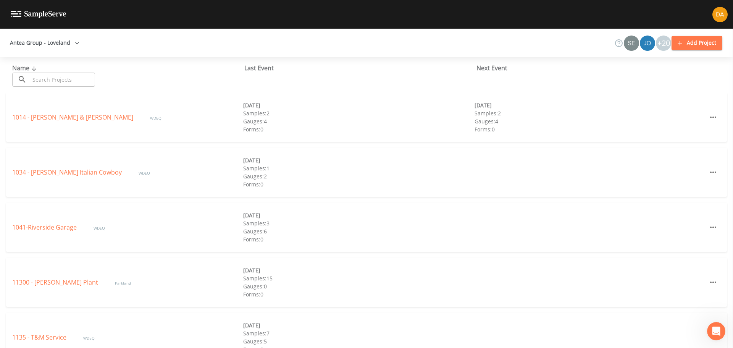
click at [53, 76] on input "text" at bounding box center [62, 80] width 65 height 14
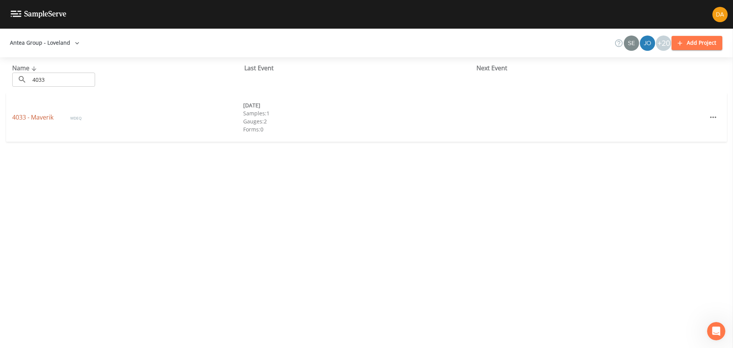
click at [34, 119] on link "4033 - Maverik" at bounding box center [33, 117] width 43 height 8
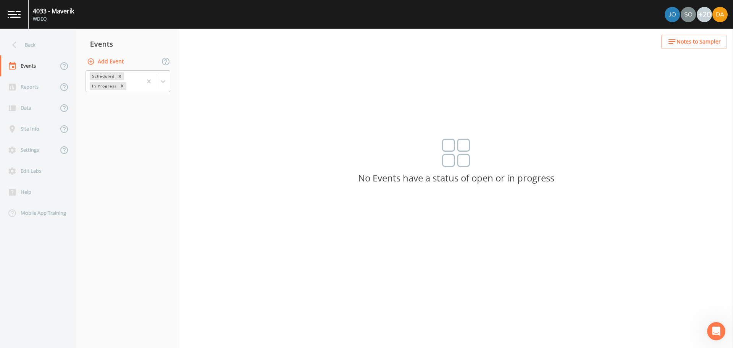
click at [116, 59] on button "Add Event" at bounding box center [106, 62] width 41 height 14
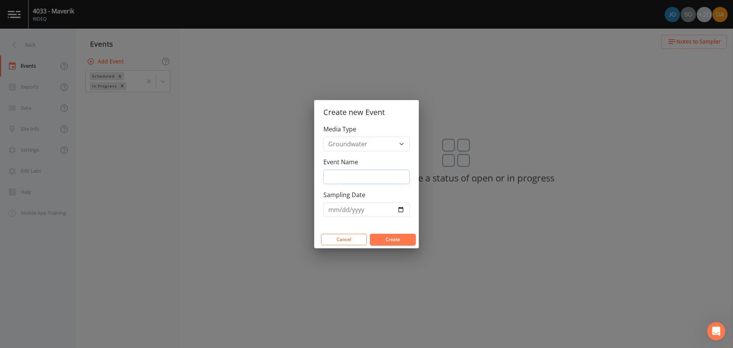
click at [346, 175] on input "Event Name" at bounding box center [367, 177] width 86 height 15
click at [399, 209] on input "Sampling Date" at bounding box center [367, 209] width 86 height 15
click at [393, 242] on button "Create" at bounding box center [393, 239] width 46 height 11
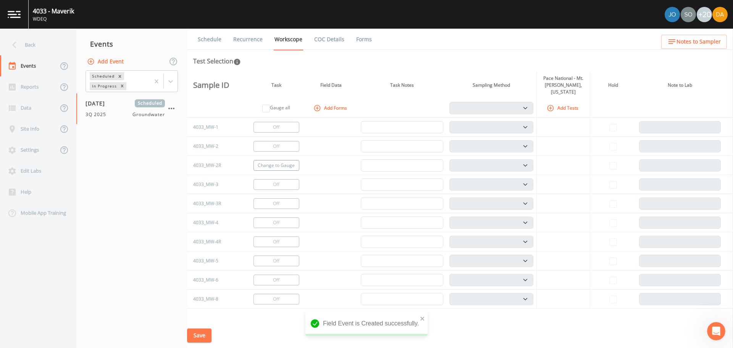
click at [281, 160] on button "Change to Gauge" at bounding box center [277, 165] width 46 height 11
click at [555, 102] on button "Add Tests" at bounding box center [563, 108] width 36 height 13
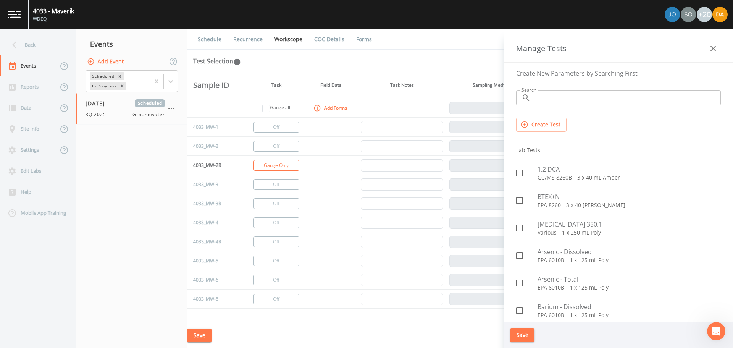
click at [540, 96] on input "Search" at bounding box center [627, 97] width 187 height 15
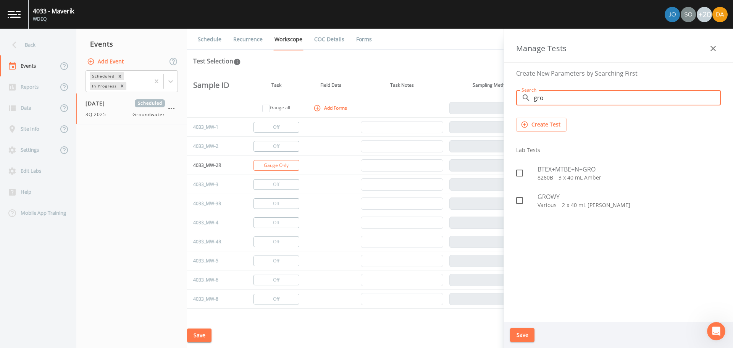
click at [567, 175] on p "8260B   3 x 40 mL Amber" at bounding box center [629, 178] width 183 height 8
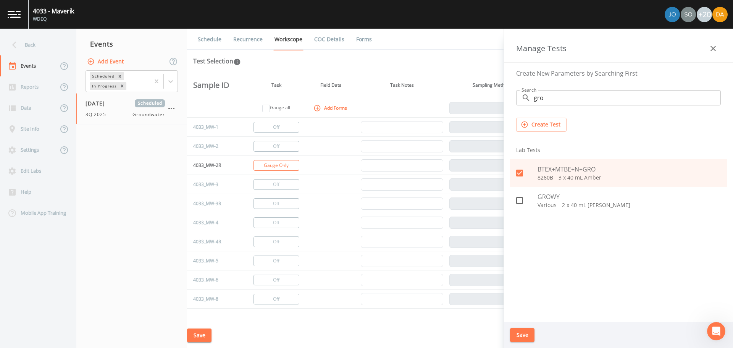
click at [524, 339] on button "Save" at bounding box center [522, 335] width 24 height 14
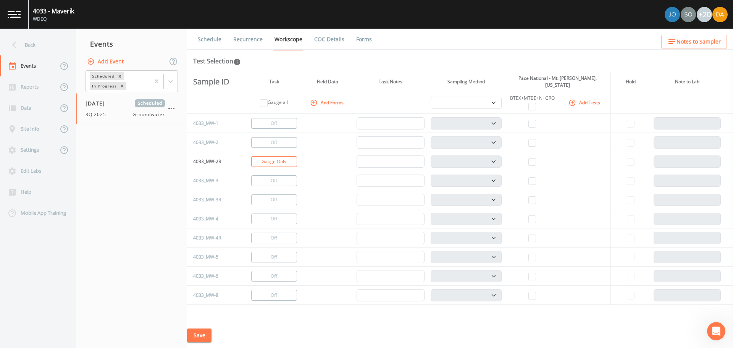
click at [573, 102] on icon "button" at bounding box center [573, 103] width 8 height 8
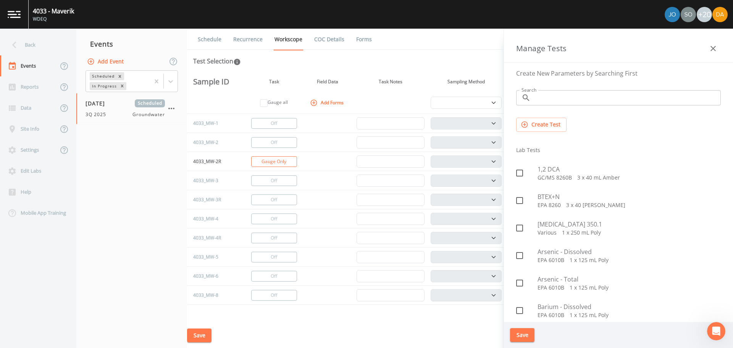
click at [551, 95] on input "Search" at bounding box center [627, 97] width 187 height 15
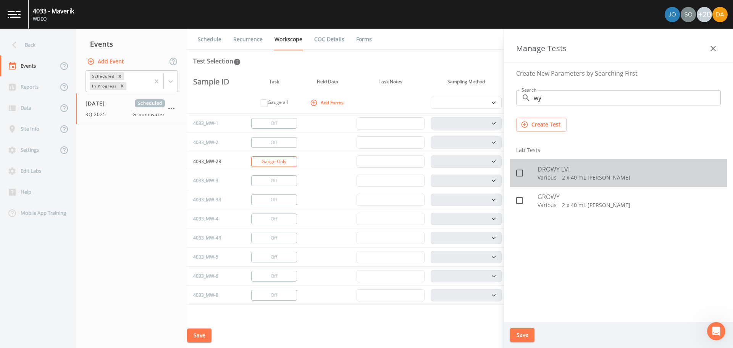
click at [548, 168] on span "DROWY LVI" at bounding box center [629, 169] width 183 height 9
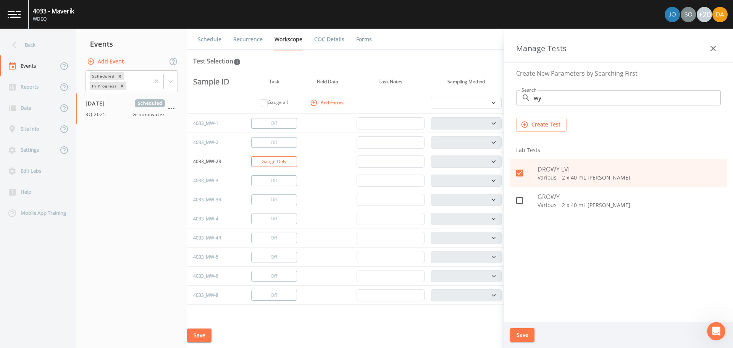
click at [524, 334] on button "Save" at bounding box center [522, 335] width 24 height 14
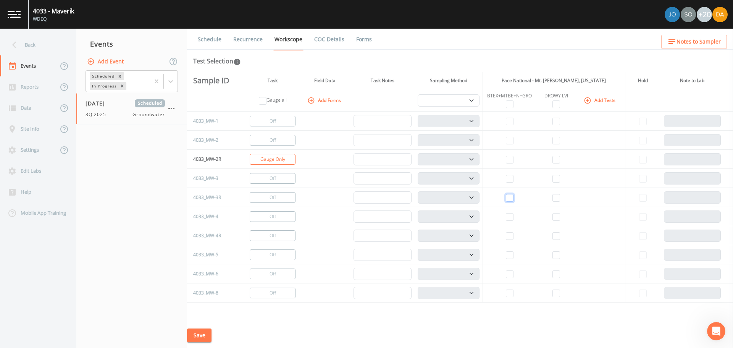
click at [506, 196] on input "checkbox" at bounding box center [510, 198] width 8 height 8
click at [554, 199] on input "checkbox" at bounding box center [557, 198] width 8 height 8
click at [470, 201] on select "PDB Bag Grab Low Flow 3 Vol. Purge" at bounding box center [449, 197] width 62 height 12
click at [418, 191] on select "PDB Bag Grab Low Flow 3 Vol. Purge" at bounding box center [449, 197] width 62 height 12
click at [285, 236] on button "Change to Gauge" at bounding box center [273, 235] width 46 height 11
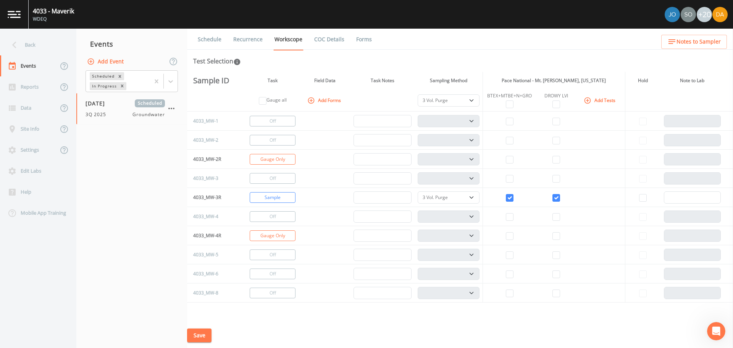
click at [197, 333] on button "Save" at bounding box center [199, 335] width 24 height 14
click at [198, 334] on button "Save" at bounding box center [199, 335] width 24 height 14
click at [29, 49] on div "Back" at bounding box center [34, 44] width 69 height 21
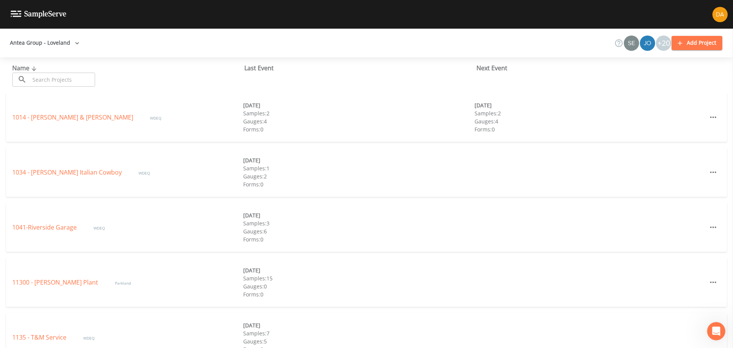
click at [41, 78] on input "text" at bounding box center [62, 80] width 65 height 14
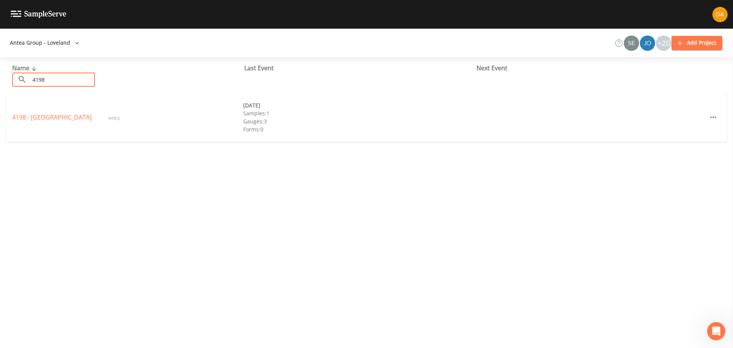
click at [40, 123] on div "4198 - Capellans WDEQ [DATE] Samples: 1 Gauges: 3 Forms: 0" at bounding box center [366, 117] width 721 height 49
click at [40, 120] on link "4198 - [GEOGRAPHIC_DATA]" at bounding box center [52, 117] width 81 height 8
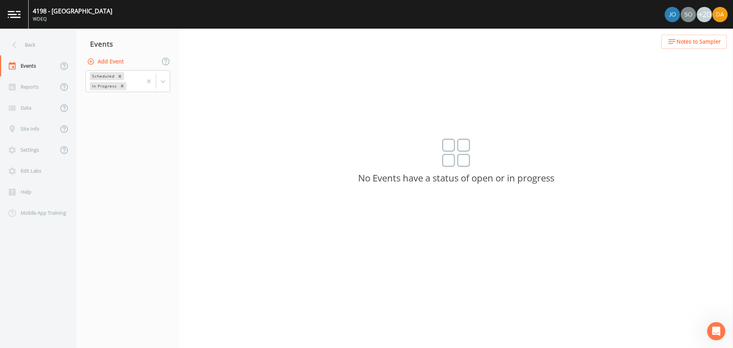
click at [118, 62] on button "Add Event" at bounding box center [106, 62] width 41 height 14
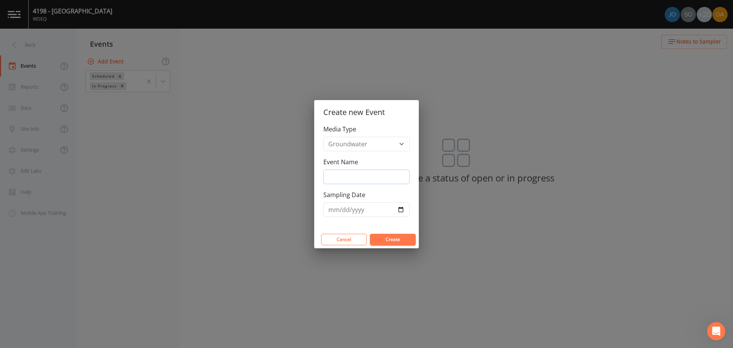
click at [348, 176] on input "Event Name" at bounding box center [367, 177] width 86 height 15
click at [380, 211] on input "Sampling Date" at bounding box center [367, 209] width 86 height 15
click at [402, 210] on input "Sampling Date" at bounding box center [367, 209] width 86 height 15
click at [386, 239] on button "Create" at bounding box center [393, 239] width 46 height 11
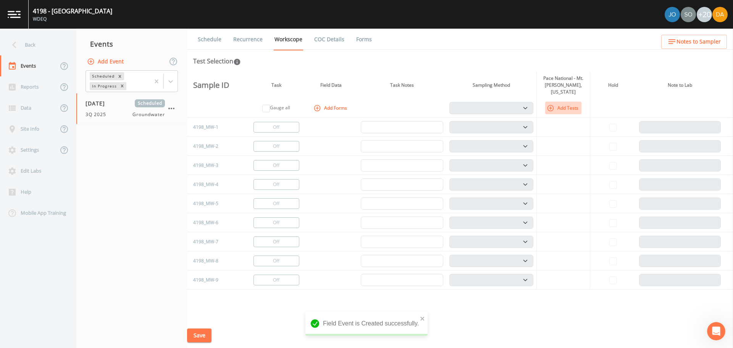
click at [553, 104] on icon "button" at bounding box center [551, 108] width 8 height 8
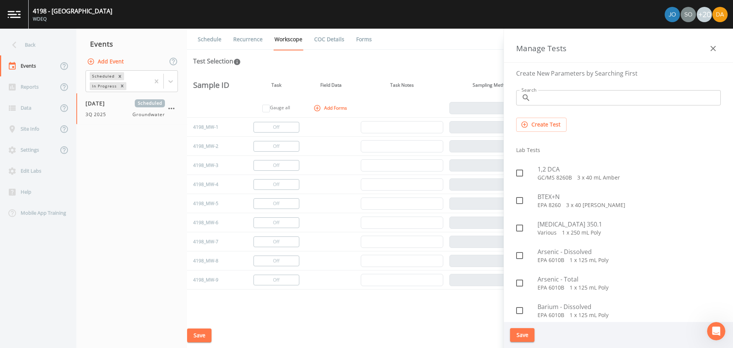
click at [546, 97] on input "Search" at bounding box center [627, 97] width 187 height 15
click at [569, 116] on div "Create Test" at bounding box center [618, 125] width 217 height 26
click at [560, 98] on input "Search" at bounding box center [627, 97] width 187 height 15
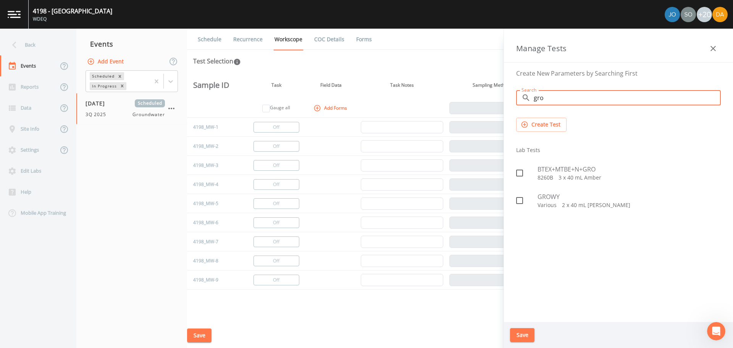
click at [550, 171] on span "BTEX+MTBE+N+GRO" at bounding box center [629, 169] width 183 height 9
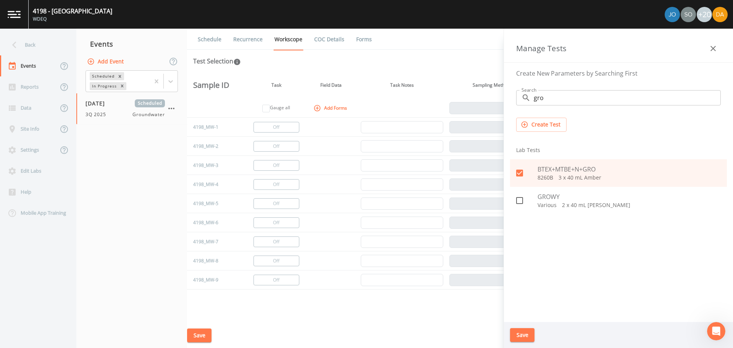
click at [524, 332] on button "Save" at bounding box center [522, 335] width 24 height 14
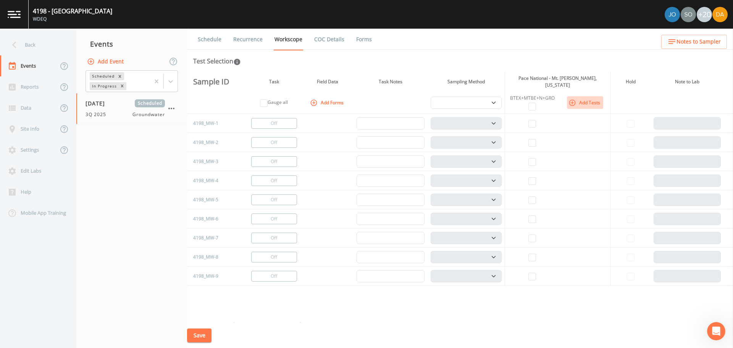
click at [582, 100] on button "Add Tests" at bounding box center [585, 102] width 36 height 13
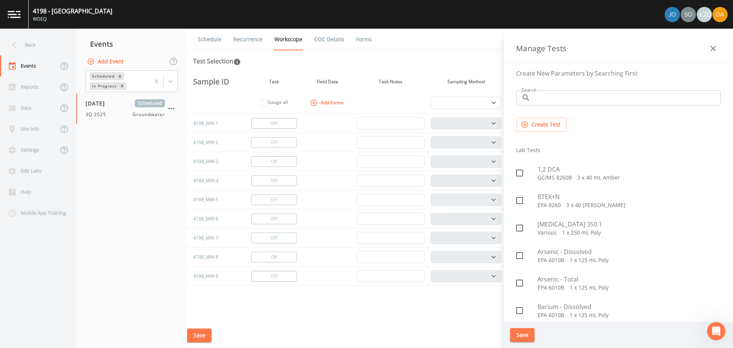
click at [578, 100] on input "Search" at bounding box center [627, 97] width 187 height 15
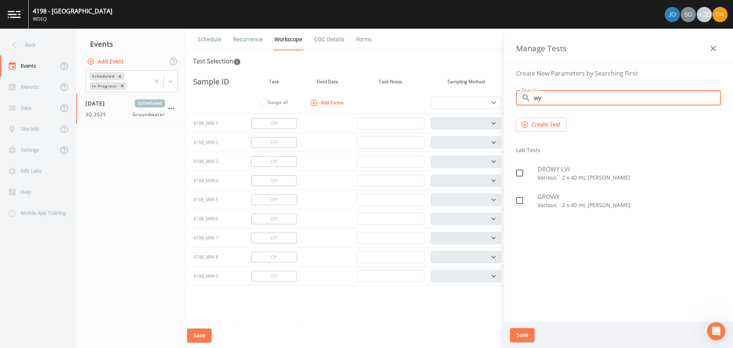
click at [565, 170] on span "DROWY LVI" at bounding box center [629, 169] width 183 height 9
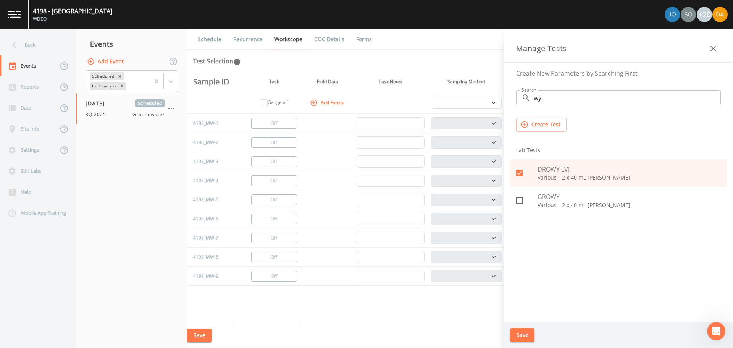
click at [528, 338] on button "Save" at bounding box center [522, 335] width 24 height 14
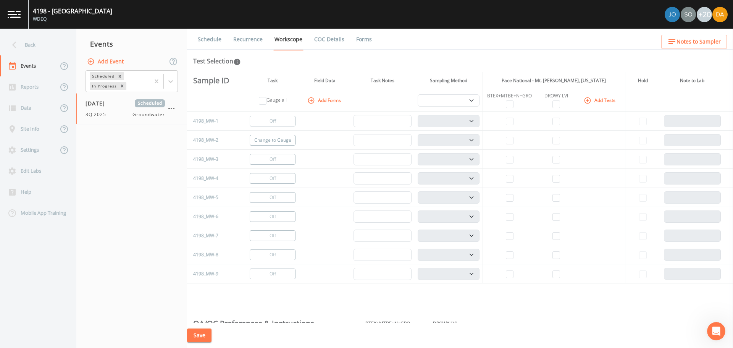
click at [257, 140] on button "Change to Gauge" at bounding box center [273, 140] width 46 height 11
click at [260, 159] on button "Change to Gauge" at bounding box center [273, 159] width 46 height 11
click at [264, 181] on button "Change to Gauge" at bounding box center [273, 178] width 46 height 11
click at [508, 235] on input "checkbox" at bounding box center [510, 236] width 8 height 8
click at [553, 236] on input "checkbox" at bounding box center [557, 236] width 8 height 8
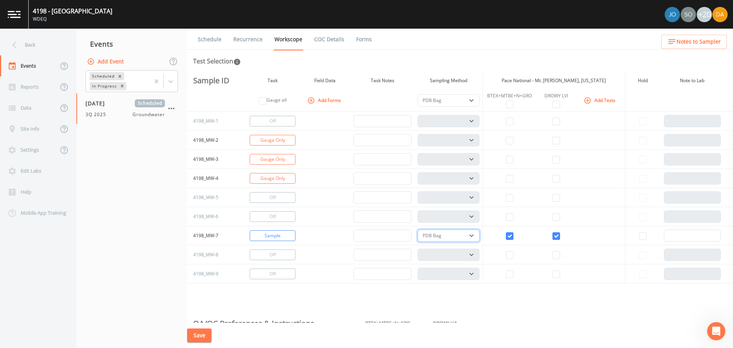
click at [474, 236] on select "PDB Bag Grab Low Flow 3 Vol. Purge" at bounding box center [449, 236] width 62 height 12
click at [418, 230] on select "PDB Bag Grab Low Flow 3 Vol. Purge" at bounding box center [449, 236] width 62 height 12
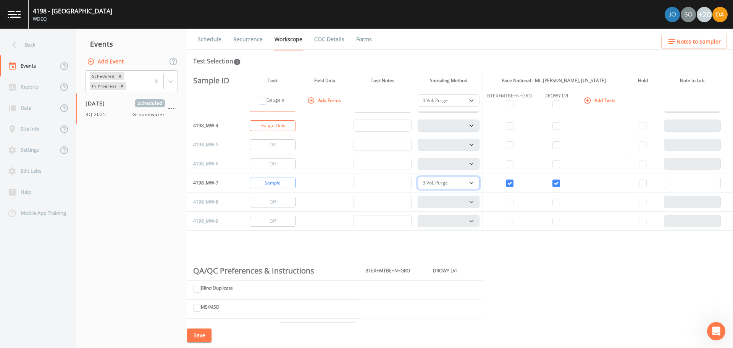
scroll to position [76, 0]
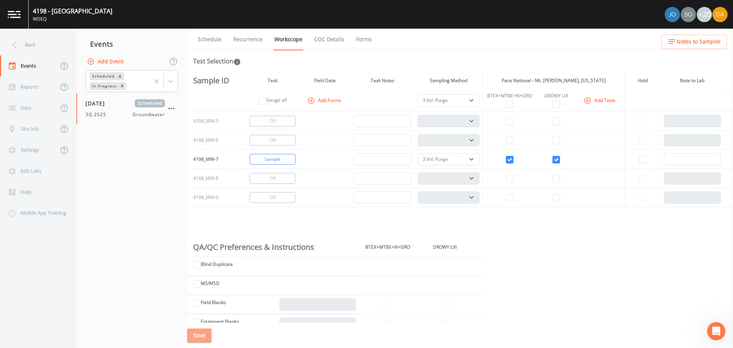
click at [196, 336] on button "Save" at bounding box center [199, 335] width 24 height 14
click at [31, 44] on div "Back" at bounding box center [34, 44] width 69 height 21
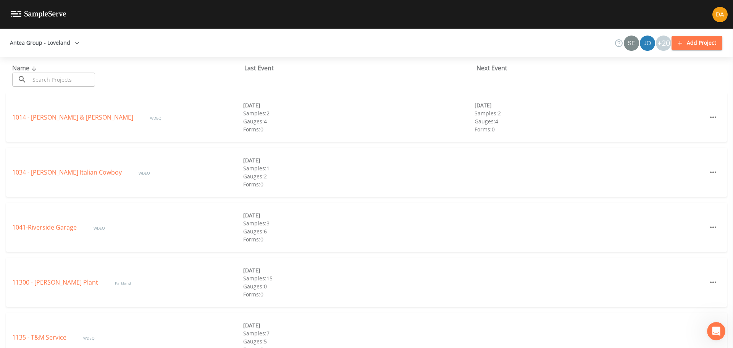
click at [52, 89] on div "Name ​ ​ Last Event Next Event" at bounding box center [366, 75] width 733 height 36
click at [52, 76] on input "text" at bounding box center [62, 80] width 65 height 14
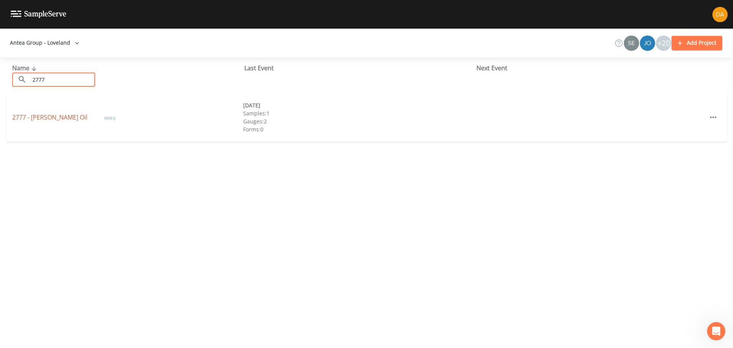
click at [34, 115] on link "2777 - [PERSON_NAME] Oil" at bounding box center [50, 117] width 77 height 8
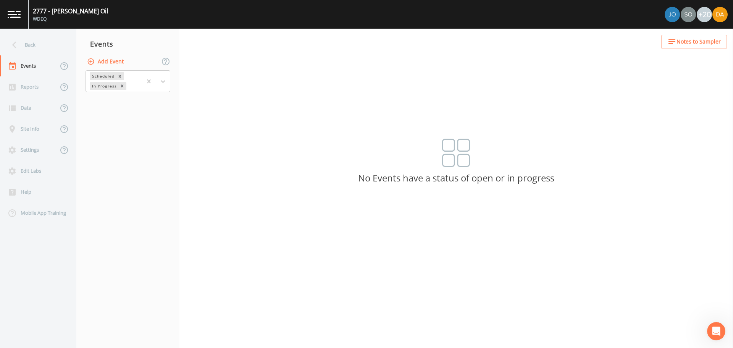
click at [115, 63] on button "Add Event" at bounding box center [106, 62] width 41 height 14
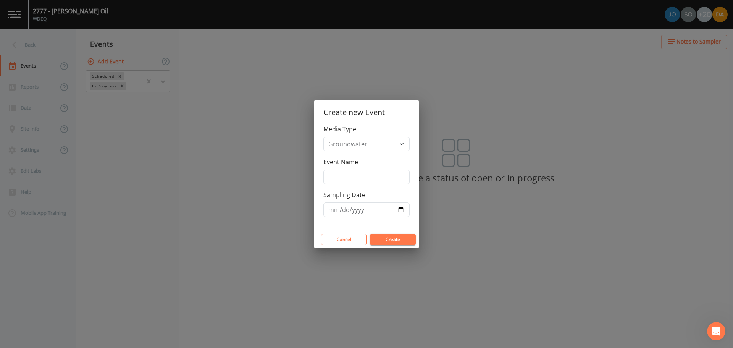
click at [357, 188] on div "Media Type Groundwater Soil Vapor Event Name Sampling Date" at bounding box center [366, 178] width 105 height 106
click at [357, 174] on input "Event Name" at bounding box center [367, 177] width 86 height 15
click at [401, 210] on input "Sampling Date" at bounding box center [367, 209] width 86 height 15
click at [400, 214] on input "[DATE]" at bounding box center [367, 209] width 86 height 15
click at [403, 212] on input "[DATE]" at bounding box center [367, 209] width 86 height 15
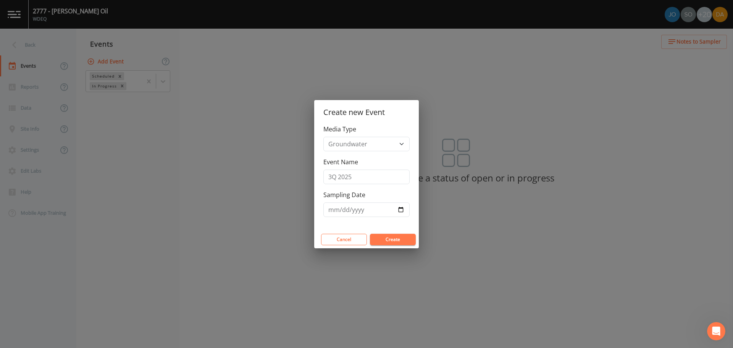
click at [390, 239] on button "Create" at bounding box center [393, 239] width 46 height 11
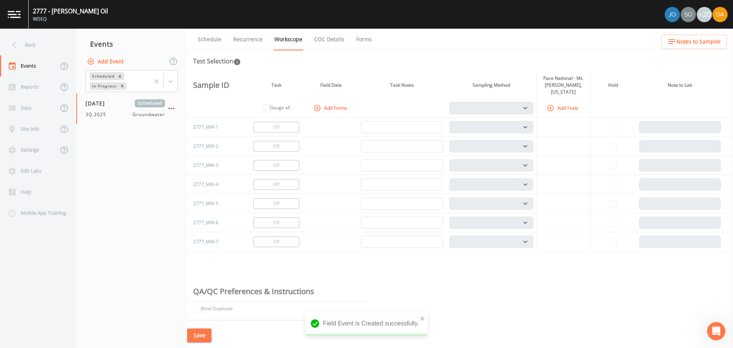
click at [551, 104] on icon "button" at bounding box center [551, 108] width 8 height 8
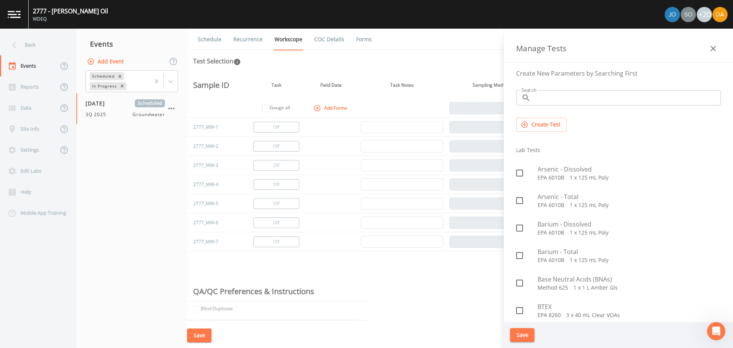
click at [540, 95] on input "Search" at bounding box center [627, 97] width 187 height 15
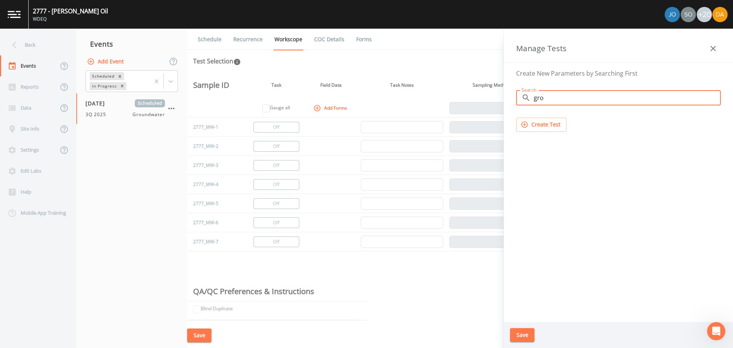
click at [556, 98] on input "gro" at bounding box center [627, 97] width 187 height 15
click at [708, 51] on button "button" at bounding box center [713, 48] width 15 height 15
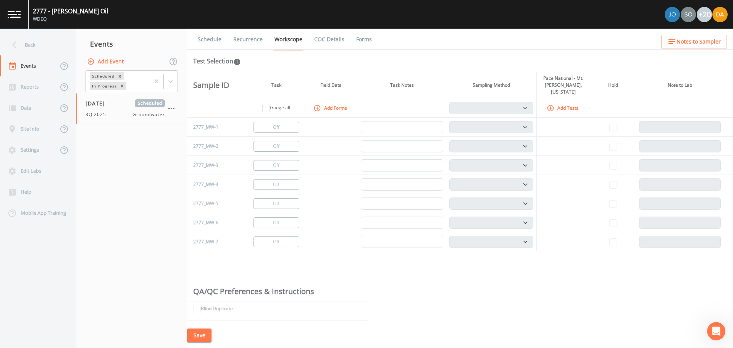
click at [556, 102] on button "Add Tests" at bounding box center [563, 108] width 36 height 13
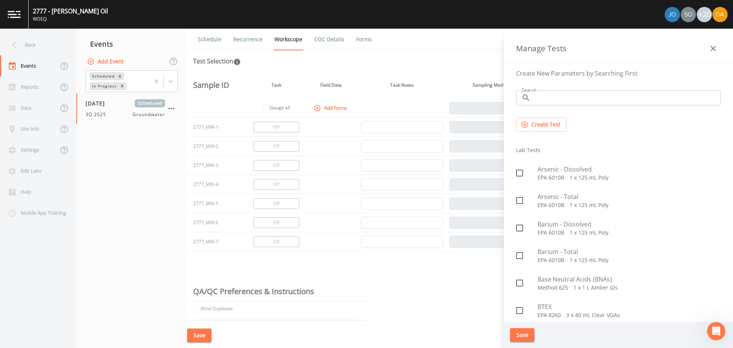
click at [552, 89] on div "Search ​ Search" at bounding box center [618, 97] width 217 height 27
click at [553, 94] on input "Search" at bounding box center [627, 97] width 187 height 15
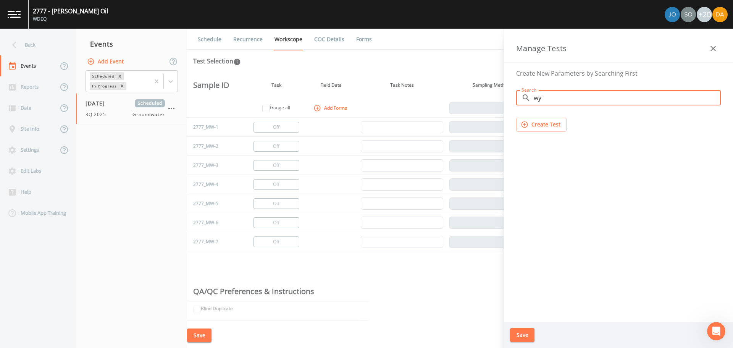
click at [699, 50] on div "Manage Tests" at bounding box center [618, 46] width 229 height 34
click at [712, 50] on icon "button" at bounding box center [713, 48] width 5 height 5
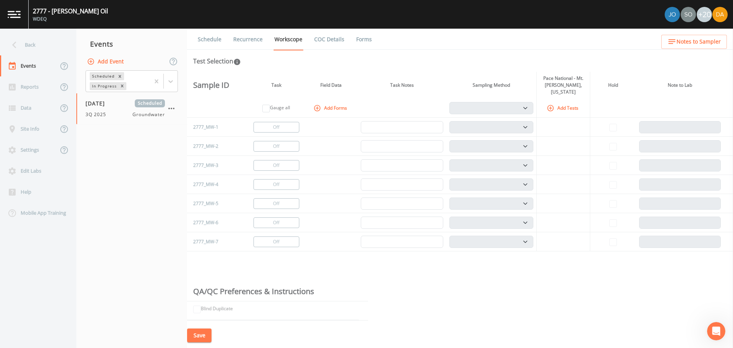
click at [550, 104] on icon "button" at bounding box center [551, 108] width 8 height 8
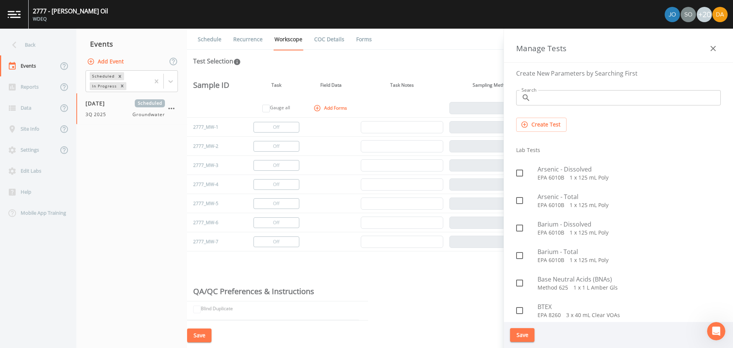
click at [546, 99] on input "Search" at bounding box center [627, 97] width 187 height 15
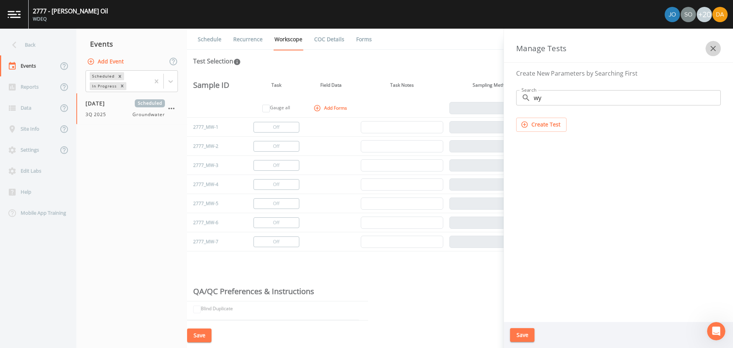
click at [710, 51] on icon "button" at bounding box center [713, 48] width 9 height 9
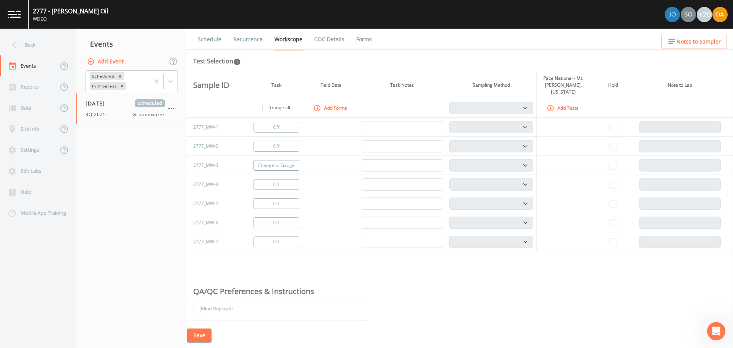
click at [261, 160] on button "Change to Gauge" at bounding box center [277, 165] width 46 height 11
click at [272, 236] on button "Change to Gauge" at bounding box center [277, 241] width 46 height 11
click at [550, 105] on icon "button" at bounding box center [551, 108] width 8 height 8
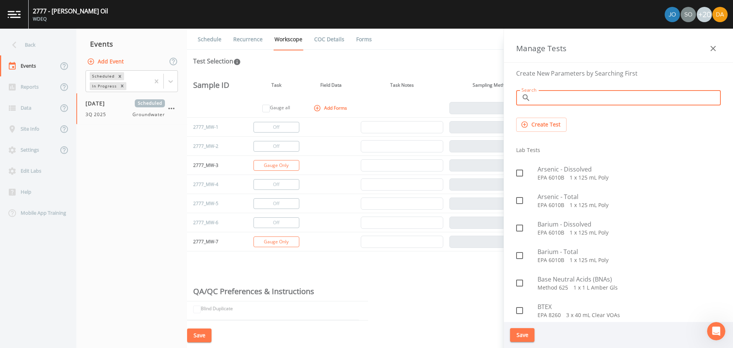
click at [539, 103] on input "Search" at bounding box center [627, 97] width 187 height 15
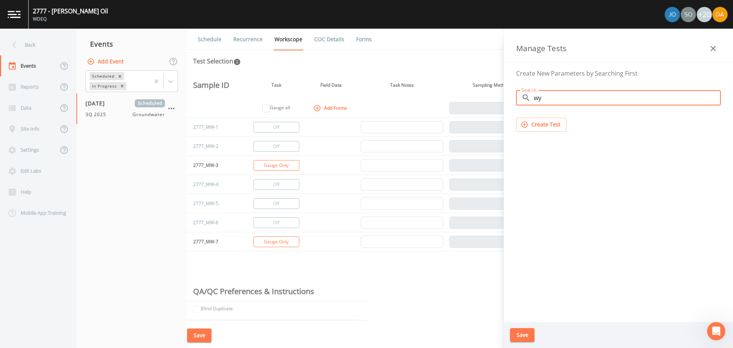
click at [710, 52] on button "button" at bounding box center [713, 48] width 15 height 15
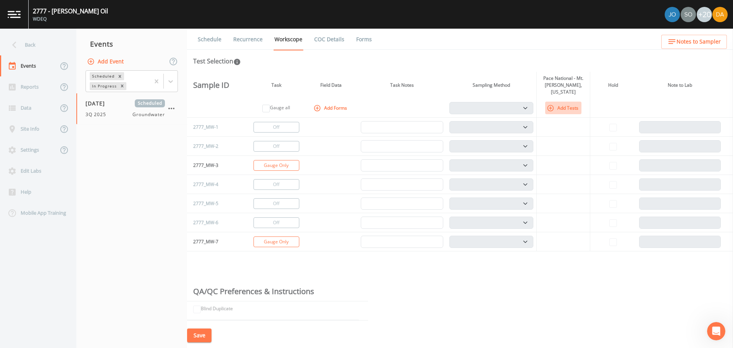
click at [560, 102] on button "Add Tests" at bounding box center [563, 108] width 36 height 13
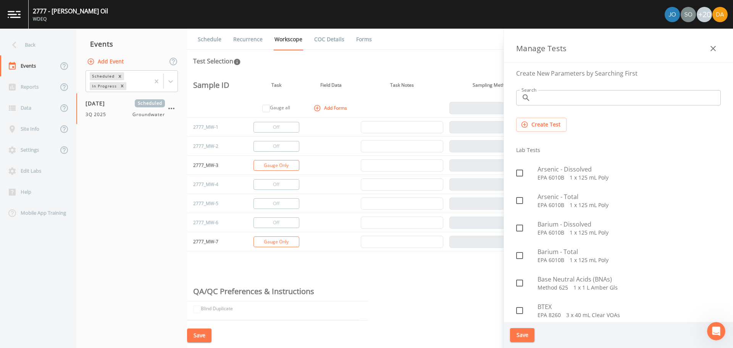
click at [557, 100] on input "Search" at bounding box center [627, 97] width 187 height 15
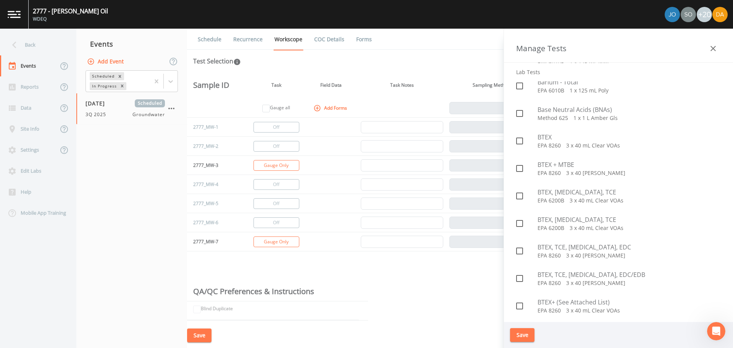
scroll to position [76, 0]
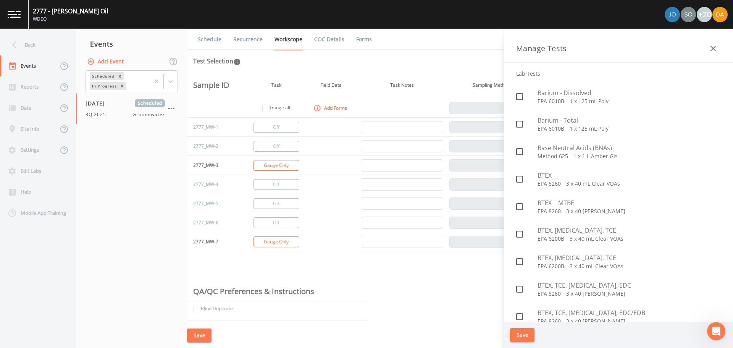
click at [566, 204] on span "BTEX + MTBE" at bounding box center [629, 202] width 183 height 9
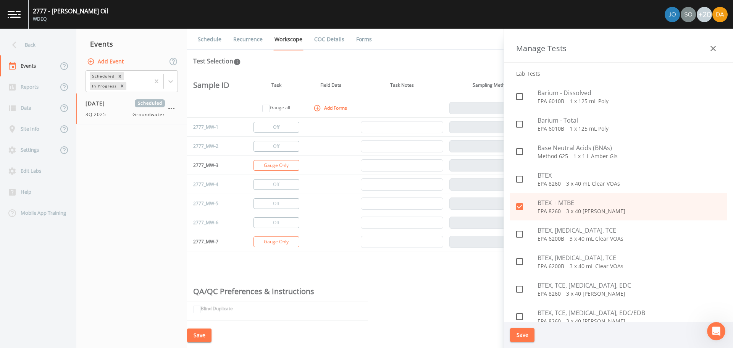
click at [525, 326] on div "Save" at bounding box center [618, 335] width 229 height 26
click at [524, 330] on button "Save" at bounding box center [522, 335] width 24 height 14
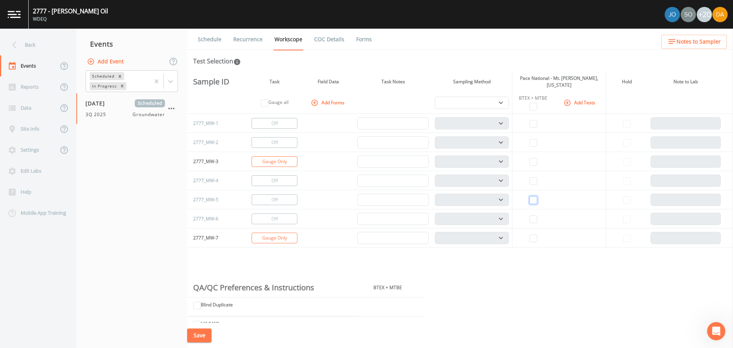
click at [532, 198] on input "checkbox" at bounding box center [534, 200] width 8 height 8
click at [455, 201] on select "PDB Bag Grab Low Flow 3 Vol. Purge" at bounding box center [472, 200] width 74 height 12
click at [435, 194] on select "PDB Bag Grab Low Flow 3 Vol. Purge" at bounding box center [472, 200] width 74 height 12
click at [559, 101] on th "Add Tests" at bounding box center [581, 103] width 52 height 22
click at [568, 99] on icon "button" at bounding box center [568, 103] width 8 height 8
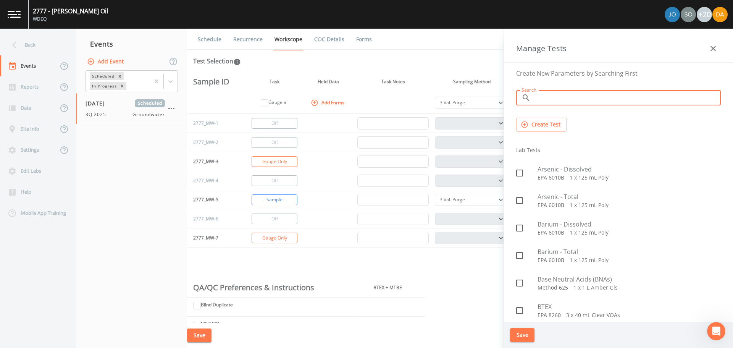
click at [548, 97] on input "Search" at bounding box center [627, 97] width 187 height 15
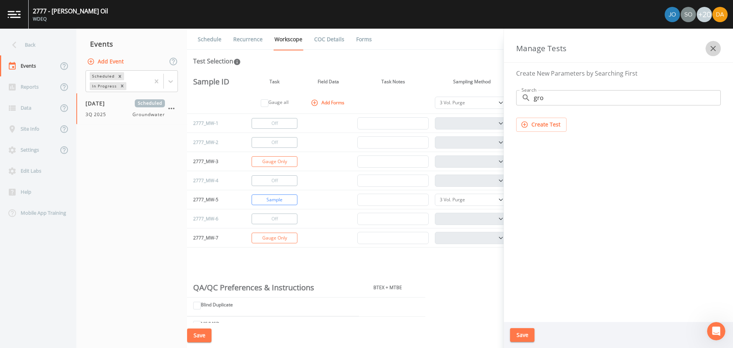
click at [708, 48] on button "button" at bounding box center [713, 48] width 15 height 15
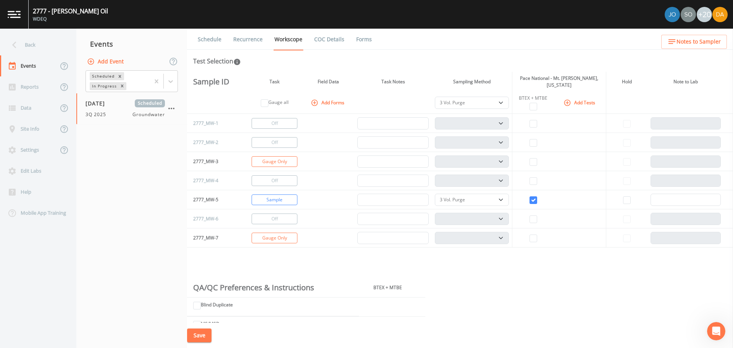
click at [565, 101] on icon "button" at bounding box center [568, 103] width 8 height 8
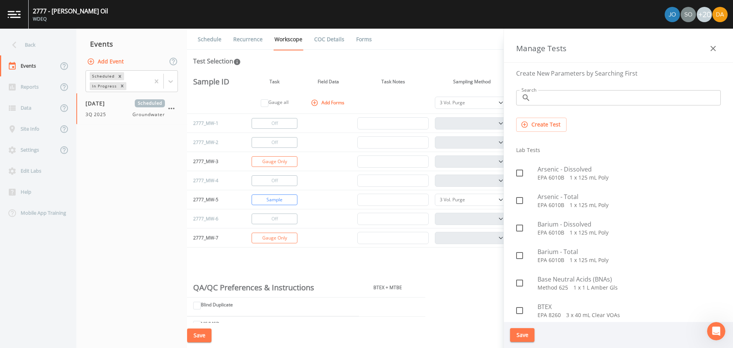
click at [547, 99] on input "Search" at bounding box center [627, 97] width 187 height 15
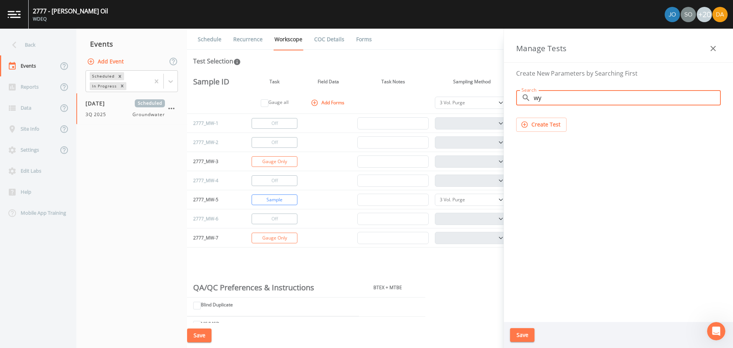
click at [712, 47] on icon "button" at bounding box center [713, 48] width 5 height 5
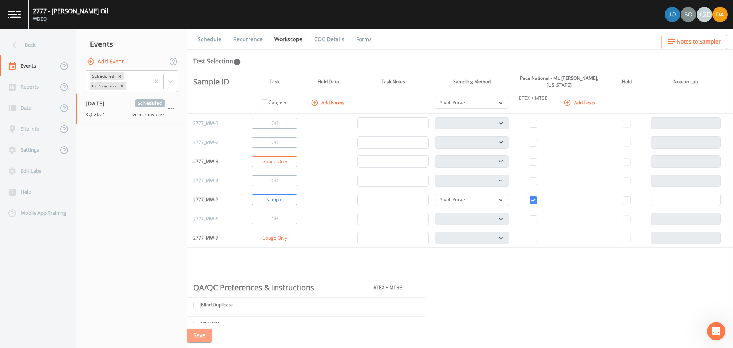
click at [197, 336] on button "Save" at bounding box center [199, 335] width 24 height 14
click at [26, 50] on div "Back" at bounding box center [34, 44] width 69 height 21
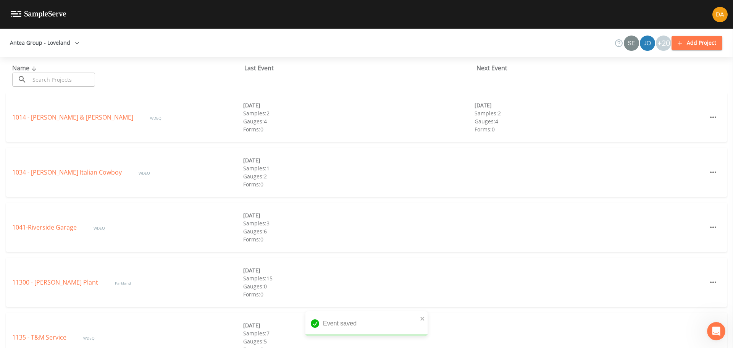
click at [46, 73] on input "text" at bounding box center [62, 80] width 65 height 14
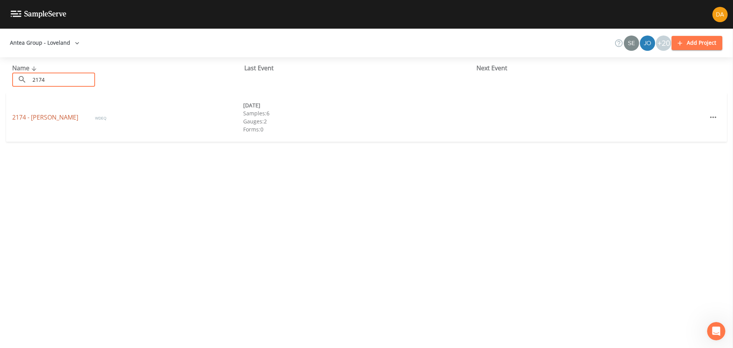
click at [37, 118] on link "2174 - [PERSON_NAME]" at bounding box center [46, 117] width 68 height 8
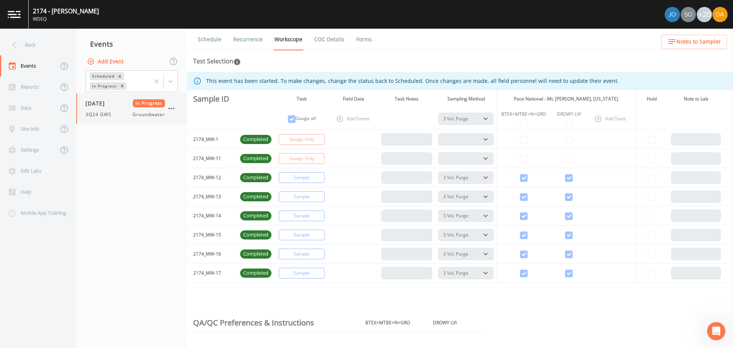
click at [170, 108] on icon "button" at bounding box center [171, 108] width 9 height 9
click at [194, 155] on p "Delete" at bounding box center [210, 153] width 51 height 9
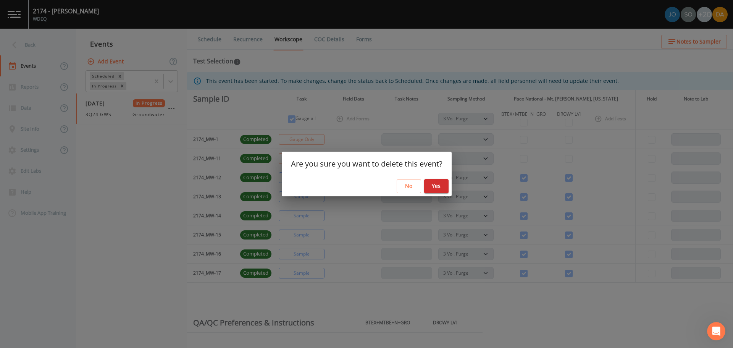
click at [147, 138] on div "Are you sure you want to delete this event? No Yes" at bounding box center [366, 174] width 733 height 348
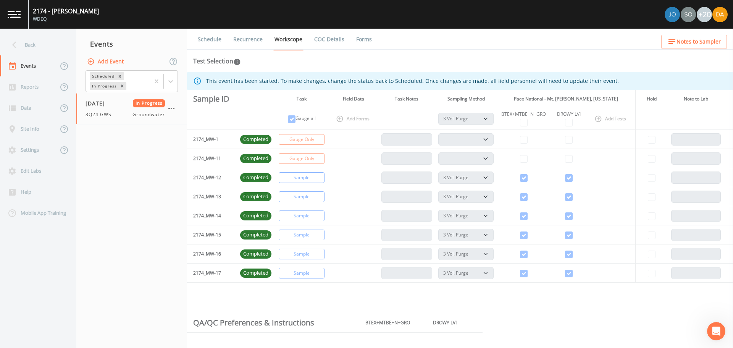
click at [100, 55] on button "Add Event" at bounding box center [106, 62] width 41 height 14
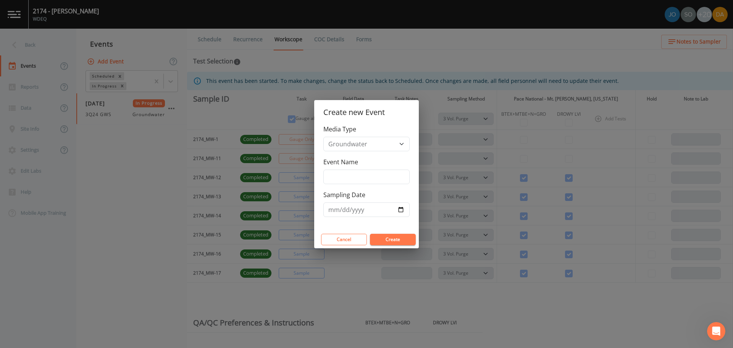
click at [354, 165] on label "Event Name" at bounding box center [341, 161] width 35 height 9
click at [354, 170] on input "Event Name" at bounding box center [367, 177] width 86 height 15
click at [354, 179] on input "Event Name" at bounding box center [367, 177] width 86 height 15
click at [401, 210] on input "Sampling Date" at bounding box center [367, 209] width 86 height 15
click at [398, 243] on button "Create" at bounding box center [393, 239] width 46 height 11
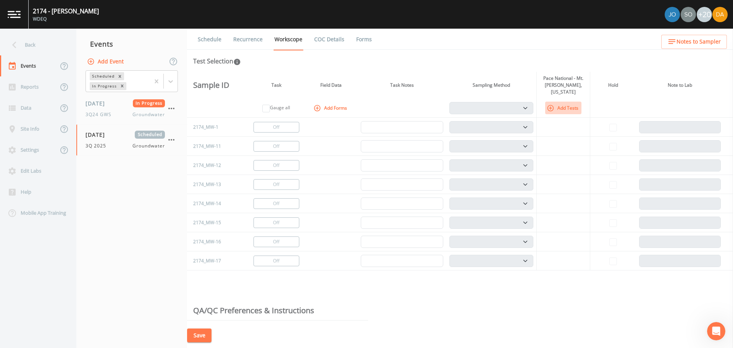
click at [553, 104] on icon "button" at bounding box center [551, 108] width 8 height 8
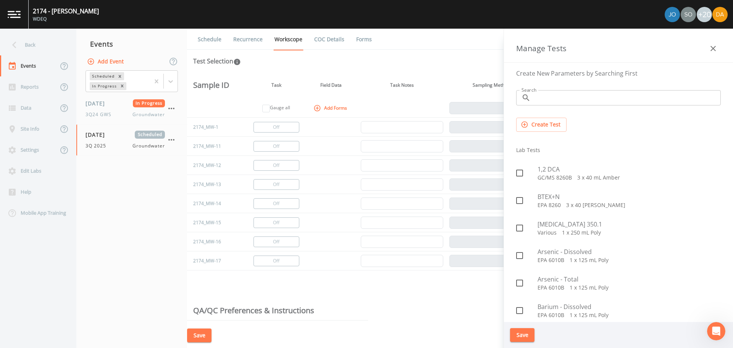
click at [550, 92] on input "Search" at bounding box center [627, 97] width 187 height 15
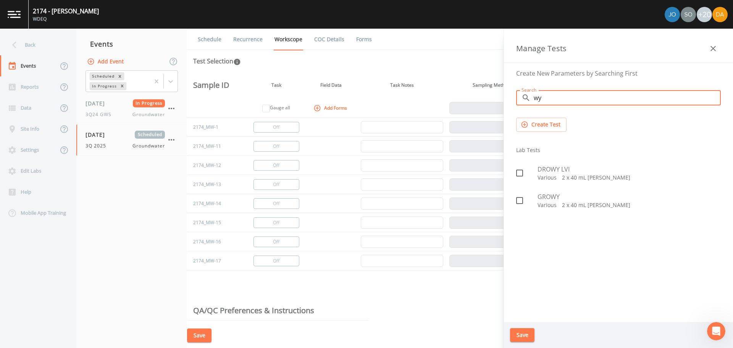
click at [522, 169] on icon at bounding box center [519, 172] width 9 height 9
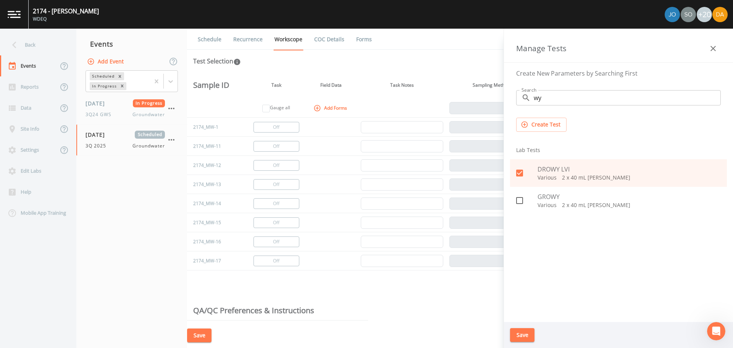
click at [526, 336] on button "Save" at bounding box center [522, 335] width 24 height 14
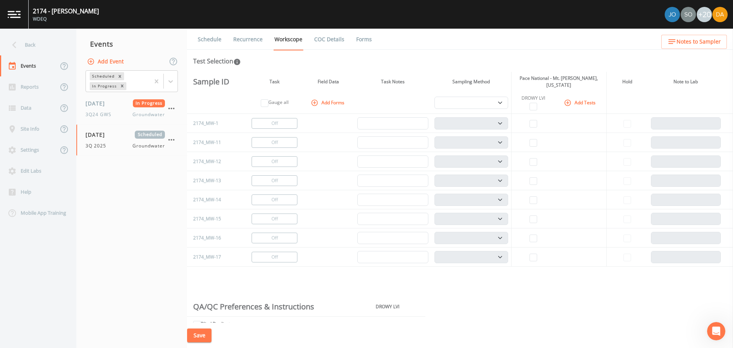
click at [572, 98] on button "Add Tests" at bounding box center [581, 102] width 36 height 13
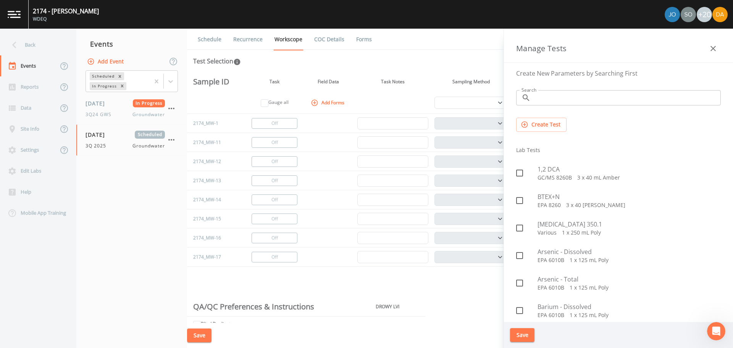
click at [557, 96] on input "Search" at bounding box center [627, 97] width 187 height 15
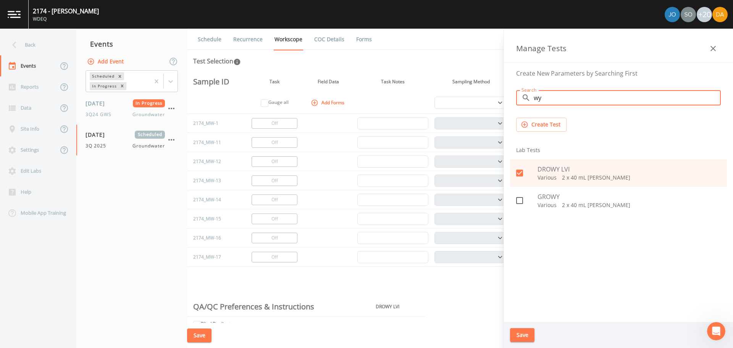
click at [563, 95] on input "wy" at bounding box center [627, 97] width 187 height 15
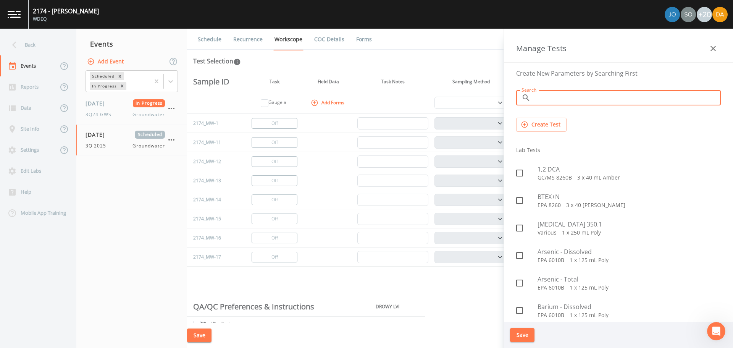
click at [552, 100] on input "Search" at bounding box center [627, 97] width 187 height 15
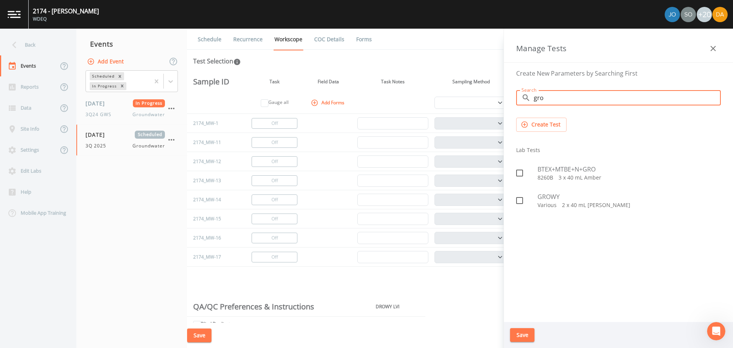
click at [546, 165] on span "BTEX+MTBE+N+GRO" at bounding box center [629, 169] width 183 height 9
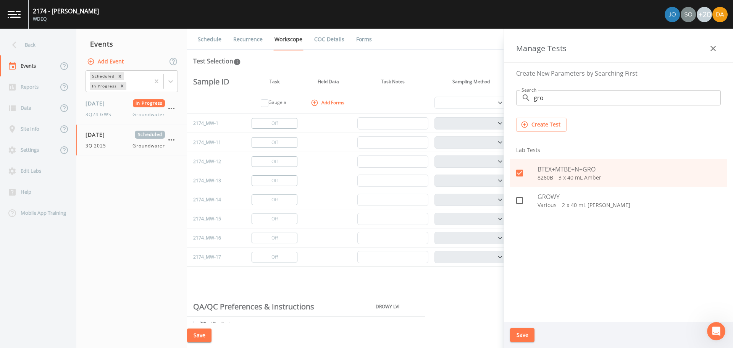
click at [530, 333] on button "Save" at bounding box center [522, 335] width 24 height 14
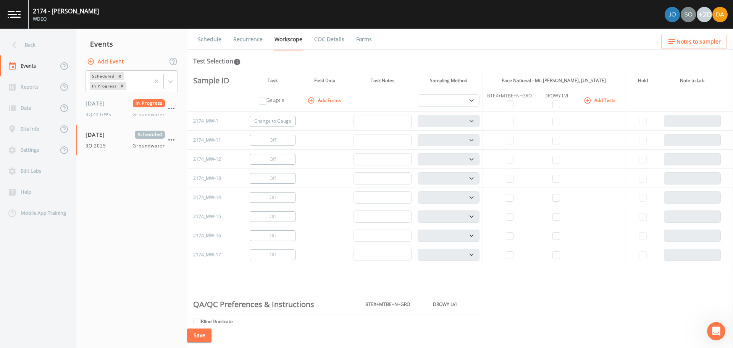
click at [268, 122] on button "Change to Gauge" at bounding box center [273, 121] width 46 height 11
click at [274, 140] on button "Change to Gauge" at bounding box center [273, 140] width 46 height 11
click at [272, 157] on button "Change to Gauge" at bounding box center [273, 159] width 46 height 11
click at [508, 179] on input "checkbox" at bounding box center [510, 179] width 8 height 8
click at [556, 179] on input "checkbox" at bounding box center [557, 179] width 8 height 8
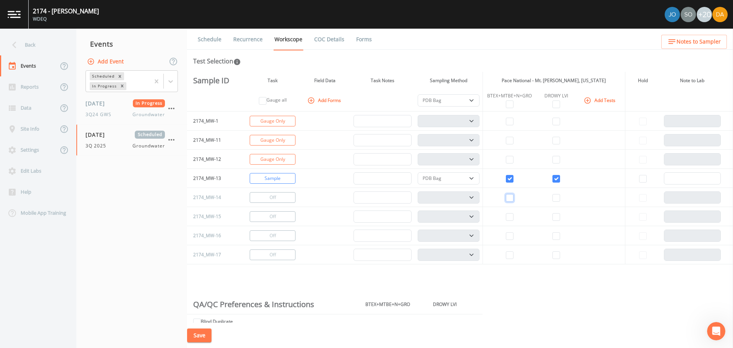
click at [507, 199] on input "checkbox" at bounding box center [510, 198] width 8 height 8
click at [554, 197] on input "checkbox" at bounding box center [557, 198] width 8 height 8
click at [506, 216] on input "checkbox" at bounding box center [510, 217] width 8 height 8
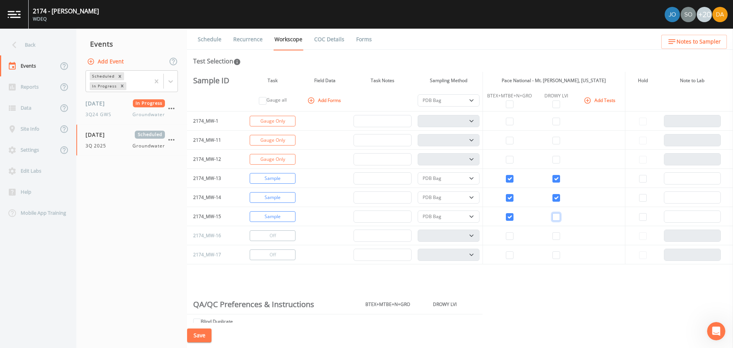
click at [555, 218] on input "checkbox" at bounding box center [557, 217] width 8 height 8
click at [509, 236] on input "checkbox" at bounding box center [510, 236] width 8 height 8
click at [558, 238] on input "checkbox" at bounding box center [557, 236] width 8 height 8
click at [502, 254] on td at bounding box center [510, 254] width 54 height 19
click at [513, 256] on td at bounding box center [510, 254] width 54 height 19
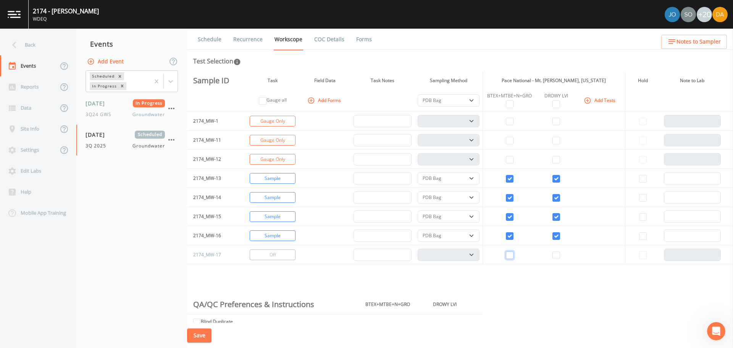
click at [508, 256] on input "checkbox" at bounding box center [510, 255] width 8 height 8
click at [556, 258] on input "checkbox" at bounding box center [557, 255] width 8 height 8
click at [463, 100] on select "PDB Bag Grab Low Flow 3 Vol. Purge" at bounding box center [449, 100] width 62 height 12
click at [418, 94] on select "PDB Bag Grab Low Flow 3 Vol. Purge" at bounding box center [449, 100] width 62 height 12
click at [199, 334] on button "Save" at bounding box center [199, 335] width 24 height 14
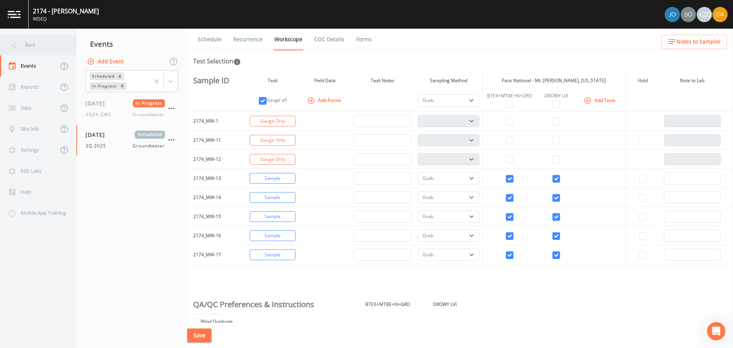
click at [27, 46] on div "Back" at bounding box center [34, 44] width 69 height 21
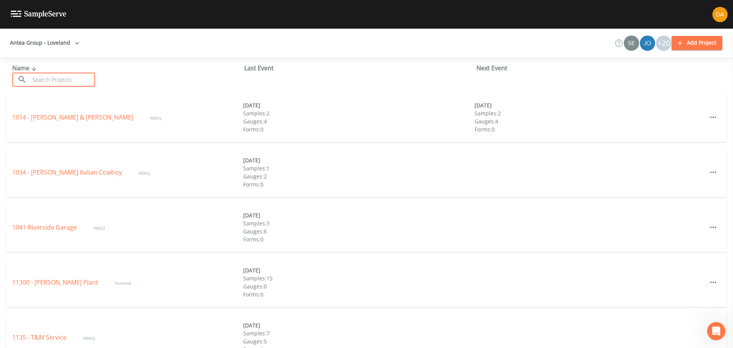
click at [40, 81] on input "text" at bounding box center [62, 80] width 65 height 14
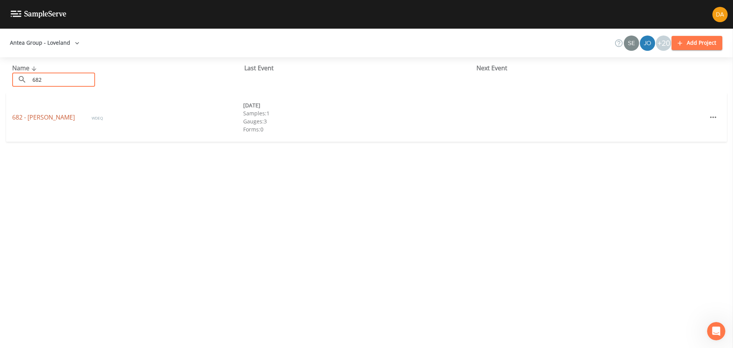
click at [34, 114] on link "682 - [PERSON_NAME]" at bounding box center [44, 117] width 64 height 8
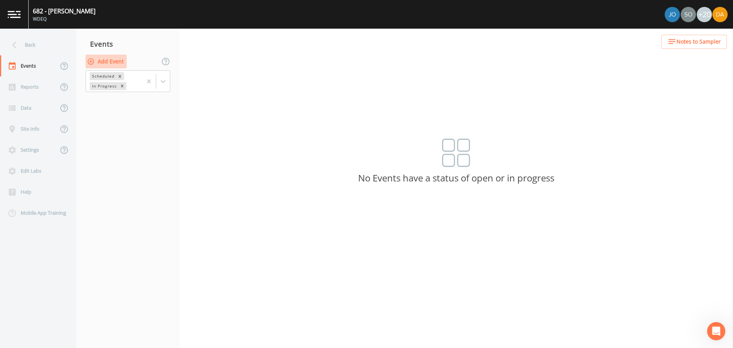
click at [108, 57] on button "Add Event" at bounding box center [106, 62] width 41 height 14
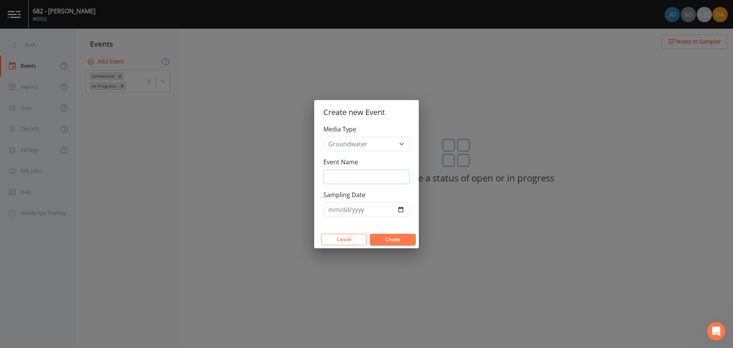
click at [342, 177] on input "Event Name" at bounding box center [367, 177] width 86 height 15
click at [409, 211] on input "Sampling Date" at bounding box center [367, 209] width 86 height 15
click at [403, 210] on input "Sampling Date" at bounding box center [367, 209] width 86 height 15
click at [387, 241] on button "Create" at bounding box center [393, 239] width 46 height 11
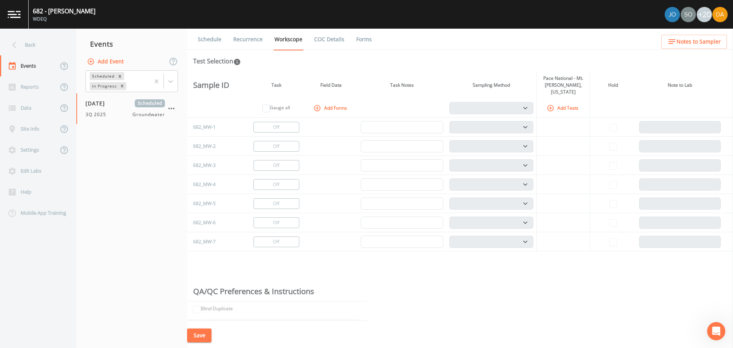
click at [545, 102] on button "Add Tests" at bounding box center [563, 108] width 36 height 13
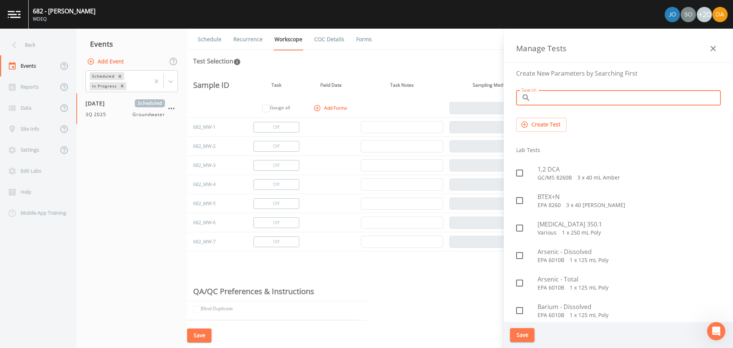
click at [548, 101] on input "Search" at bounding box center [627, 97] width 187 height 15
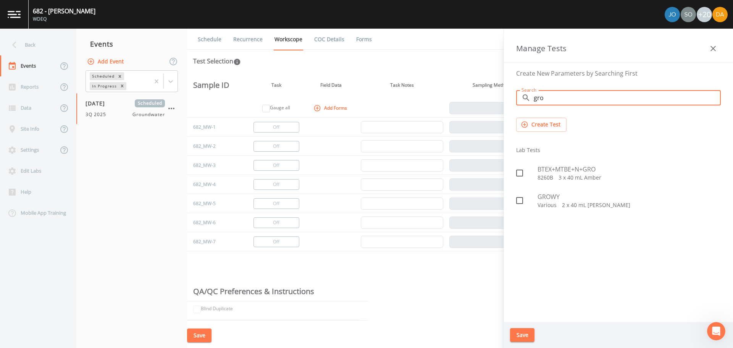
click at [551, 176] on p "8260B   3 x 40 mL Amber" at bounding box center [629, 178] width 183 height 8
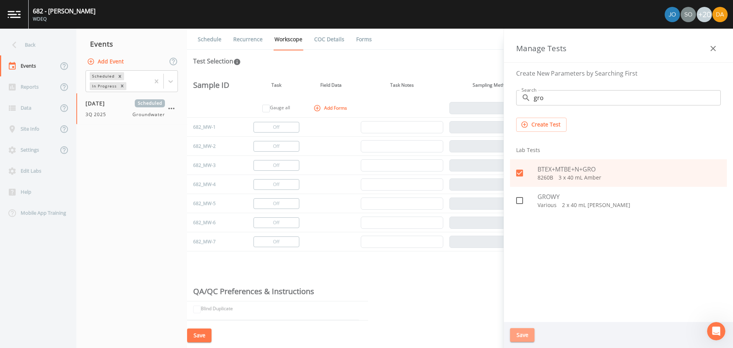
click at [518, 334] on button "Save" at bounding box center [522, 335] width 24 height 14
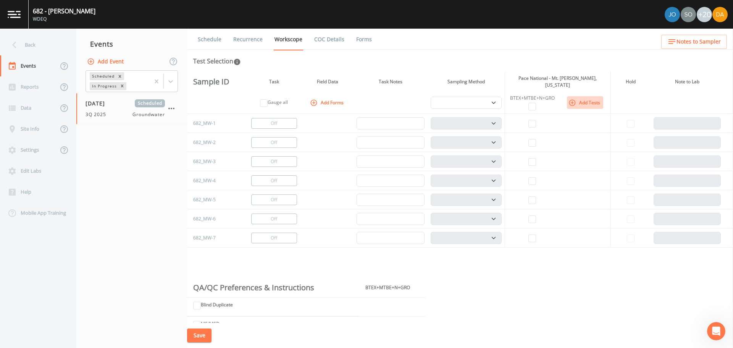
click at [573, 100] on icon "button" at bounding box center [573, 103] width 8 height 8
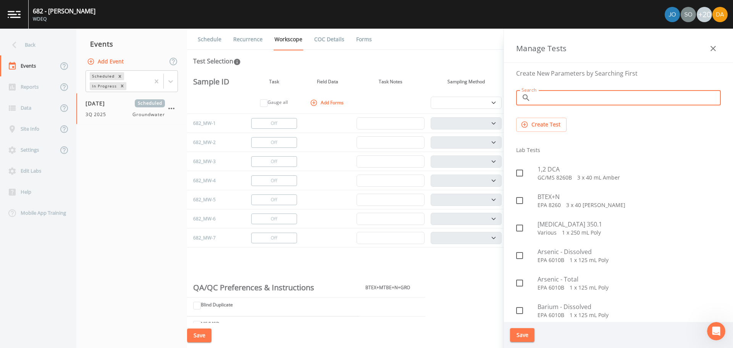
click at [548, 104] on input "Search" at bounding box center [627, 97] width 187 height 15
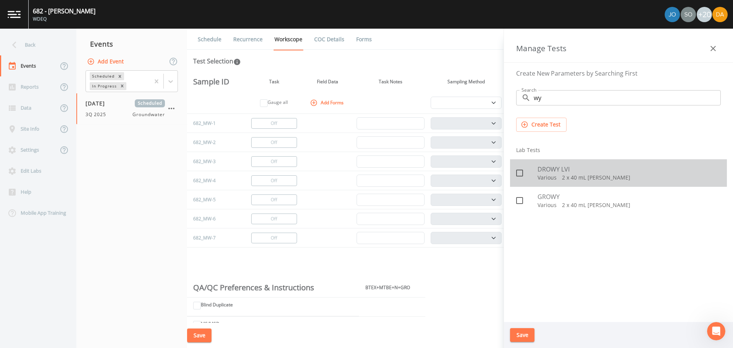
click at [559, 170] on span "DROWY LVI" at bounding box center [629, 169] width 183 height 9
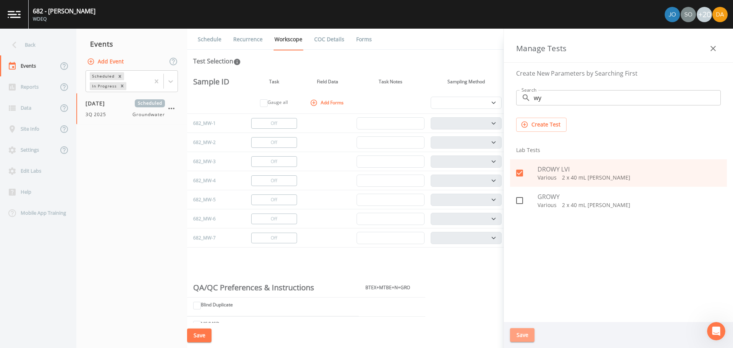
click at [520, 336] on button "Save" at bounding box center [522, 335] width 24 height 14
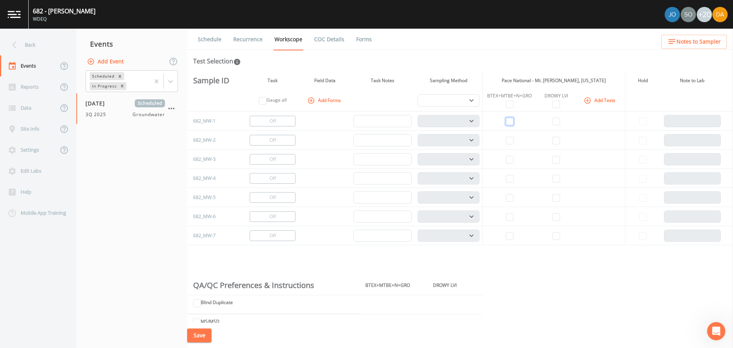
click at [508, 123] on input "checkbox" at bounding box center [510, 122] width 8 height 8
click at [553, 119] on input "checkbox" at bounding box center [557, 122] width 8 height 8
click at [507, 141] on input "checkbox" at bounding box center [510, 141] width 8 height 8
click at [508, 138] on input "checkbox" at bounding box center [510, 141] width 8 height 8
click at [506, 123] on input "checkbox" at bounding box center [510, 122] width 8 height 8
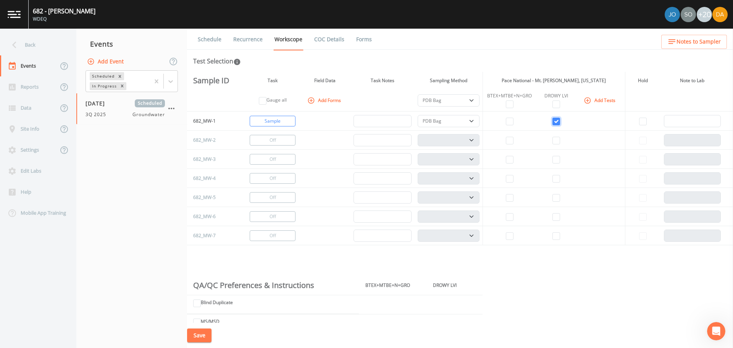
click at [553, 121] on input "checkbox" at bounding box center [557, 122] width 8 height 8
click at [560, 97] on div "DROWY LVI" at bounding box center [556, 95] width 33 height 7
click at [587, 103] on icon "button" at bounding box center [588, 101] width 8 height 8
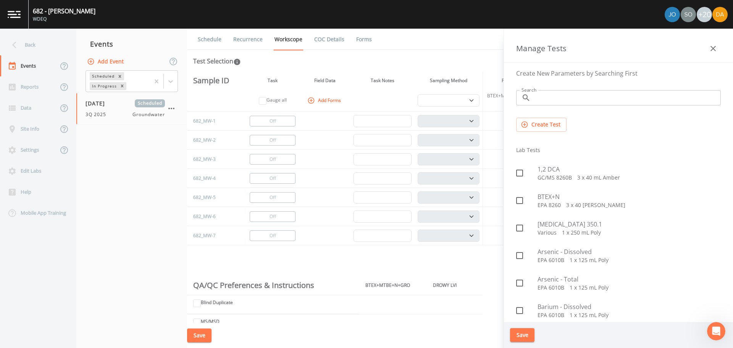
click at [526, 172] on span at bounding box center [520, 173] width 16 height 16
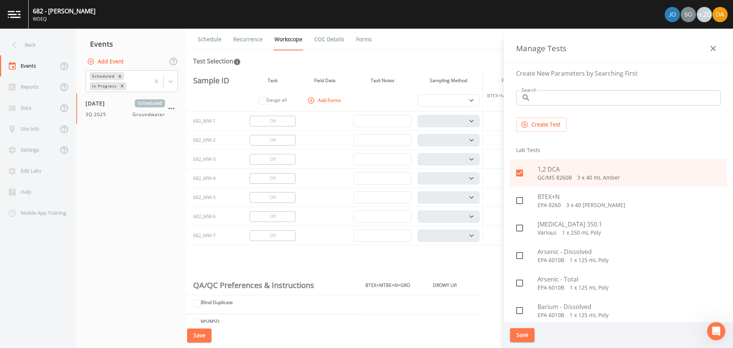
click at [533, 335] on button "Save" at bounding box center [522, 335] width 24 height 14
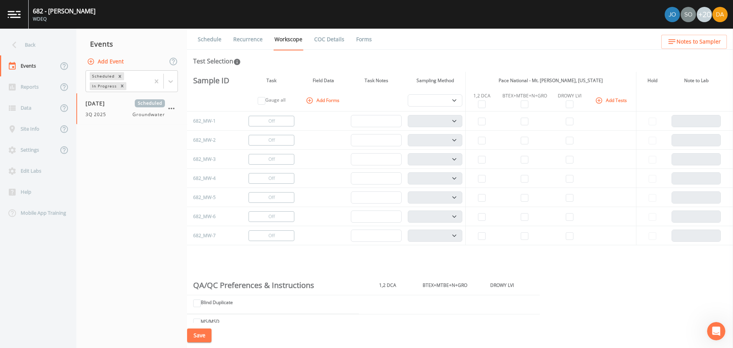
click at [609, 100] on button "Add Tests" at bounding box center [612, 100] width 36 height 13
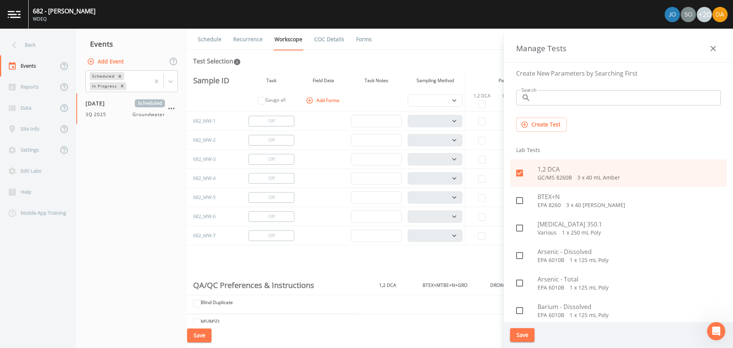
click at [548, 97] on input "Search" at bounding box center [627, 97] width 187 height 15
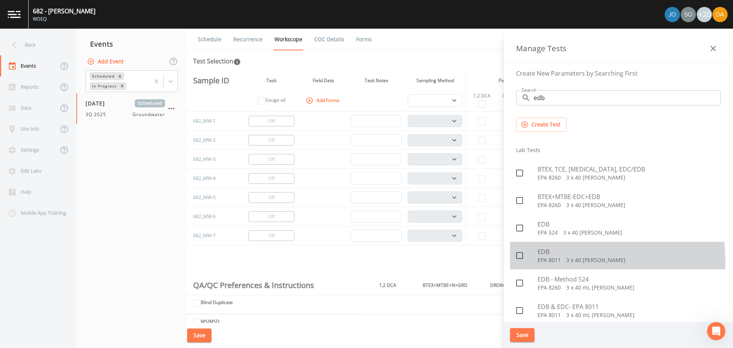
click at [551, 262] on p "EPA 8011   3 x 40 [PERSON_NAME]" at bounding box center [629, 260] width 183 height 8
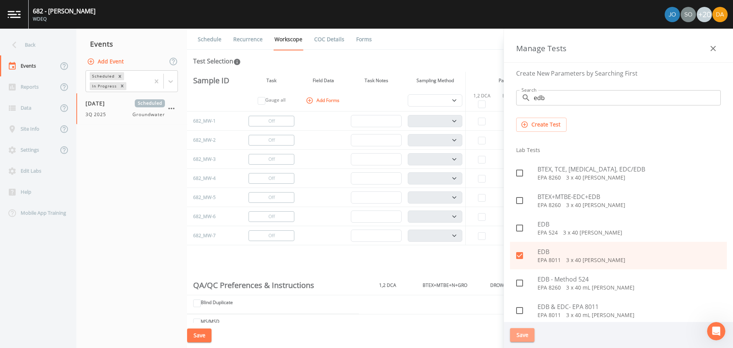
click at [525, 336] on button "Save" at bounding box center [522, 335] width 24 height 14
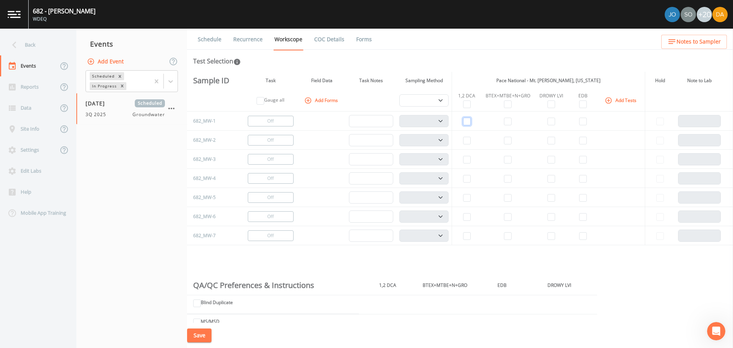
click at [465, 123] on input "checkbox" at bounding box center [467, 122] width 8 height 8
click at [584, 125] on input "checkbox" at bounding box center [583, 122] width 8 height 8
click at [466, 141] on input "checkbox" at bounding box center [467, 141] width 8 height 8
click at [584, 140] on input "checkbox" at bounding box center [583, 141] width 8 height 8
click at [579, 139] on input "checkbox" at bounding box center [583, 141] width 8 height 8
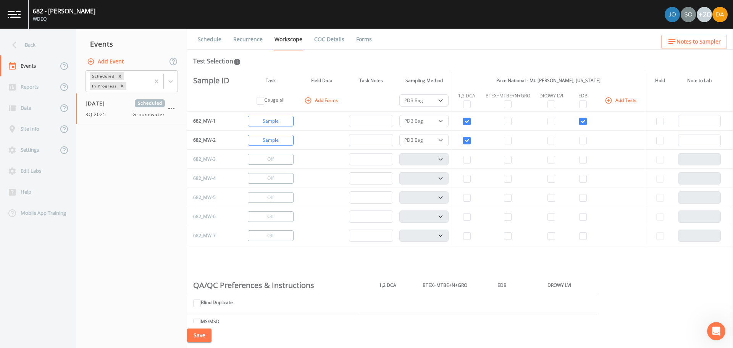
click at [460, 159] on td at bounding box center [466, 159] width 29 height 19
click at [464, 159] on input "checkbox" at bounding box center [467, 160] width 8 height 8
click at [583, 162] on input "checkbox" at bounding box center [583, 160] width 8 height 8
click at [469, 198] on input "checkbox" at bounding box center [467, 198] width 8 height 8
click at [580, 199] on input "checkbox" at bounding box center [583, 198] width 8 height 8
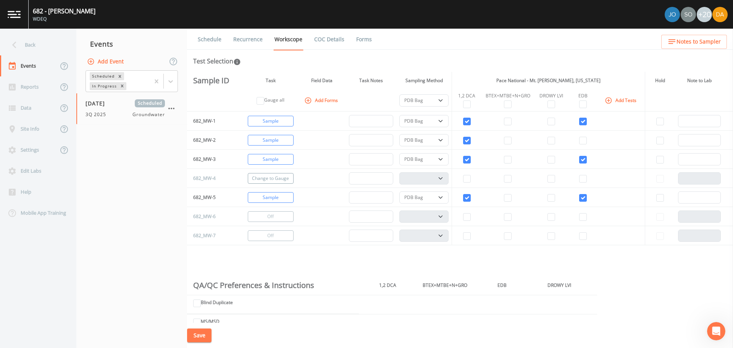
click at [264, 180] on button "Change to Gauge" at bounding box center [271, 178] width 46 height 11
click at [191, 338] on button "Save" at bounding box center [199, 335] width 24 height 14
click at [23, 46] on div "Back" at bounding box center [34, 44] width 69 height 21
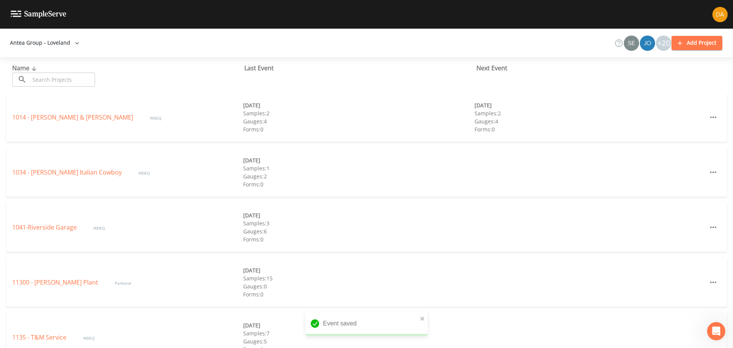
click at [49, 83] on input "text" at bounding box center [62, 80] width 65 height 14
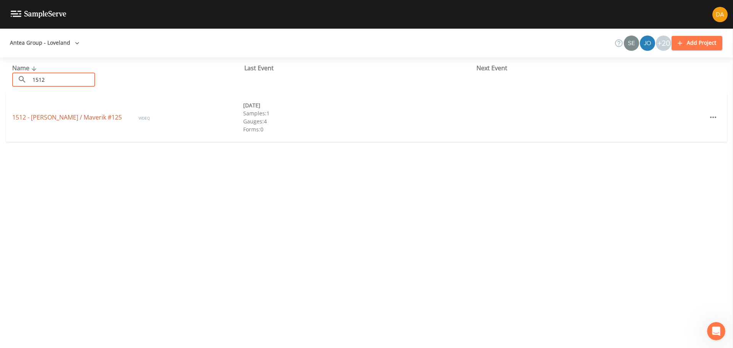
click at [49, 120] on link "1512 - [PERSON_NAME] / Maverik #125" at bounding box center [67, 117] width 111 height 8
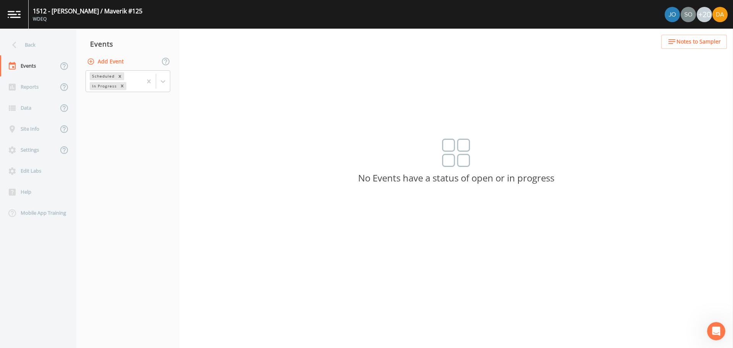
click at [115, 62] on button "Add Event" at bounding box center [106, 62] width 41 height 14
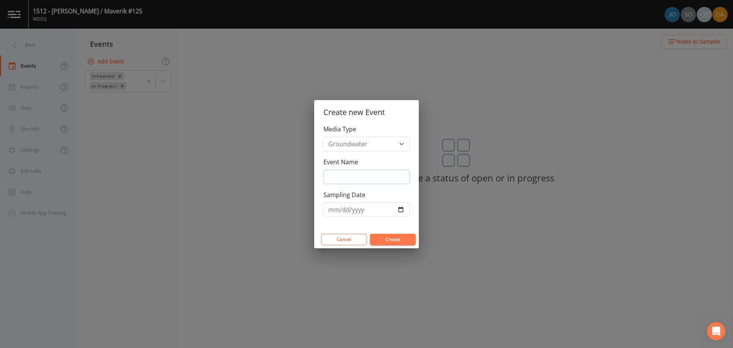
click at [360, 176] on input "Event Name" at bounding box center [367, 177] width 86 height 15
click at [400, 210] on input "Sampling Date" at bounding box center [367, 209] width 86 height 15
click at [390, 239] on button "Create" at bounding box center [393, 239] width 46 height 11
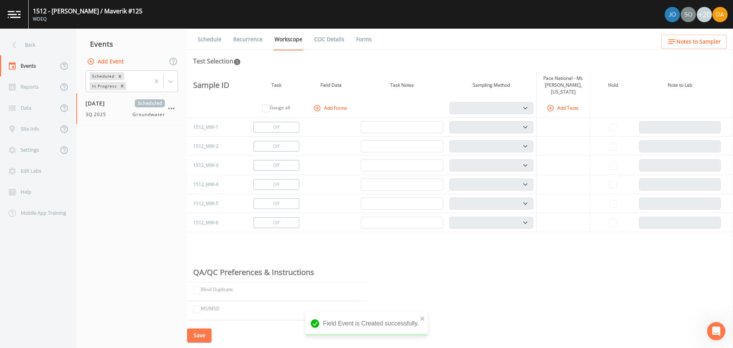
click at [549, 105] on icon "button" at bounding box center [551, 108] width 6 height 6
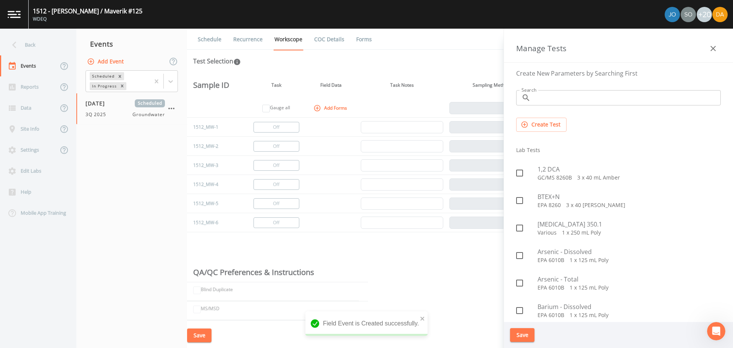
click at [544, 101] on input "Search" at bounding box center [627, 97] width 187 height 15
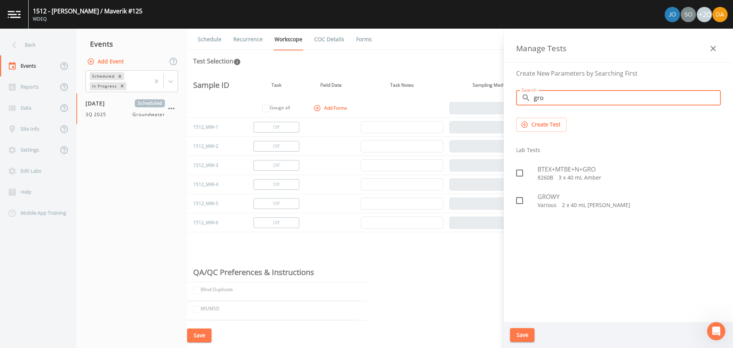
click at [558, 165] on span "BTEX+MTBE+N+GRO" at bounding box center [629, 169] width 183 height 9
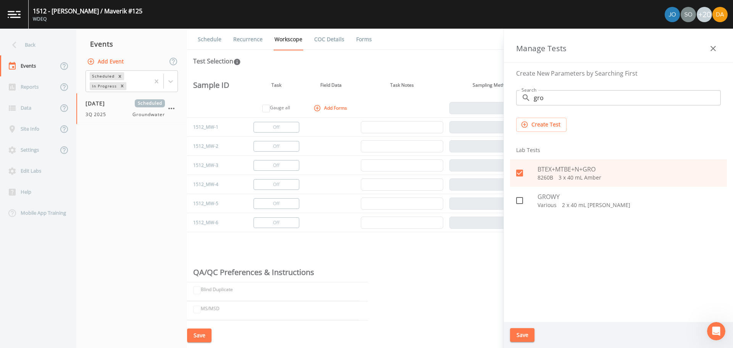
click at [519, 333] on button "Save" at bounding box center [522, 335] width 24 height 14
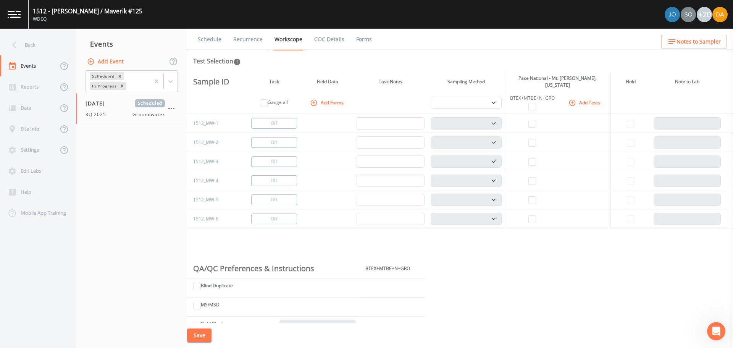
click at [579, 101] on button "Add Tests" at bounding box center [585, 102] width 36 height 13
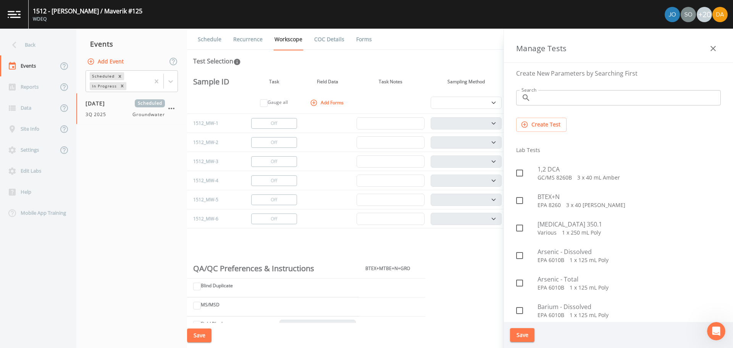
click at [569, 100] on input "Search" at bounding box center [627, 97] width 187 height 15
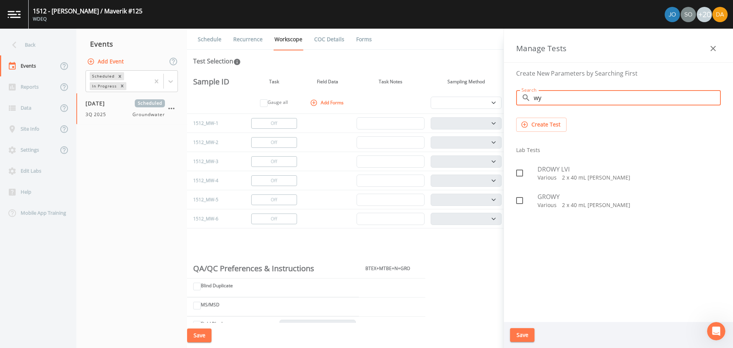
click at [552, 169] on span "DROWY LVI" at bounding box center [629, 169] width 183 height 9
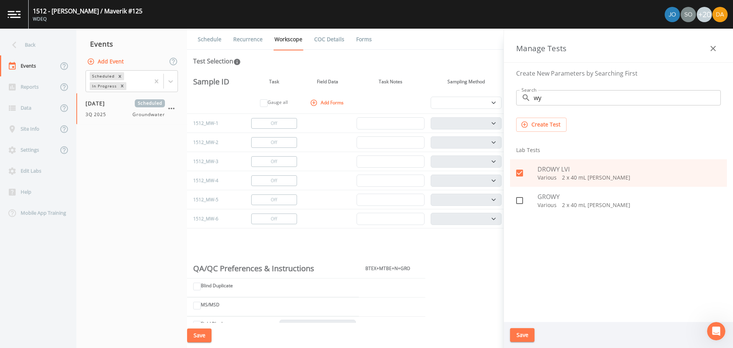
click at [518, 338] on button "Save" at bounding box center [522, 335] width 24 height 14
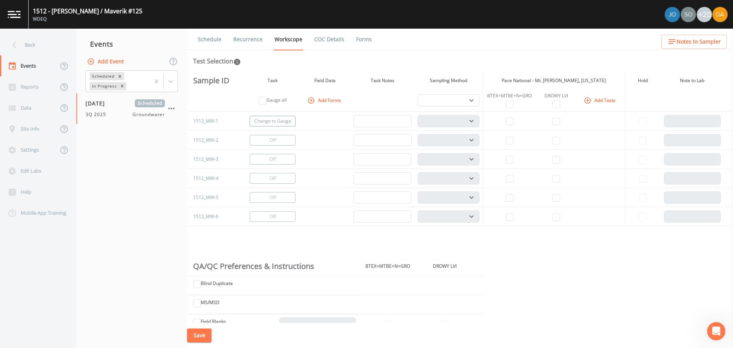
click at [292, 121] on button "Change to Gauge" at bounding box center [273, 121] width 46 height 11
click at [283, 140] on button "Change to Gauge" at bounding box center [273, 140] width 46 height 11
click at [506, 158] on input "checkbox" at bounding box center [510, 160] width 8 height 8
click at [558, 162] on input "checkbox" at bounding box center [557, 160] width 8 height 8
click at [262, 178] on button "Change to Gauge" at bounding box center [273, 178] width 46 height 11
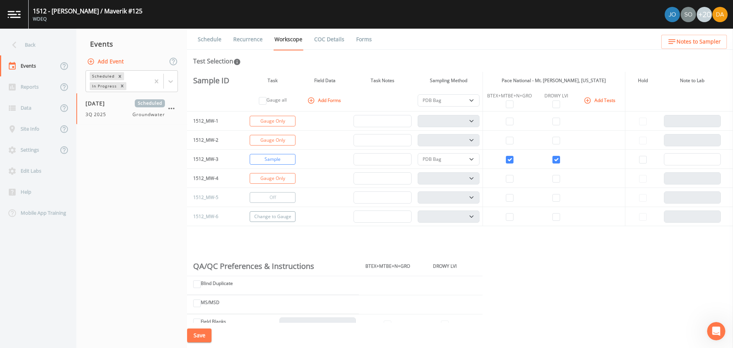
click at [270, 214] on button "Change to Gauge" at bounding box center [273, 216] width 46 height 11
click at [462, 162] on select "PDB Bag Grab Low Flow 3 Vol. Purge" at bounding box center [449, 159] width 62 height 12
click at [418, 153] on select "PDB Bag Grab Low Flow 3 Vol. Purge" at bounding box center [449, 159] width 62 height 12
click at [198, 332] on button "Save" at bounding box center [199, 335] width 24 height 14
click at [31, 45] on div "Back" at bounding box center [34, 44] width 69 height 21
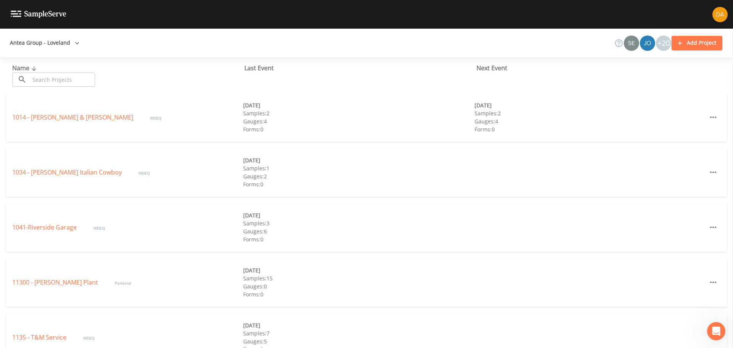
click at [37, 82] on input "text" at bounding box center [62, 80] width 65 height 14
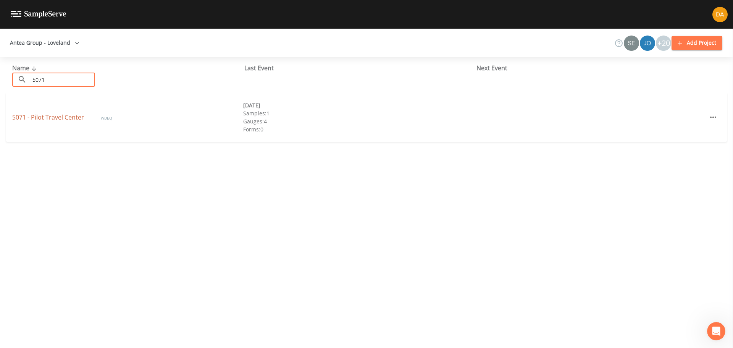
click at [56, 114] on link "5071 - Pilot Travel Center" at bounding box center [48, 117] width 73 height 8
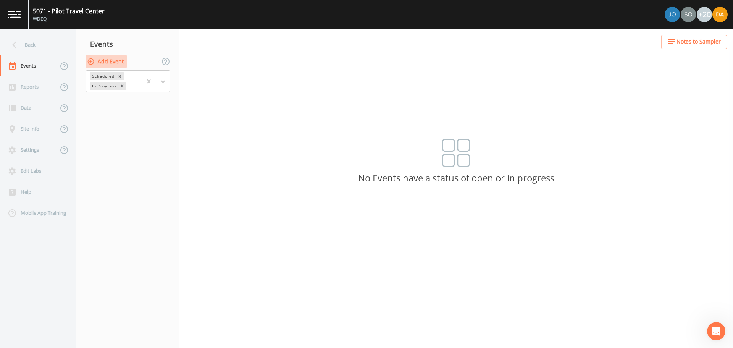
click at [100, 66] on button "Add Event" at bounding box center [106, 62] width 41 height 14
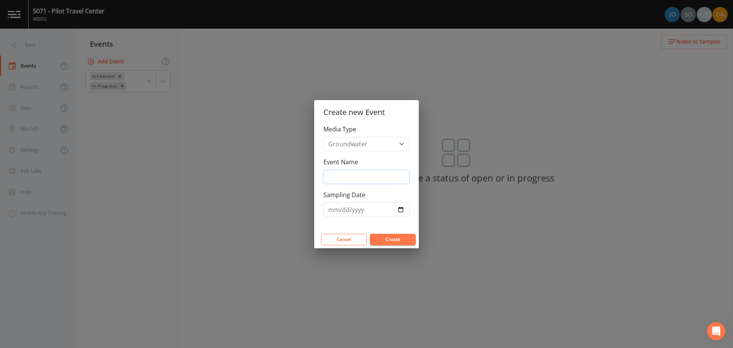
click at [351, 173] on input "Event Name" at bounding box center [367, 177] width 86 height 15
click at [398, 212] on input "Sampling Date" at bounding box center [367, 209] width 86 height 15
click at [393, 246] on div "Cancel Create" at bounding box center [366, 240] width 105 height 18
click at [394, 241] on button "Create" at bounding box center [393, 239] width 46 height 11
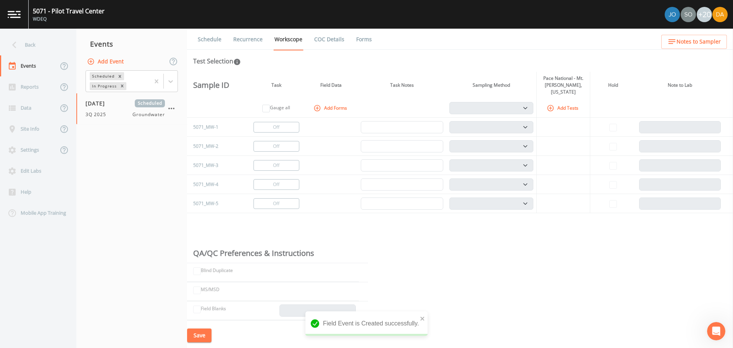
click at [563, 106] on button "Add Tests" at bounding box center [563, 108] width 36 height 13
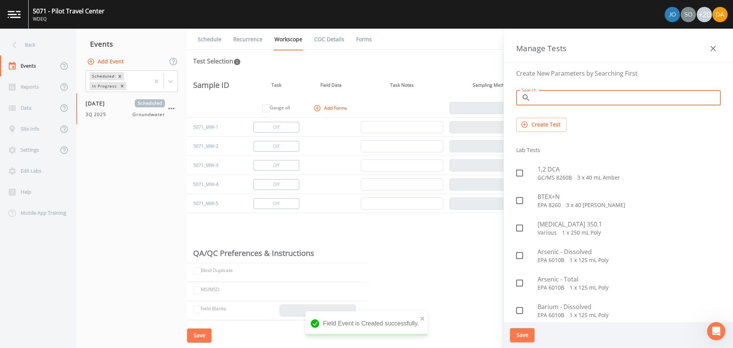
click at [562, 104] on input "Search" at bounding box center [627, 97] width 187 height 15
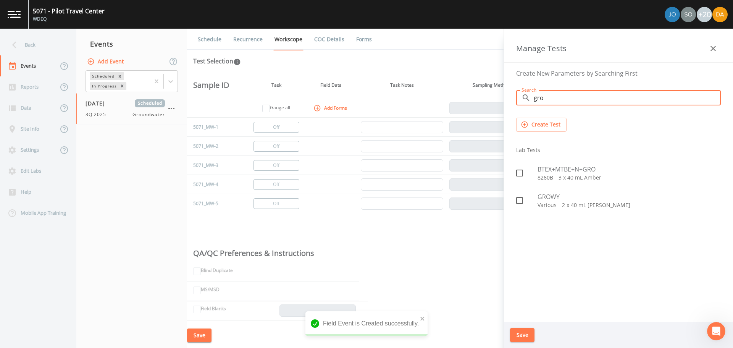
click at [561, 166] on span "BTEX+MTBE+N+GRO" at bounding box center [629, 169] width 183 height 9
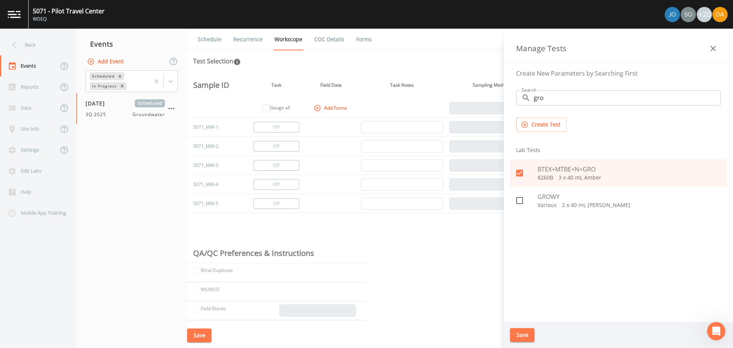
click at [519, 330] on button "Save" at bounding box center [522, 335] width 24 height 14
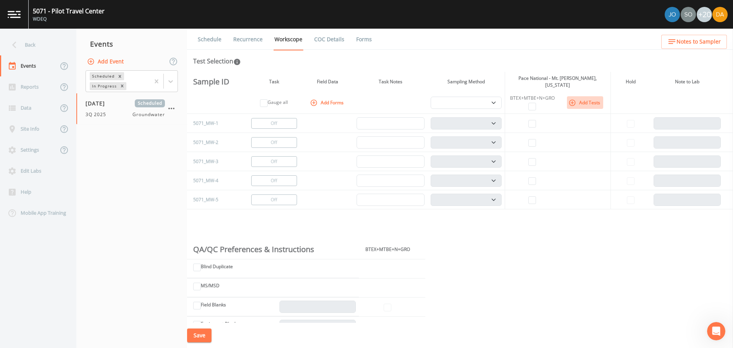
click at [583, 96] on button "Add Tests" at bounding box center [585, 102] width 36 height 13
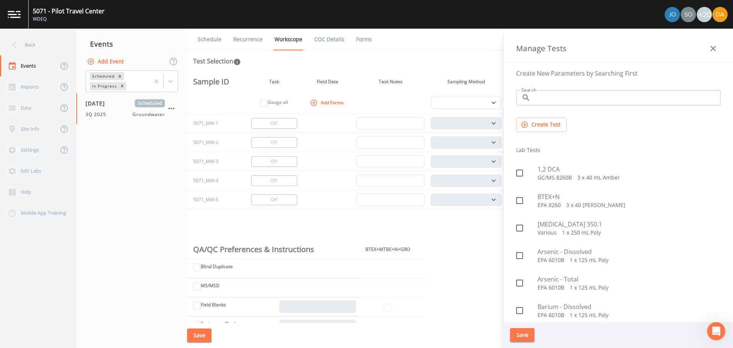
click at [557, 103] on input "Search" at bounding box center [627, 97] width 187 height 15
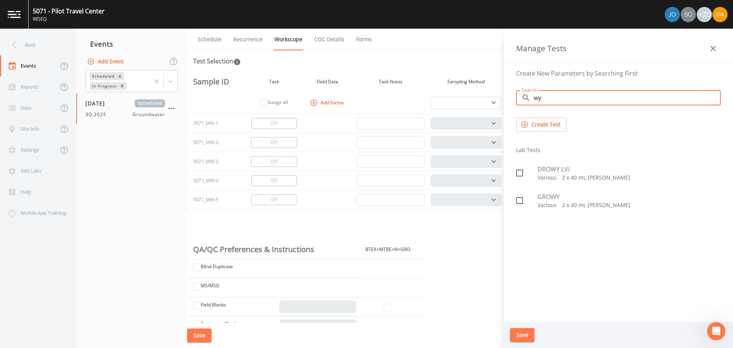
click at [565, 175] on p "Various   2 x 40 mL [PERSON_NAME]" at bounding box center [629, 178] width 183 height 8
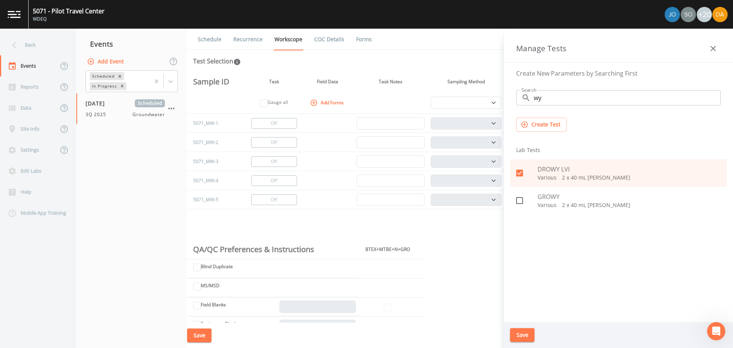
click at [522, 336] on button "Save" at bounding box center [522, 335] width 24 height 14
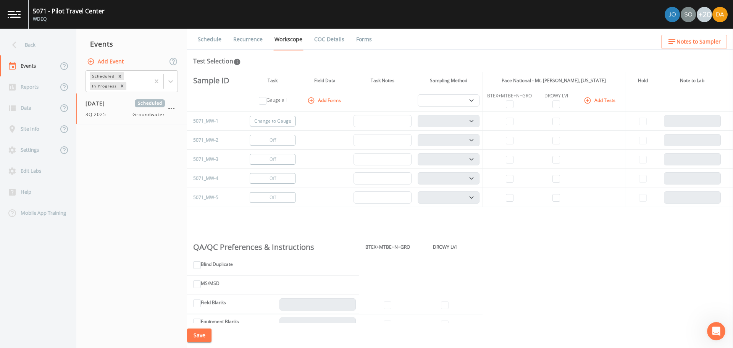
click at [269, 118] on button "Change to Gauge" at bounding box center [273, 121] width 46 height 11
click at [275, 138] on button "Change to Gauge" at bounding box center [273, 140] width 46 height 11
click at [274, 157] on button "Change to Gauge" at bounding box center [273, 159] width 46 height 11
drag, startPoint x: 502, startPoint y: 180, endPoint x: 508, endPoint y: 180, distance: 5.7
click at [503, 180] on td at bounding box center [510, 178] width 54 height 19
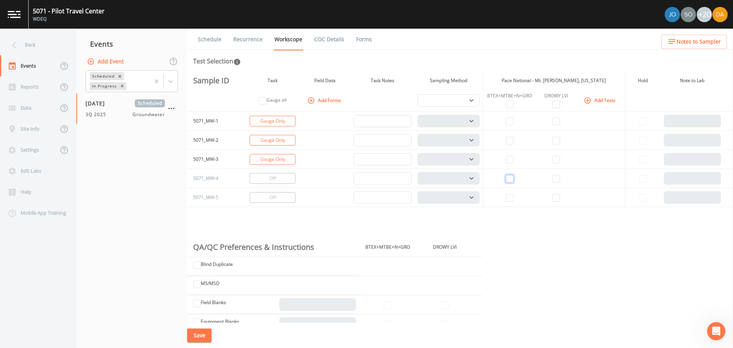
click at [508, 180] on input "checkbox" at bounding box center [510, 179] width 8 height 8
click at [564, 181] on td at bounding box center [556, 178] width 39 height 19
click at [556, 180] on input "checkbox" at bounding box center [557, 179] width 8 height 8
click at [263, 199] on button "Change to Gauge" at bounding box center [273, 197] width 46 height 11
click at [197, 336] on button "Save" at bounding box center [199, 335] width 24 height 14
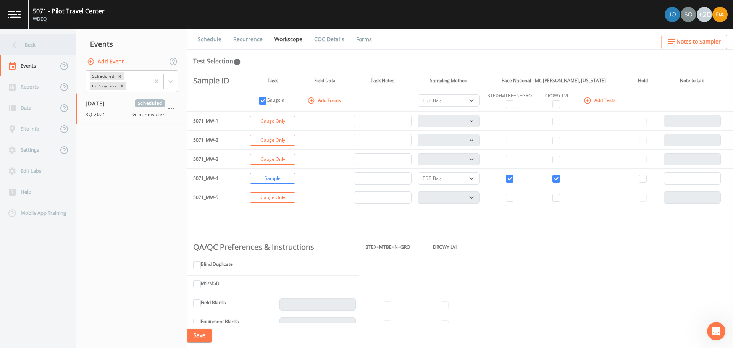
click at [36, 44] on div "Back" at bounding box center [34, 44] width 69 height 21
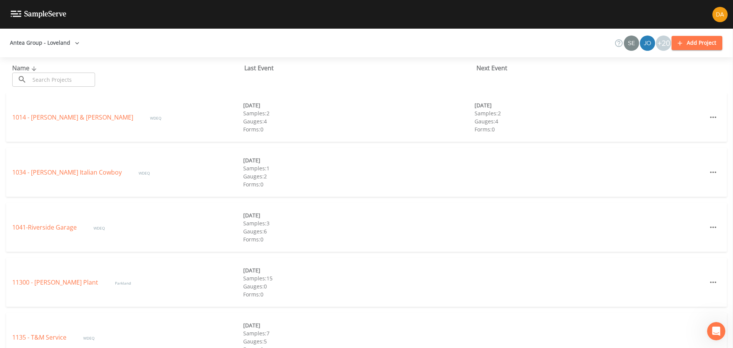
click at [66, 83] on input "text" at bounding box center [62, 80] width 65 height 14
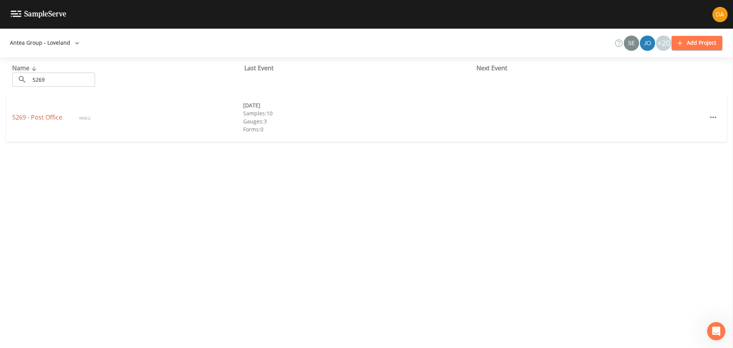
click at [40, 117] on link "5269 - Post Office" at bounding box center [38, 117] width 52 height 8
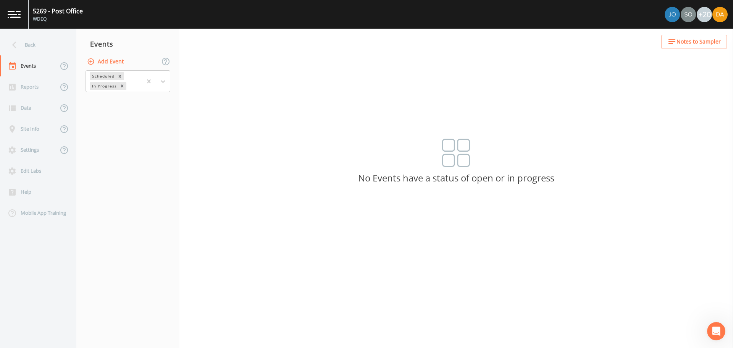
click at [99, 55] on button "Add Event" at bounding box center [106, 62] width 41 height 14
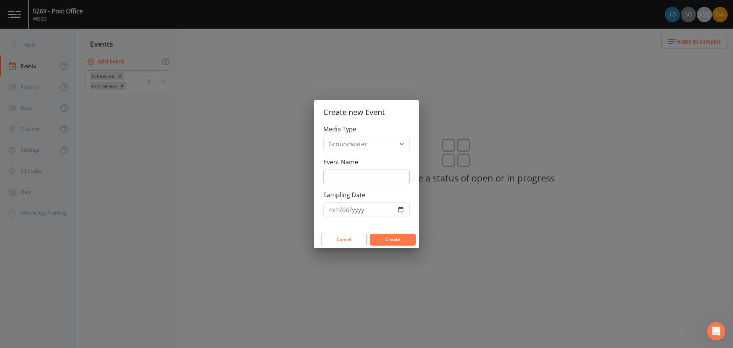
click at [371, 175] on input "Event Name" at bounding box center [367, 177] width 86 height 15
click at [398, 213] on input "Sampling Date" at bounding box center [367, 209] width 86 height 15
click at [401, 240] on button "Create" at bounding box center [393, 239] width 46 height 11
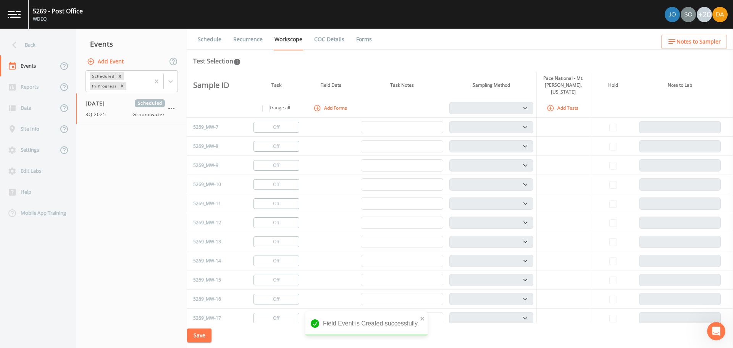
click at [564, 102] on button "Add Tests" at bounding box center [563, 108] width 36 height 13
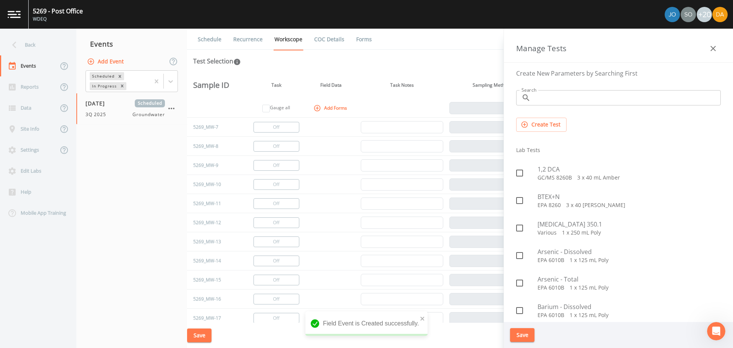
click at [572, 101] on input "Search" at bounding box center [627, 97] width 187 height 15
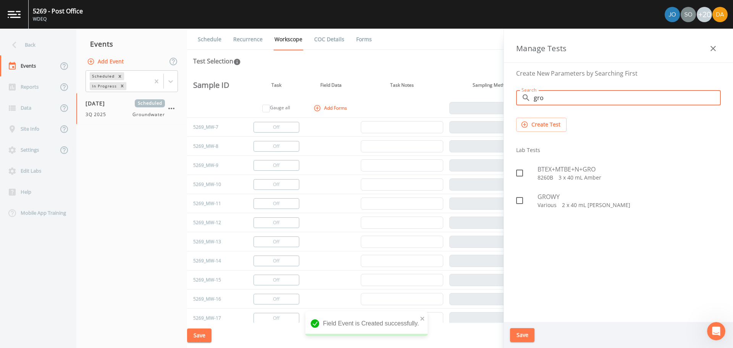
click at [560, 168] on span "BTEX+MTBE+N+GRO" at bounding box center [629, 169] width 183 height 9
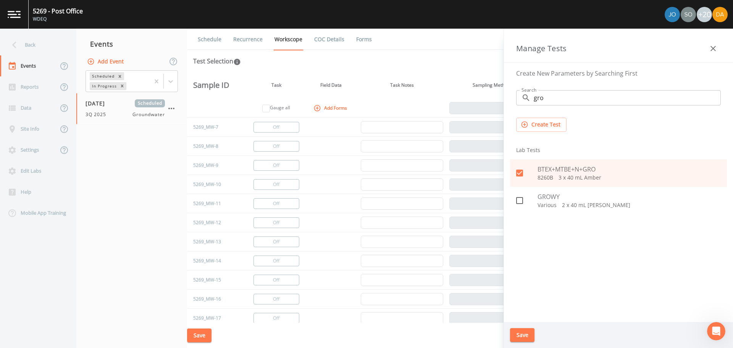
click at [520, 333] on button "Save" at bounding box center [522, 335] width 24 height 14
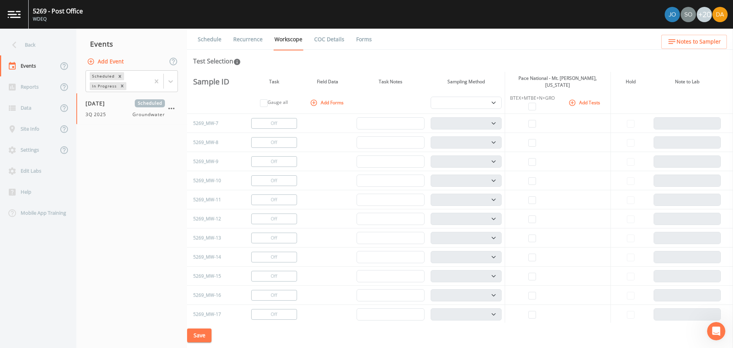
click at [569, 99] on icon "button" at bounding box center [572, 102] width 6 height 6
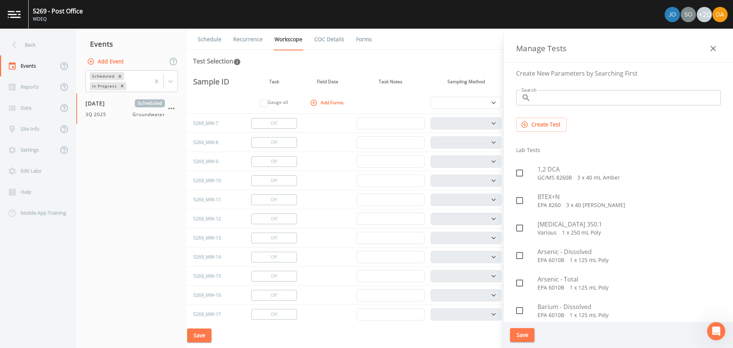
click at [547, 94] on input "Search" at bounding box center [627, 97] width 187 height 15
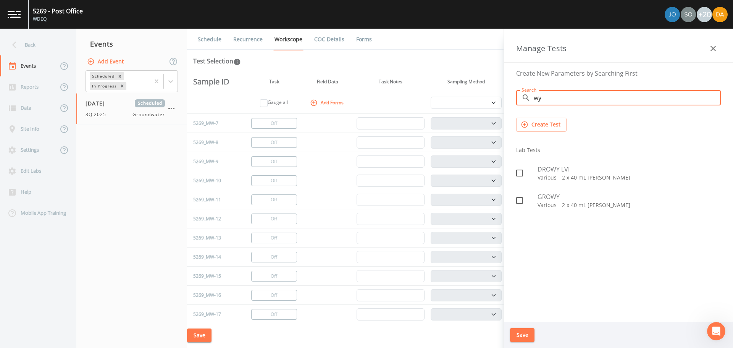
click at [551, 181] on div "DROWY LVI Various   2 x 40 mL [PERSON_NAME]" at bounding box center [618, 172] width 217 height 27
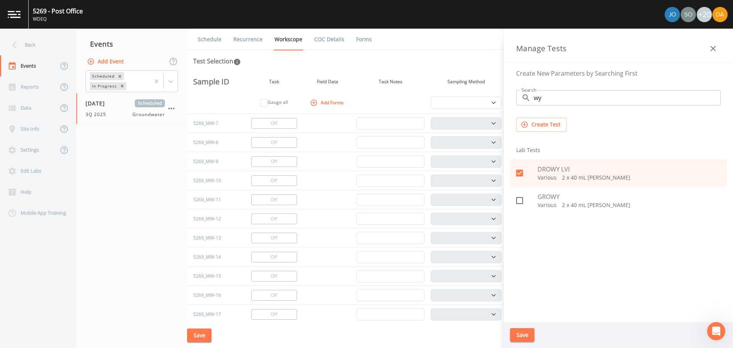
click at [525, 337] on button "Save" at bounding box center [522, 335] width 24 height 14
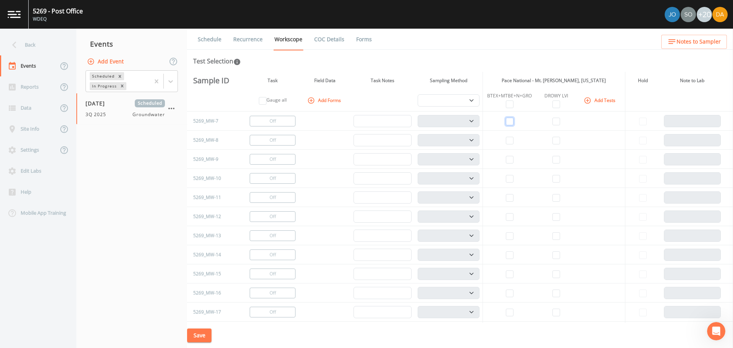
click at [506, 120] on input "checkbox" at bounding box center [510, 122] width 8 height 8
click at [553, 122] on input "checkbox" at bounding box center [557, 122] width 8 height 8
click at [264, 162] on button "Change to Gauge" at bounding box center [273, 159] width 46 height 11
click at [508, 176] on input "checkbox" at bounding box center [510, 179] width 8 height 8
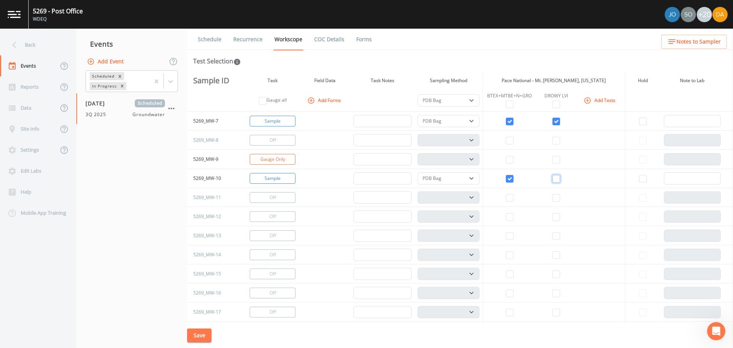
click at [553, 178] on input "checkbox" at bounding box center [557, 179] width 8 height 8
click at [508, 201] on input "checkbox" at bounding box center [510, 198] width 8 height 8
click at [558, 199] on input "checkbox" at bounding box center [557, 198] width 8 height 8
click at [508, 235] on input "checkbox" at bounding box center [510, 236] width 8 height 8
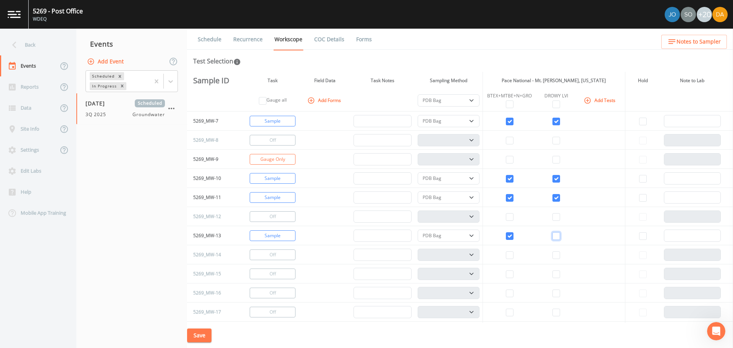
click at [555, 236] on input "checkbox" at bounding box center [557, 236] width 8 height 8
click at [509, 256] on input "checkbox" at bounding box center [510, 255] width 8 height 8
click at [564, 254] on td at bounding box center [556, 254] width 39 height 19
click at [555, 255] on input "checkbox" at bounding box center [557, 255] width 8 height 8
click at [506, 293] on input "checkbox" at bounding box center [510, 294] width 8 height 8
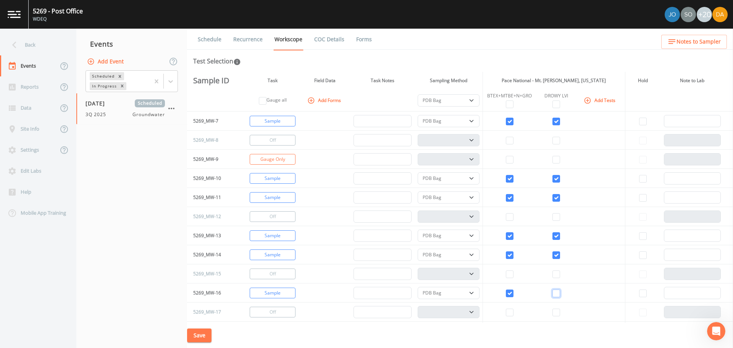
click at [555, 294] on input "checkbox" at bounding box center [557, 294] width 8 height 8
click at [512, 290] on td at bounding box center [510, 292] width 54 height 19
click at [280, 290] on button "Turn Off" at bounding box center [273, 293] width 46 height 11
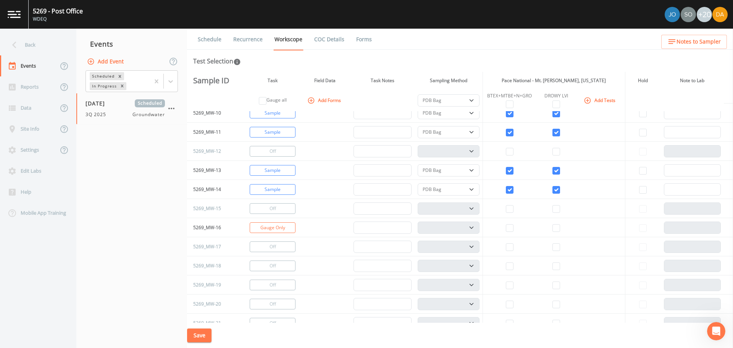
scroll to position [76, 0]
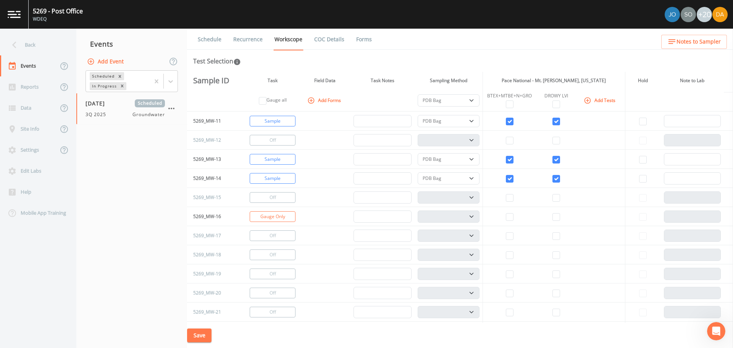
click at [503, 293] on td at bounding box center [510, 292] width 54 height 19
click at [506, 294] on input "checkbox" at bounding box center [510, 294] width 8 height 8
click at [555, 293] on input "checkbox" at bounding box center [557, 294] width 8 height 8
click at [512, 312] on input "checkbox" at bounding box center [510, 313] width 8 height 8
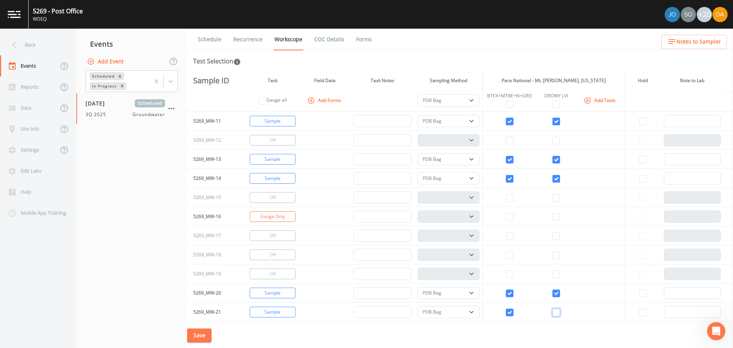
click at [555, 314] on input "checkbox" at bounding box center [557, 313] width 8 height 8
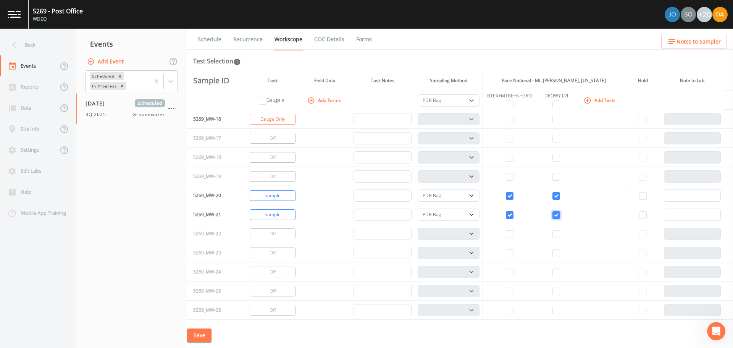
scroll to position [191, 0]
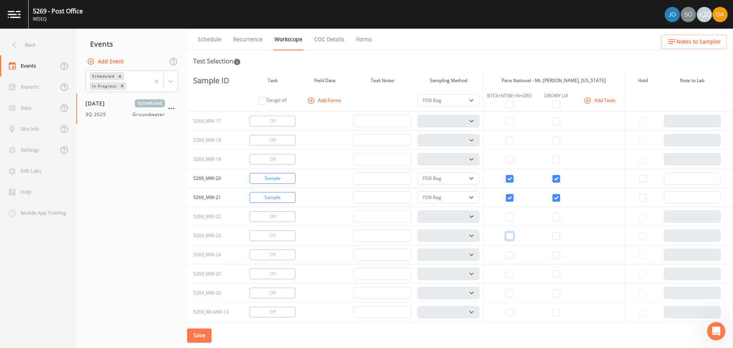
click at [508, 238] on input "checkbox" at bounding box center [510, 236] width 8 height 8
click at [555, 236] on input "checkbox" at bounding box center [557, 236] width 8 height 8
click at [508, 256] on input "checkbox" at bounding box center [510, 255] width 8 height 8
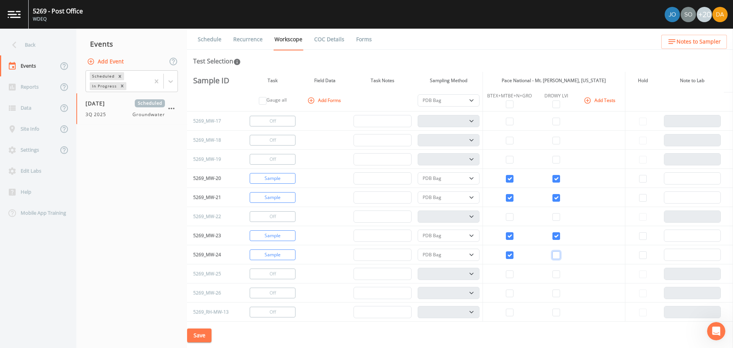
click at [553, 257] on input "checkbox" at bounding box center [557, 255] width 8 height 8
click at [288, 273] on button "Change to Gauge" at bounding box center [273, 274] width 46 height 11
click at [282, 290] on button "Change to Gauge" at bounding box center [273, 293] width 46 height 11
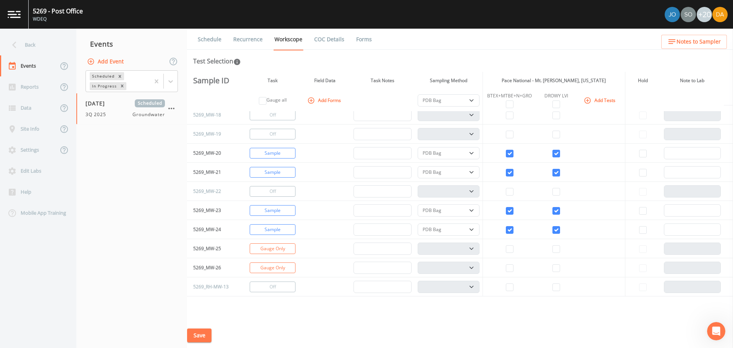
scroll to position [229, 0]
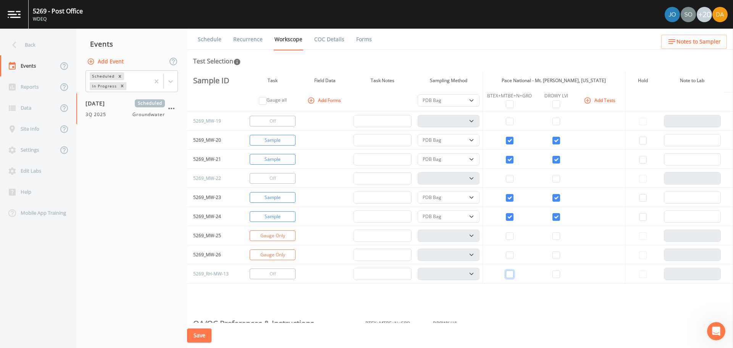
click at [507, 276] on input "checkbox" at bounding box center [510, 274] width 8 height 8
click at [558, 274] on input "checkbox" at bounding box center [557, 274] width 8 height 8
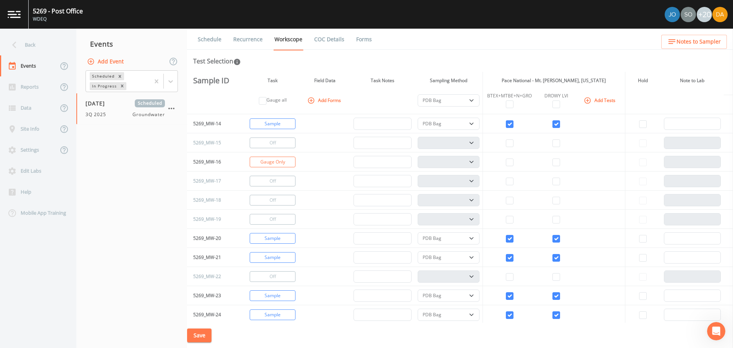
scroll to position [38, 0]
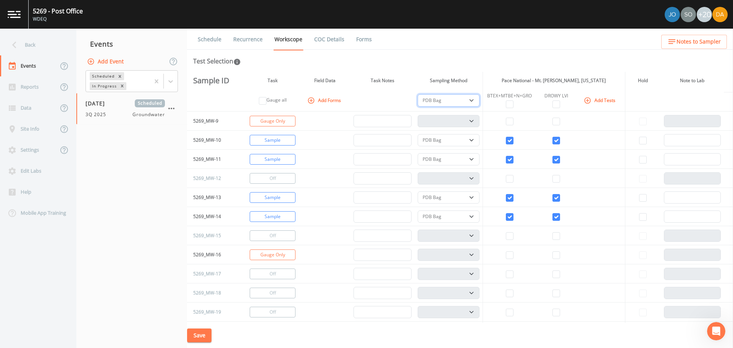
click at [468, 98] on select "PDB Bag Grab Low Flow 3 Vol. Purge" at bounding box center [449, 100] width 62 height 12
click at [418, 94] on select "PDB Bag Grab Low Flow 3 Vol. Purge" at bounding box center [449, 100] width 62 height 12
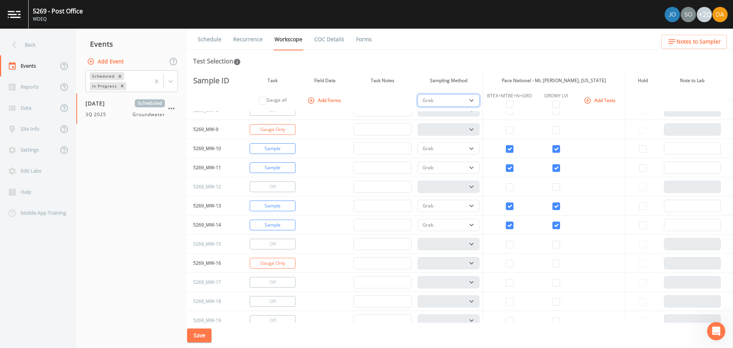
scroll to position [0, 0]
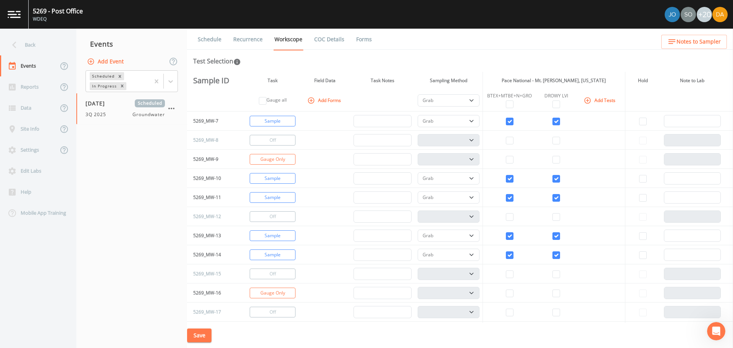
click at [194, 334] on button "Save" at bounding box center [199, 335] width 24 height 14
click at [197, 332] on button "Save" at bounding box center [199, 335] width 24 height 14
click at [19, 44] on icon at bounding box center [14, 44] width 13 height 13
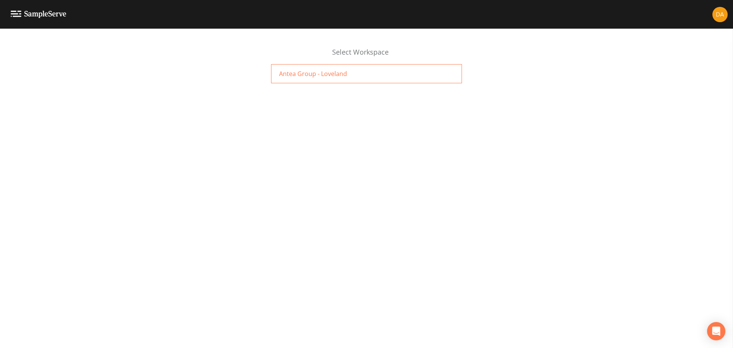
click at [322, 78] on span "Antea Group - Loveland" at bounding box center [313, 73] width 68 height 9
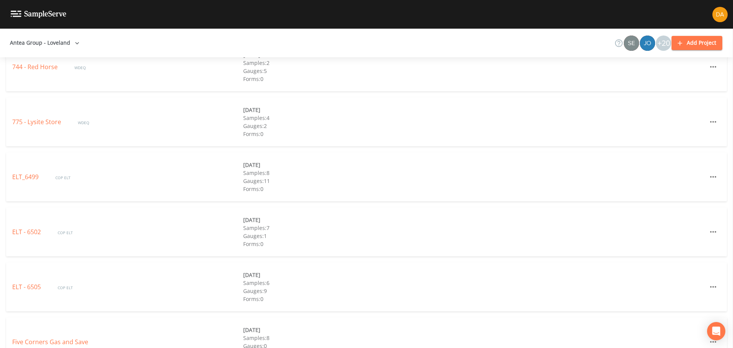
scroll to position [2770, 0]
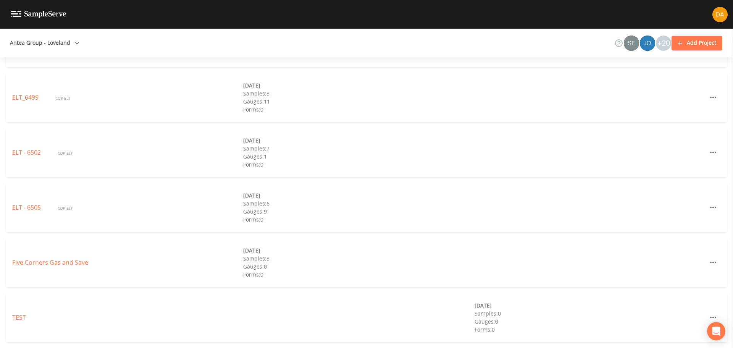
drag, startPoint x: 422, startPoint y: 121, endPoint x: 509, endPoint y: 39, distance: 119.7
click at [509, 39] on div "Antea Group - Loveland +20 Add Project" at bounding box center [366, 43] width 733 height 29
click at [695, 41] on button "Add Project" at bounding box center [697, 43] width 51 height 14
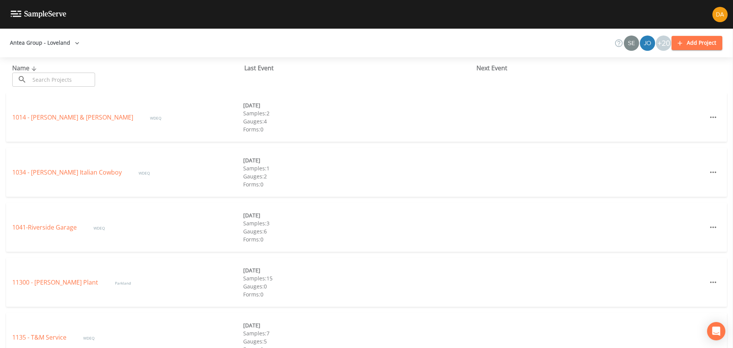
drag, startPoint x: 28, startPoint y: 73, endPoint x: 50, endPoint y: 78, distance: 22.7
click at [28, 73] on div "​ ​" at bounding box center [53, 80] width 83 height 14
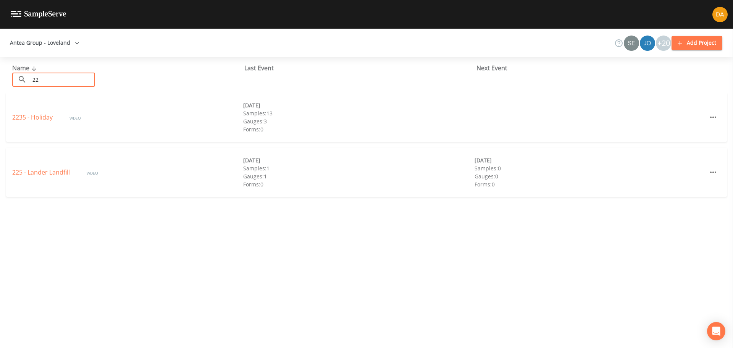
type input "2"
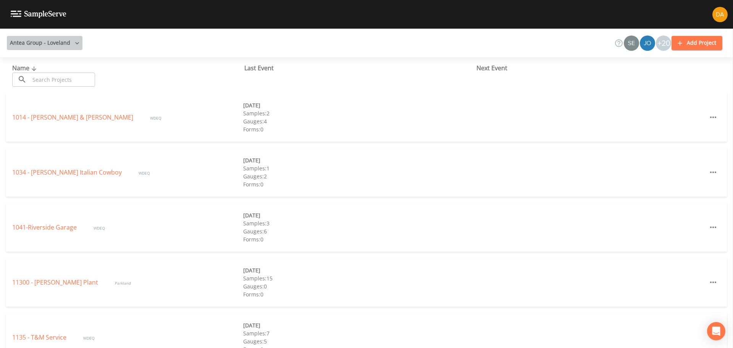
click at [71, 46] on button "Antea Group - Loveland" at bounding box center [45, 43] width 76 height 14
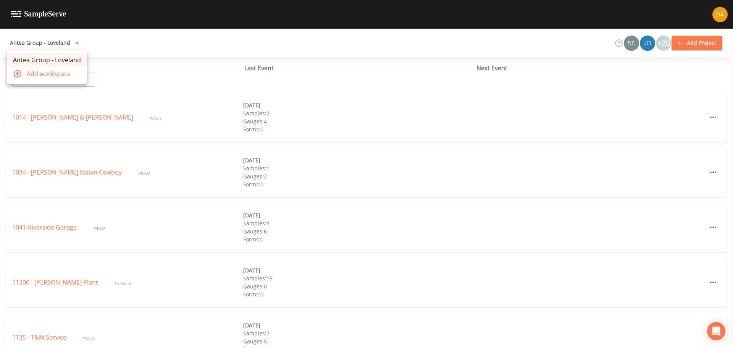
click at [71, 46] on div at bounding box center [366, 174] width 733 height 348
click at [71, 46] on button "Antea Group - Loveland" at bounding box center [45, 43] width 76 height 14
click at [71, 46] on div at bounding box center [366, 174] width 733 height 348
click at [709, 119] on icon "button" at bounding box center [713, 117] width 9 height 9
click at [707, 119] on div at bounding box center [366, 174] width 733 height 348
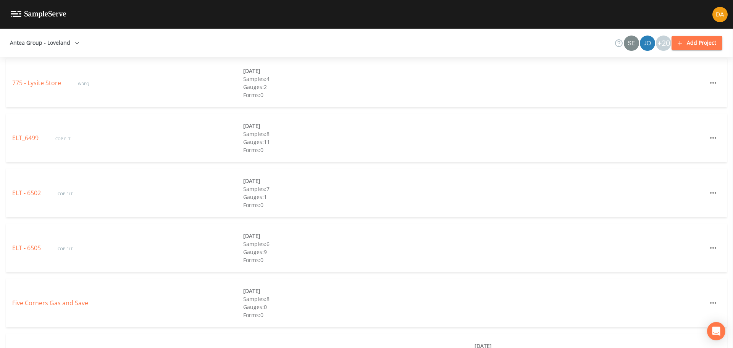
scroll to position [2770, 0]
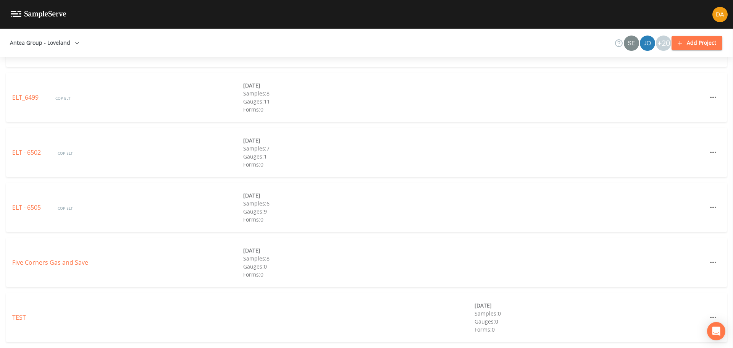
click at [689, 47] on button "Add Project" at bounding box center [697, 43] width 51 height 14
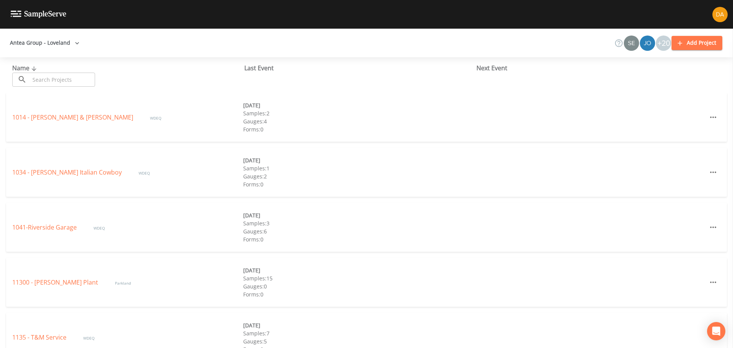
drag, startPoint x: 8, startPoint y: 5, endPoint x: 11, endPoint y: 7, distance: 4.1
click at [8, 5] on link at bounding box center [33, 14] width 66 height 29
click at [18, 11] on img at bounding box center [39, 14] width 56 height 7
click at [37, 75] on input "text" at bounding box center [62, 80] width 65 height 14
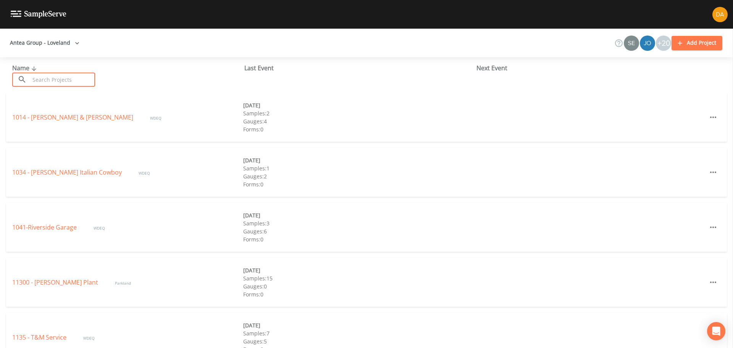
click at [710, 11] on div at bounding box center [366, 14] width 733 height 29
click at [718, 12] on img at bounding box center [720, 14] width 15 height 15
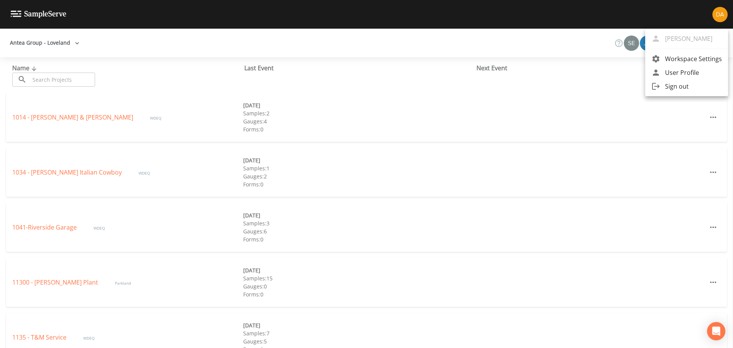
click at [545, 25] on div at bounding box center [366, 174] width 733 height 348
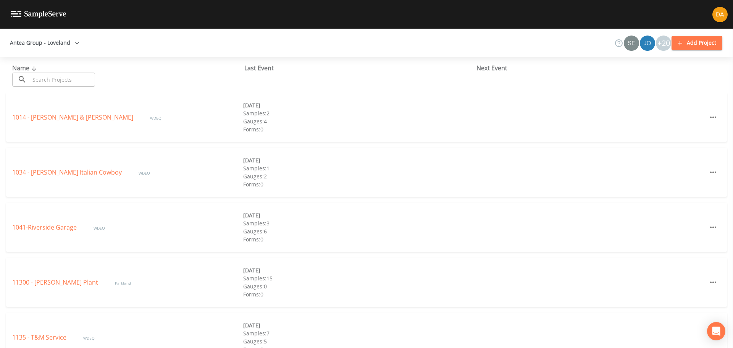
click at [490, 66] on div "Next Event" at bounding box center [593, 67] width 232 height 9
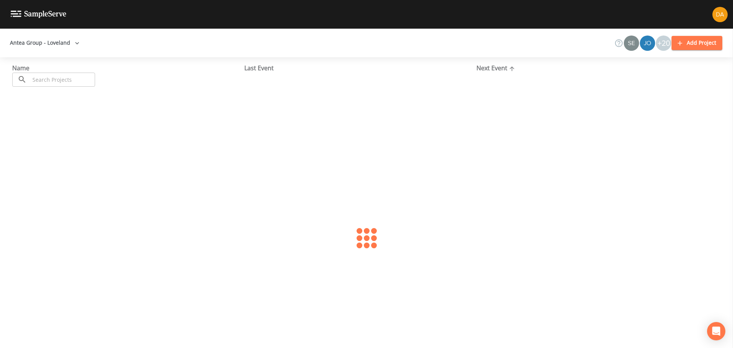
click at [490, 66] on div "Next Event" at bounding box center [593, 67] width 232 height 9
